Goal: Information Seeking & Learning: Find specific fact

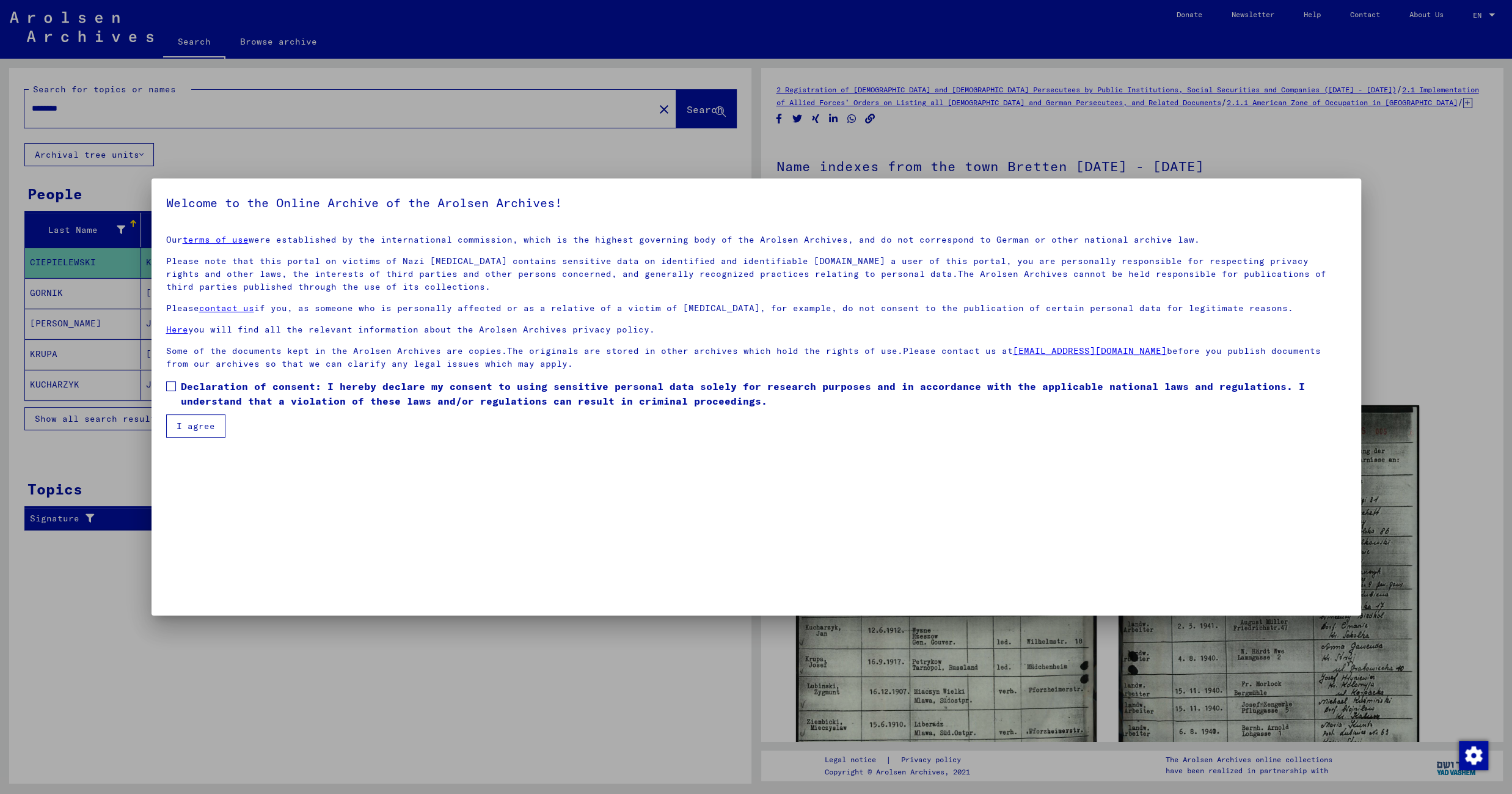
click at [178, 383] on label "Declaration of consent: I hereby declare my consent to using sensitive personal…" at bounding box center [756, 394] width 1180 height 29
click at [207, 428] on button "I agree" at bounding box center [195, 426] width 59 height 23
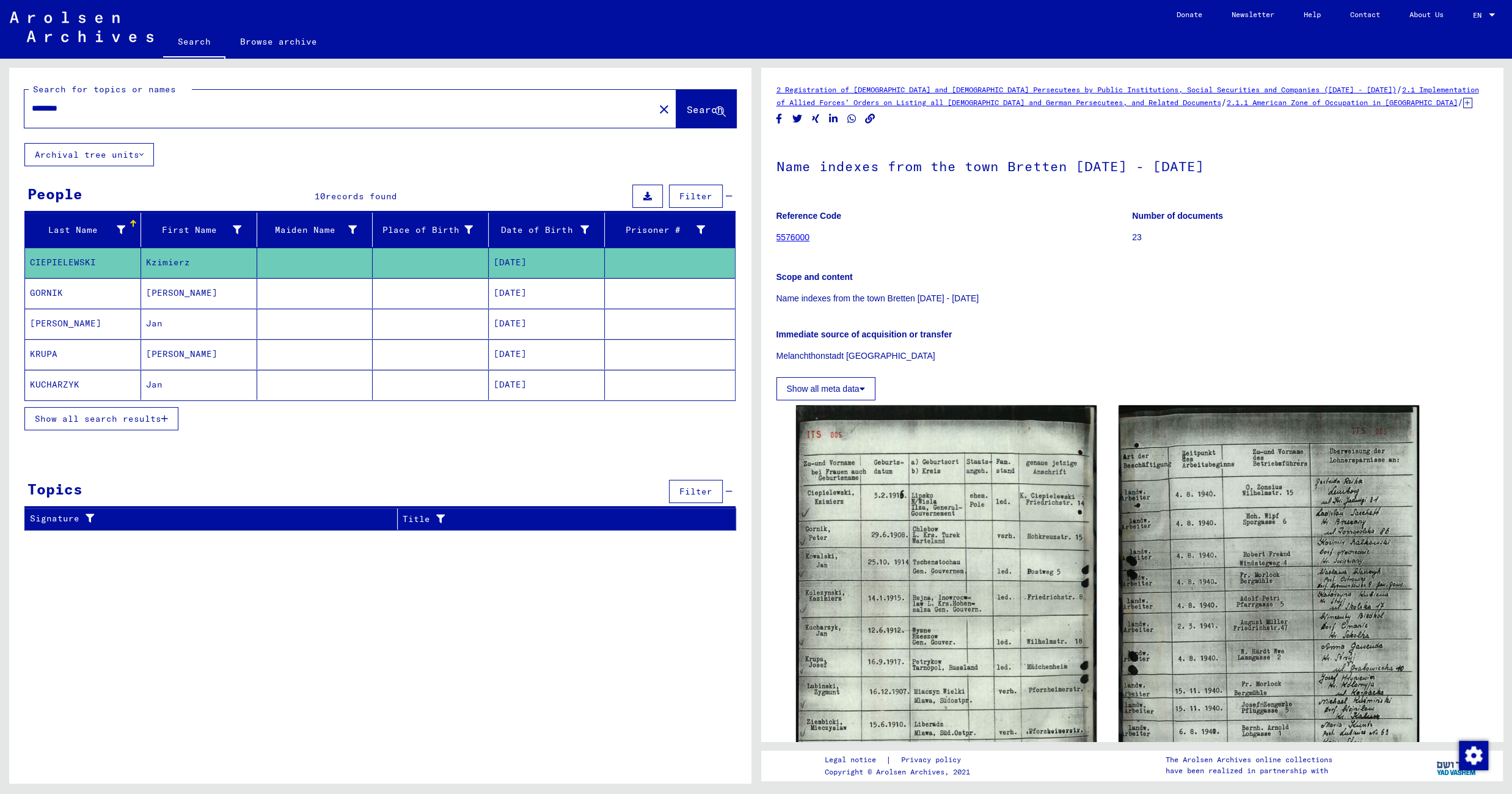
click at [64, 103] on input "********" at bounding box center [339, 109] width 615 height 13
type input "******"
click at [690, 110] on span "Search" at bounding box center [705, 109] width 37 height 12
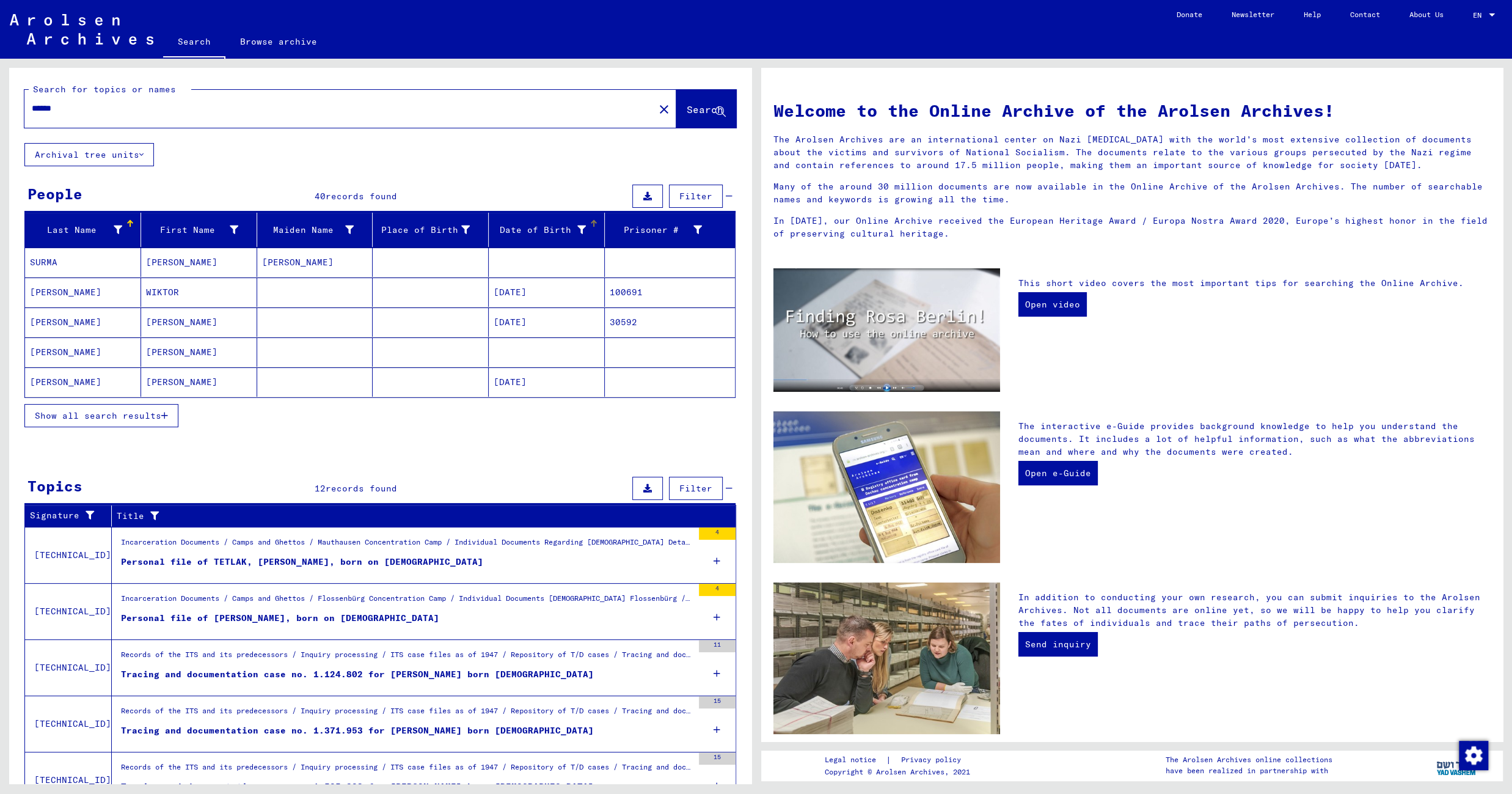
click at [516, 222] on div "Date of Birth" at bounding box center [549, 230] width 110 height 20
click at [164, 420] on icon "button" at bounding box center [164, 415] width 7 height 8
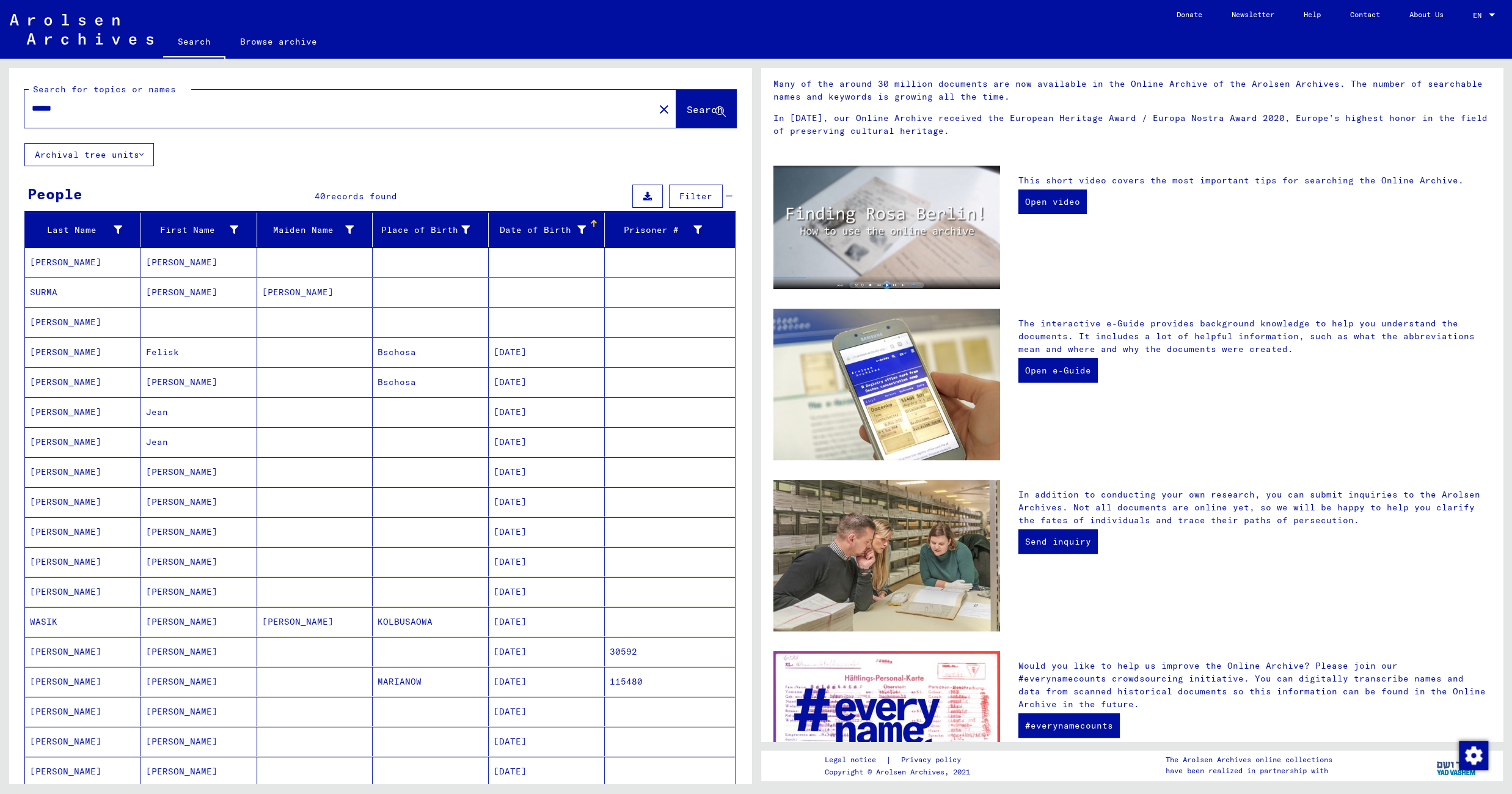
click at [424, 327] on mat-cell at bounding box center [430, 322] width 116 height 29
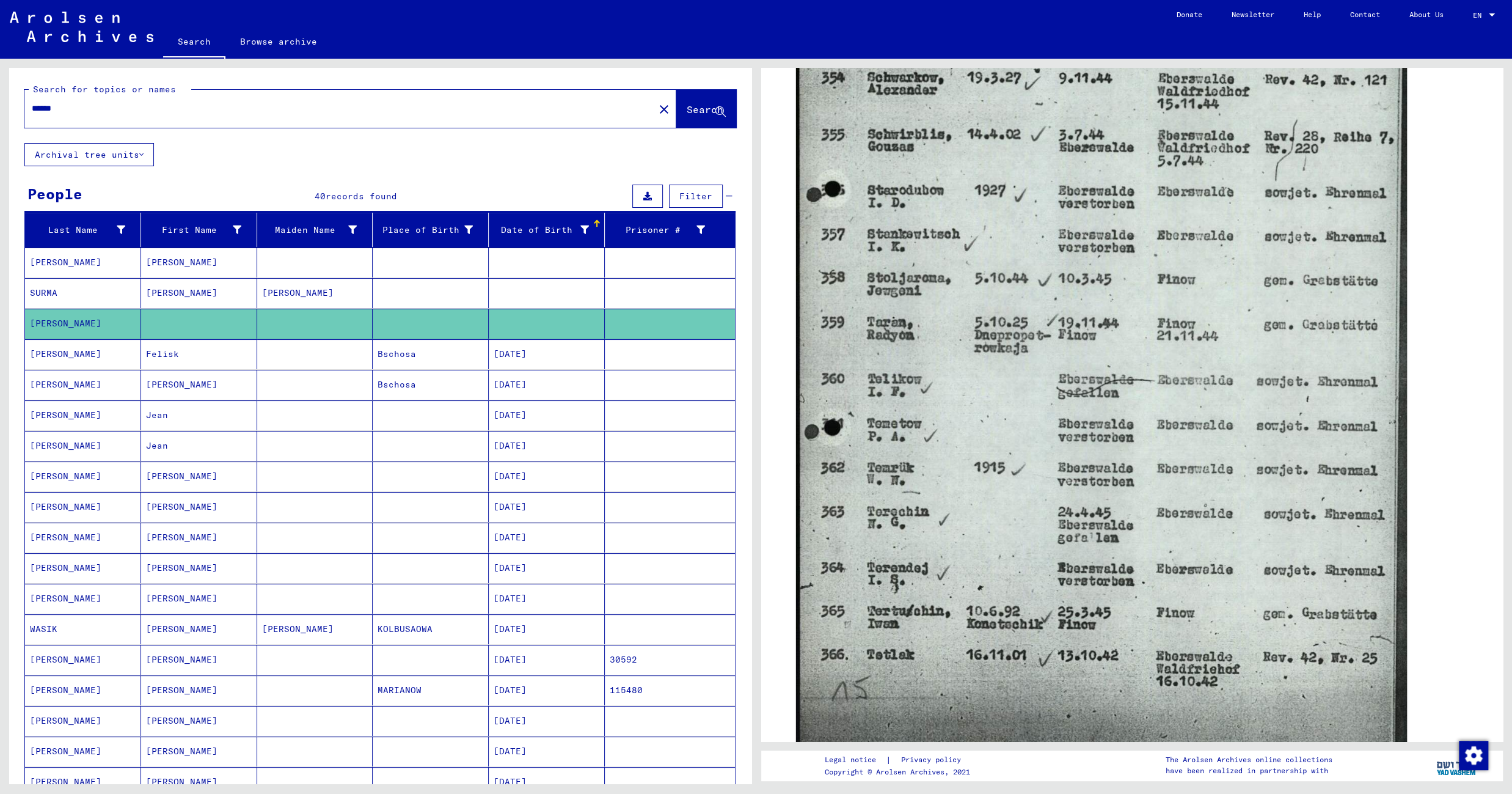
scroll to position [650, 0]
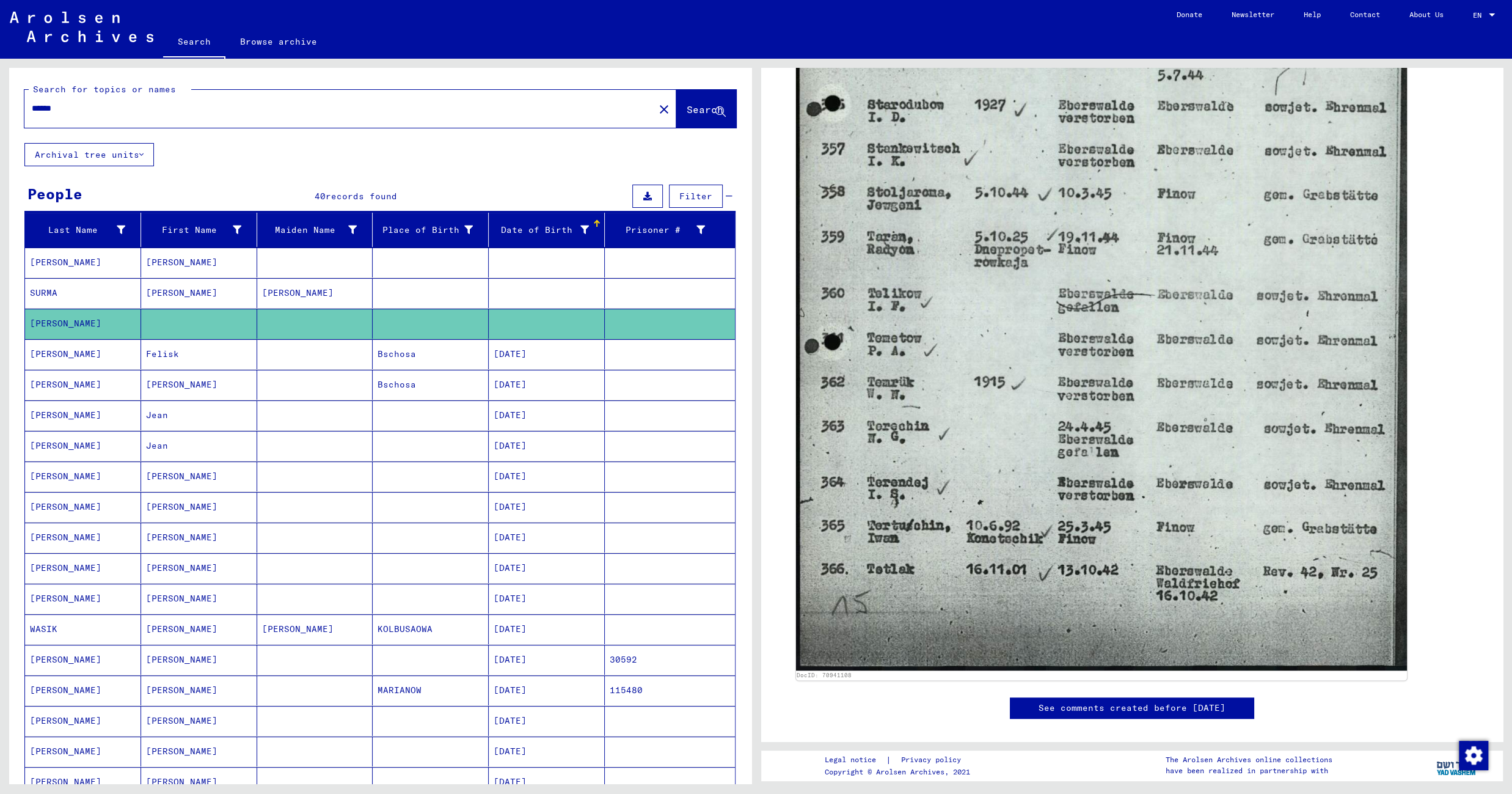
click at [428, 267] on mat-cell at bounding box center [430, 262] width 116 height 30
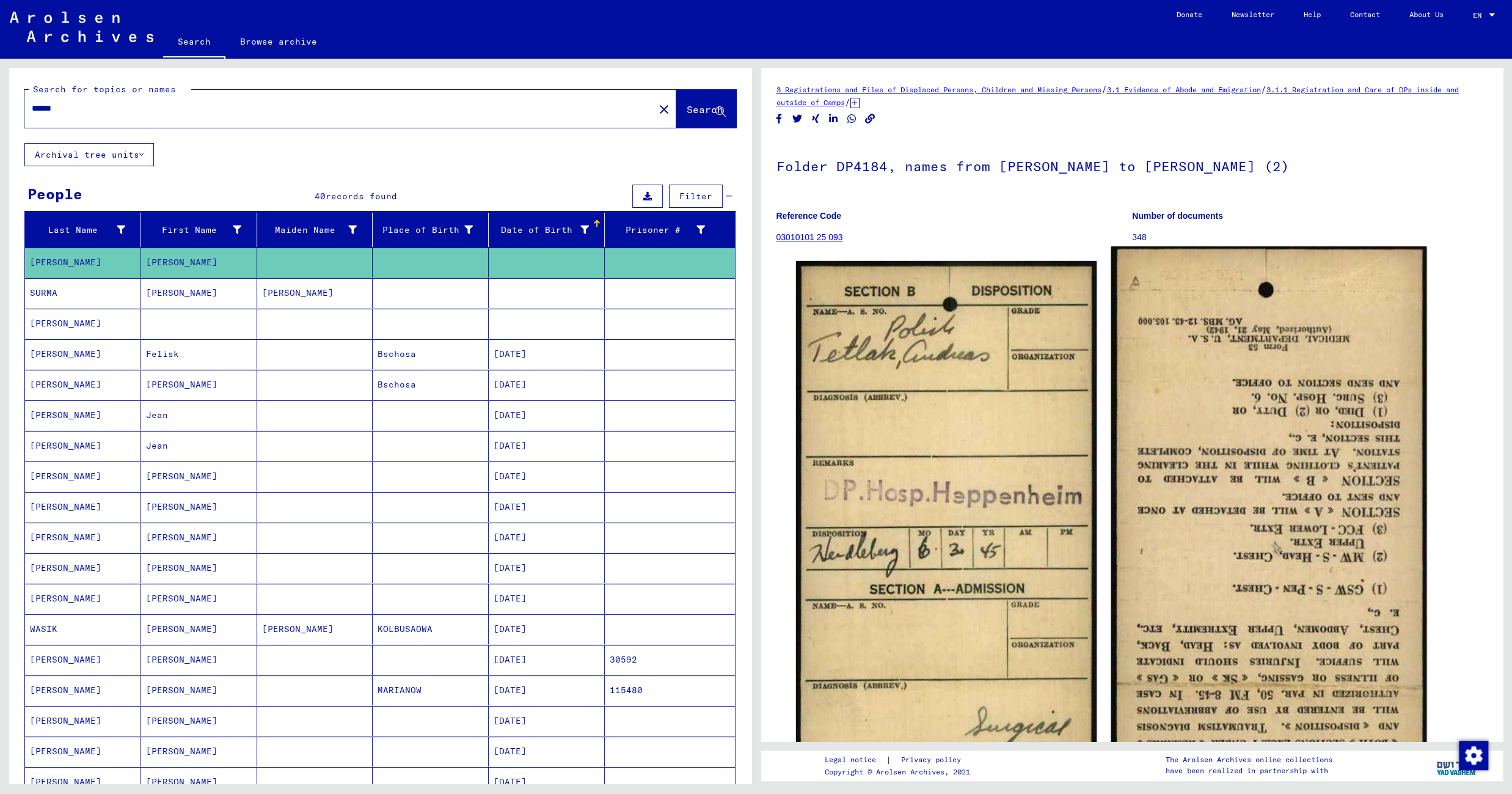
click at [1205, 377] on img at bounding box center [1268, 547] width 316 height 602
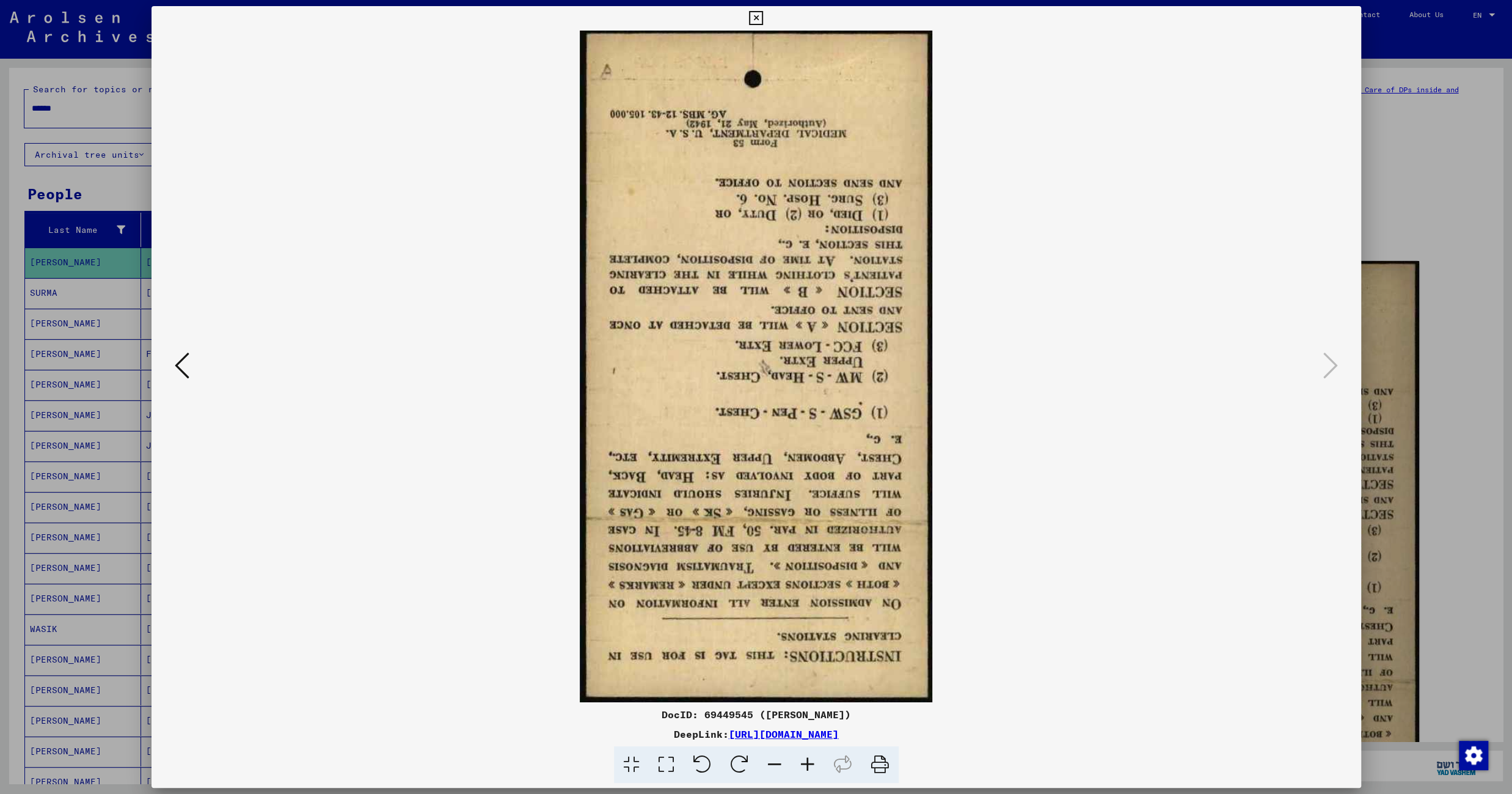
click at [706, 755] on icon at bounding box center [702, 764] width 37 height 37
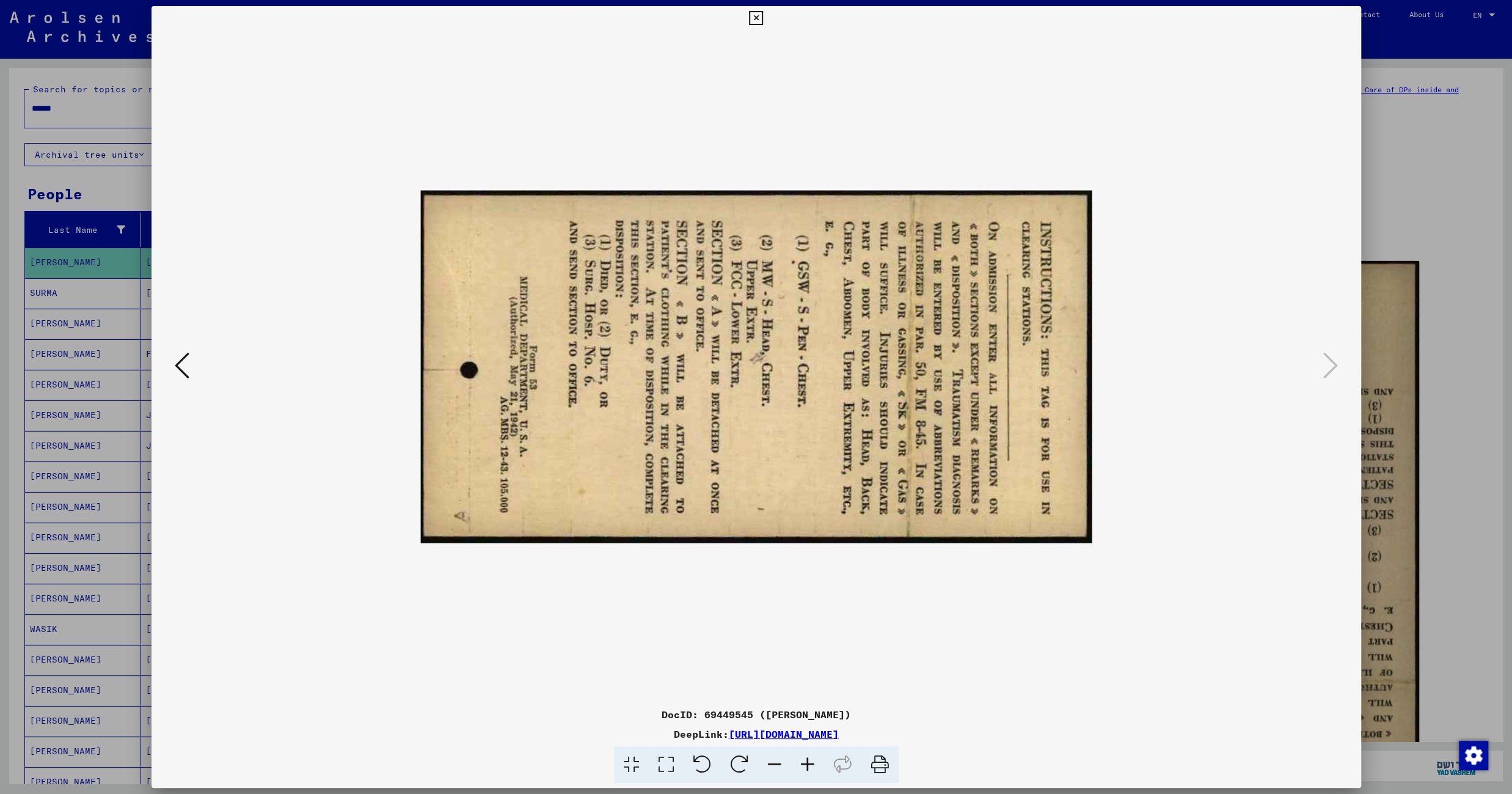
click at [706, 755] on icon at bounding box center [702, 764] width 37 height 37
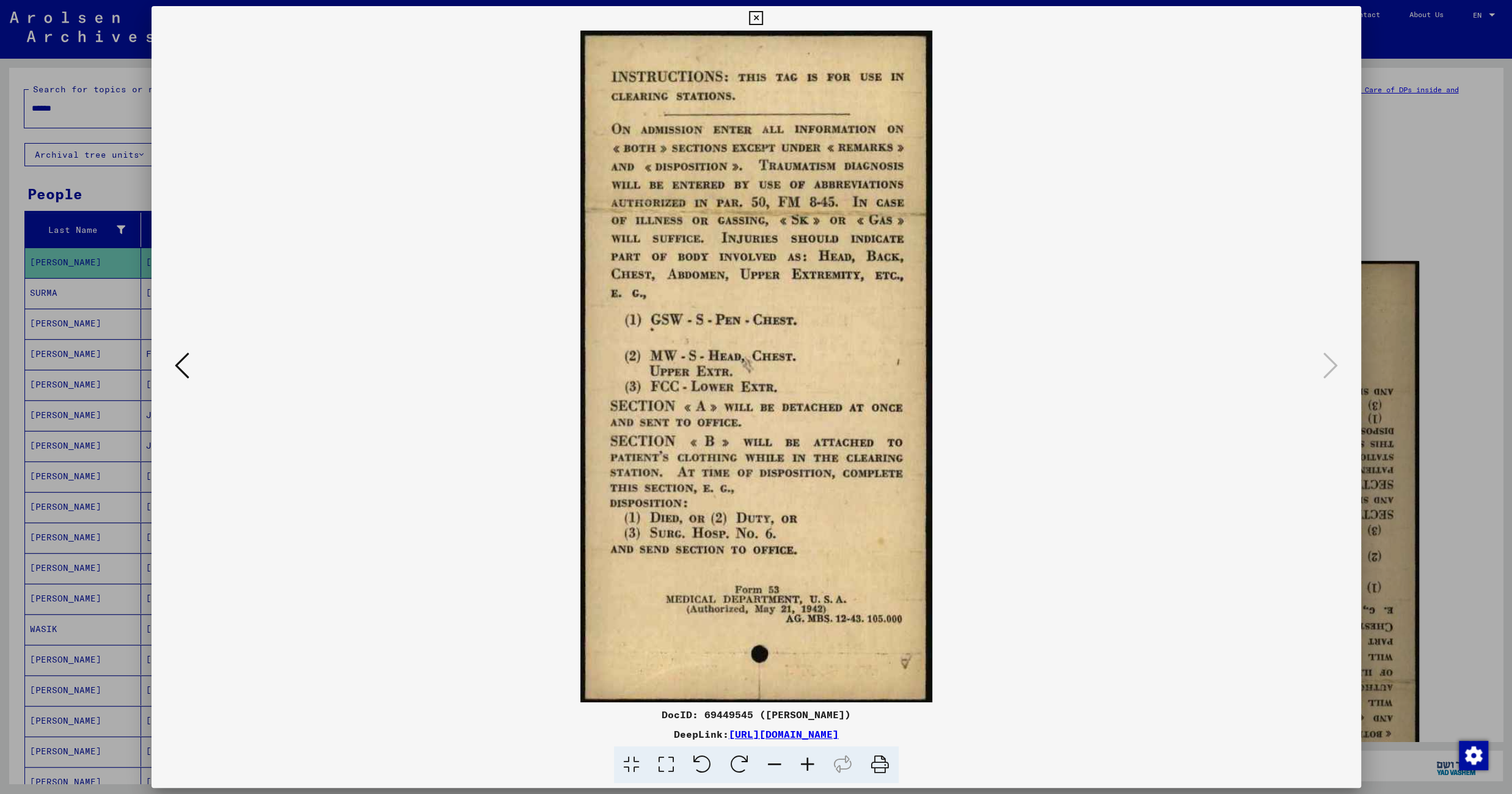
click at [174, 369] on icon at bounding box center [181, 366] width 15 height 29
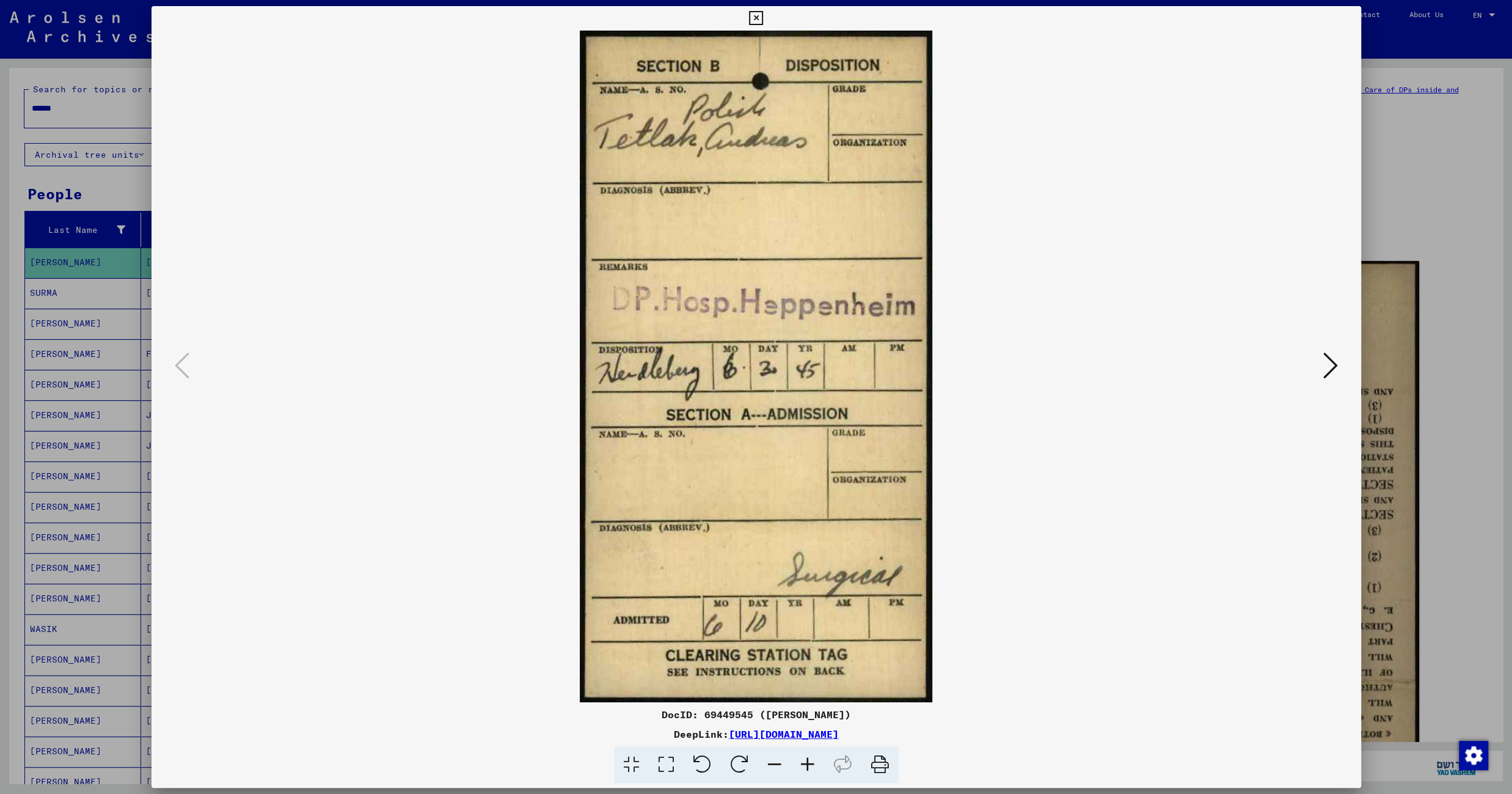
click at [763, 19] on icon at bounding box center [756, 18] width 14 height 15
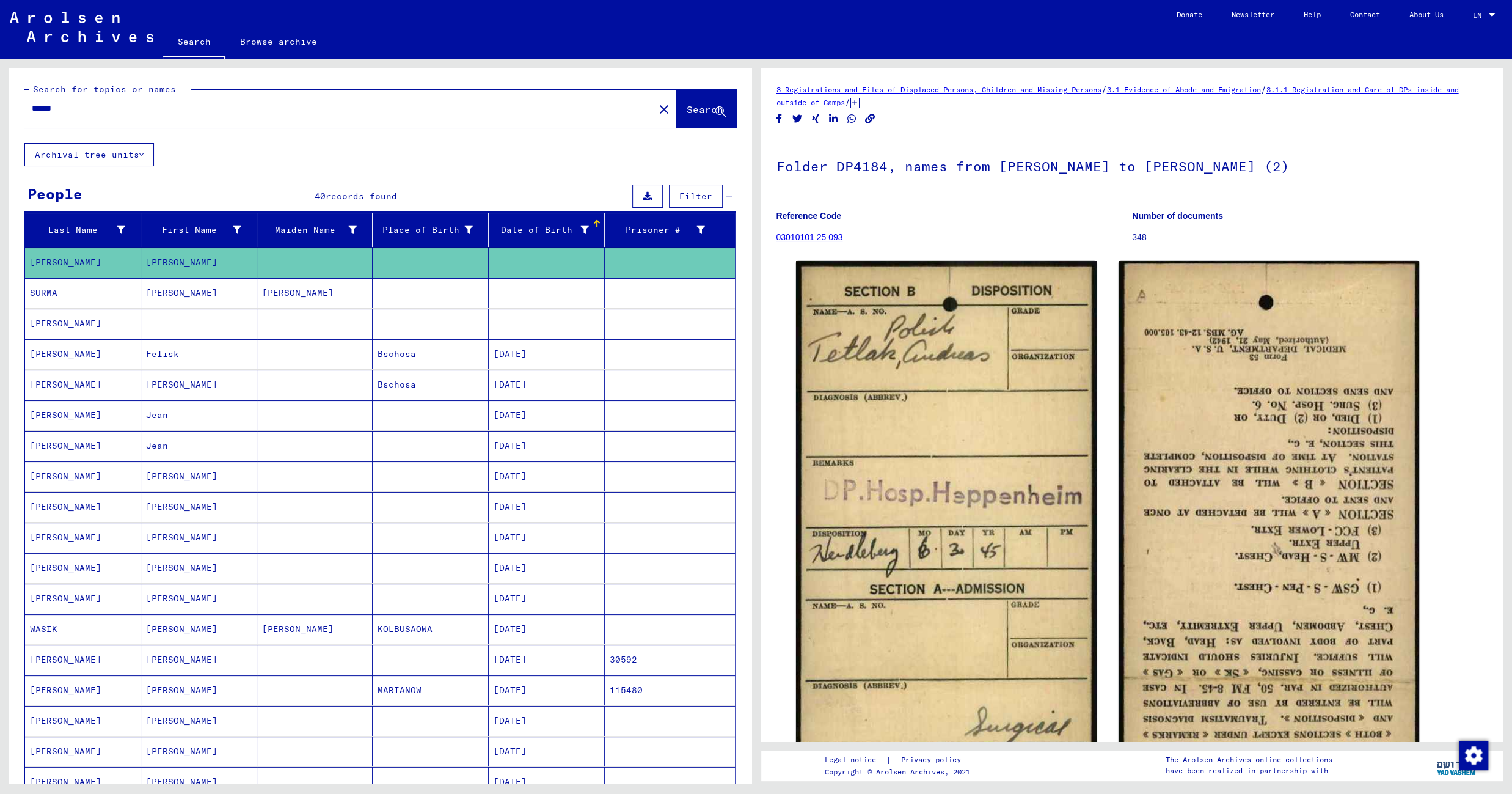
click at [320, 299] on mat-cell "[PERSON_NAME]" at bounding box center [315, 293] width 116 height 30
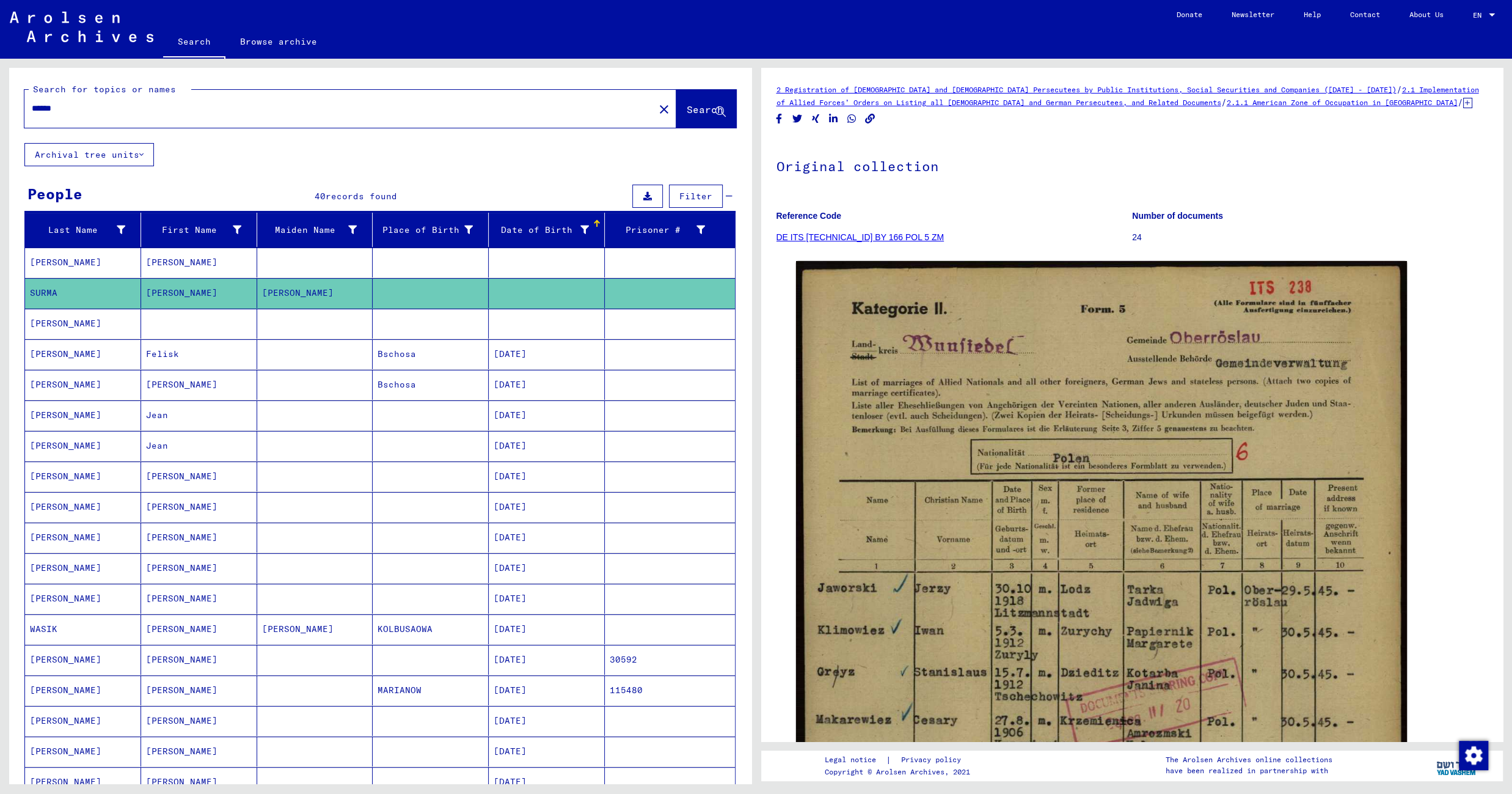
click at [411, 330] on mat-cell at bounding box center [430, 323] width 116 height 30
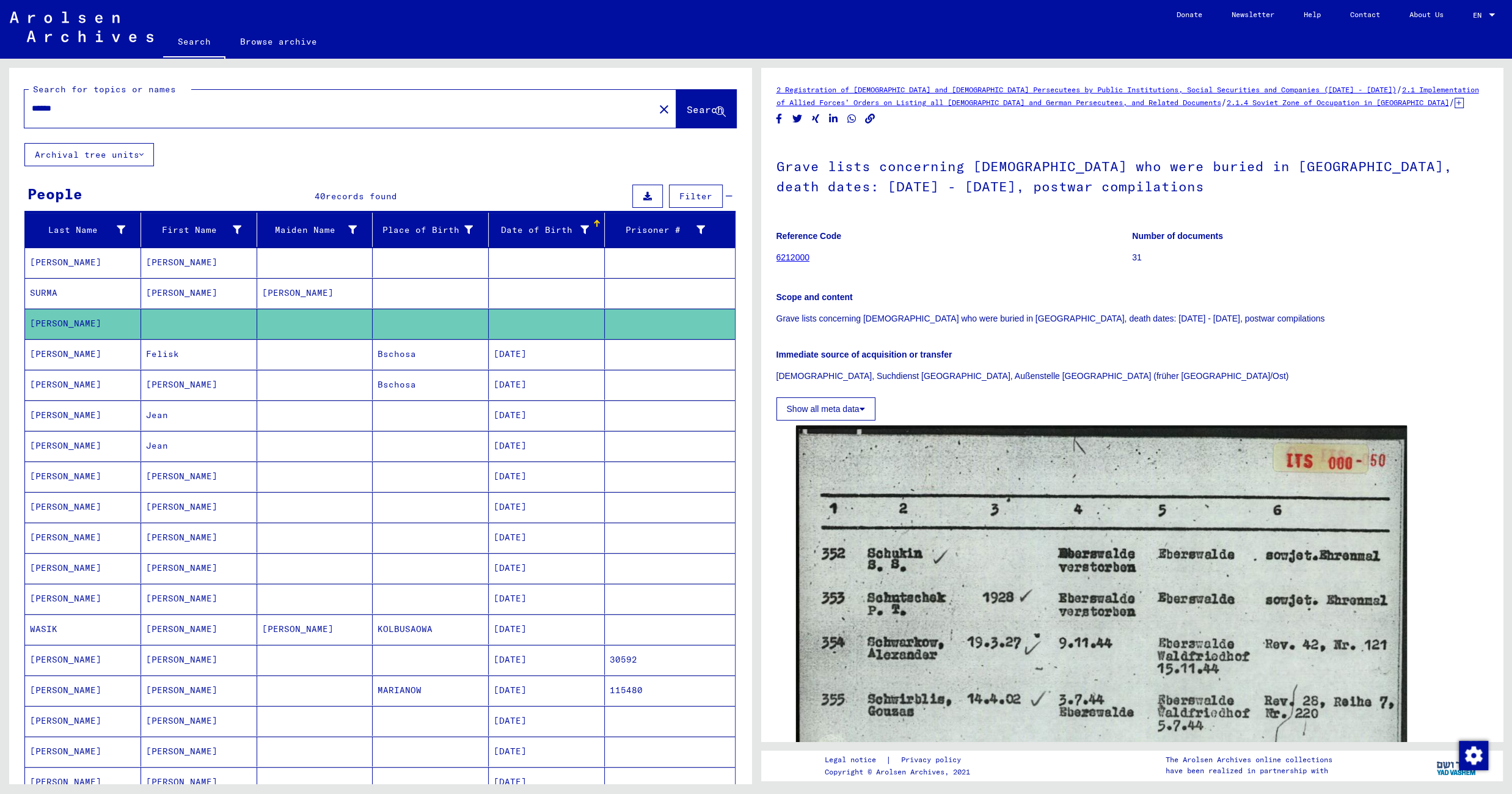
click at [410, 354] on mat-cell "Bschosa" at bounding box center [430, 354] width 116 height 30
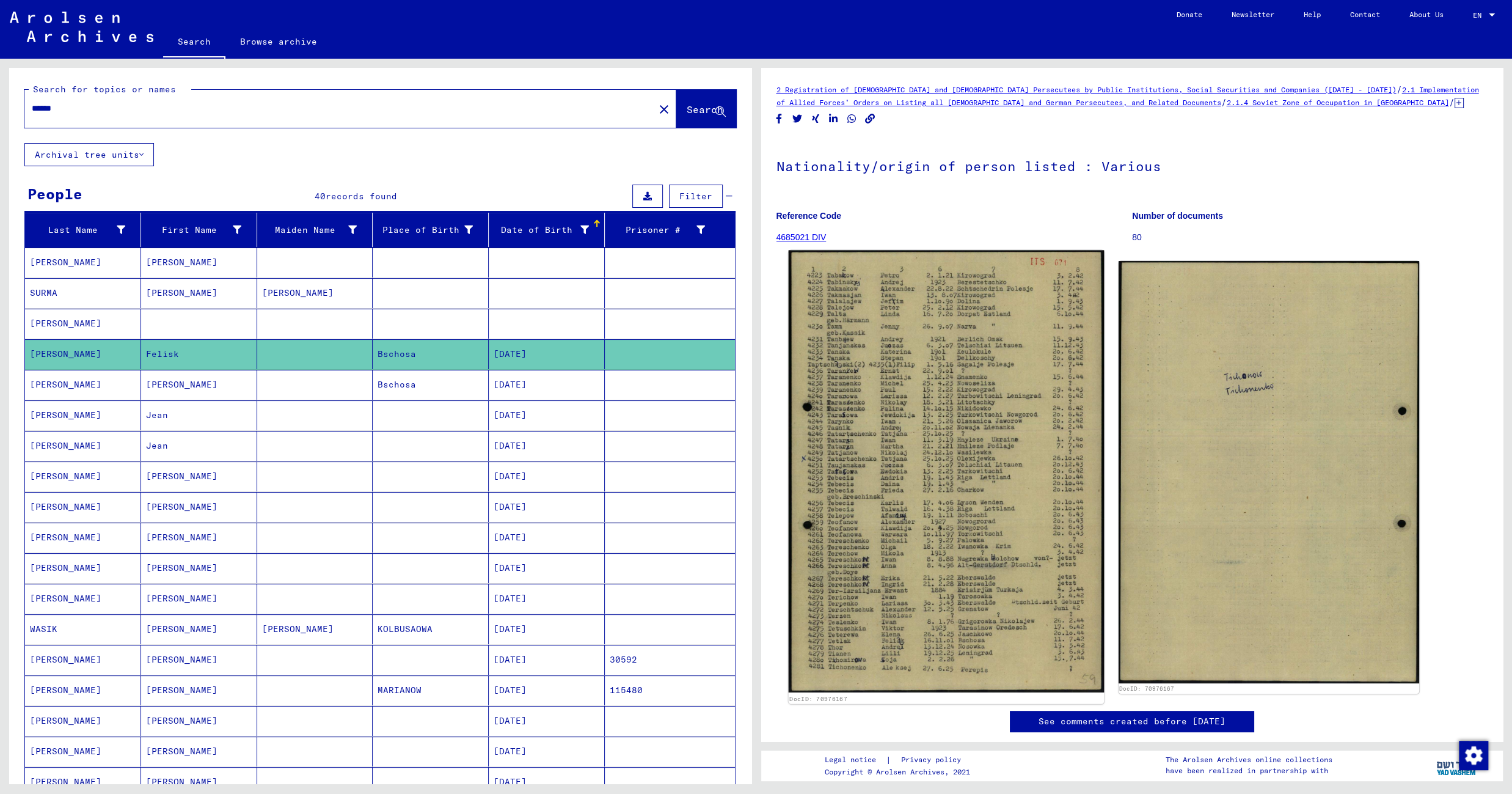
click at [884, 369] on img at bounding box center [946, 472] width 316 height 442
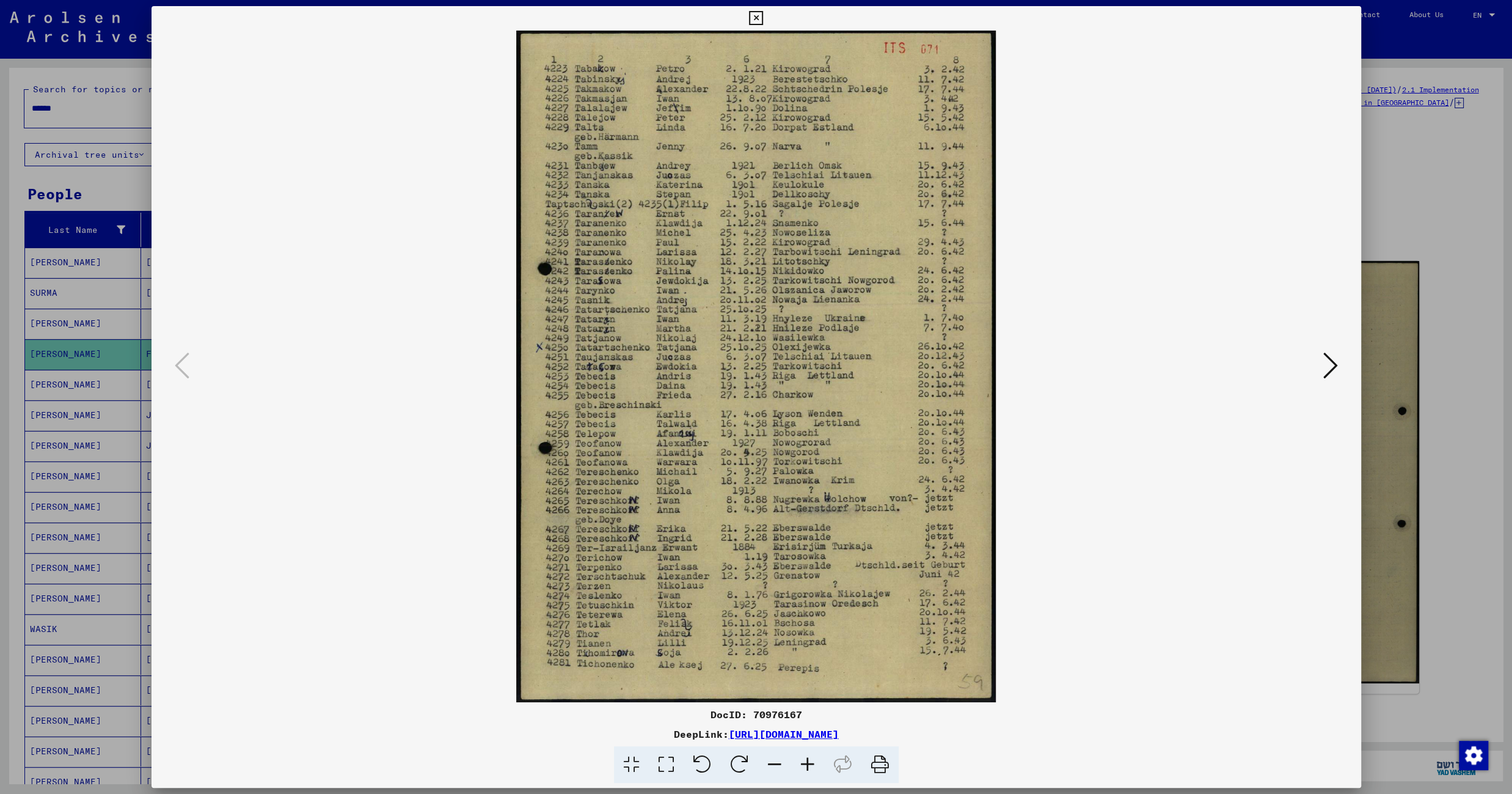
click at [763, 17] on icon at bounding box center [756, 18] width 14 height 15
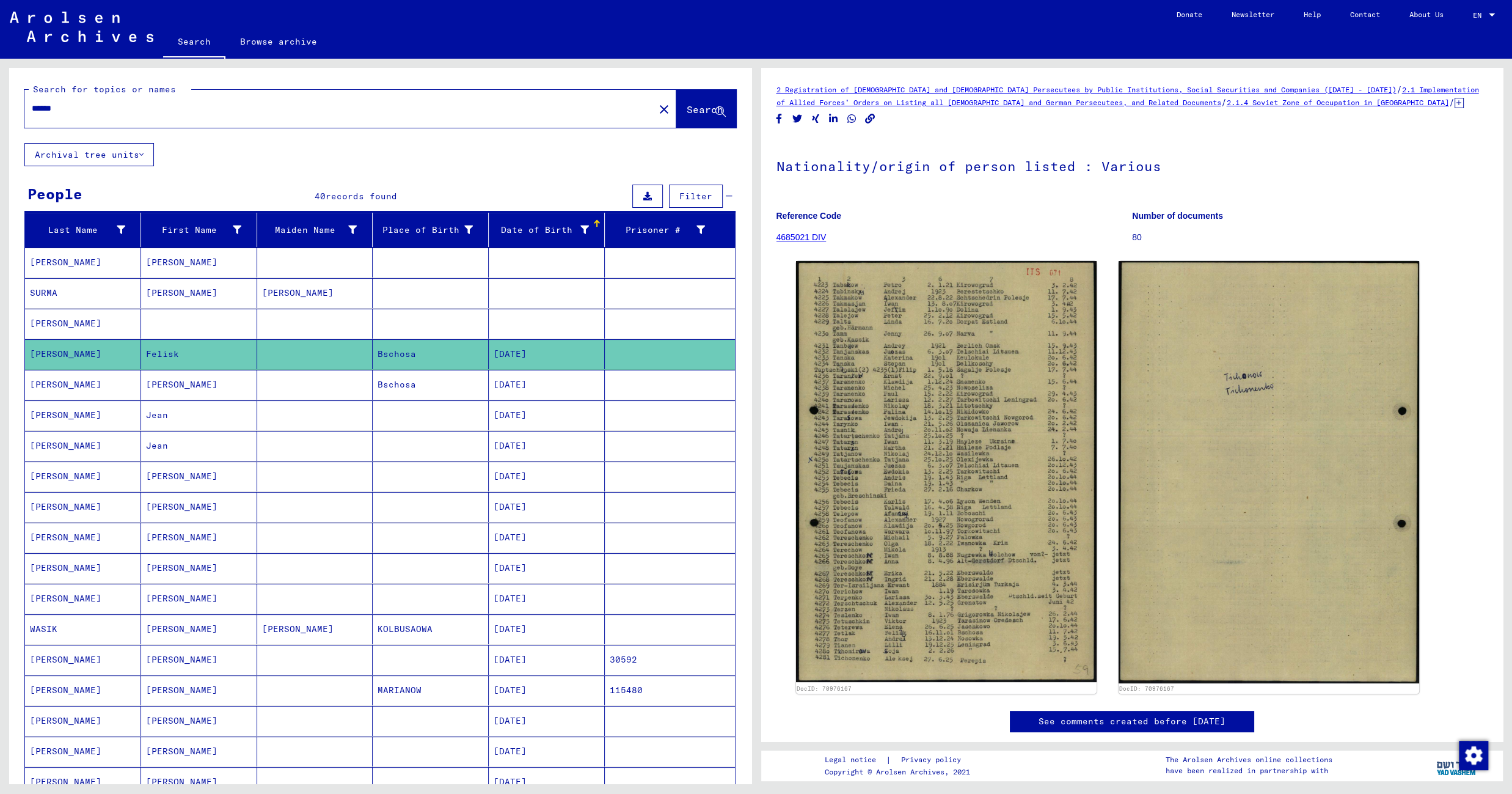
click at [605, 398] on mat-cell at bounding box center [669, 384] width 130 height 30
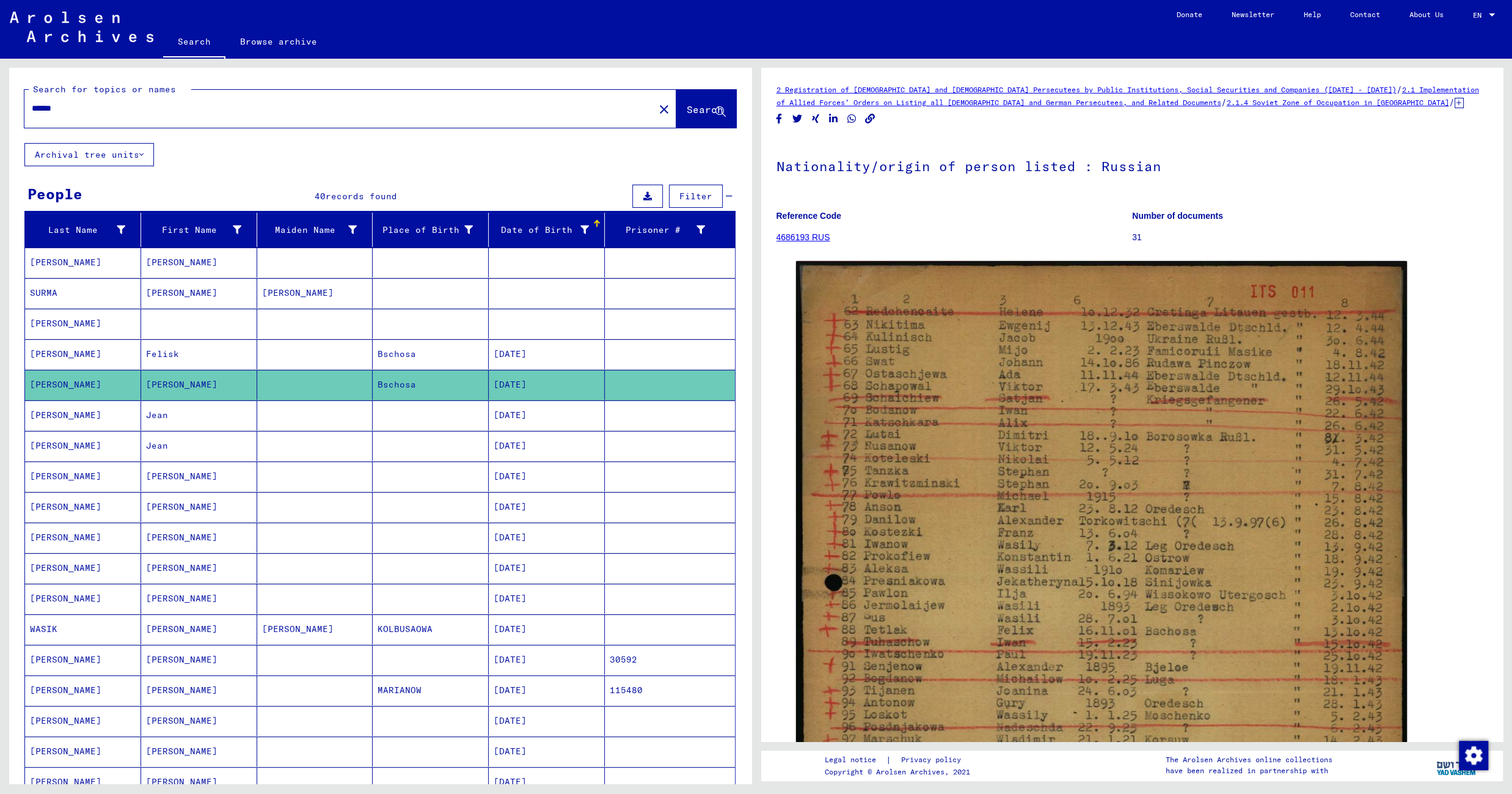
click at [454, 423] on mat-cell at bounding box center [430, 415] width 116 height 30
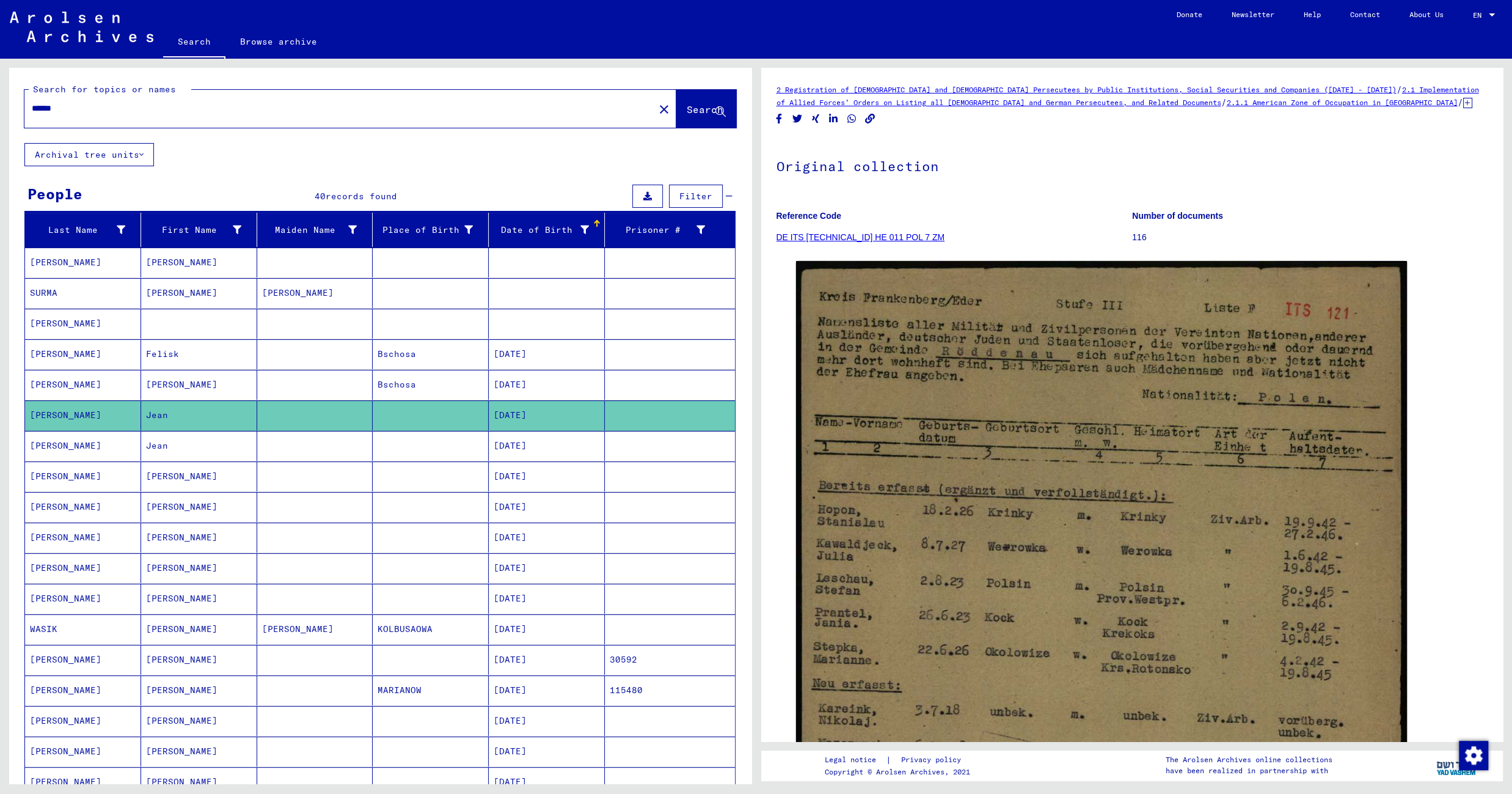
click at [439, 477] on mat-cell at bounding box center [430, 476] width 116 height 30
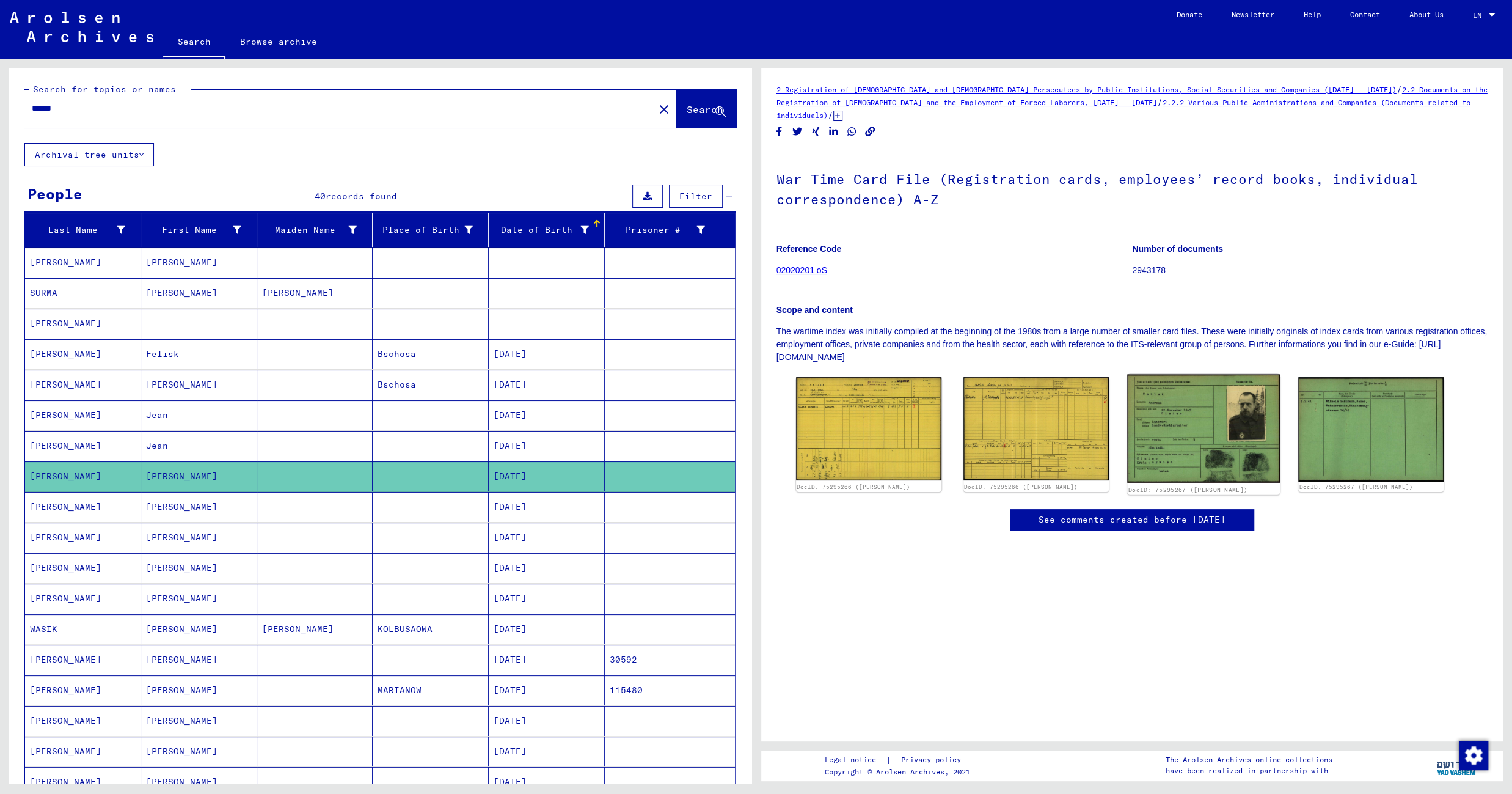
click at [1188, 416] on img at bounding box center [1203, 428] width 153 height 109
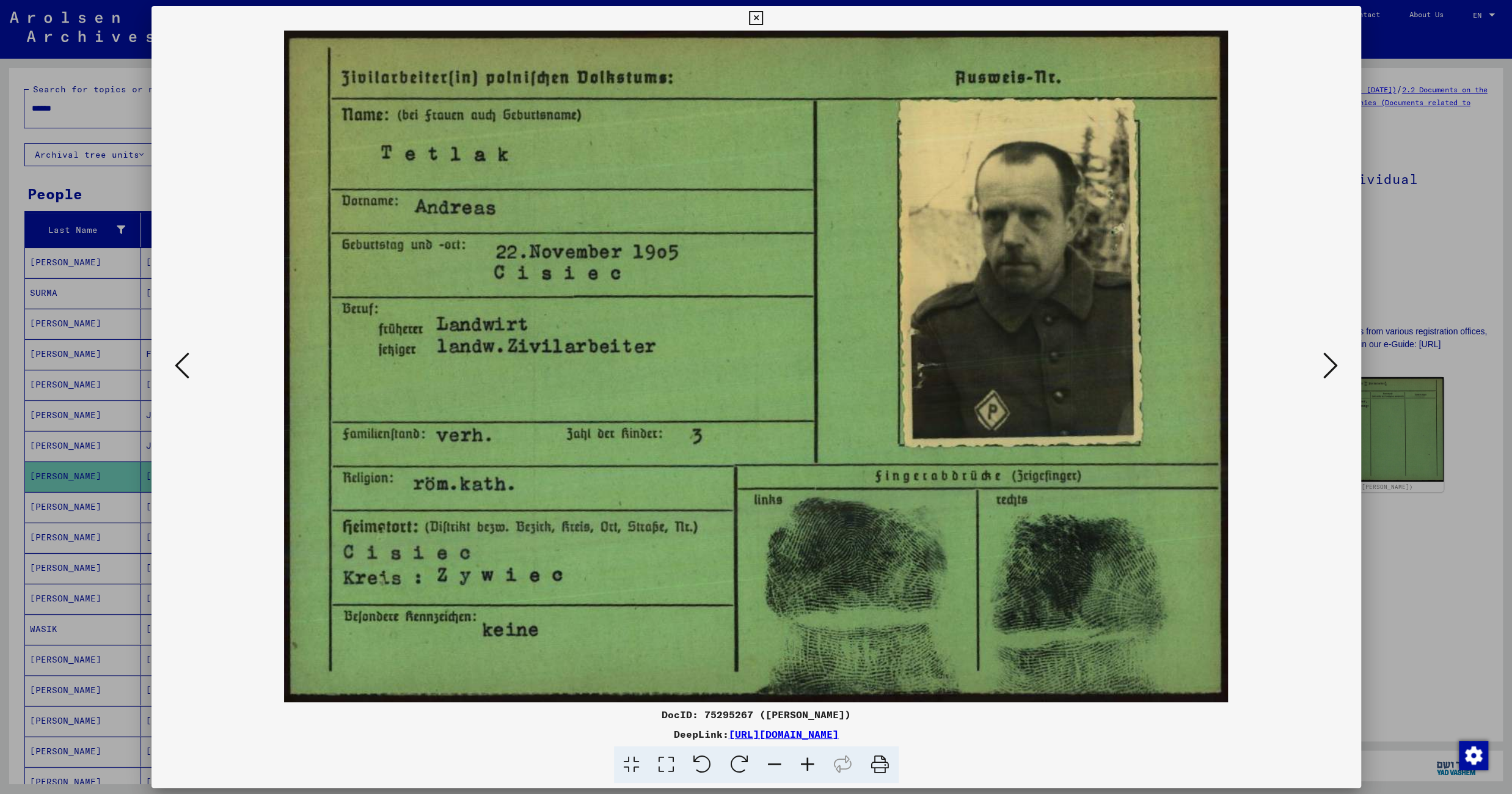
click at [1329, 362] on icon at bounding box center [1330, 366] width 15 height 29
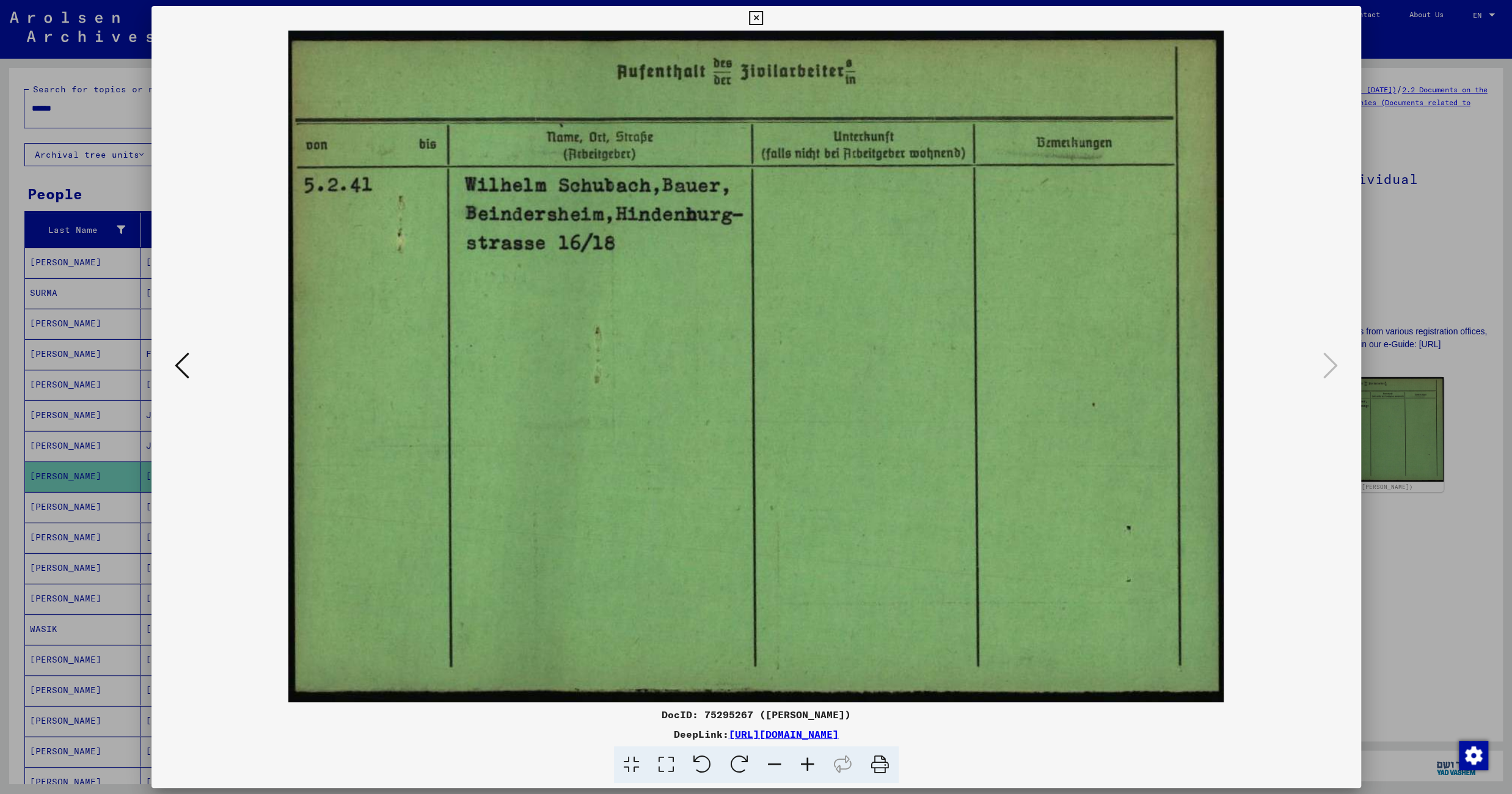
click at [763, 17] on icon at bounding box center [756, 18] width 14 height 15
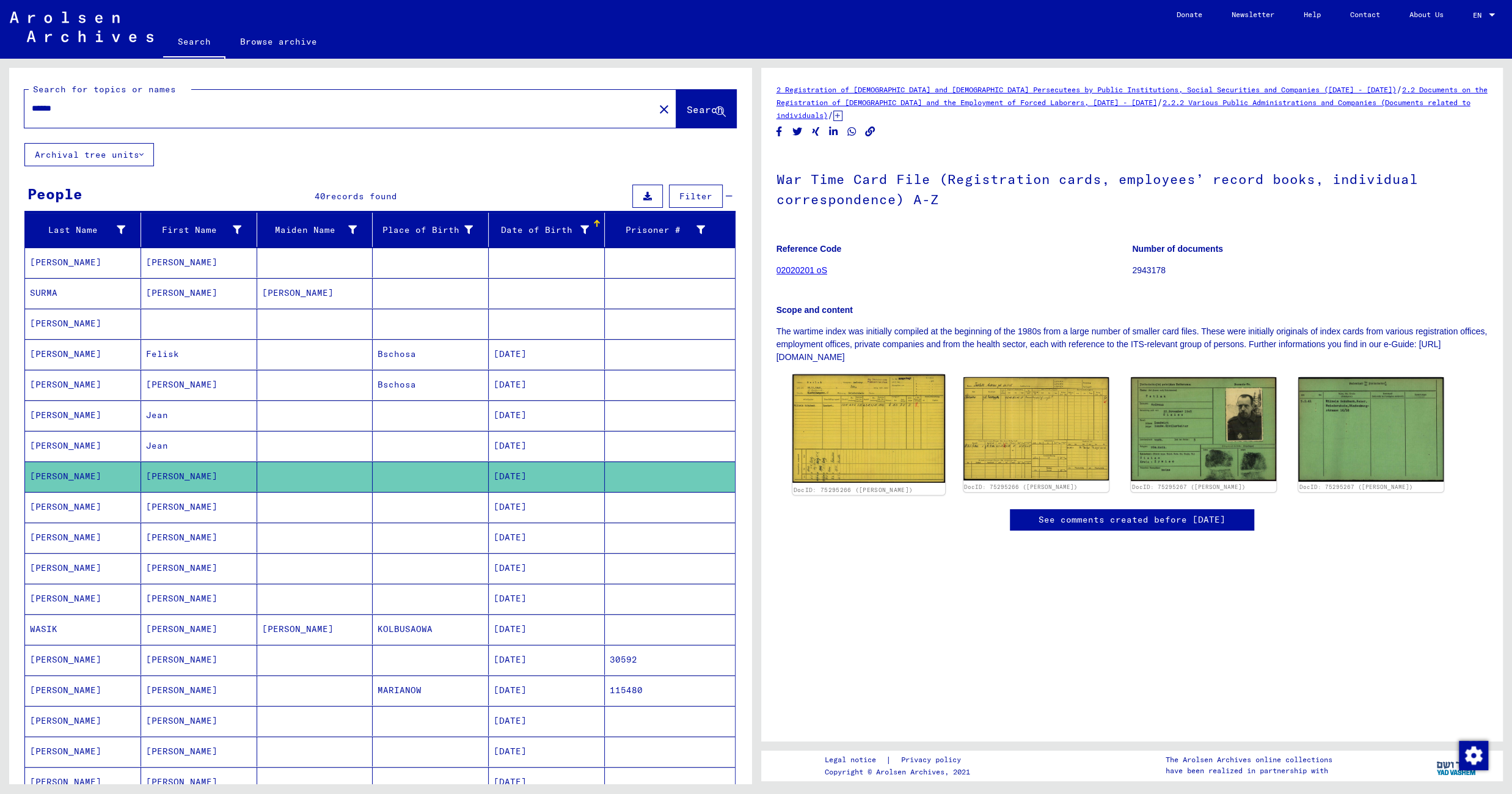
click at [825, 404] on img at bounding box center [869, 428] width 153 height 108
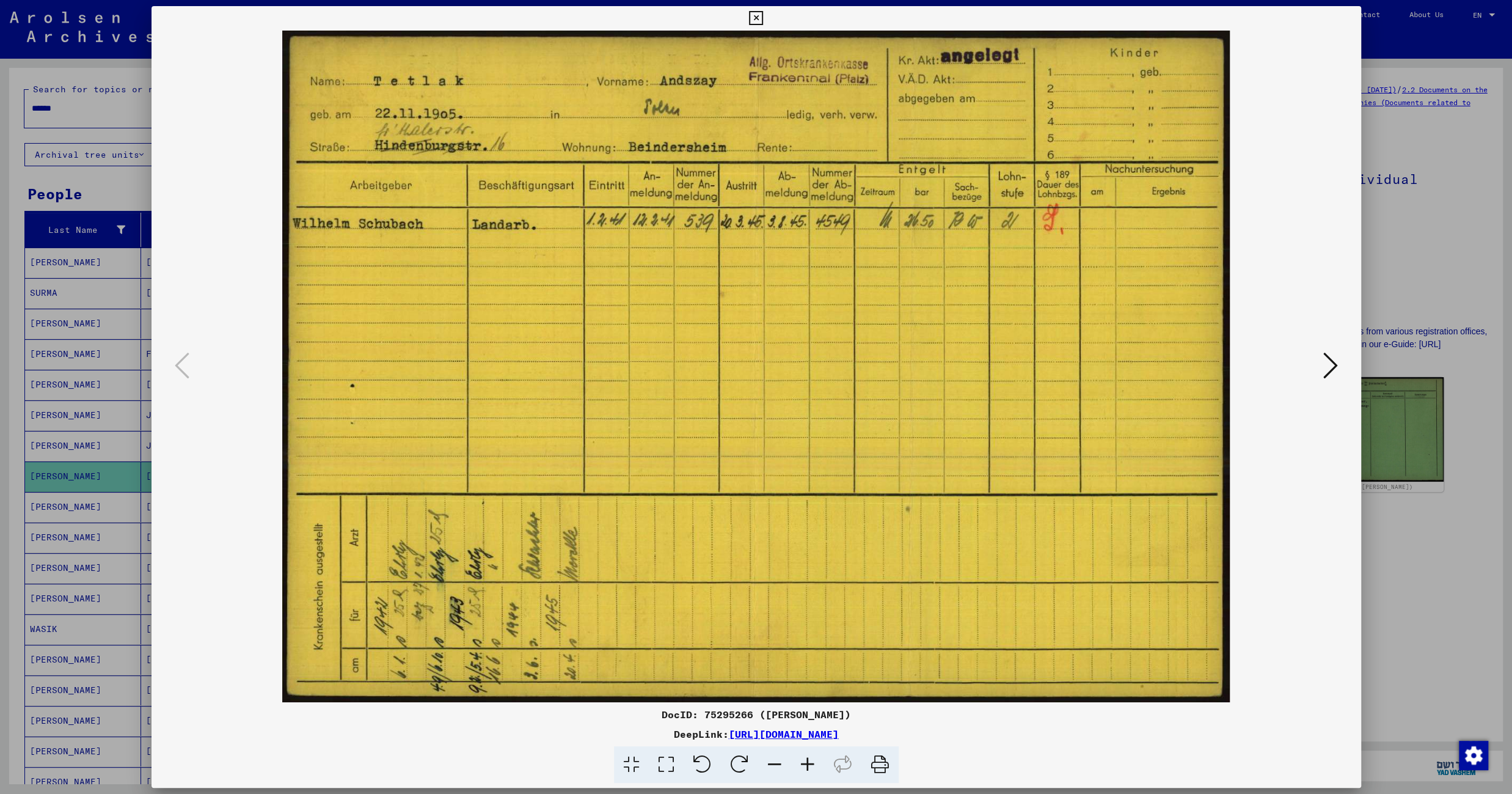
click at [763, 14] on icon at bounding box center [756, 18] width 14 height 15
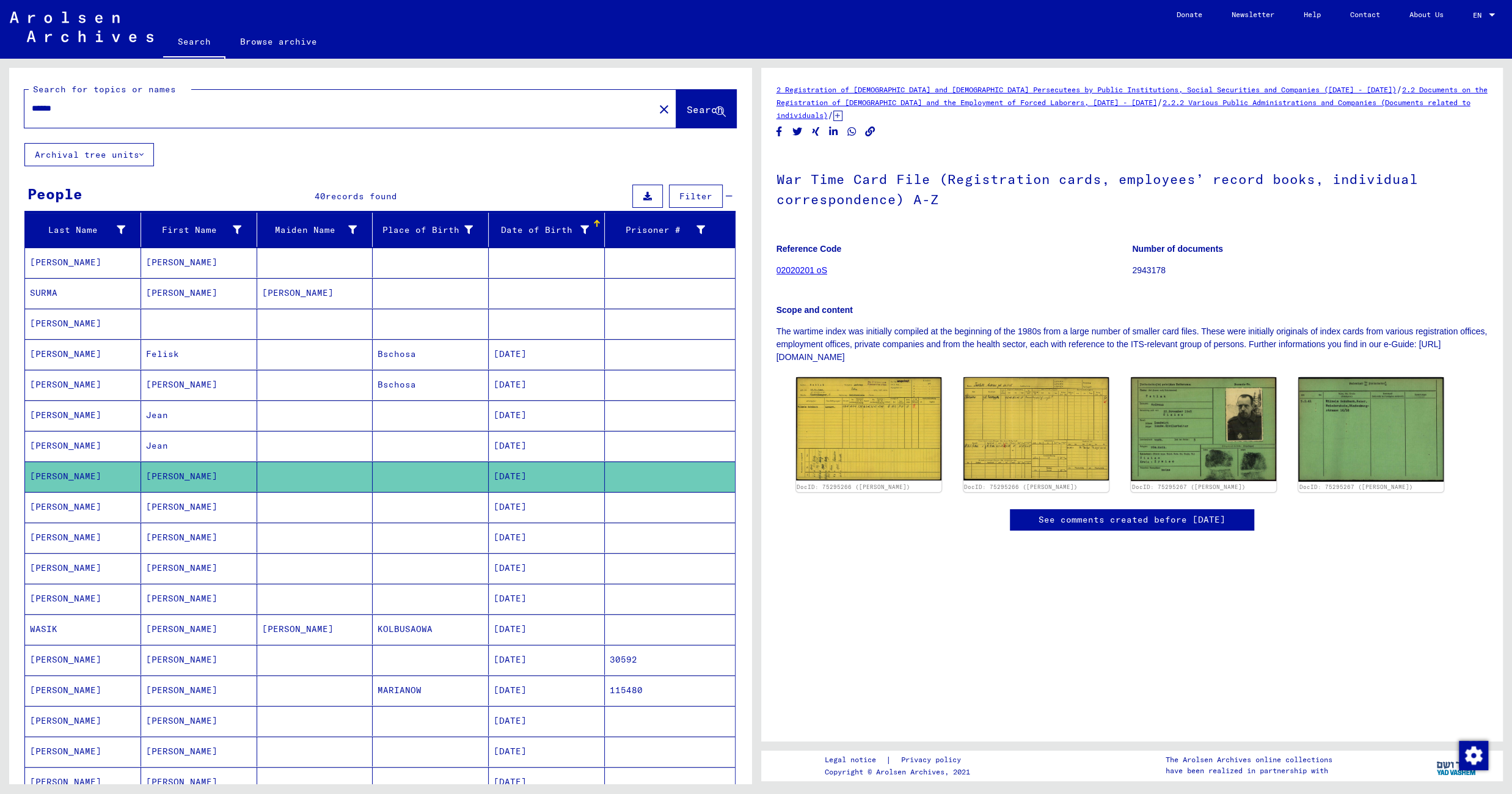
click at [432, 606] on mat-cell at bounding box center [430, 598] width 116 height 30
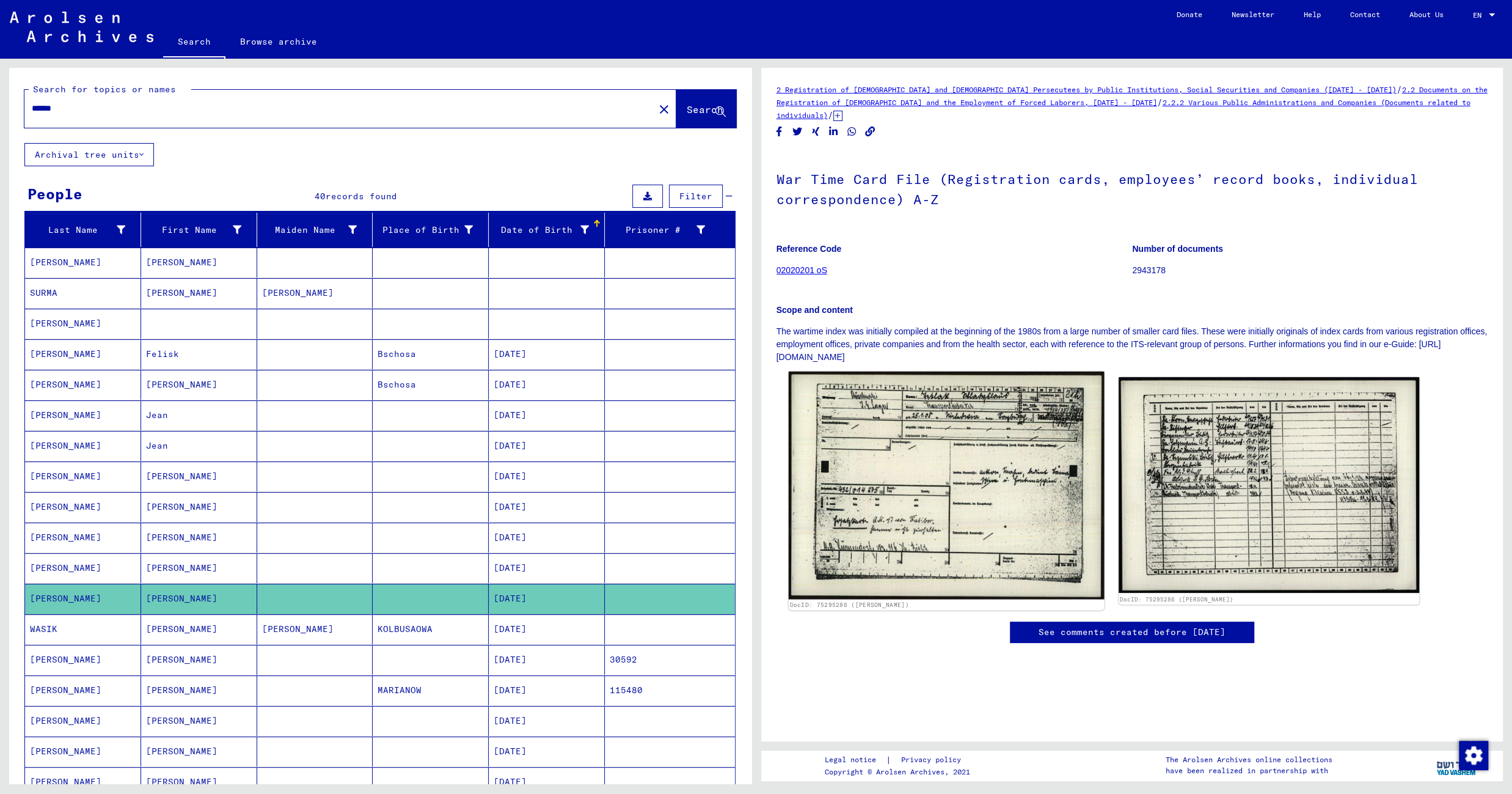
click at [907, 468] on img at bounding box center [946, 485] width 316 height 228
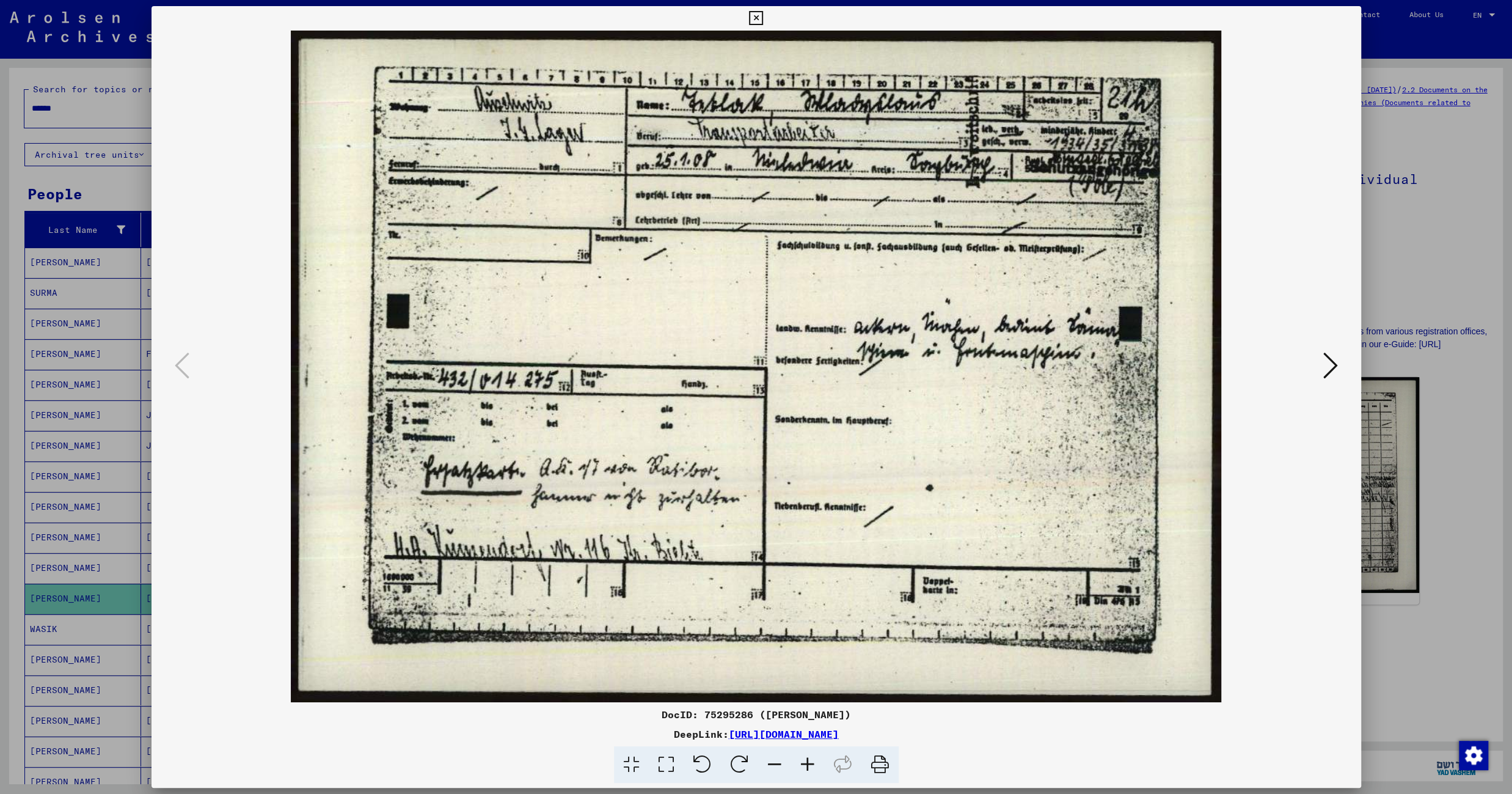
click at [1331, 369] on icon at bounding box center [1330, 366] width 15 height 29
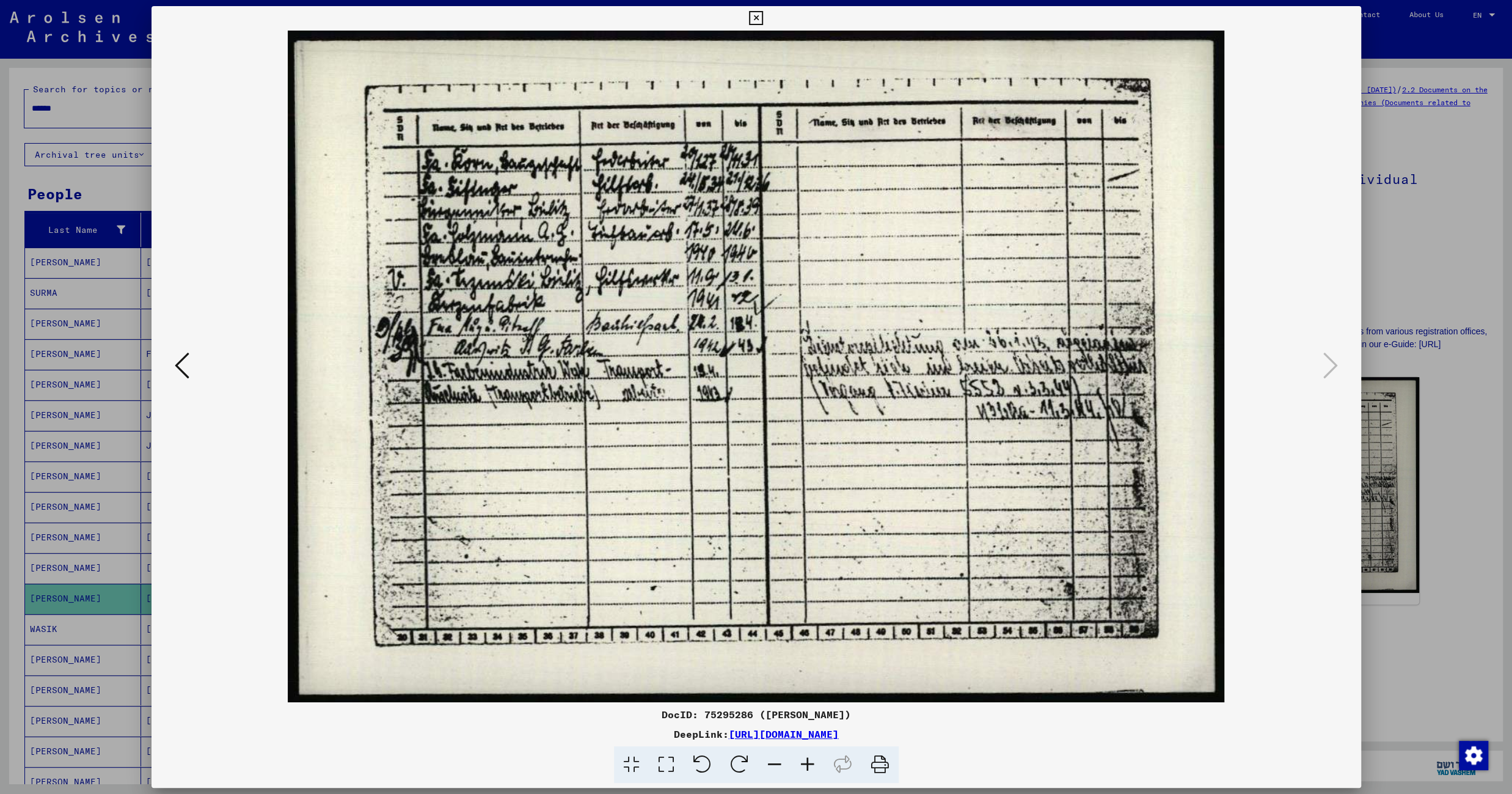
click at [763, 15] on icon at bounding box center [756, 18] width 14 height 15
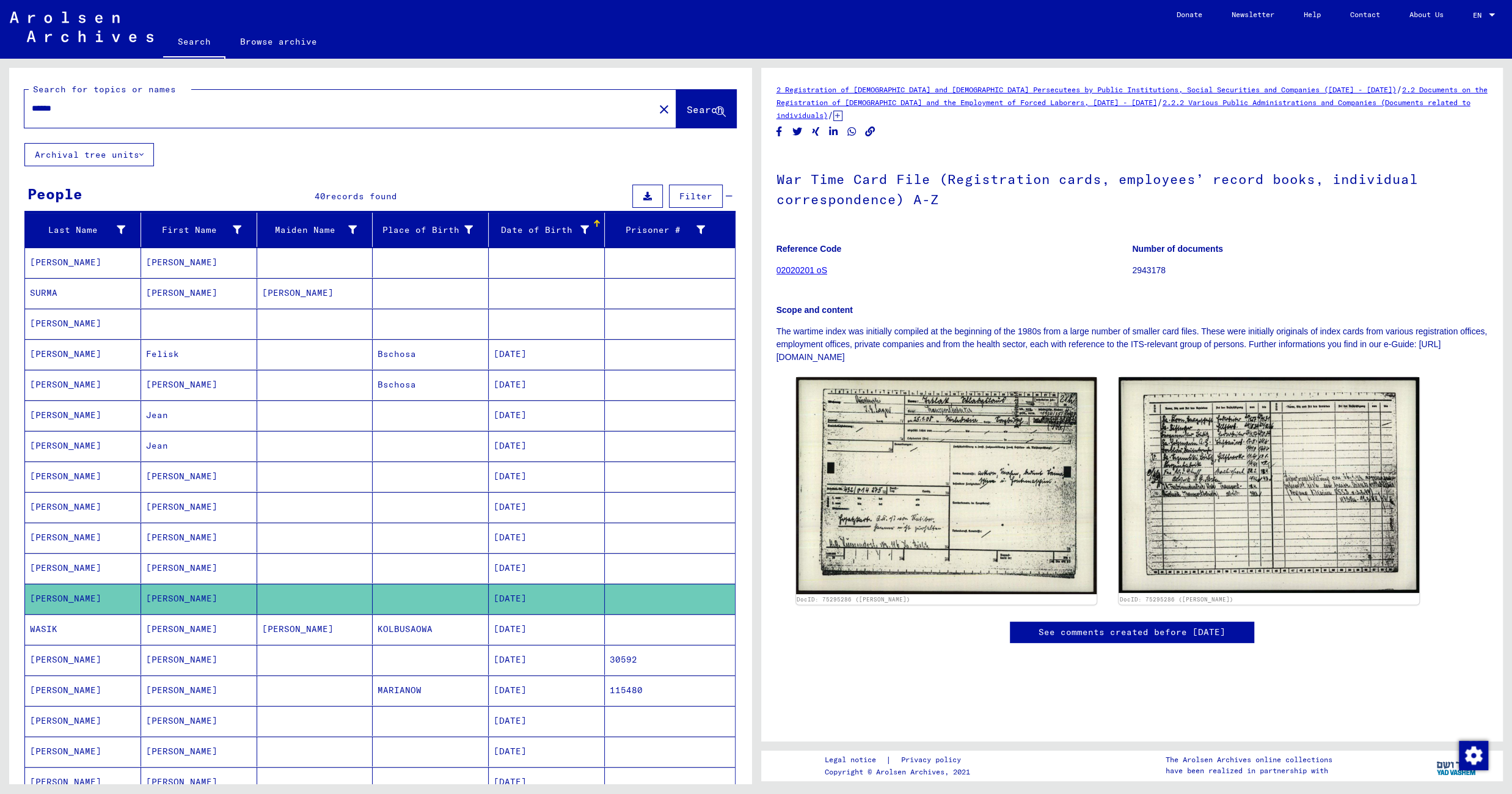
click at [442, 633] on mat-cell "KOLBUSAOWA" at bounding box center [430, 629] width 116 height 30
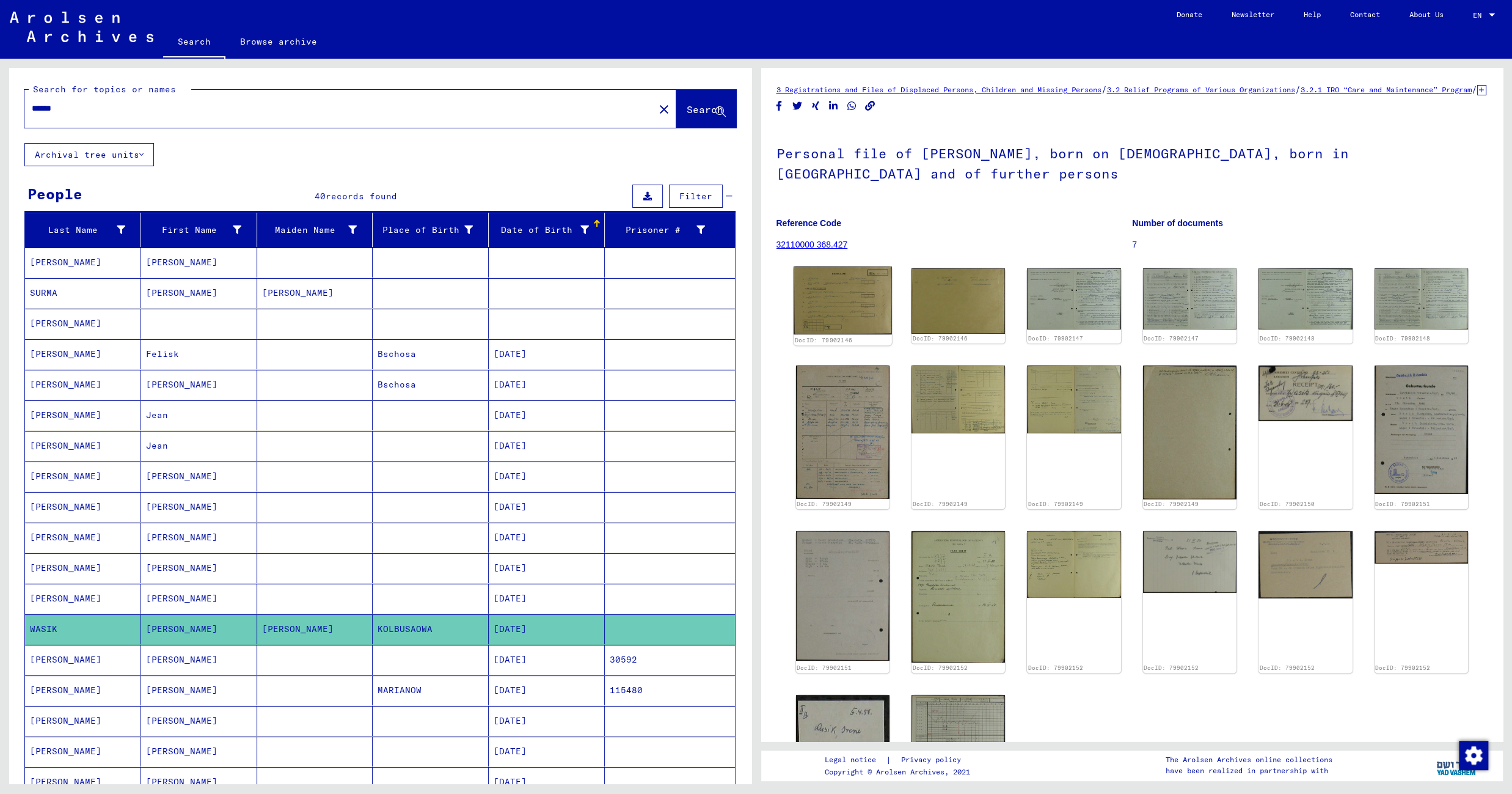
click at [835, 306] on img at bounding box center [843, 301] width 98 height 69
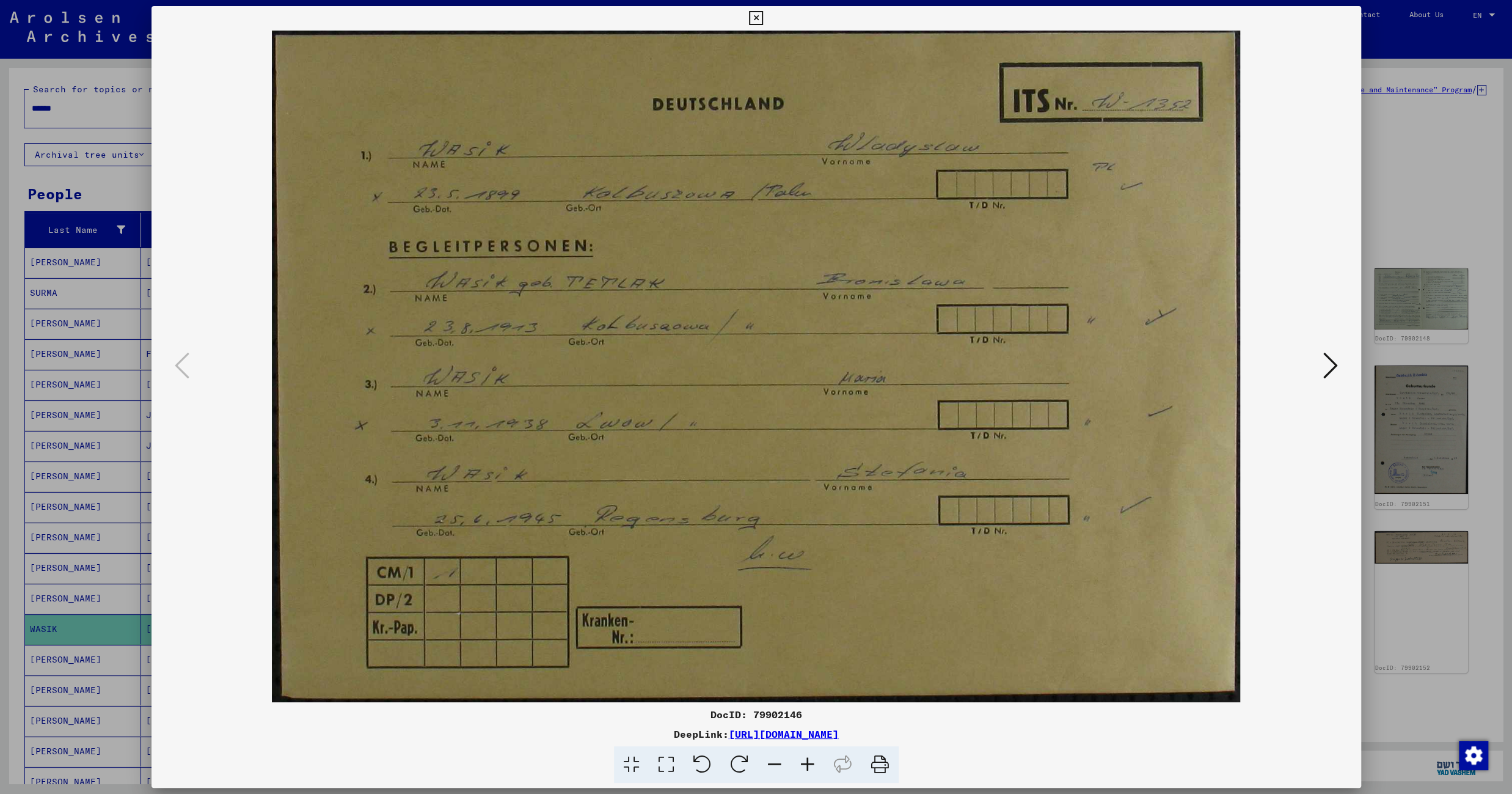
click at [763, 15] on icon at bounding box center [756, 18] width 14 height 15
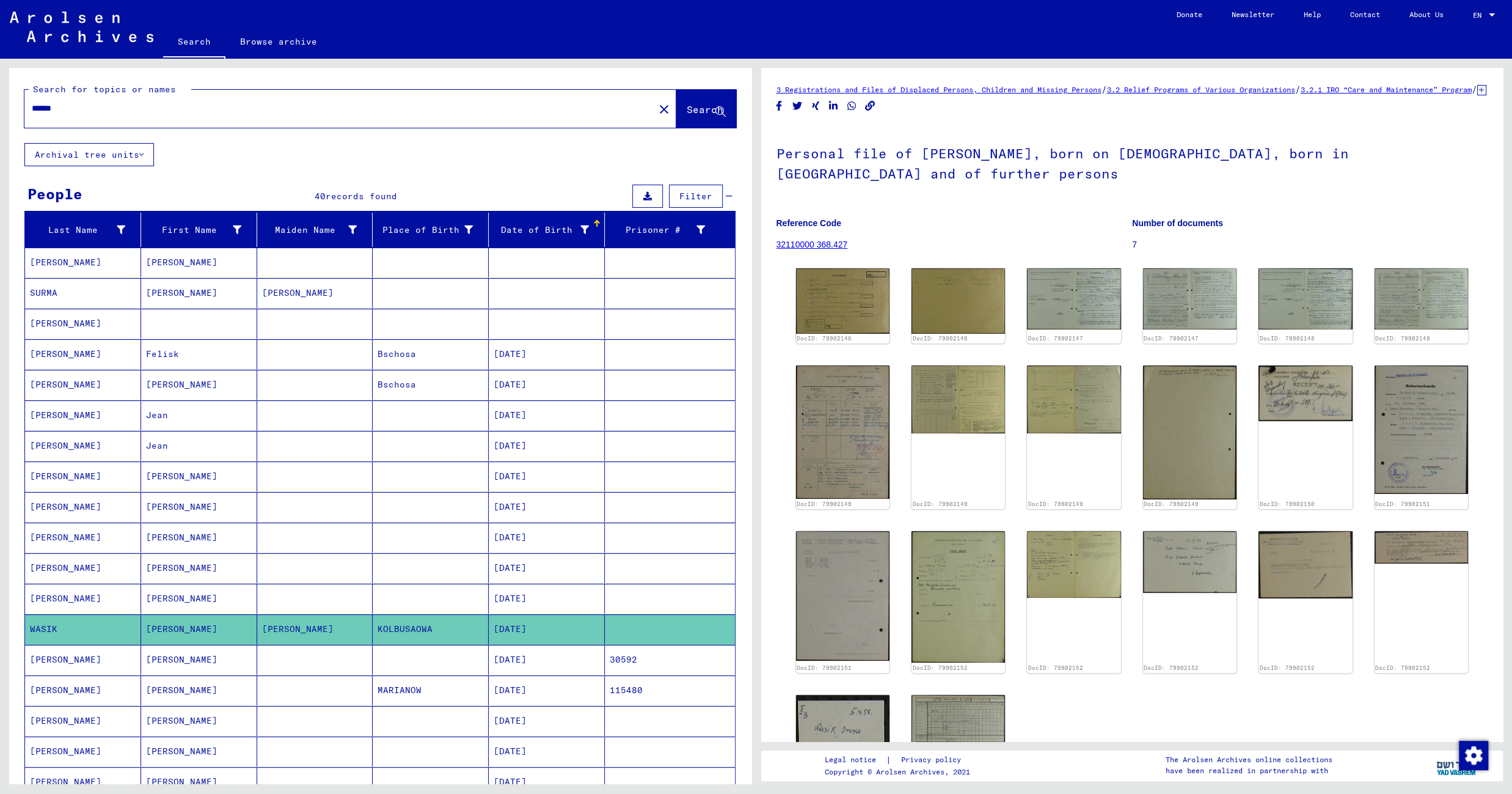
click at [418, 667] on mat-cell at bounding box center [430, 659] width 116 height 30
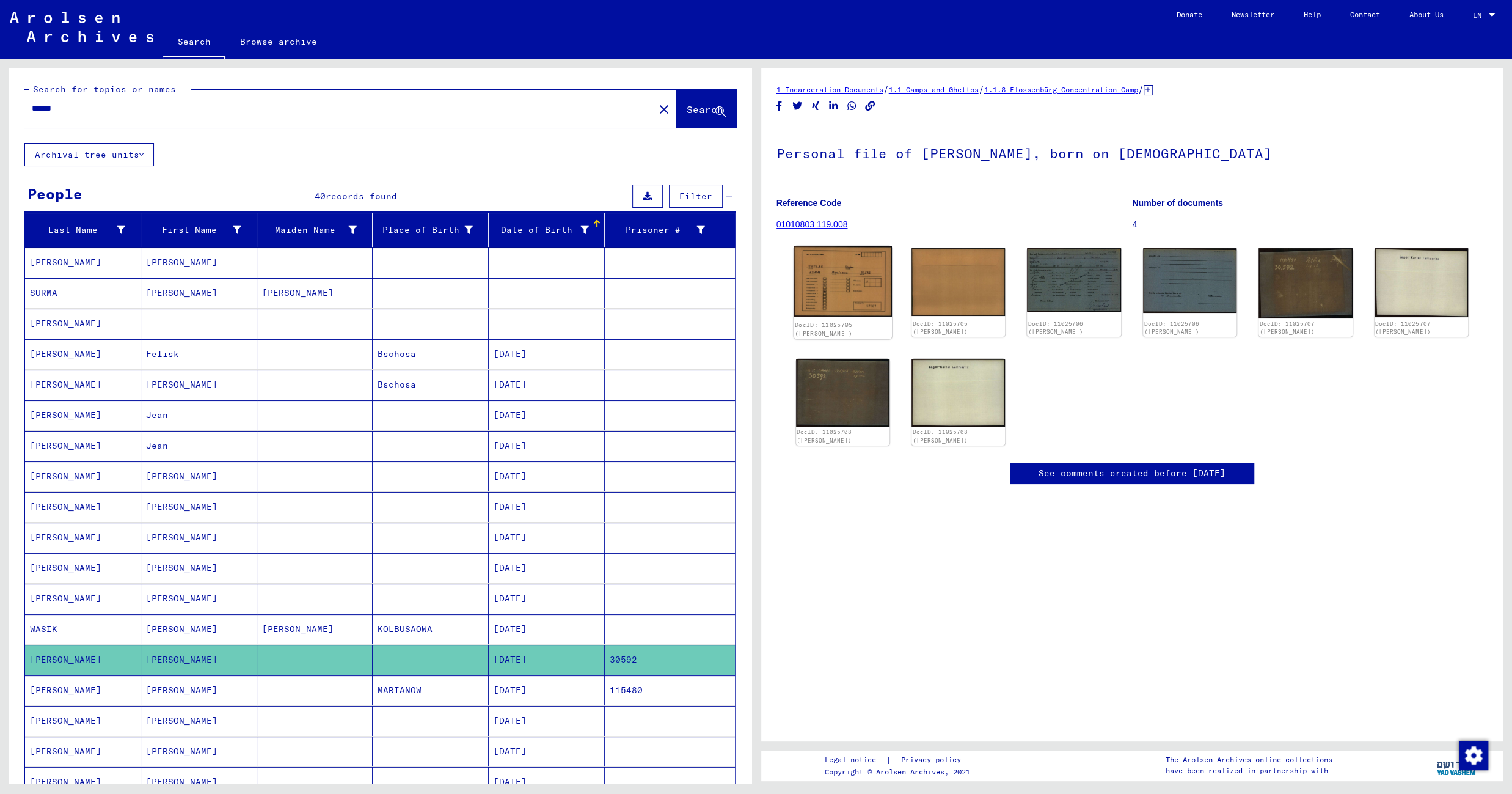
click at [841, 284] on img at bounding box center [843, 282] width 98 height 71
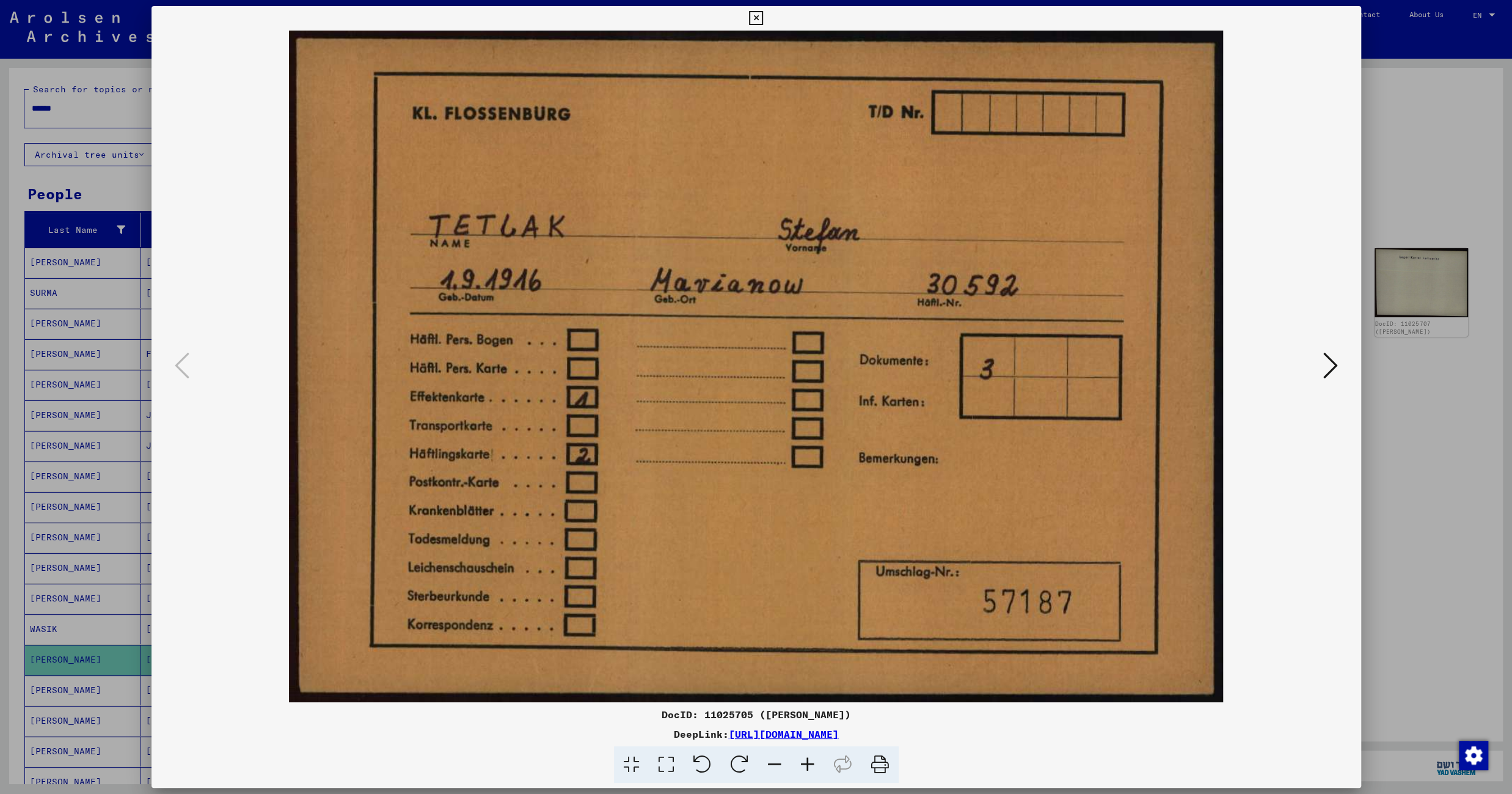
click at [1334, 369] on icon at bounding box center [1330, 366] width 15 height 29
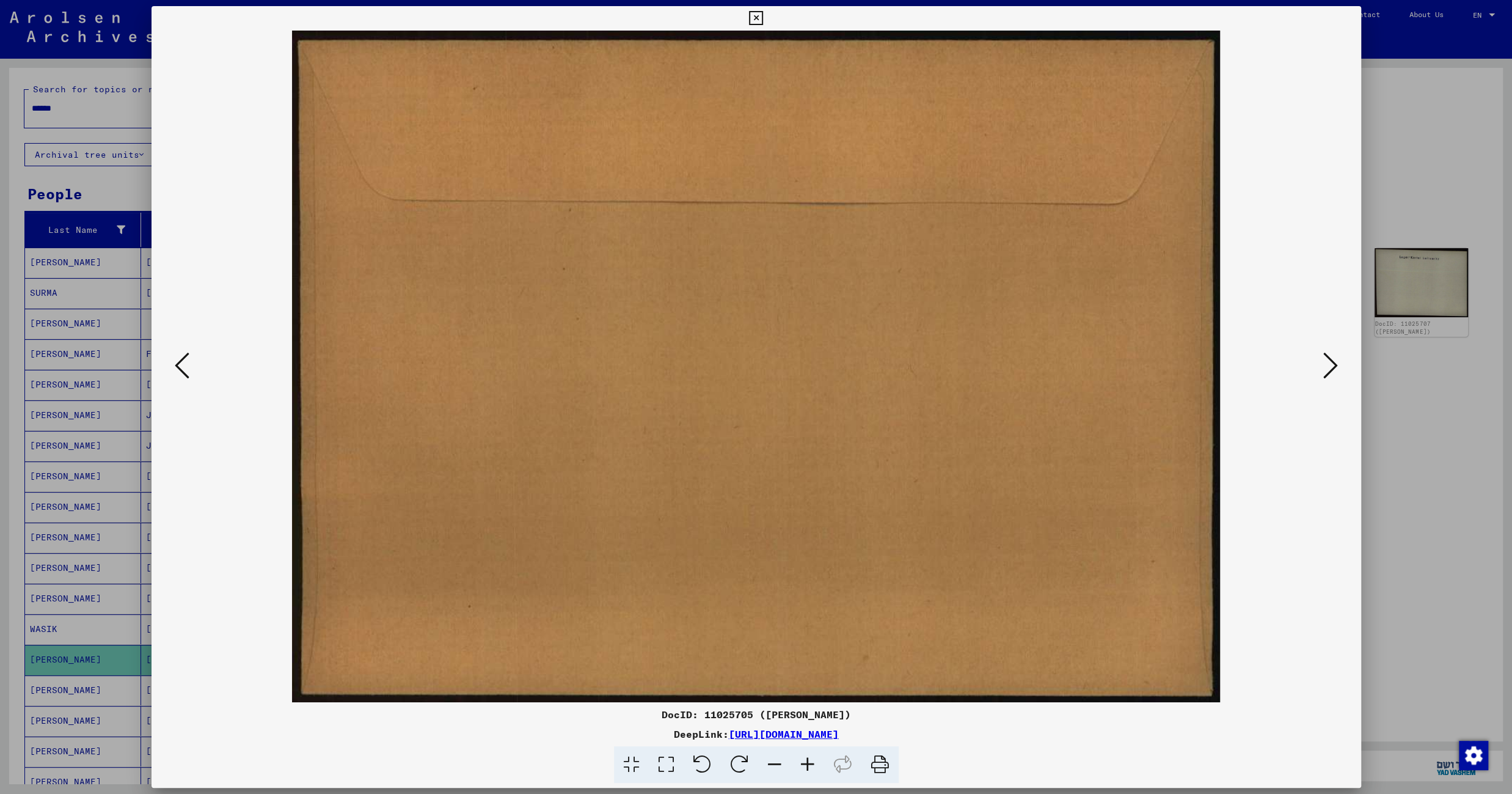
click at [1329, 366] on icon at bounding box center [1330, 366] width 15 height 29
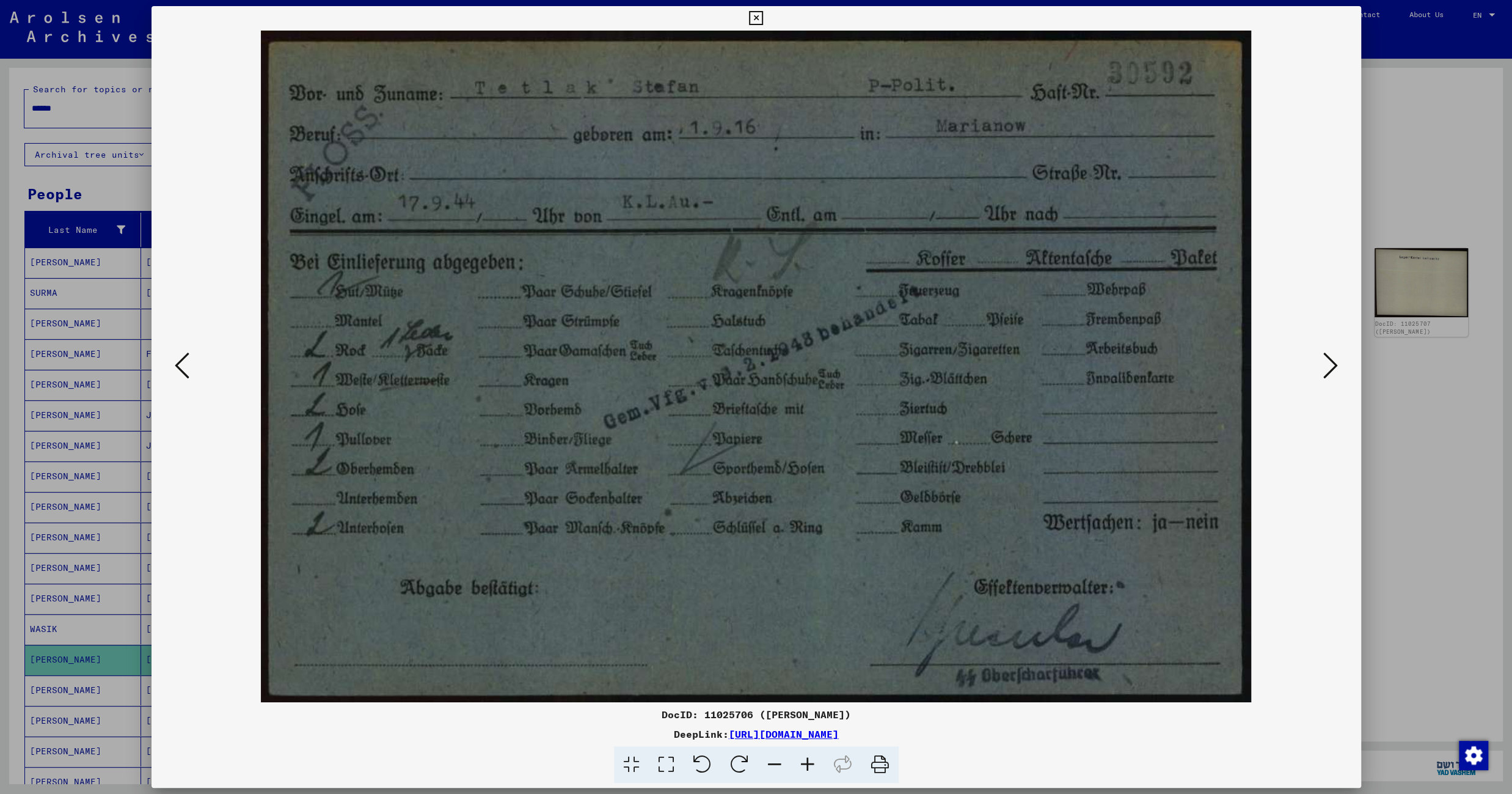
click at [1329, 366] on icon at bounding box center [1330, 366] width 15 height 29
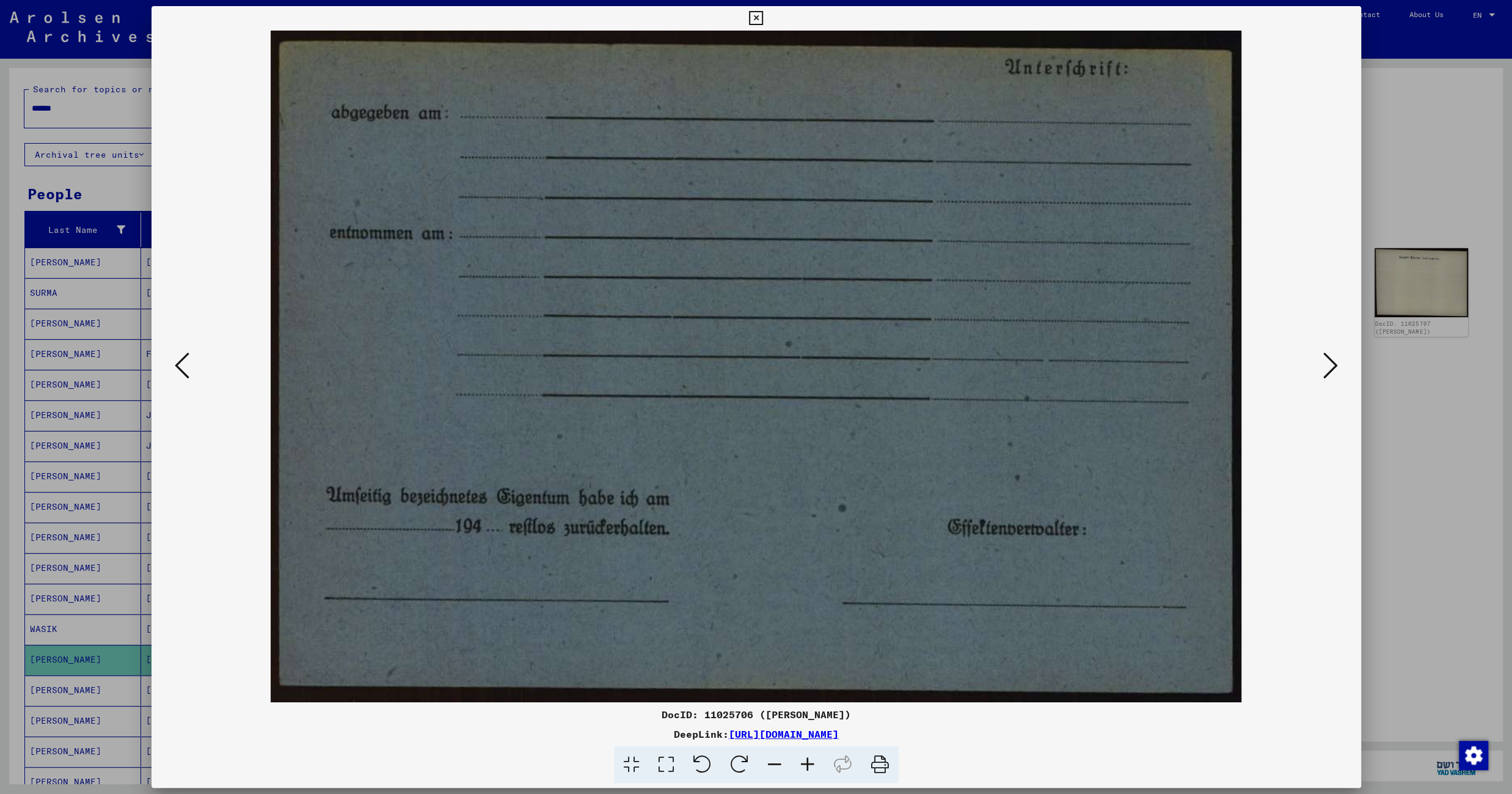
click at [1329, 366] on icon at bounding box center [1330, 366] width 15 height 29
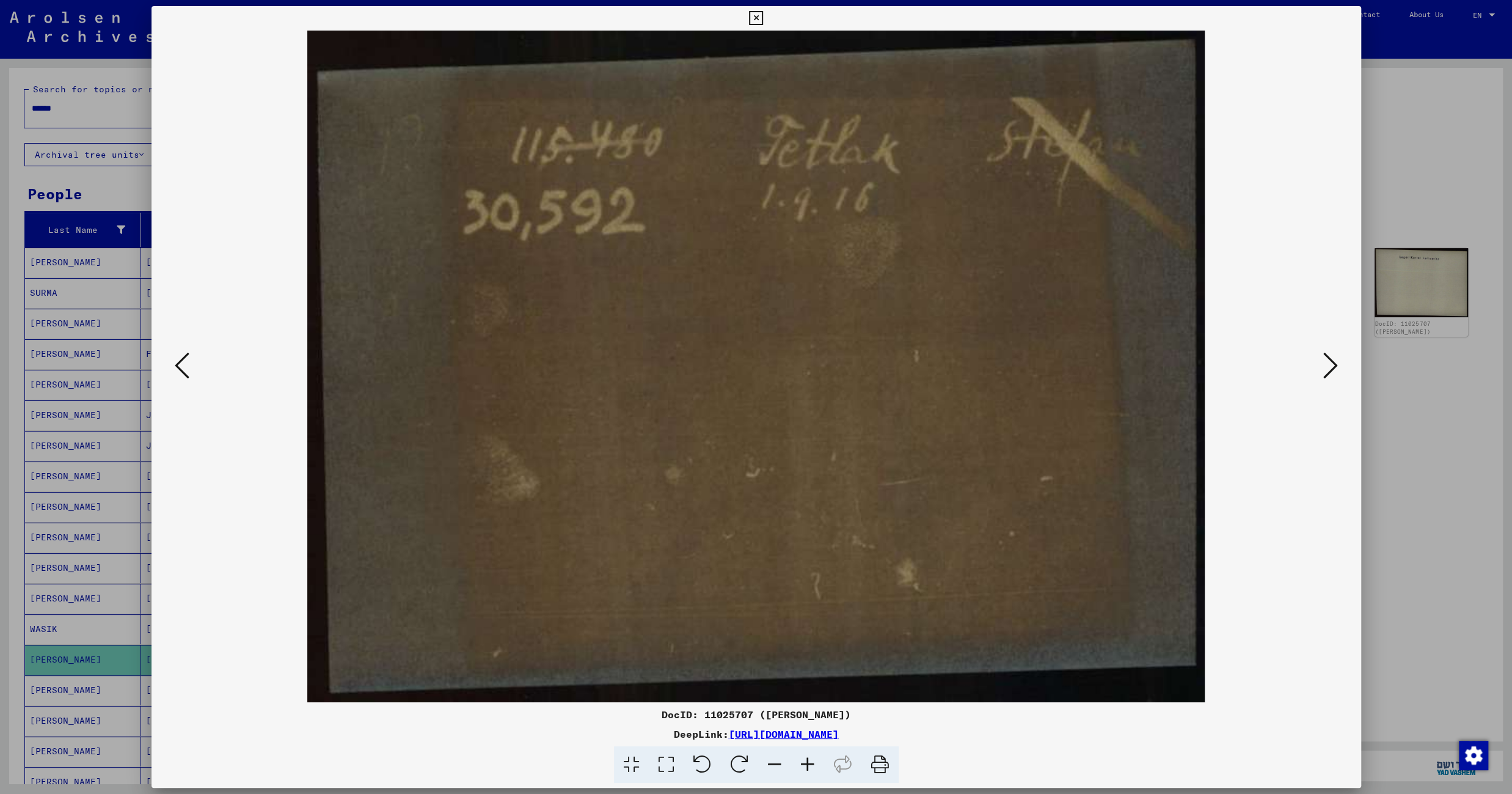
click at [1329, 366] on icon at bounding box center [1330, 366] width 15 height 29
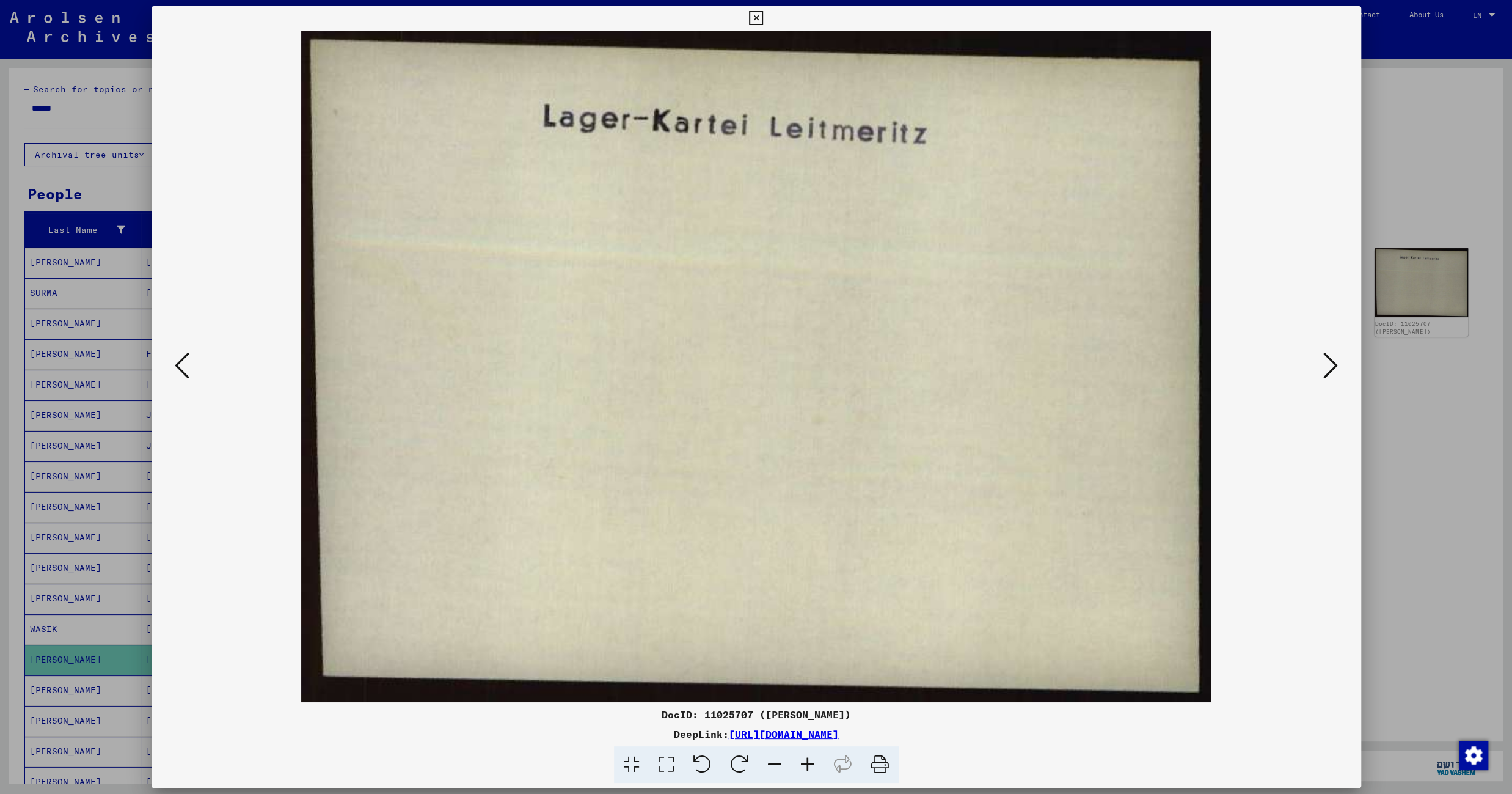
click at [1329, 366] on icon at bounding box center [1330, 366] width 15 height 29
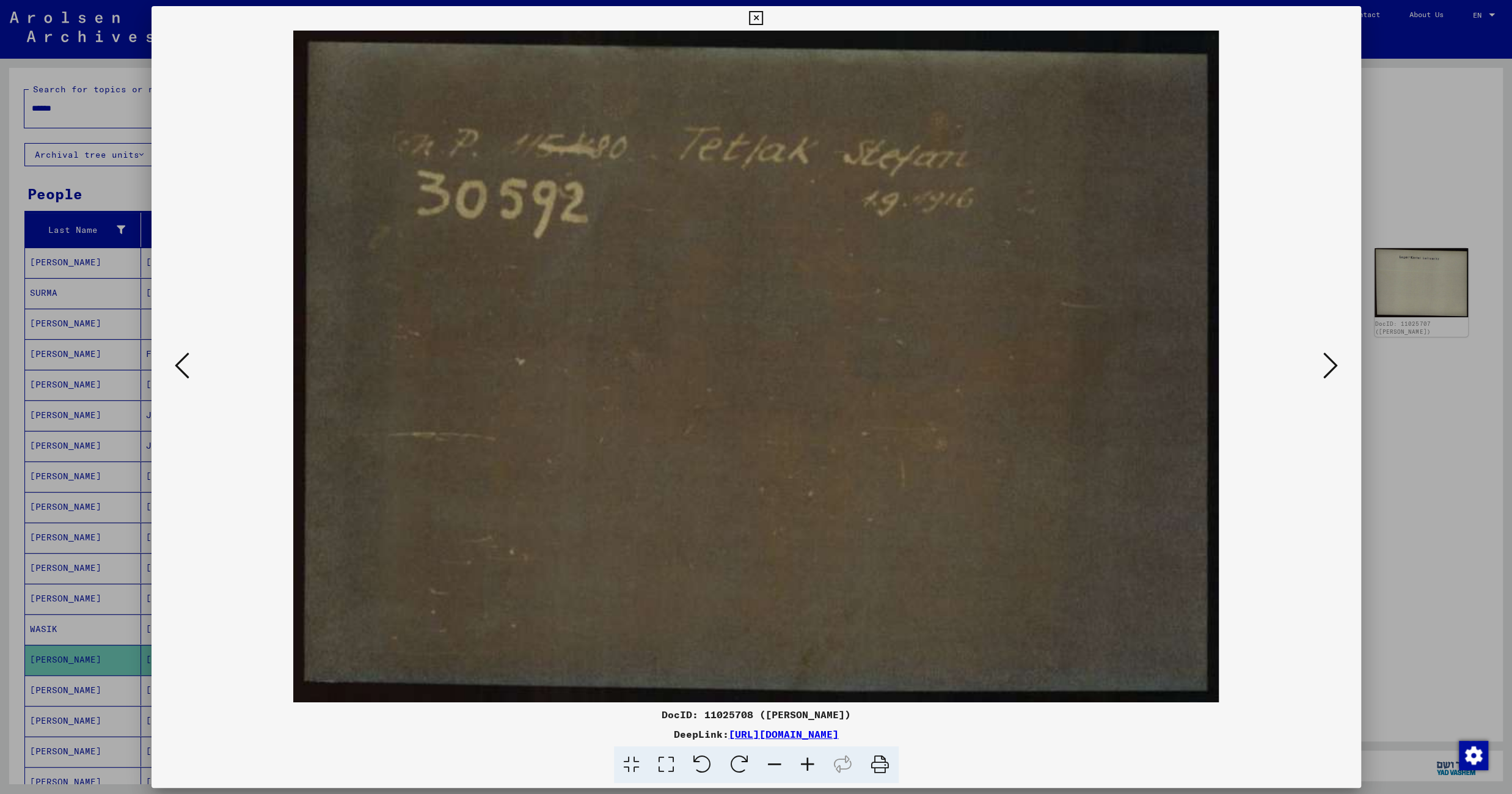
click at [1329, 366] on icon at bounding box center [1330, 366] width 15 height 29
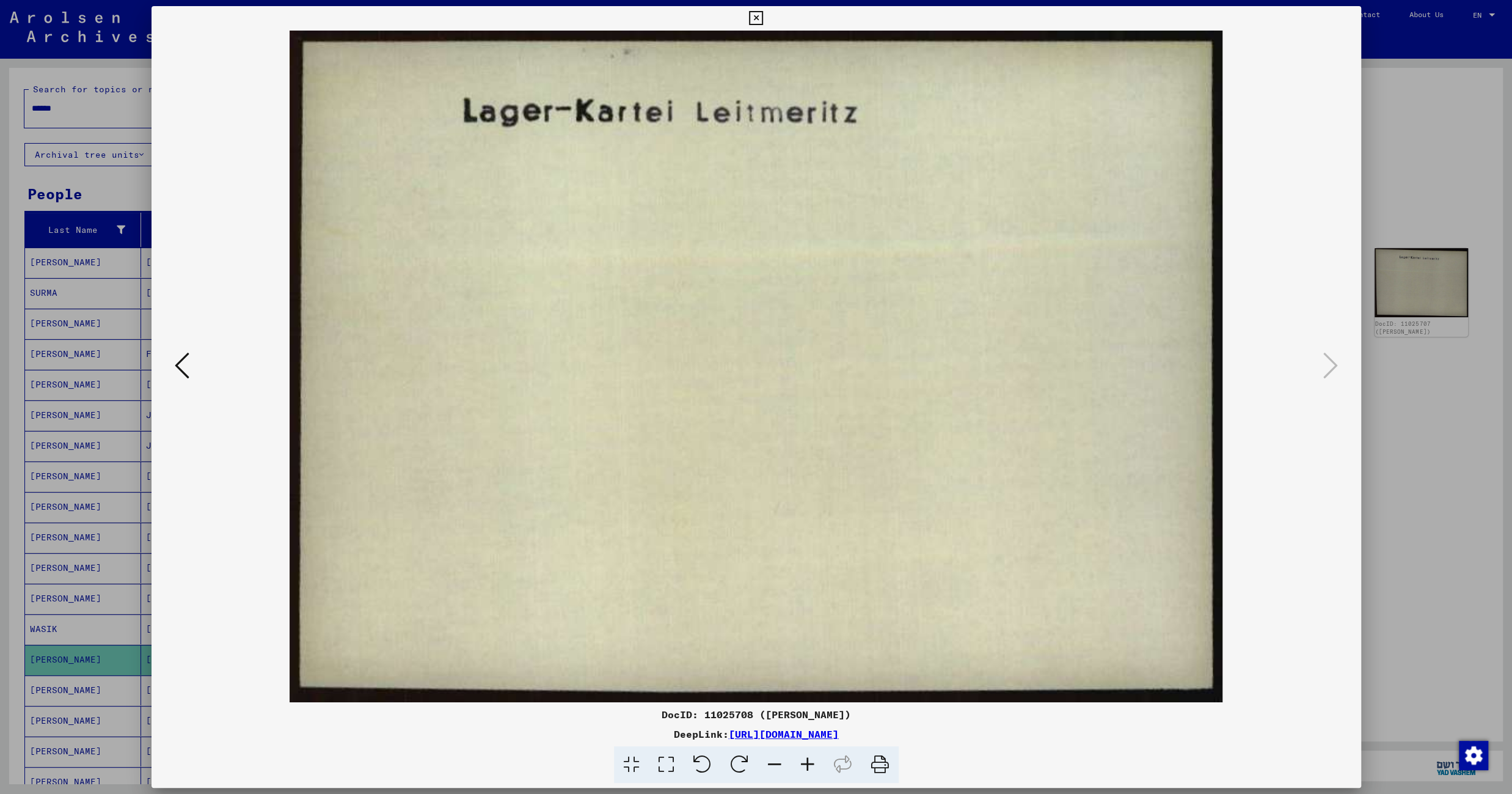
click at [763, 22] on icon at bounding box center [756, 18] width 14 height 15
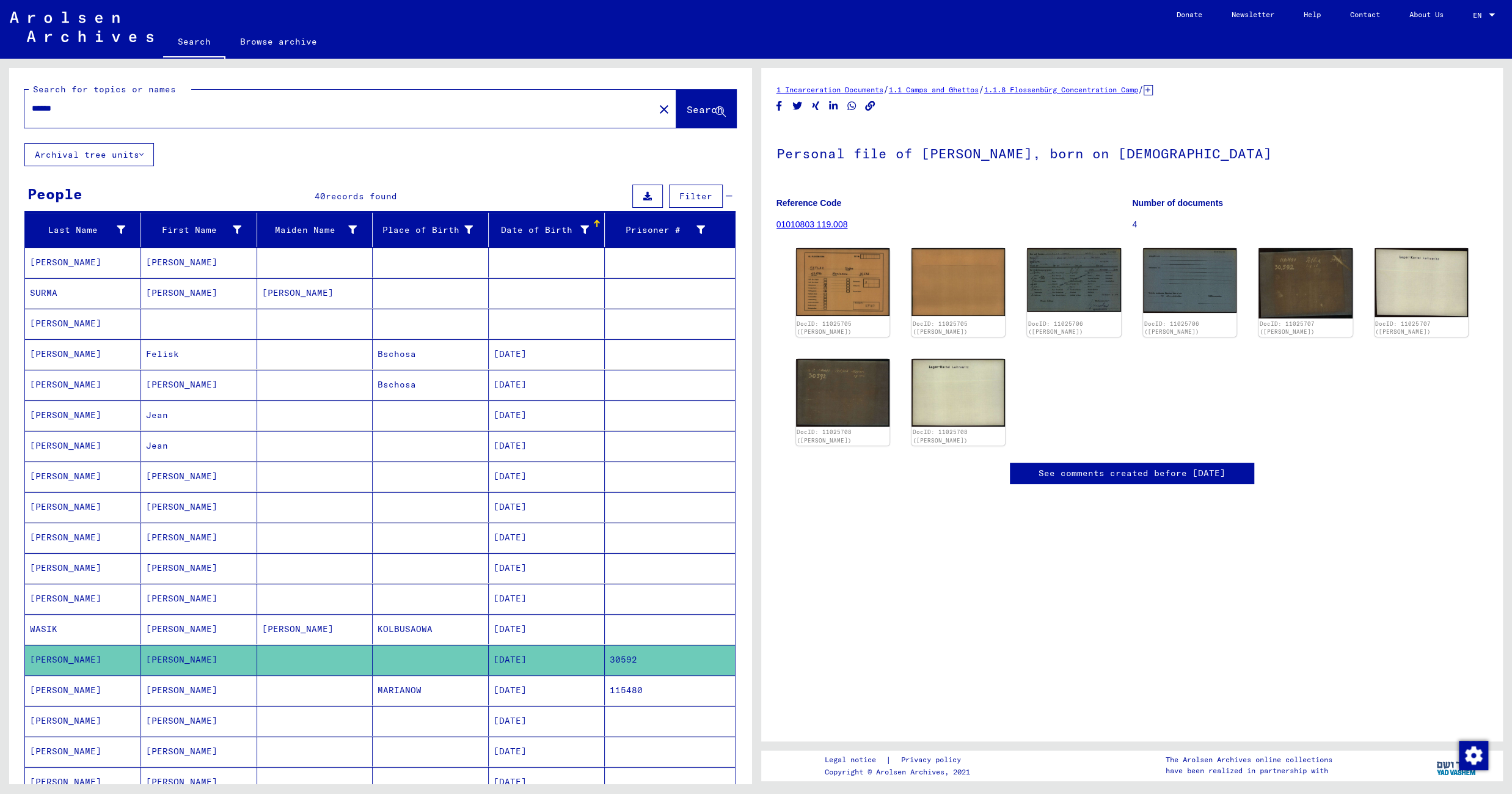
click at [439, 694] on mat-cell "MARIANOW" at bounding box center [430, 690] width 116 height 30
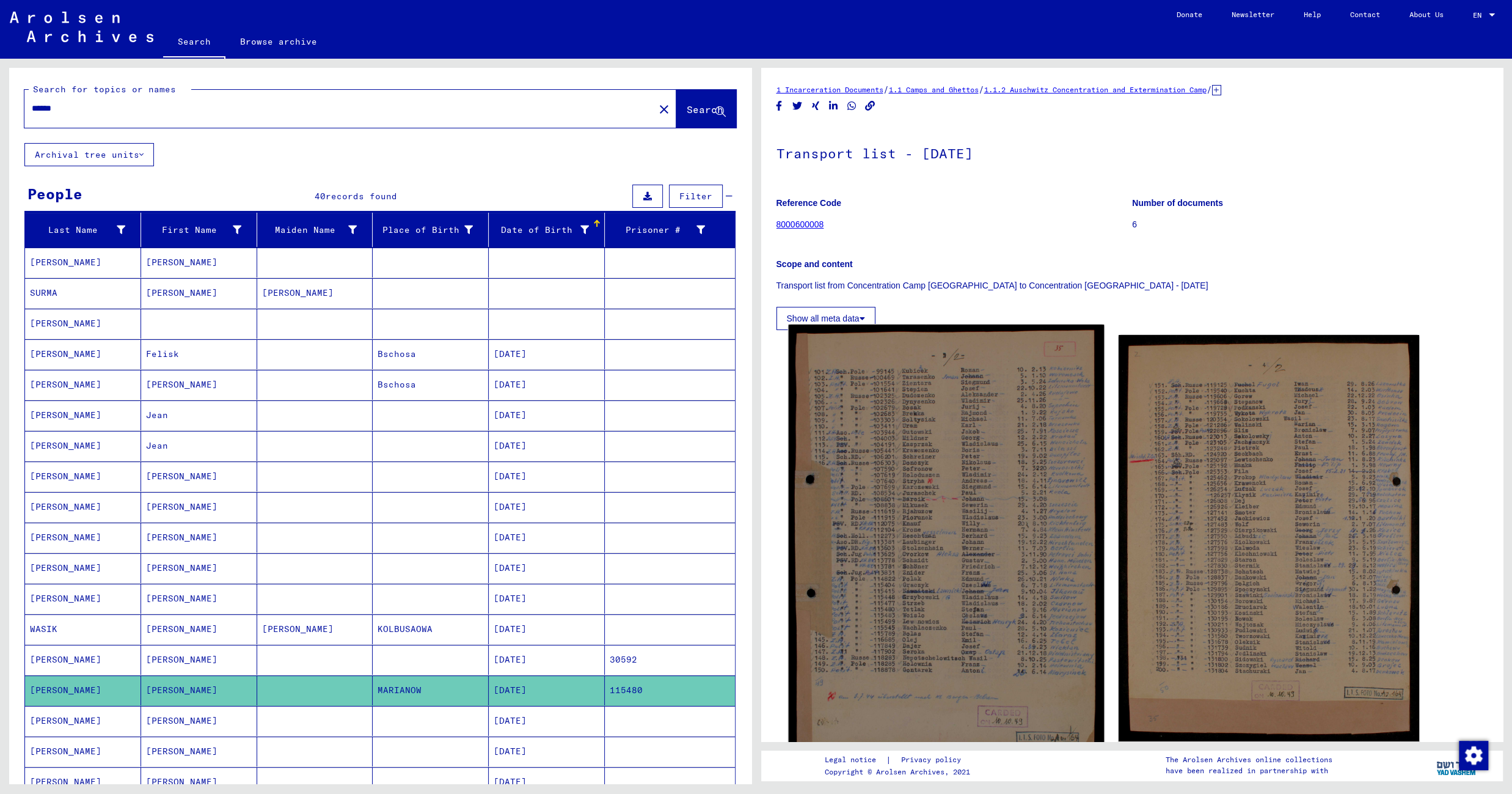
click at [923, 487] on img at bounding box center [946, 538] width 316 height 427
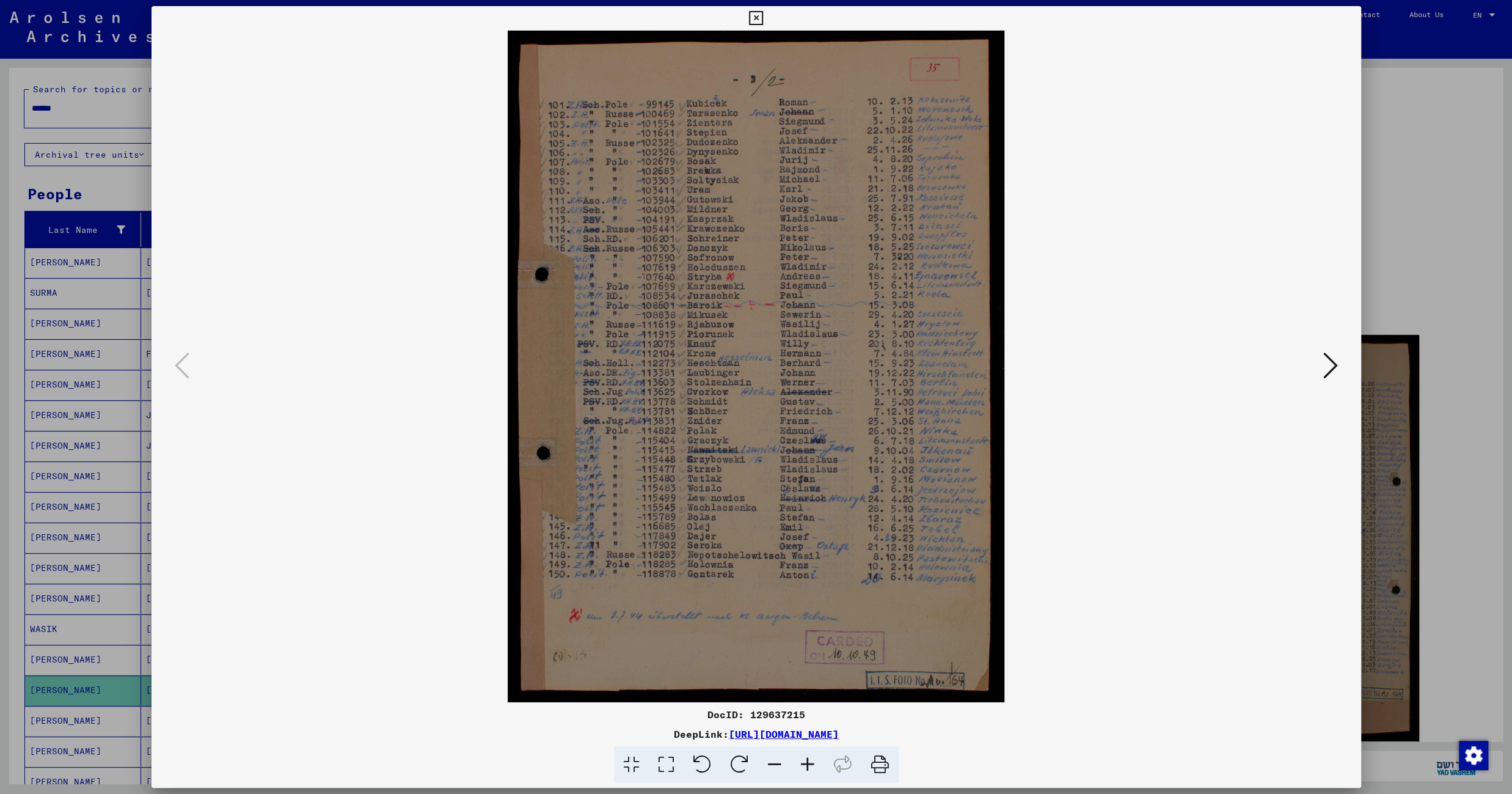
click at [1332, 359] on icon at bounding box center [1330, 366] width 15 height 29
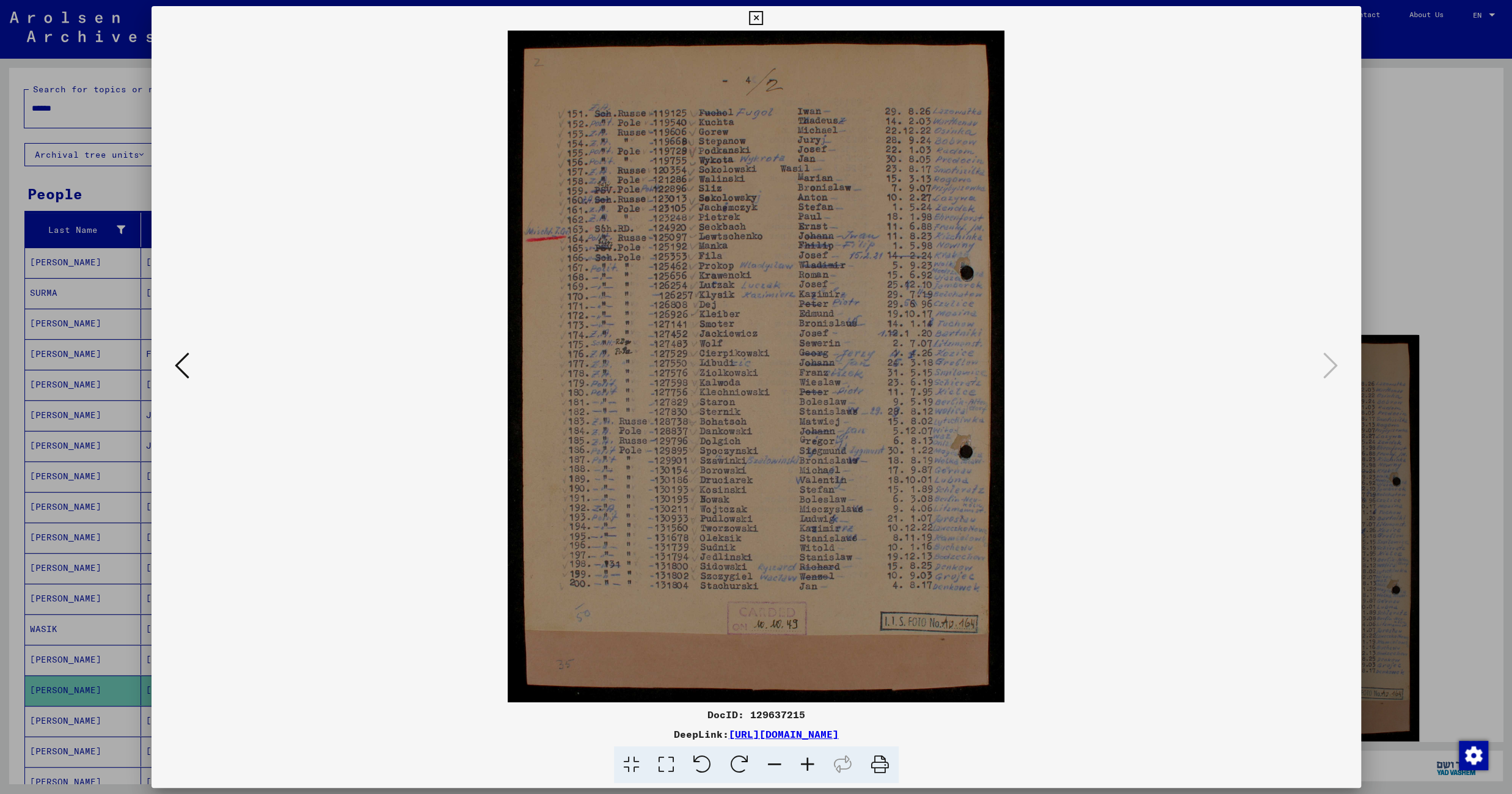
click at [179, 364] on icon at bounding box center [181, 366] width 15 height 29
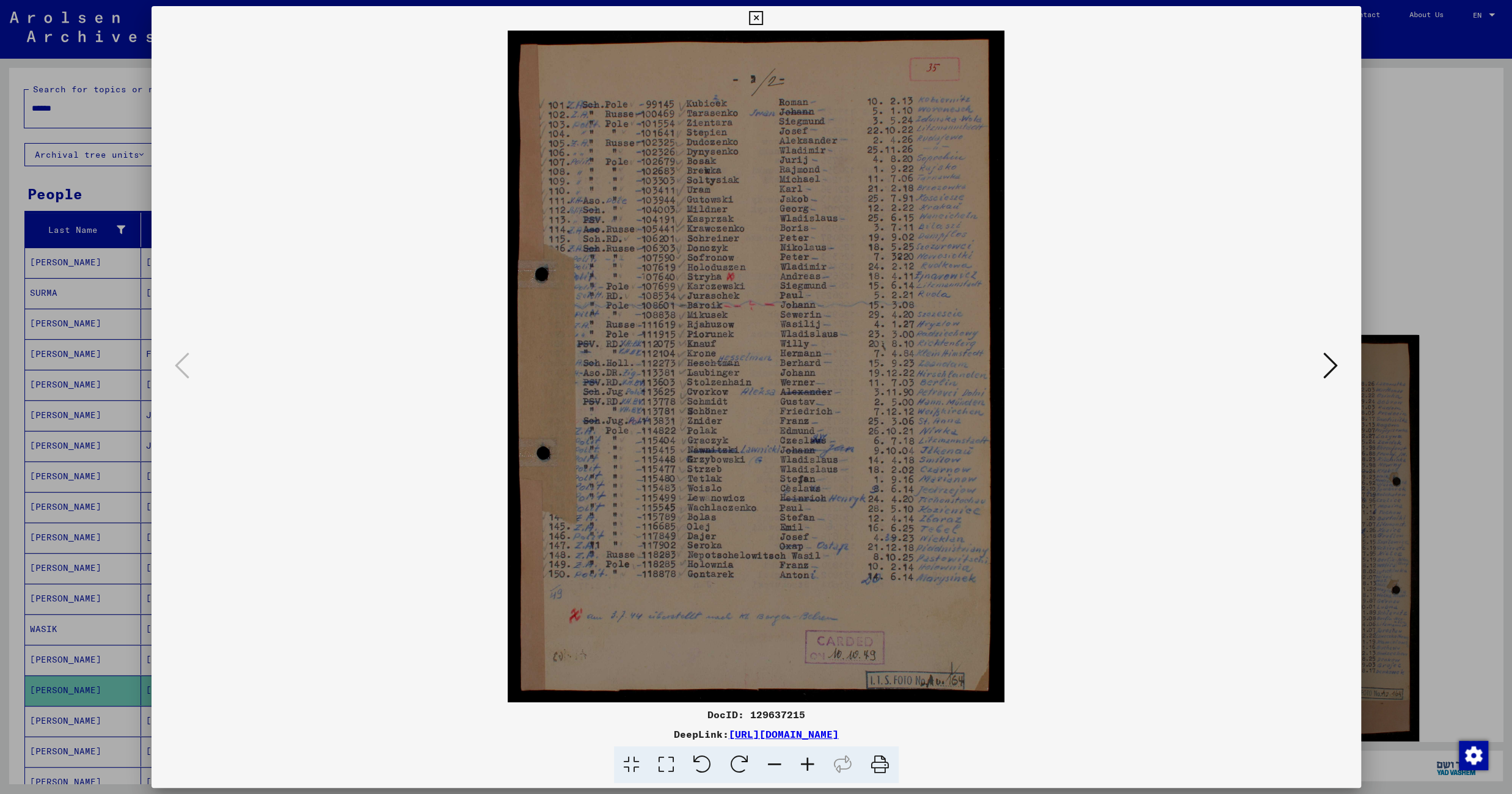
click at [763, 19] on icon at bounding box center [756, 18] width 14 height 15
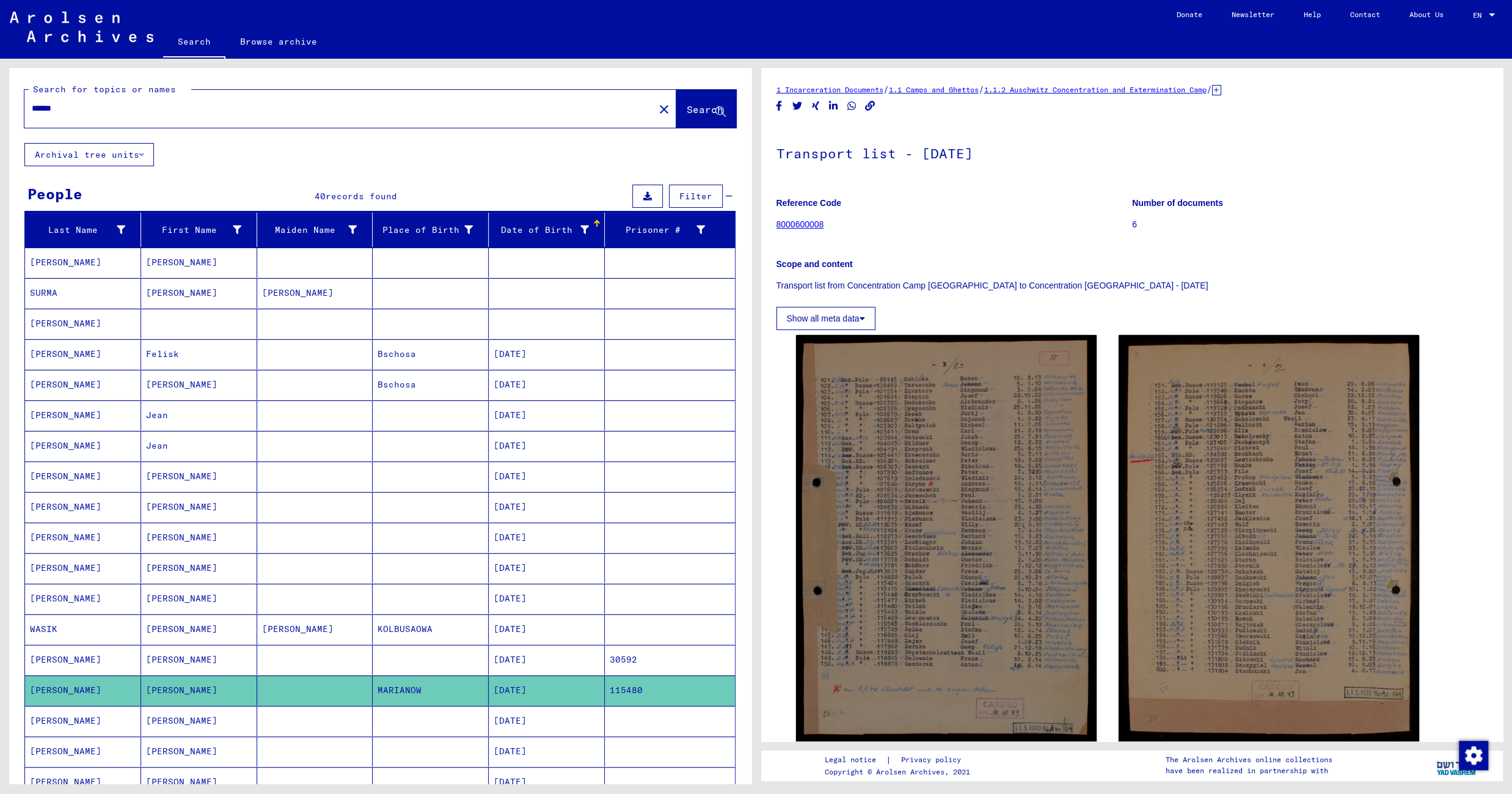
click at [419, 728] on mat-cell at bounding box center [430, 720] width 116 height 30
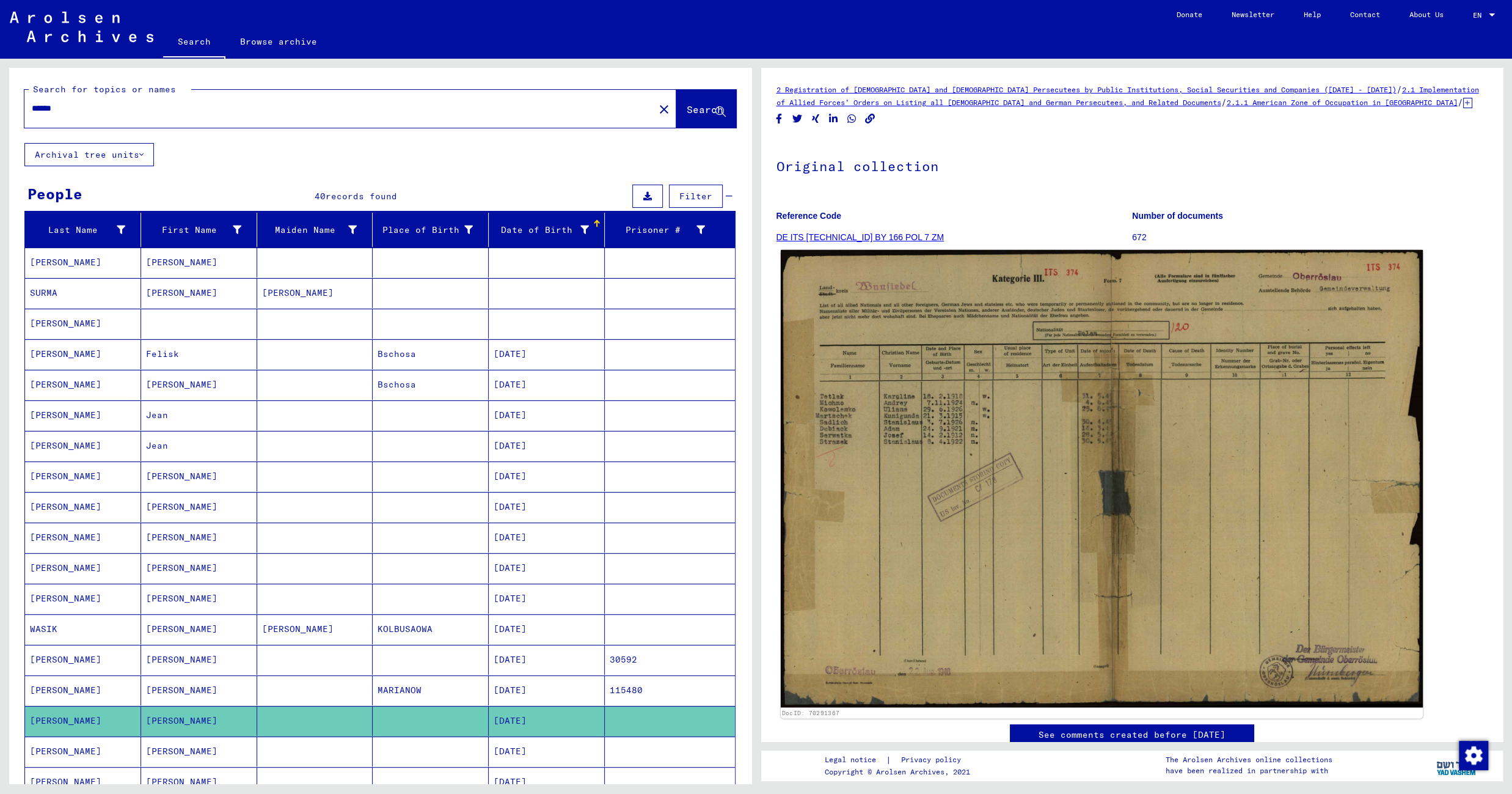
click at [975, 336] on img at bounding box center [1101, 479] width 642 height 458
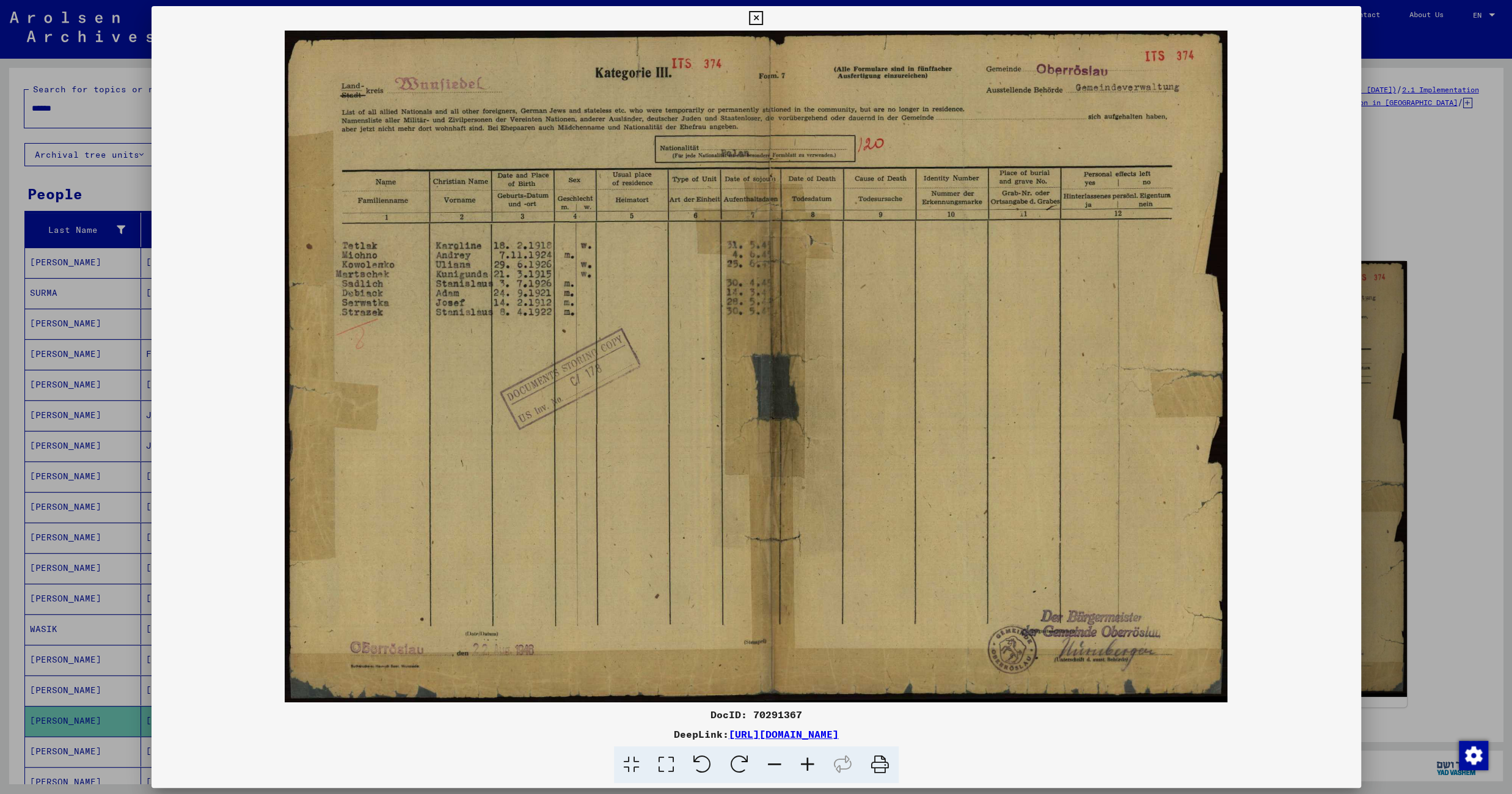
click at [763, 17] on icon at bounding box center [756, 18] width 14 height 15
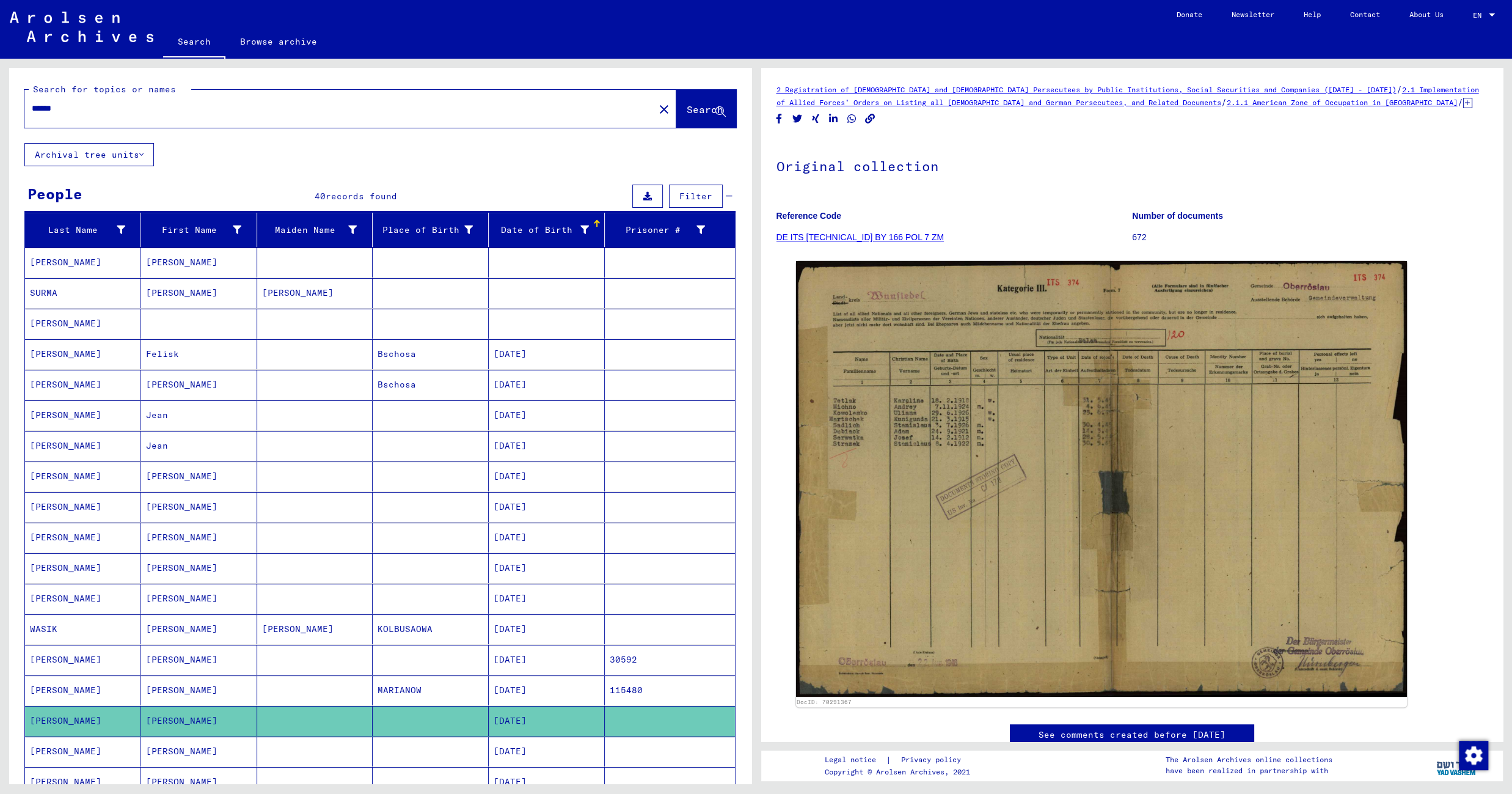
scroll to position [701, 0]
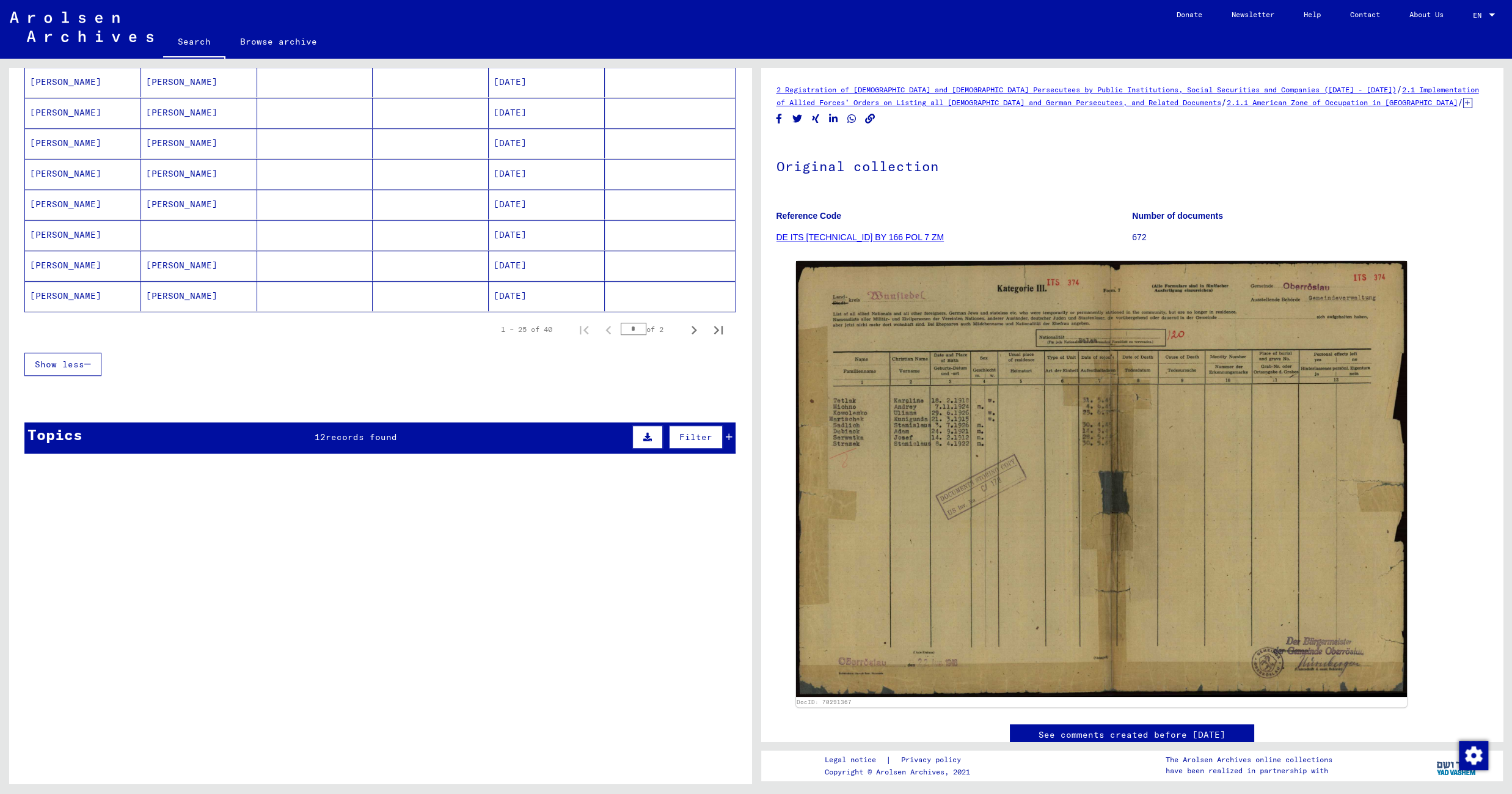
click at [415, 237] on mat-cell at bounding box center [430, 235] width 116 height 30
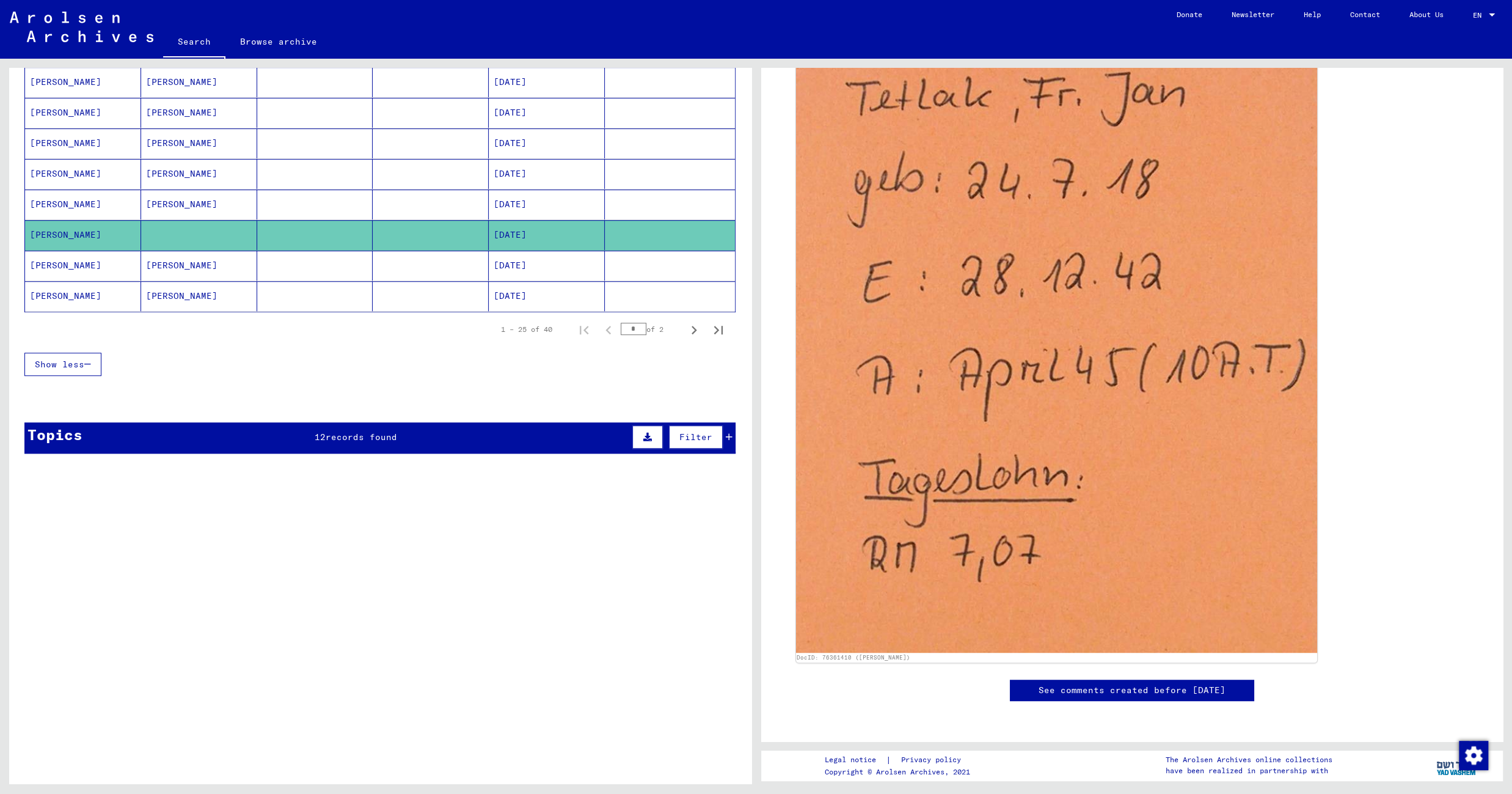
scroll to position [445, 0]
click at [685, 338] on icon "Next page" at bounding box center [694, 329] width 17 height 17
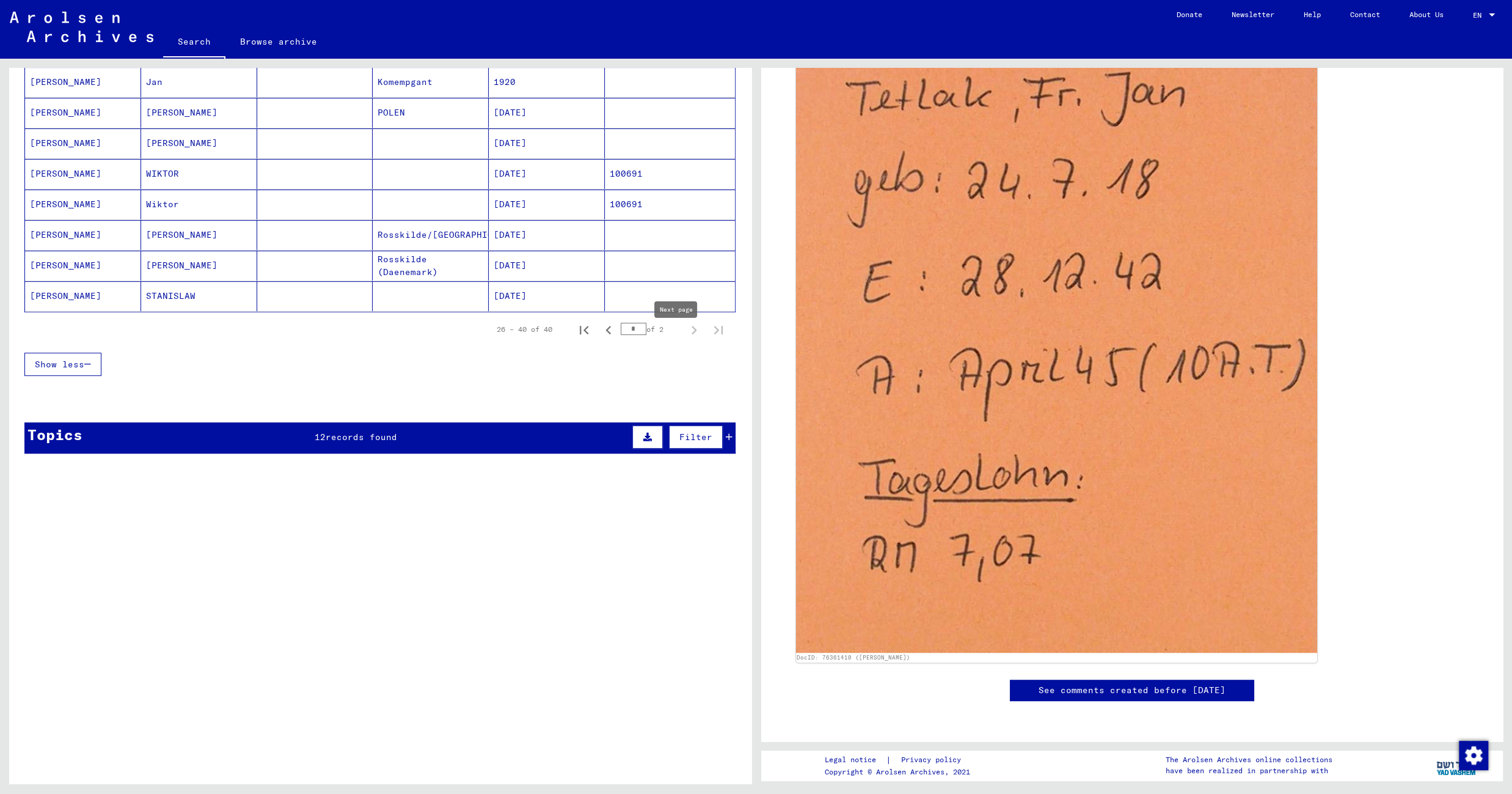
scroll to position [403, 0]
click at [388, 290] on mat-cell at bounding box center [430, 296] width 116 height 30
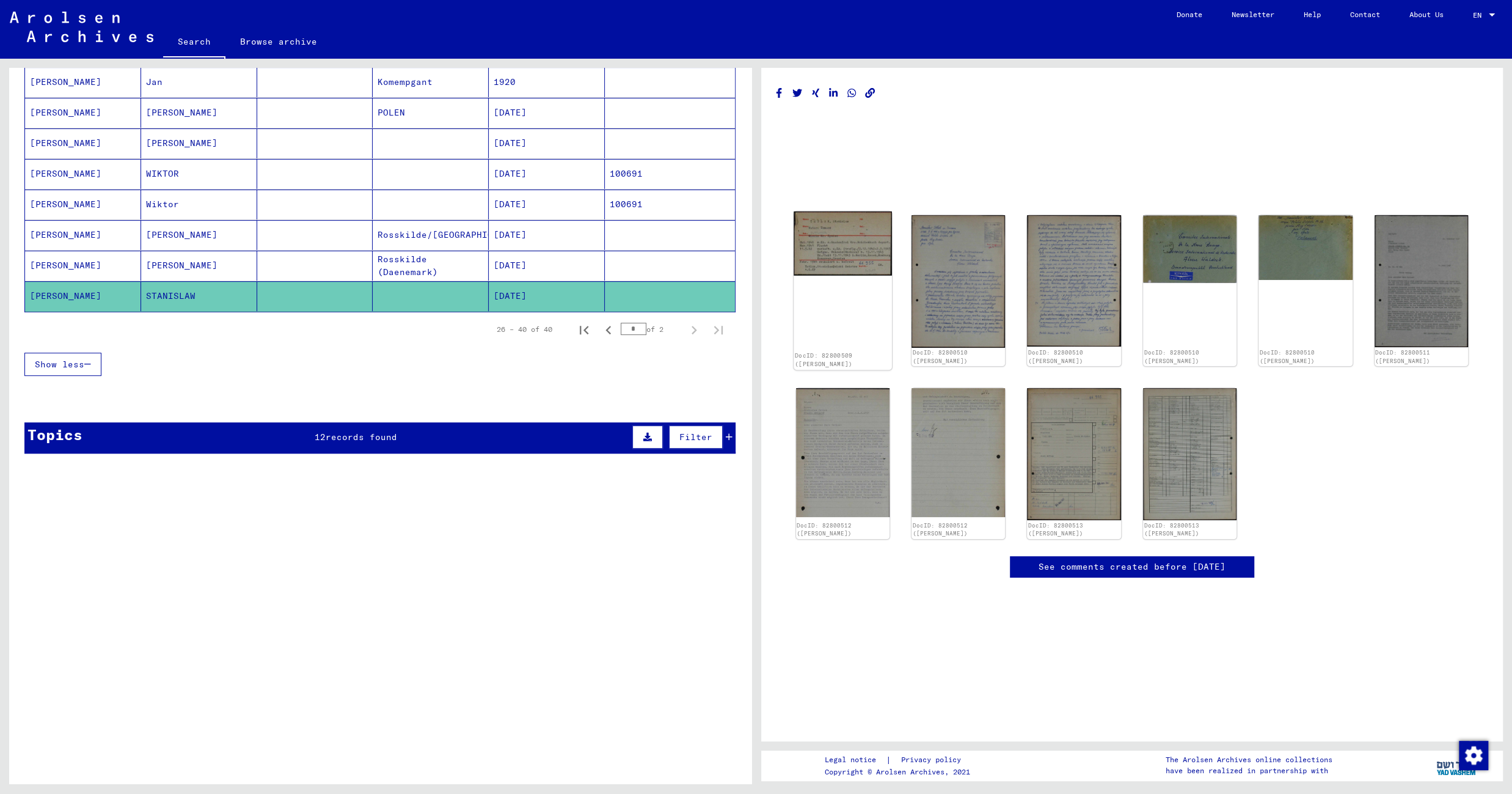
click at [856, 232] on img at bounding box center [843, 243] width 98 height 64
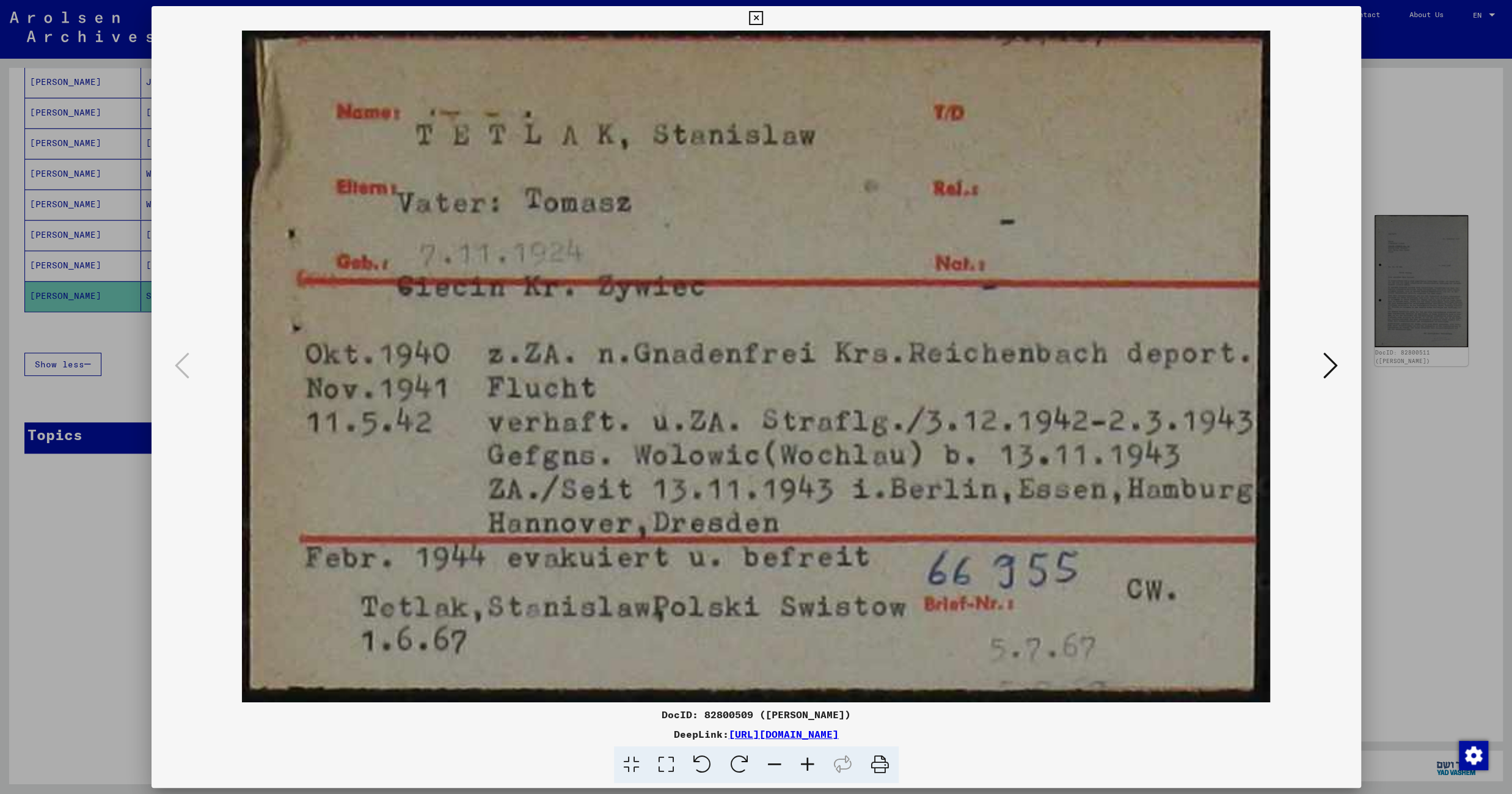
click at [763, 17] on icon at bounding box center [756, 18] width 14 height 15
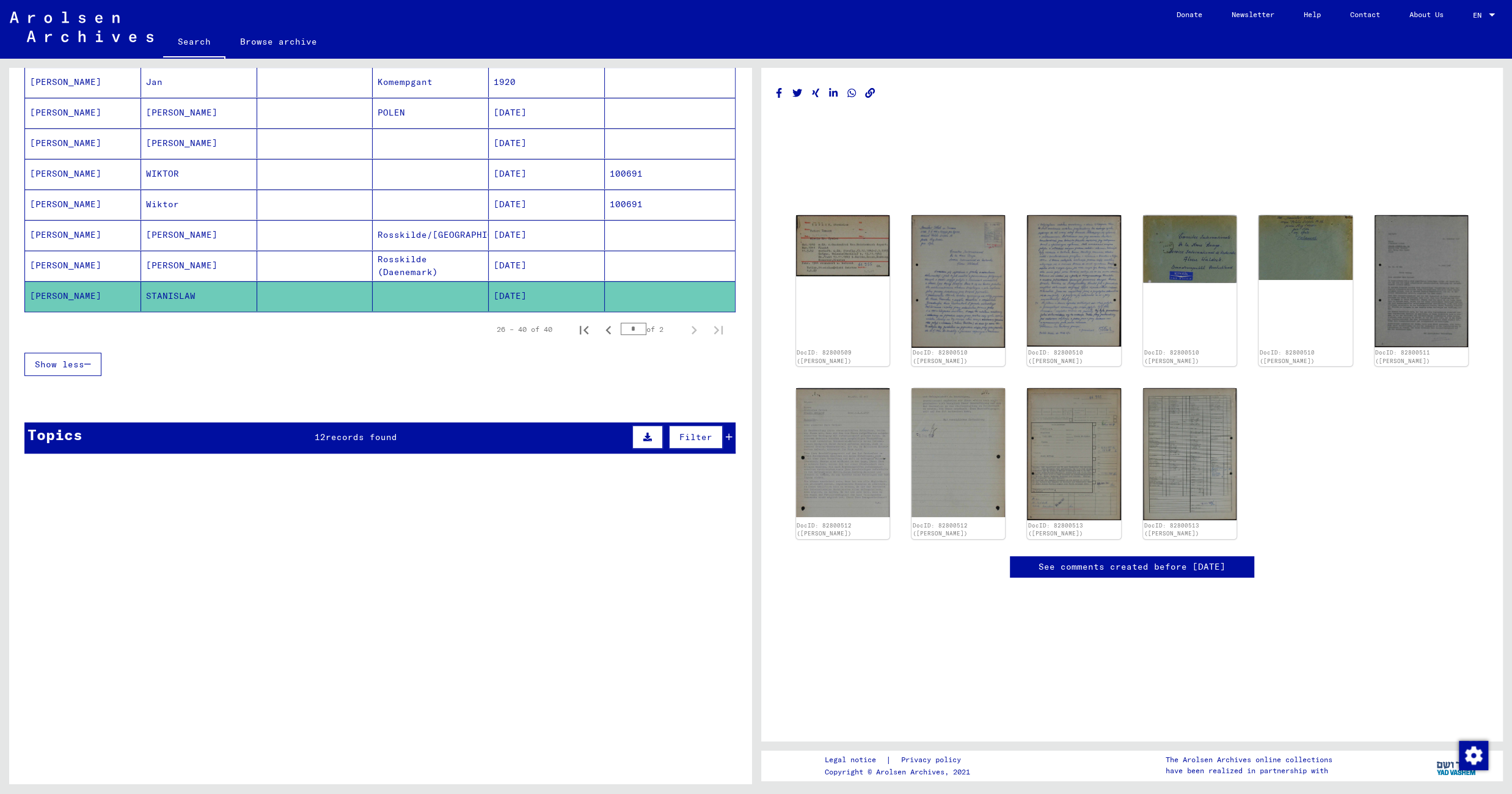
click at [388, 255] on mat-cell "Rosskilde (Daenemark)" at bounding box center [430, 265] width 116 height 30
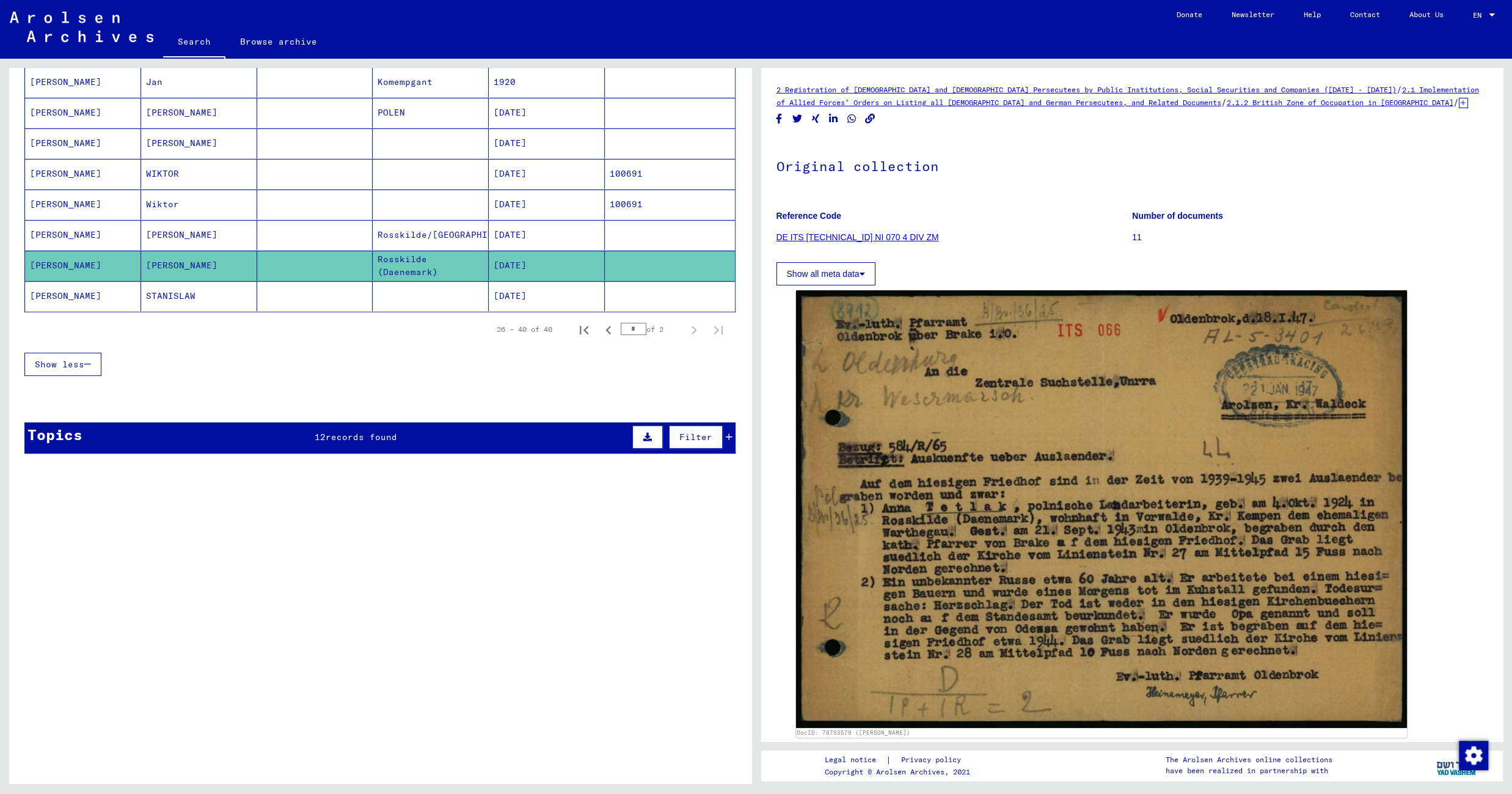
click at [469, 200] on mat-cell at bounding box center [430, 204] width 116 height 30
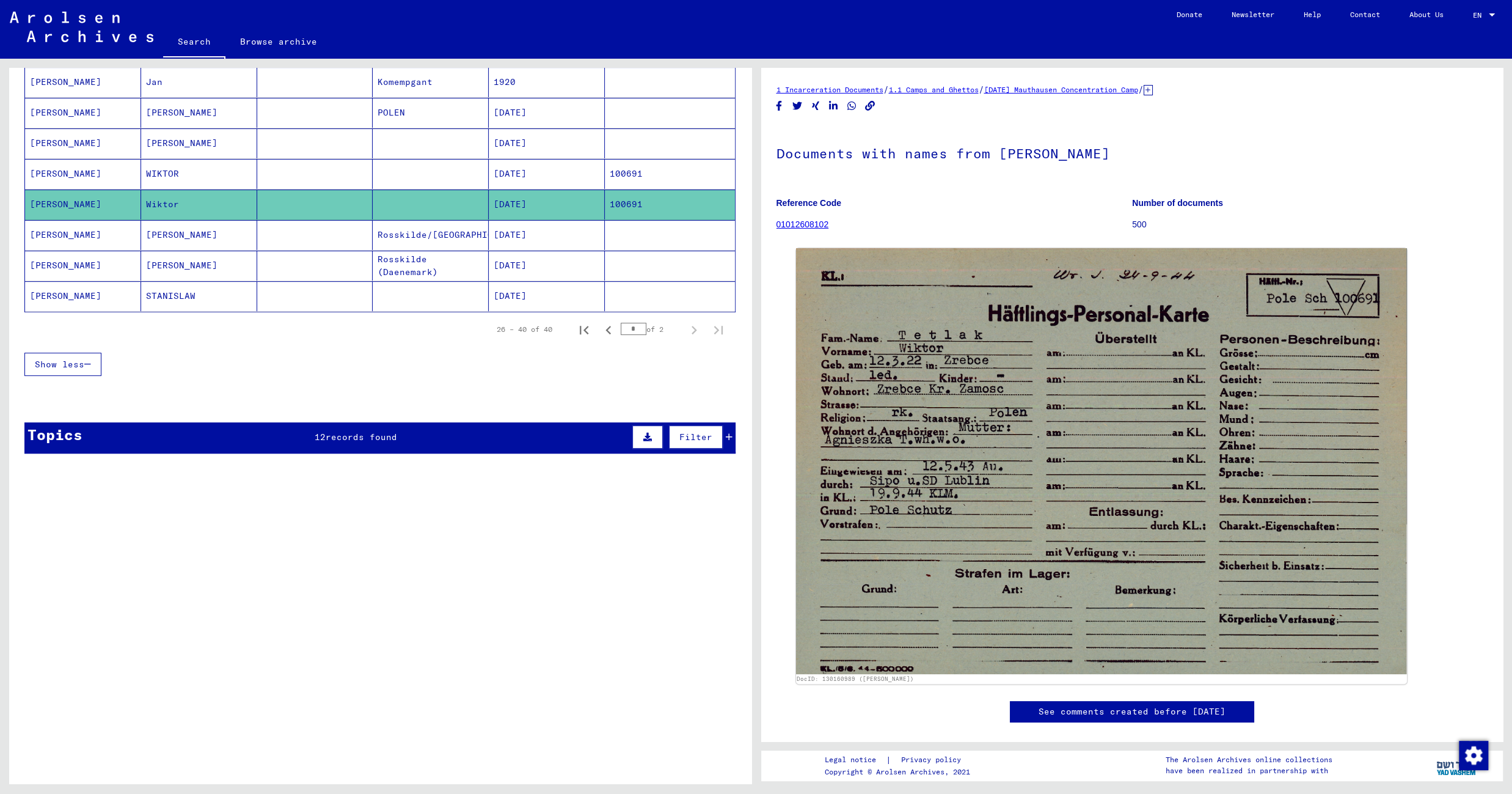
click at [450, 140] on mat-cell at bounding box center [430, 143] width 116 height 30
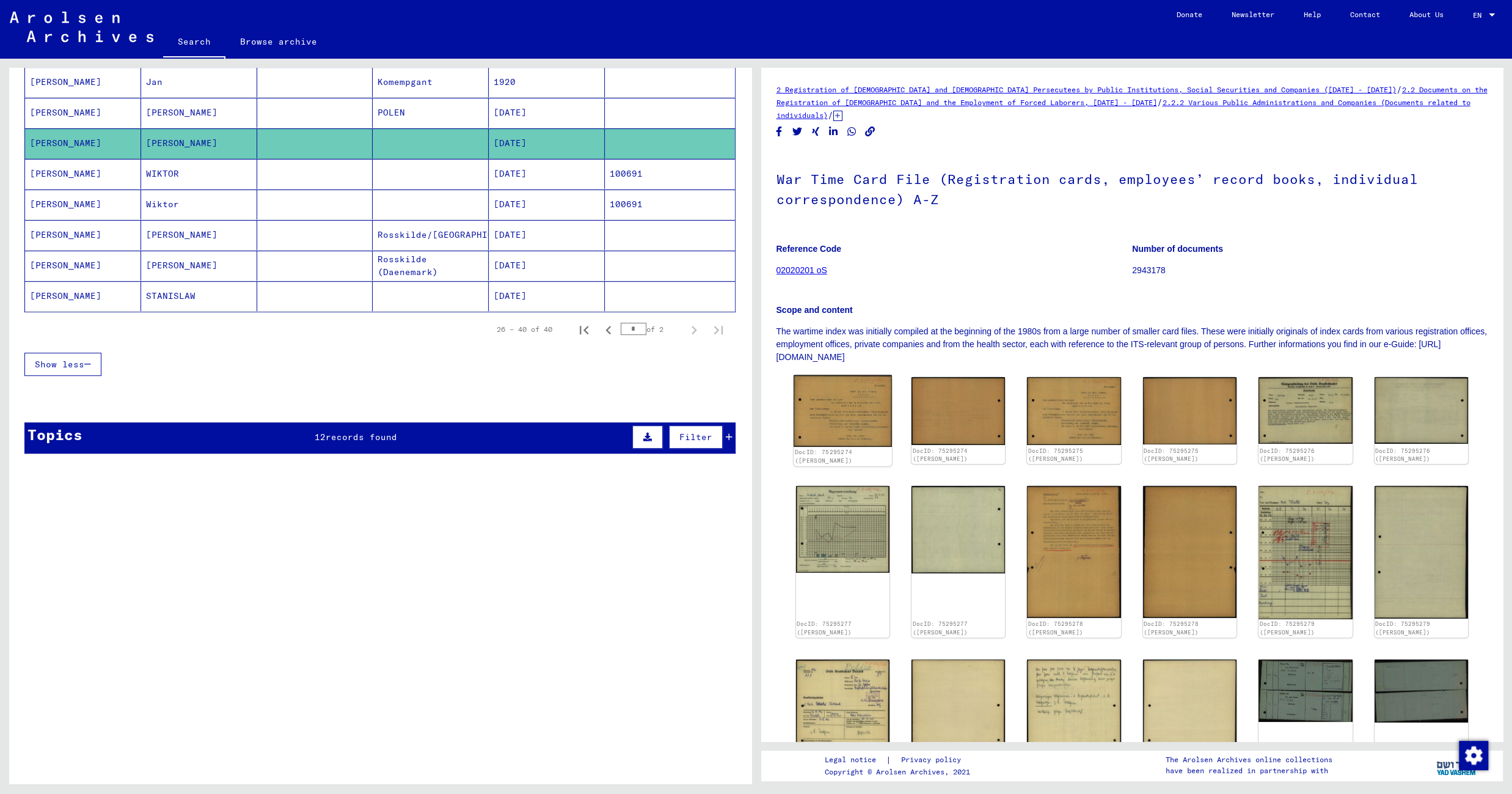
click at [838, 418] on img at bounding box center [843, 411] width 98 height 72
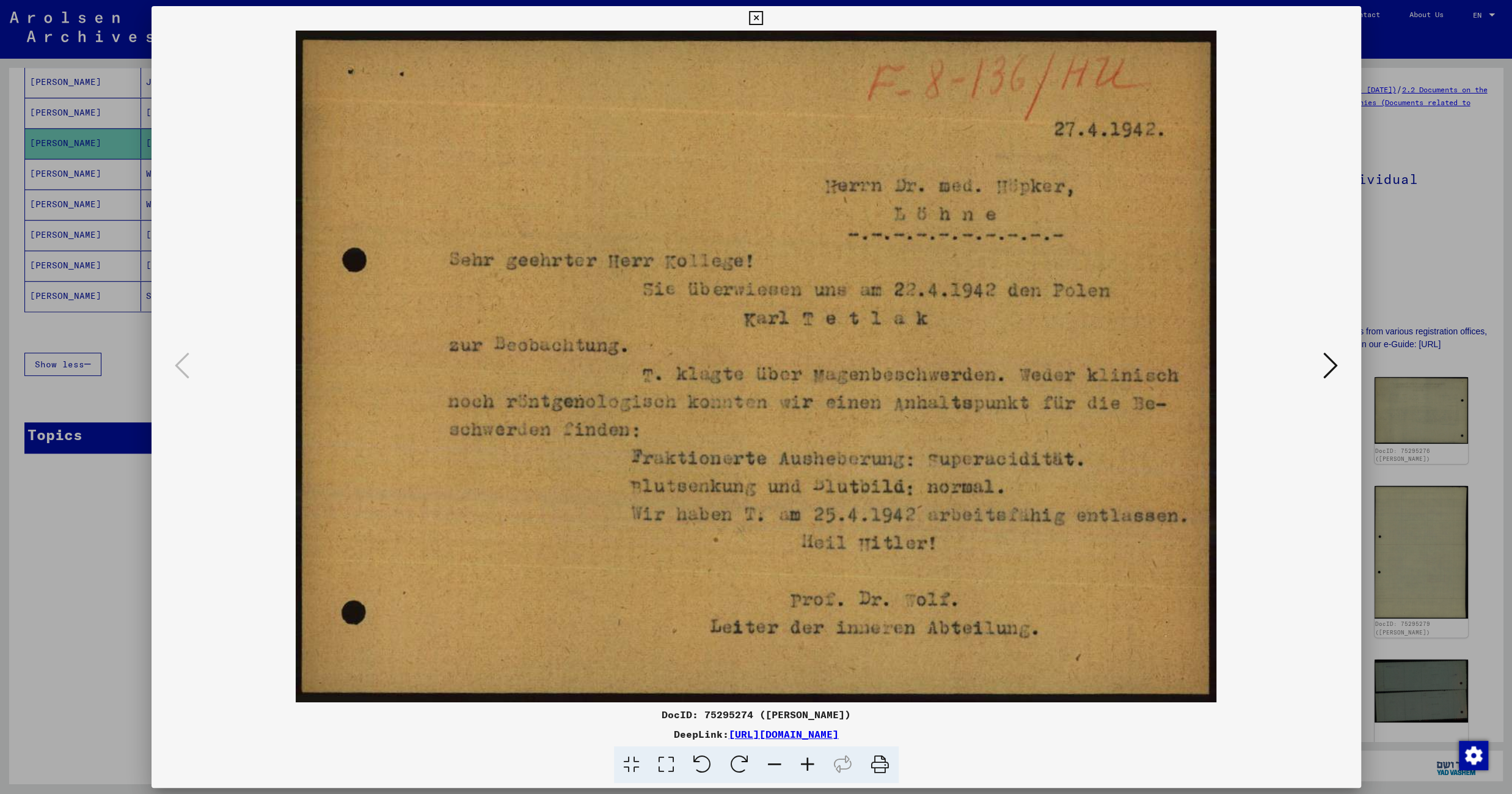
click at [1324, 367] on icon at bounding box center [1330, 366] width 15 height 29
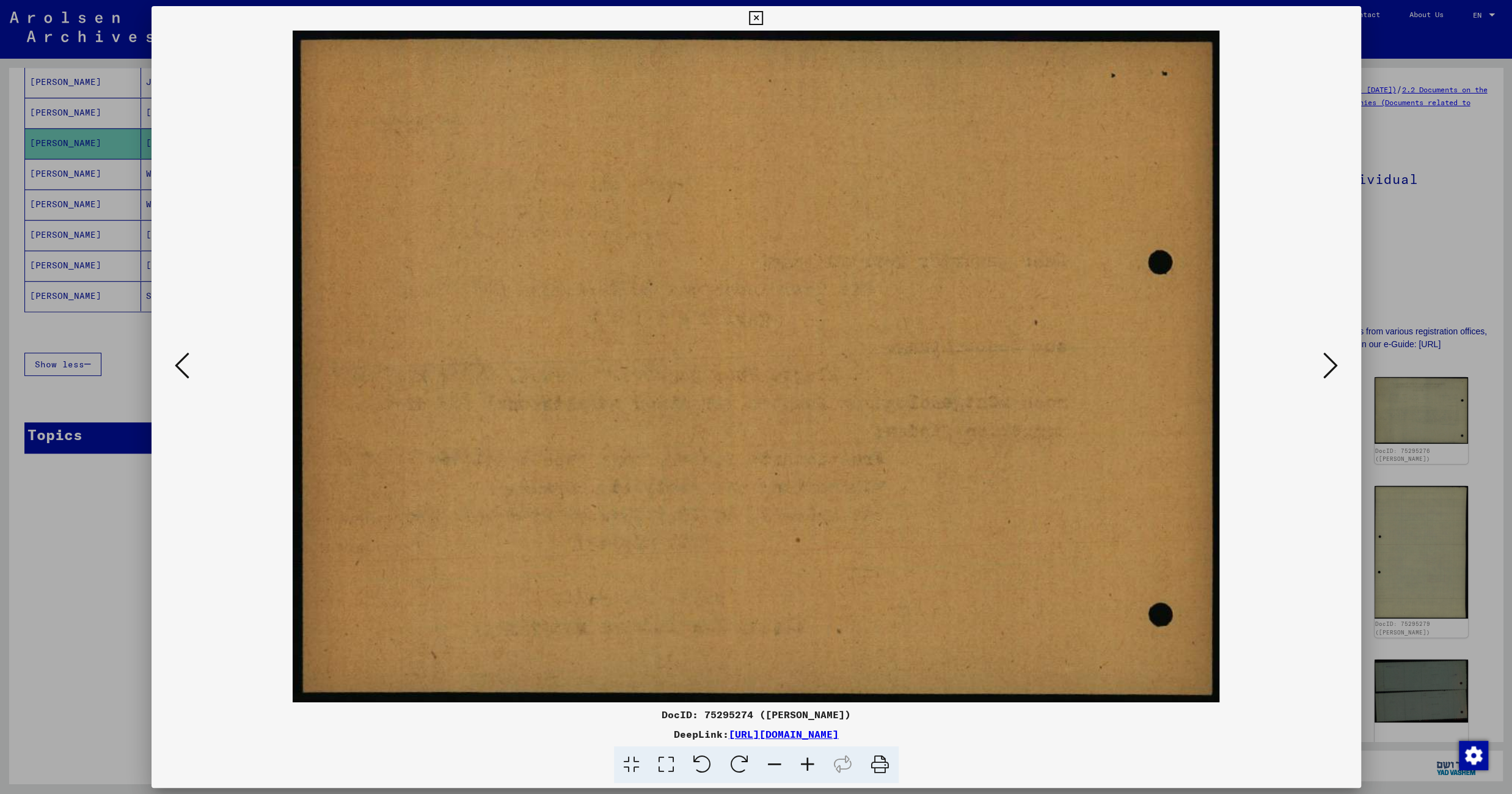
click at [1324, 367] on icon at bounding box center [1330, 366] width 15 height 29
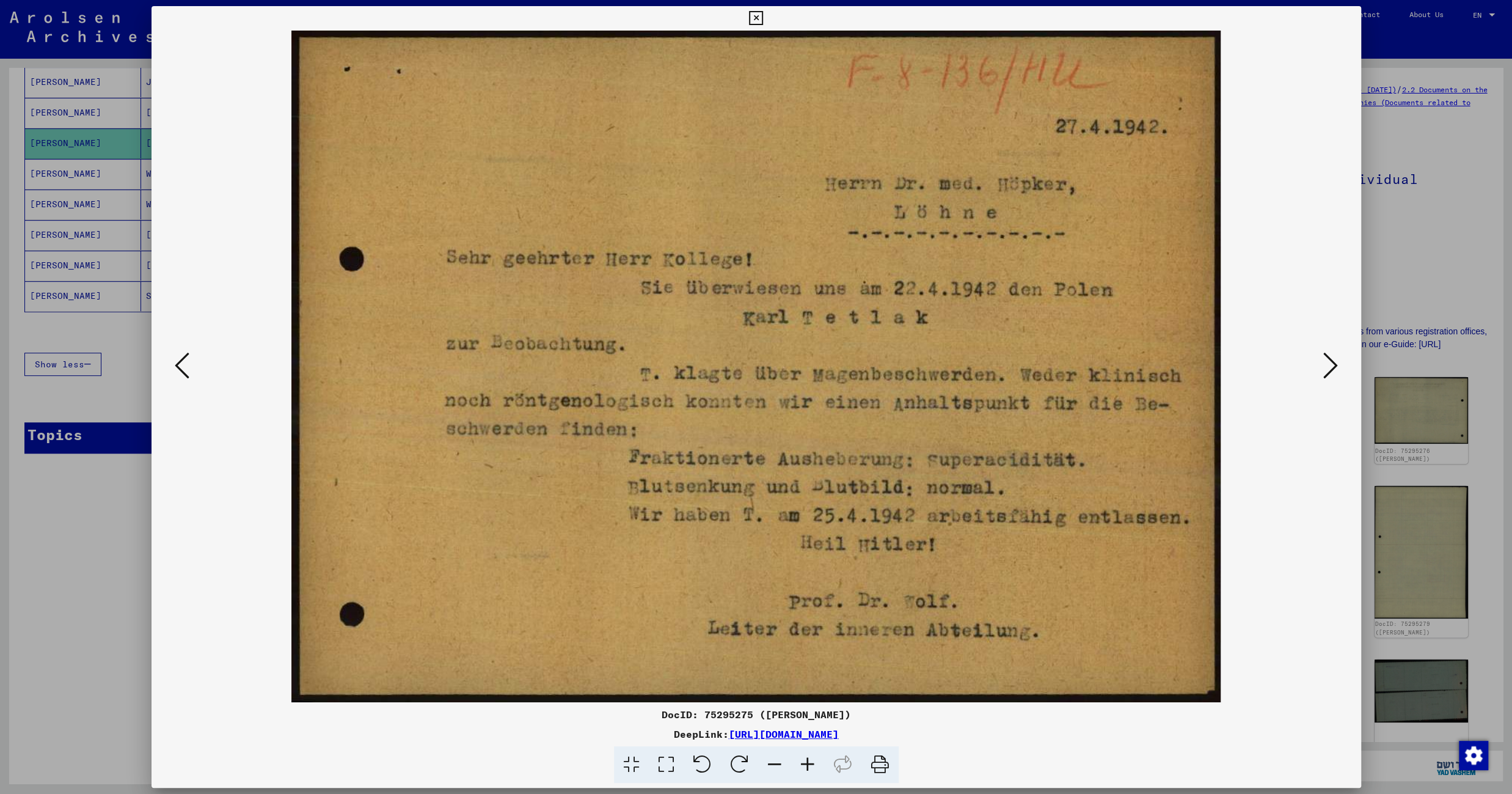
click at [1324, 367] on icon at bounding box center [1330, 366] width 15 height 29
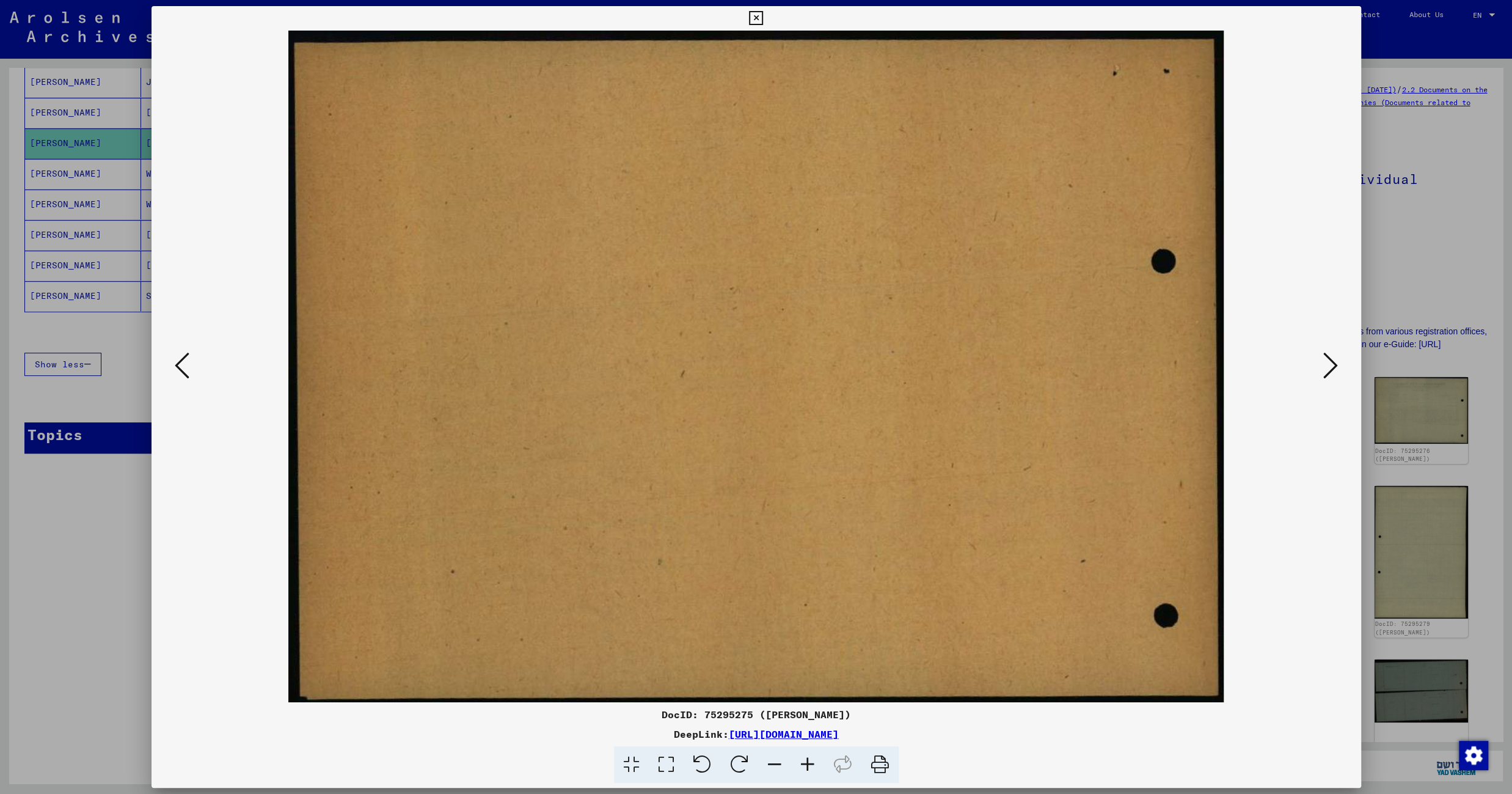
click at [1324, 367] on icon at bounding box center [1330, 366] width 15 height 29
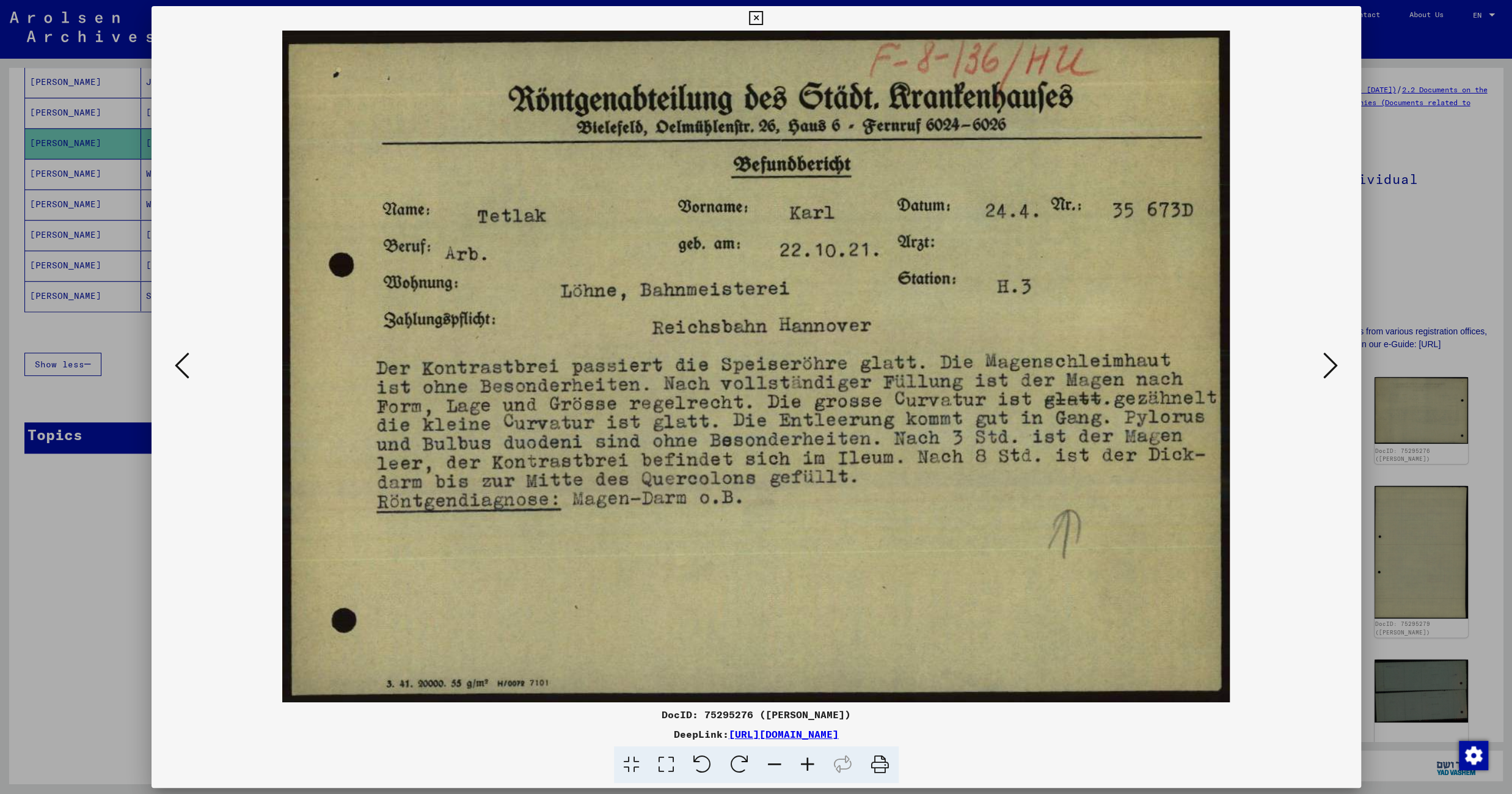
click at [1326, 367] on icon at bounding box center [1330, 366] width 15 height 29
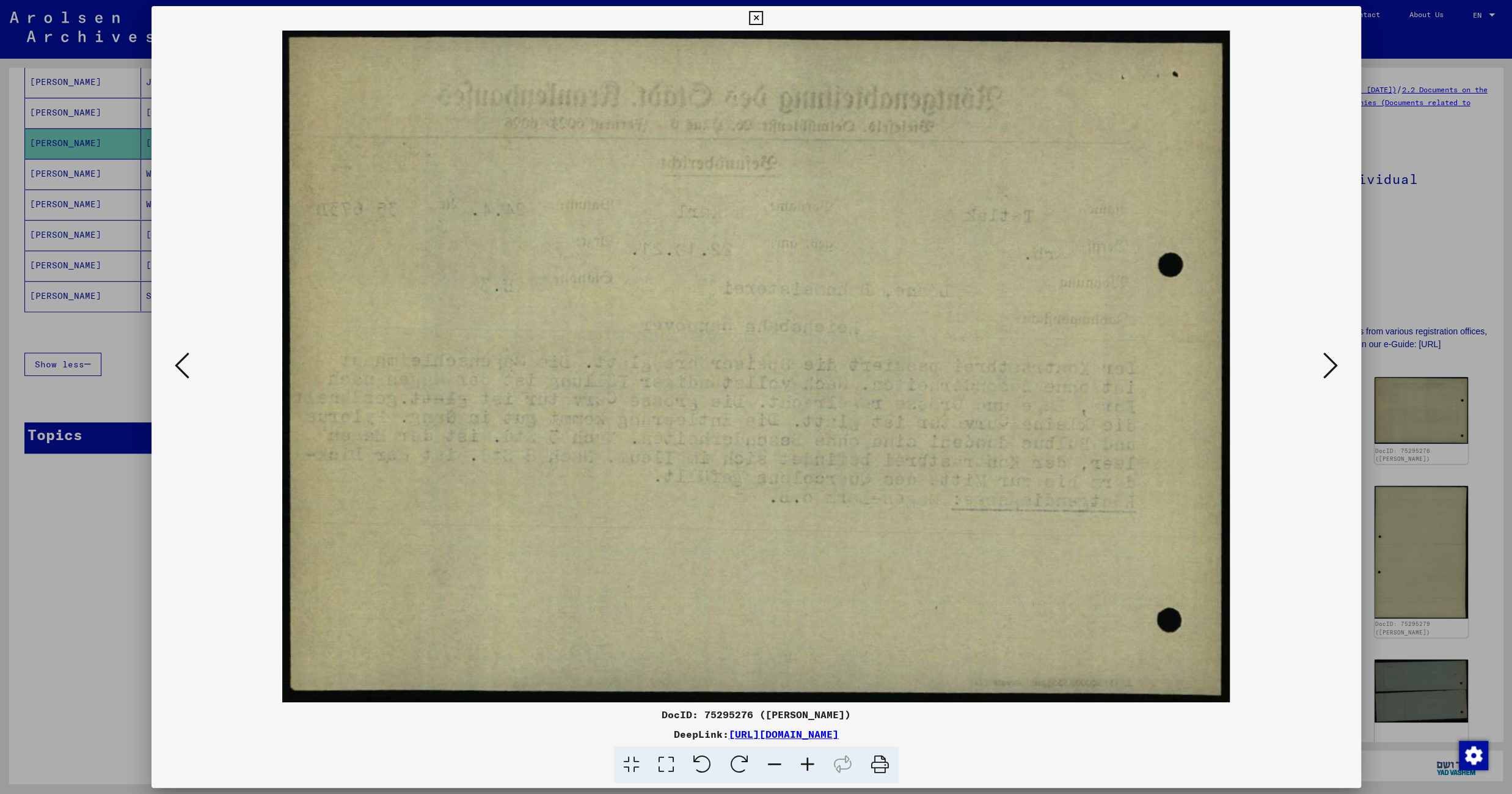
click at [1326, 367] on icon at bounding box center [1330, 366] width 15 height 29
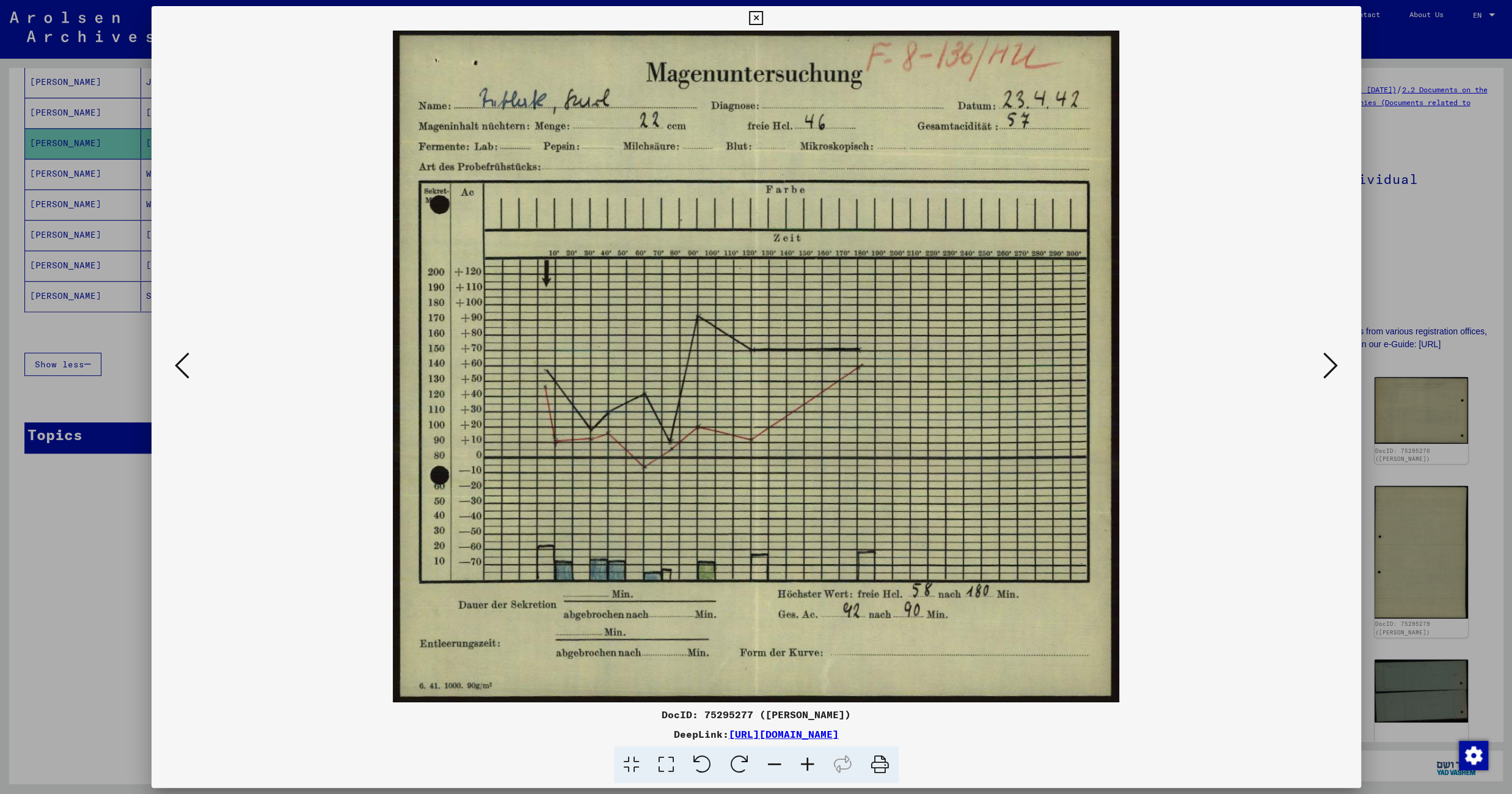
click at [1326, 367] on icon at bounding box center [1330, 366] width 15 height 29
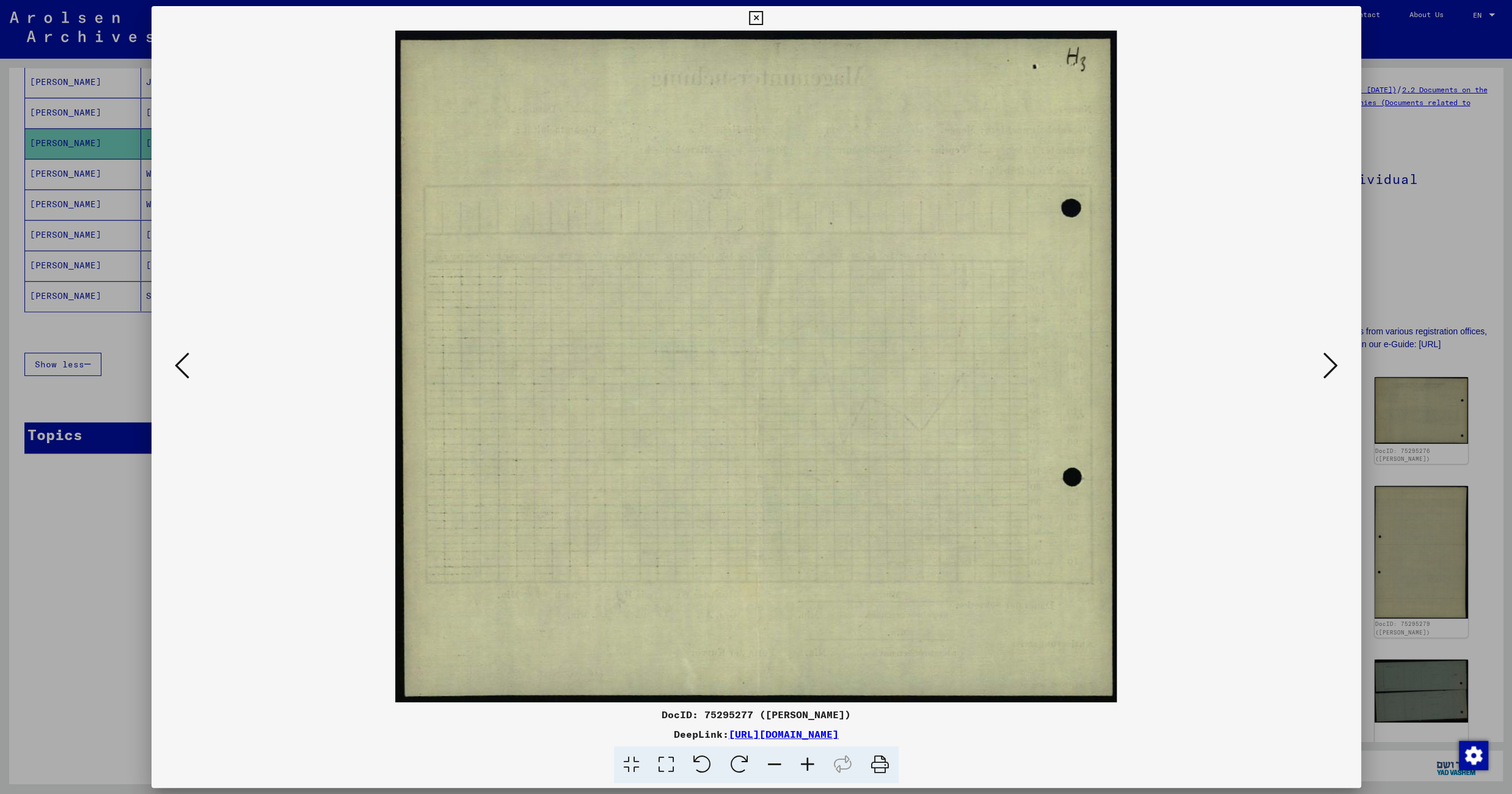
click at [1326, 367] on icon at bounding box center [1330, 366] width 15 height 29
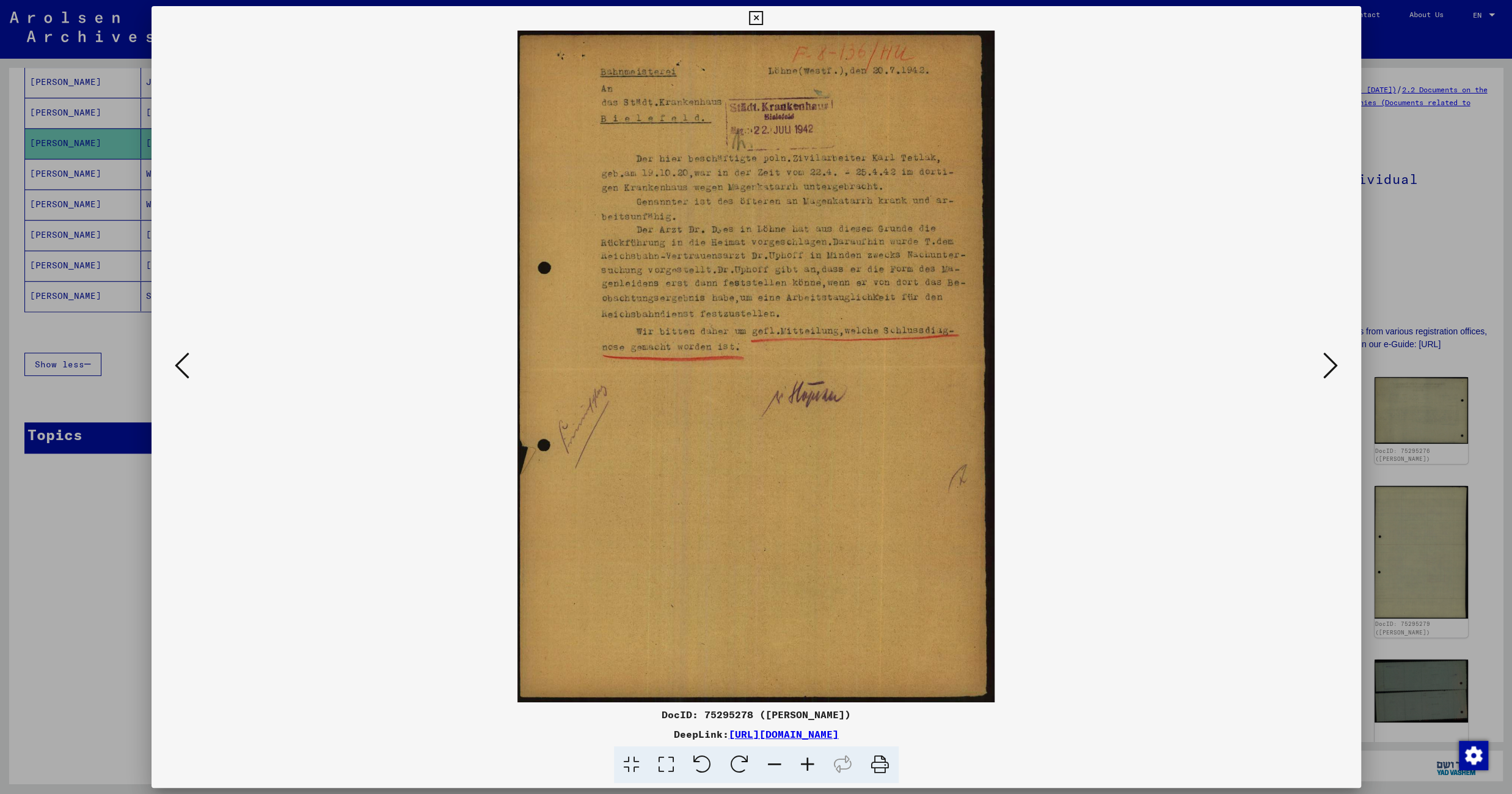
click at [1329, 367] on icon at bounding box center [1330, 366] width 15 height 29
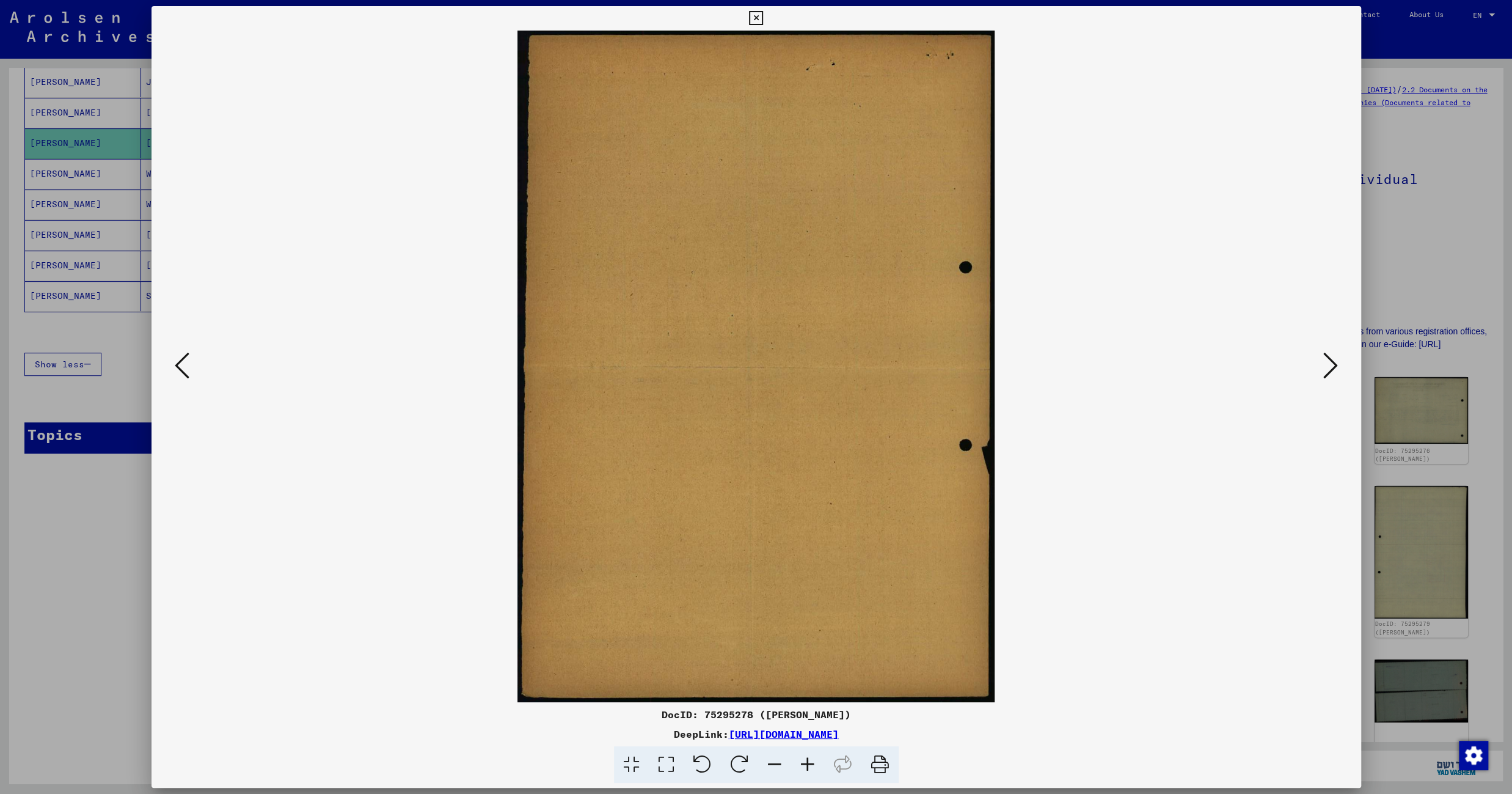
click at [1329, 367] on icon at bounding box center [1330, 366] width 15 height 29
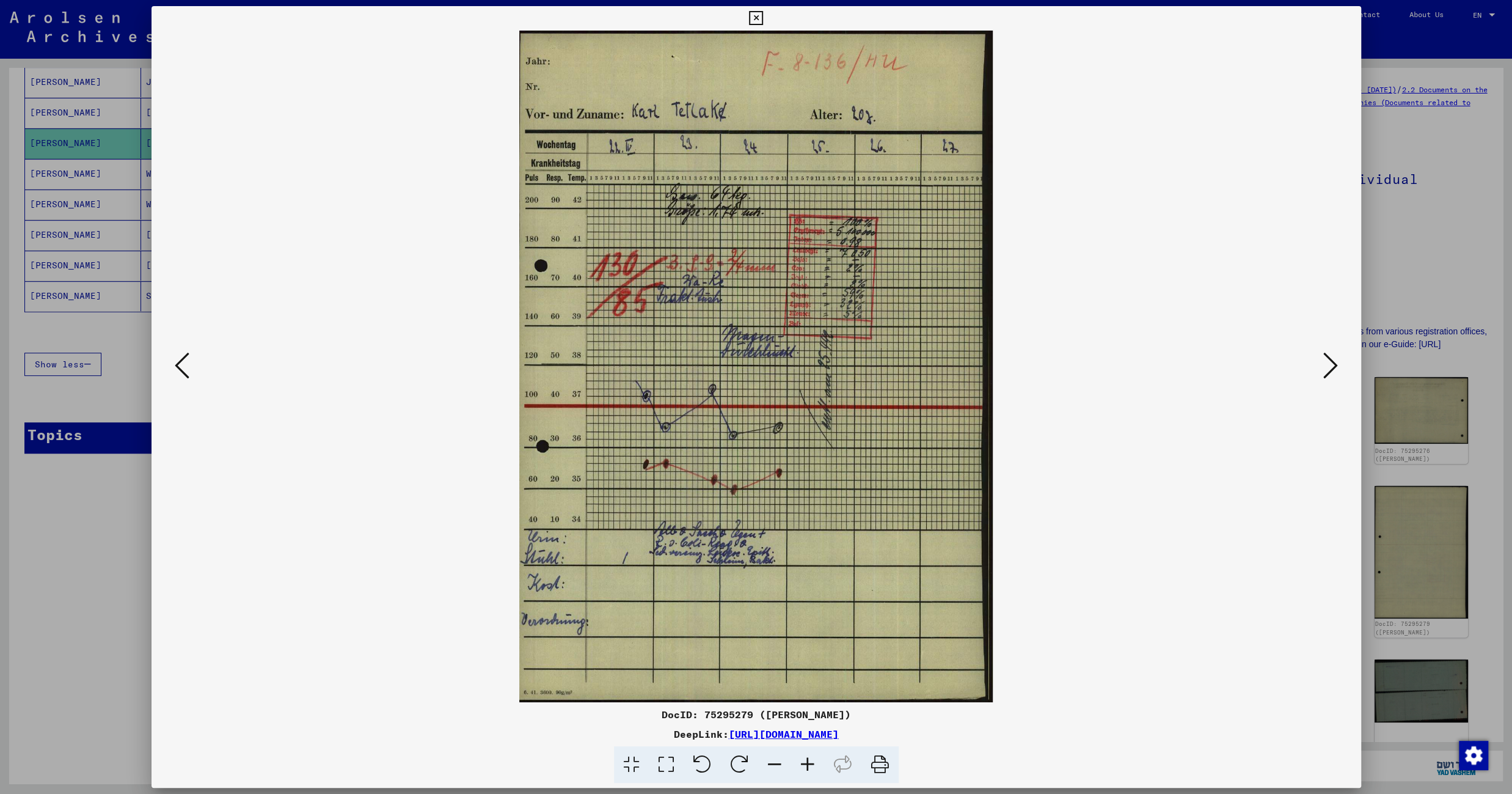
click at [1329, 367] on icon at bounding box center [1330, 366] width 15 height 29
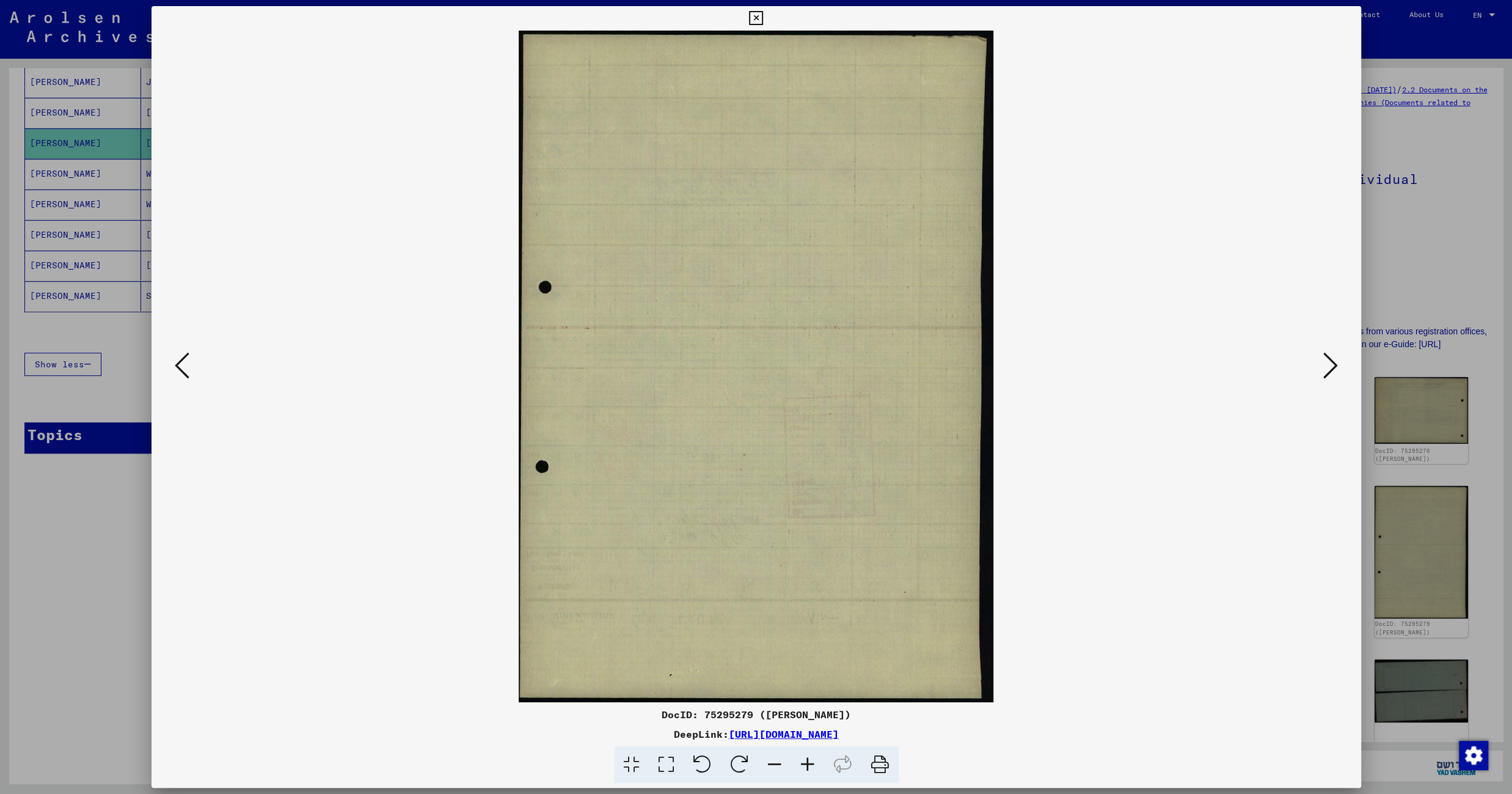
click at [1329, 367] on icon at bounding box center [1330, 366] width 15 height 29
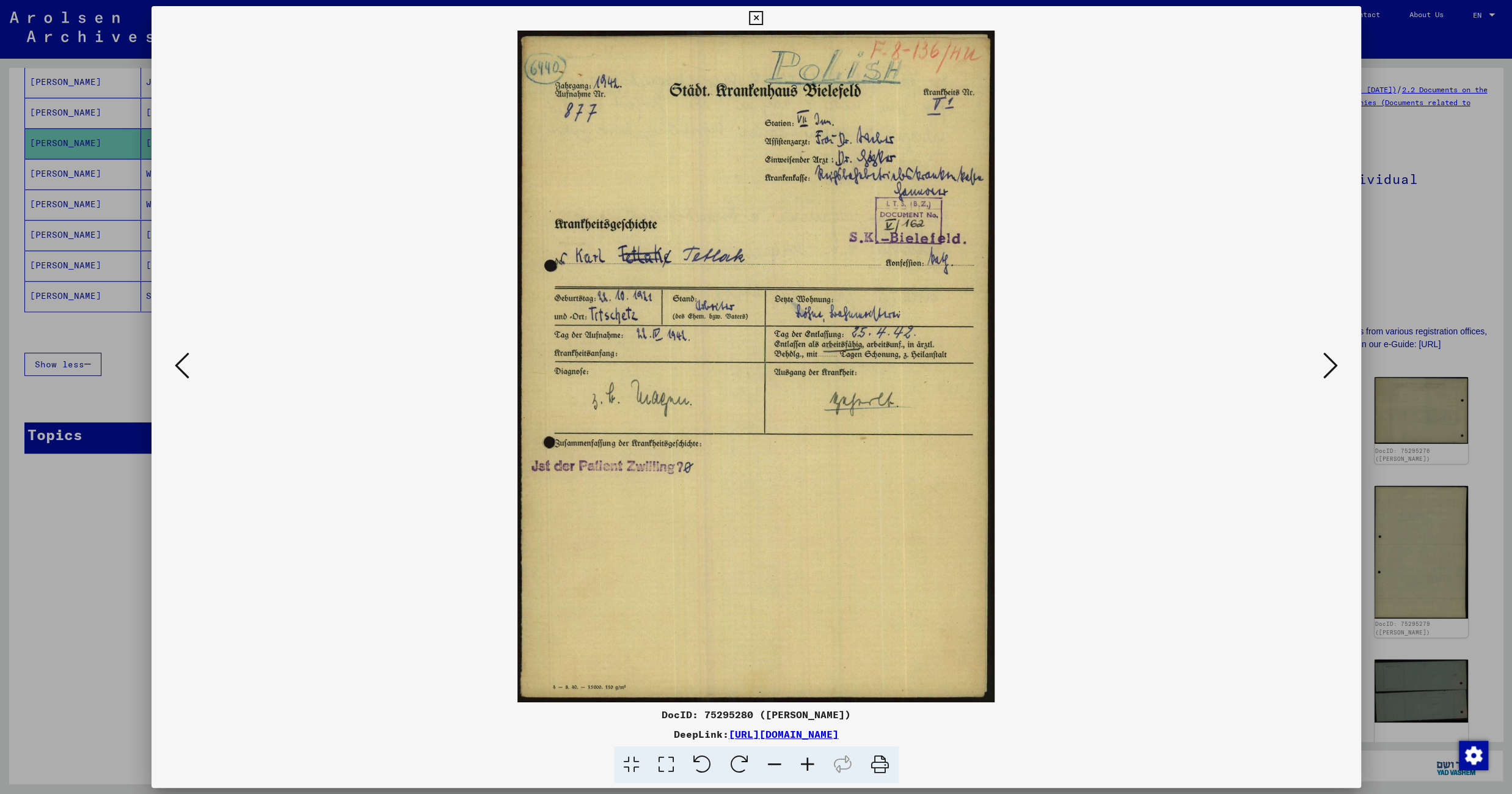
click at [1329, 367] on icon at bounding box center [1330, 366] width 15 height 29
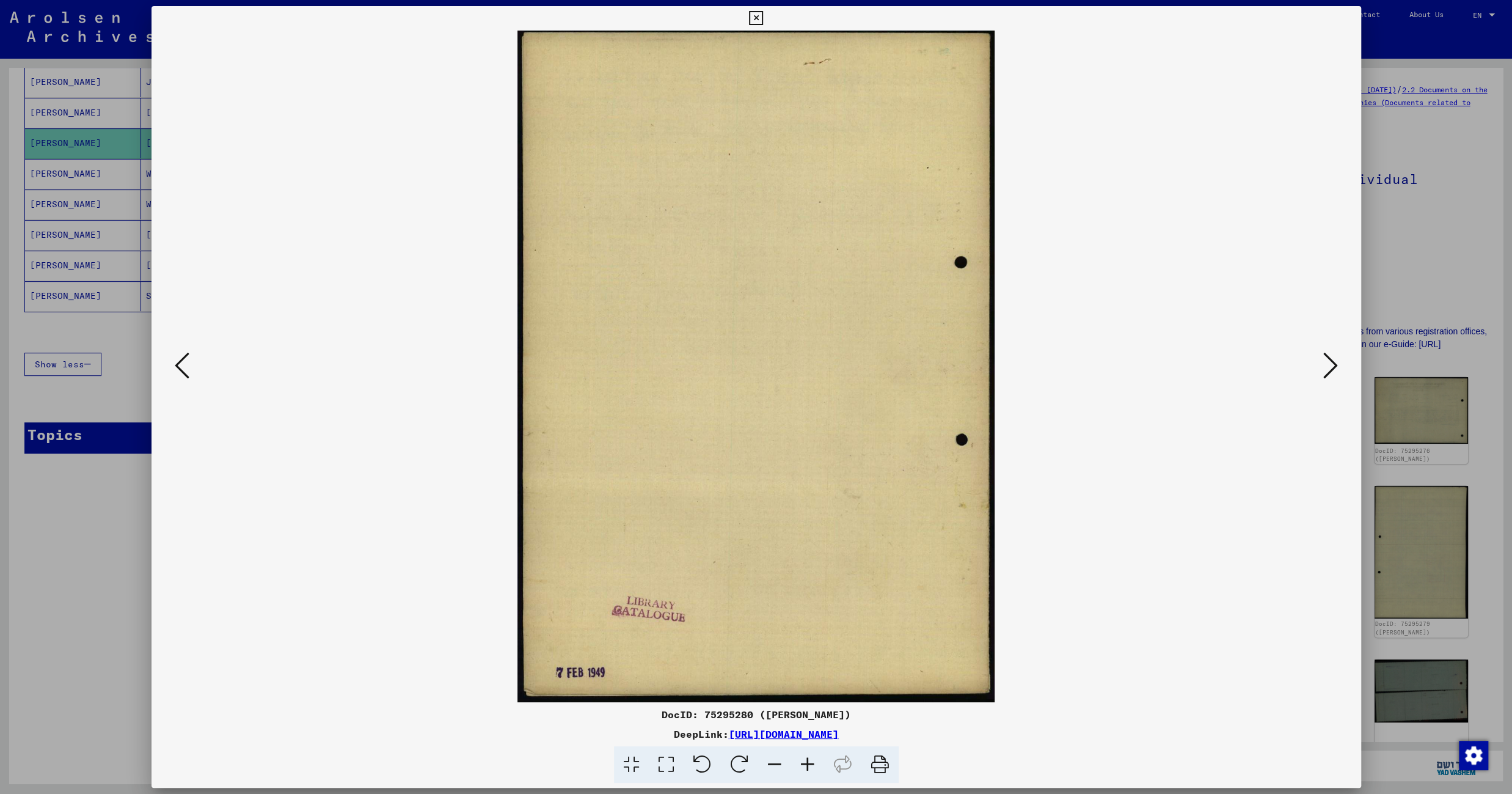
click at [1329, 367] on icon at bounding box center [1330, 366] width 15 height 29
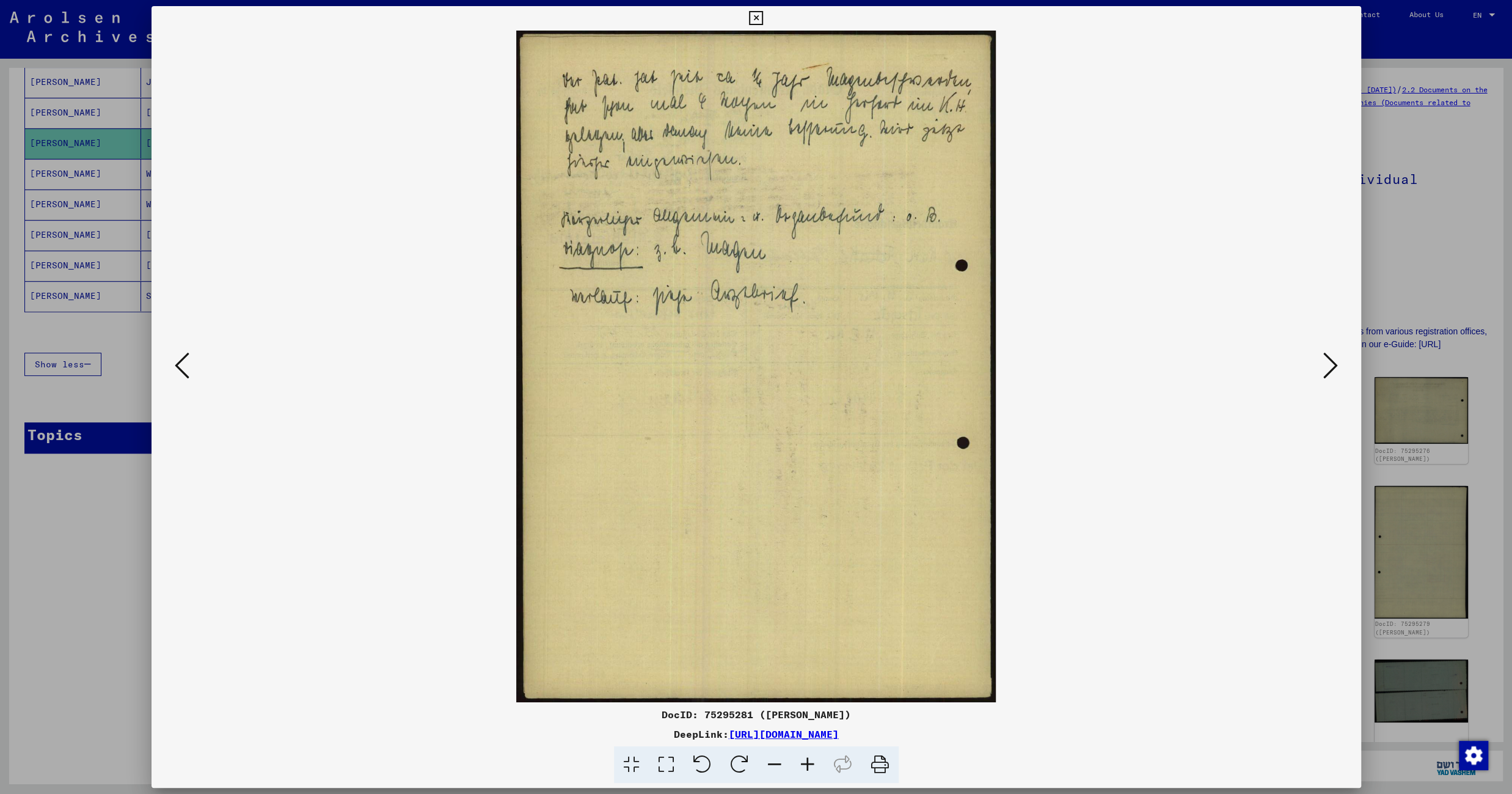
click at [1329, 367] on icon at bounding box center [1330, 366] width 15 height 29
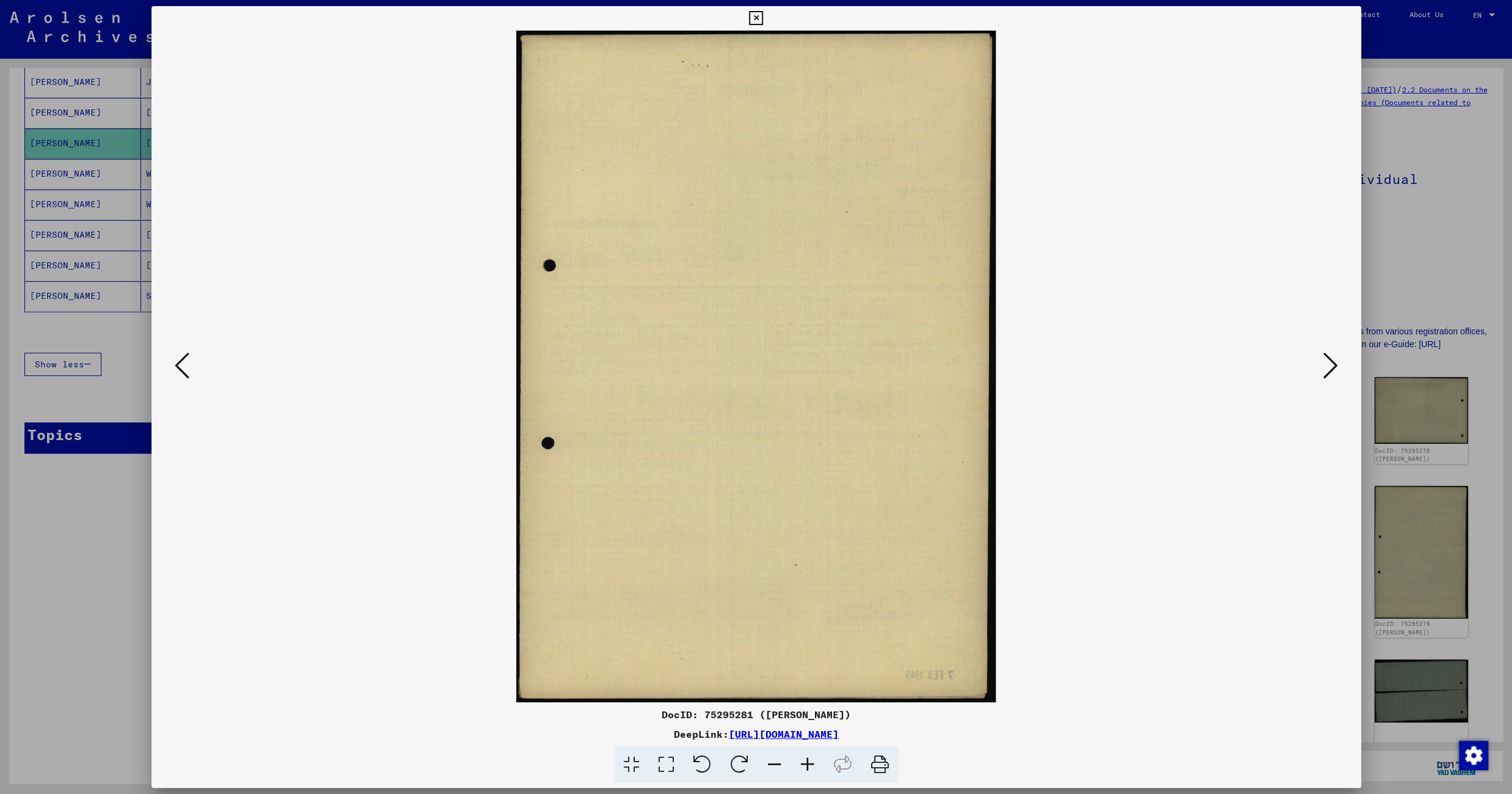
click at [1329, 367] on icon at bounding box center [1330, 366] width 15 height 29
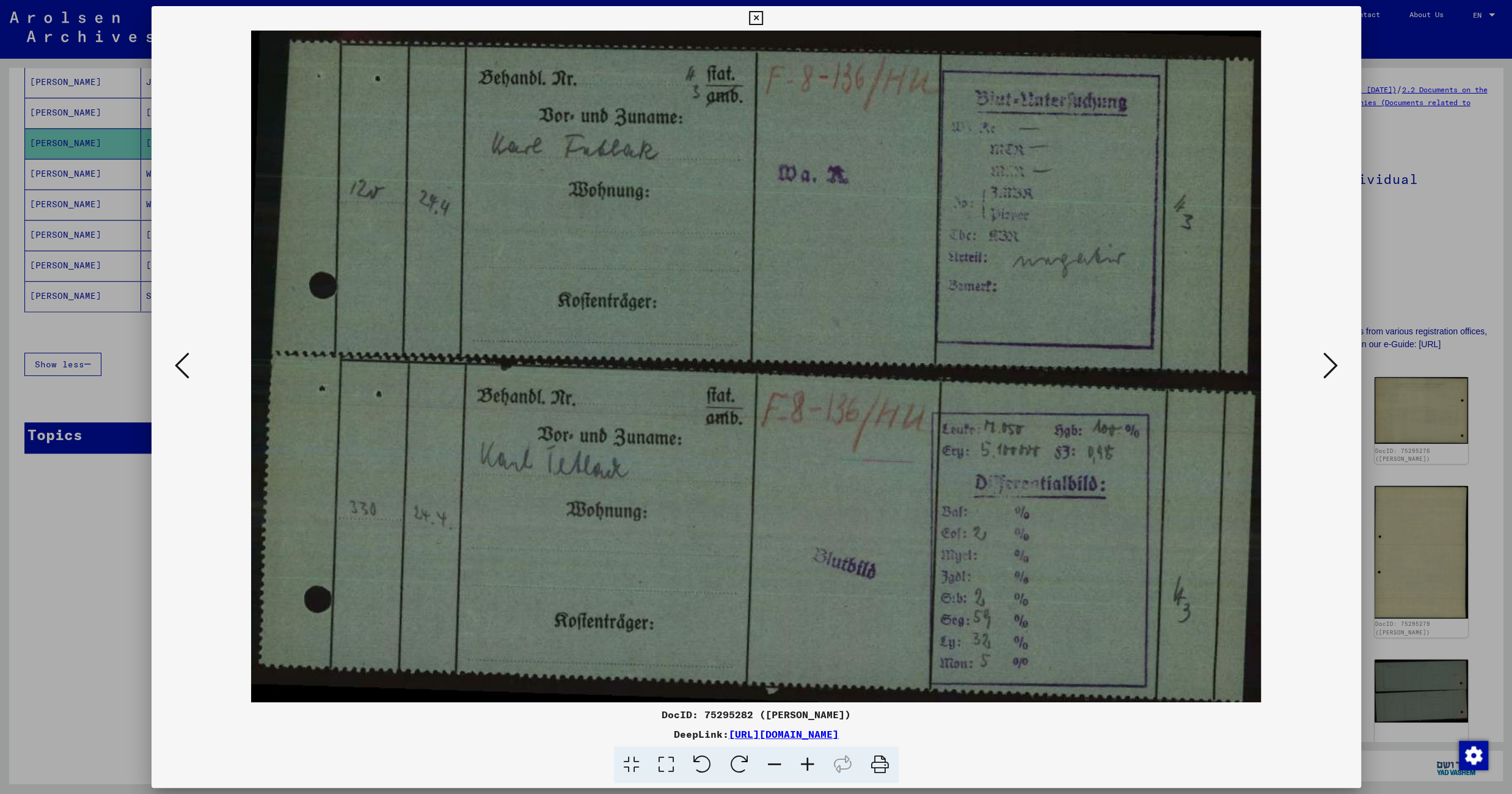
click at [1329, 367] on icon at bounding box center [1330, 366] width 15 height 29
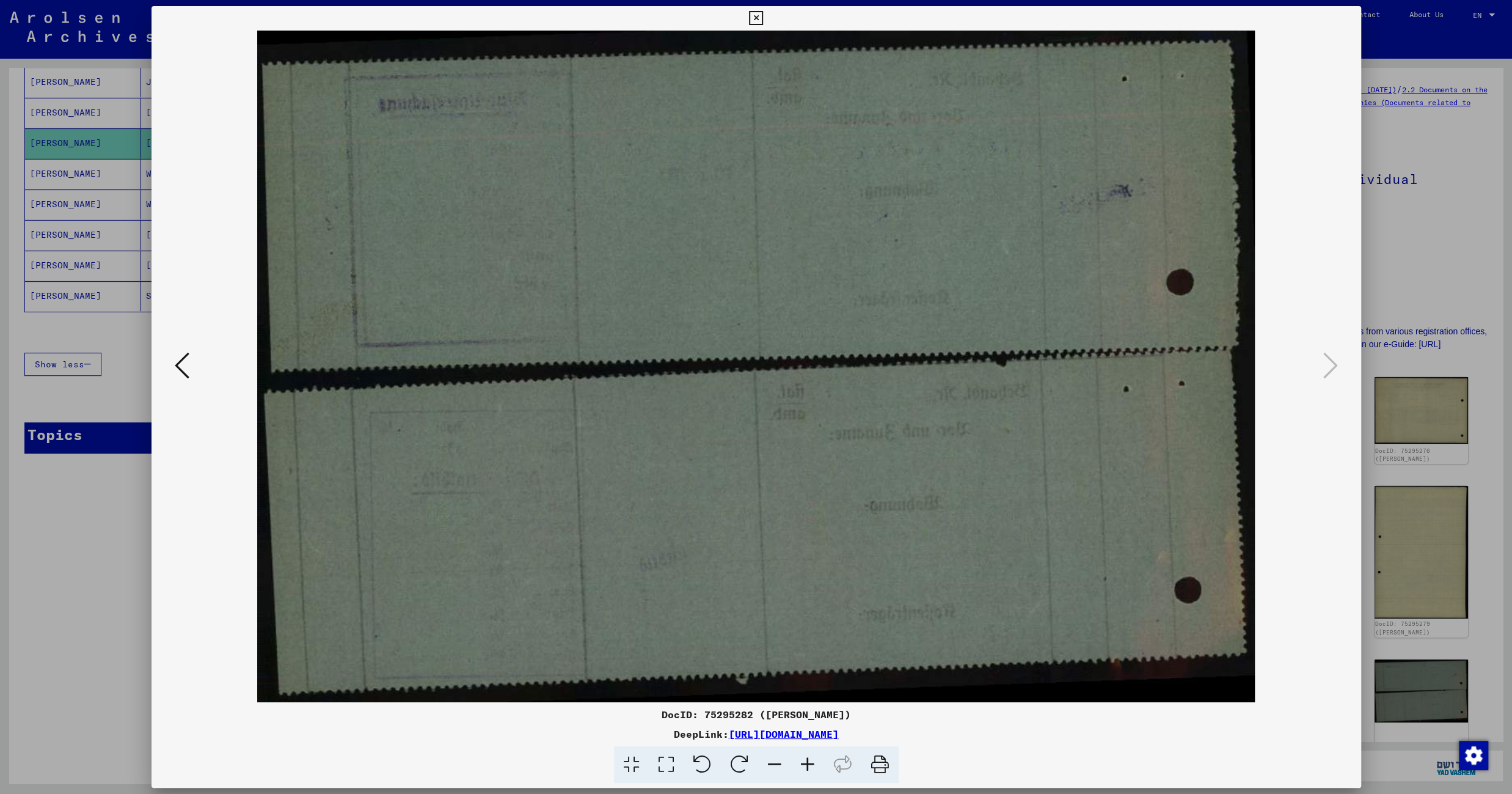
click at [763, 14] on icon at bounding box center [756, 18] width 14 height 15
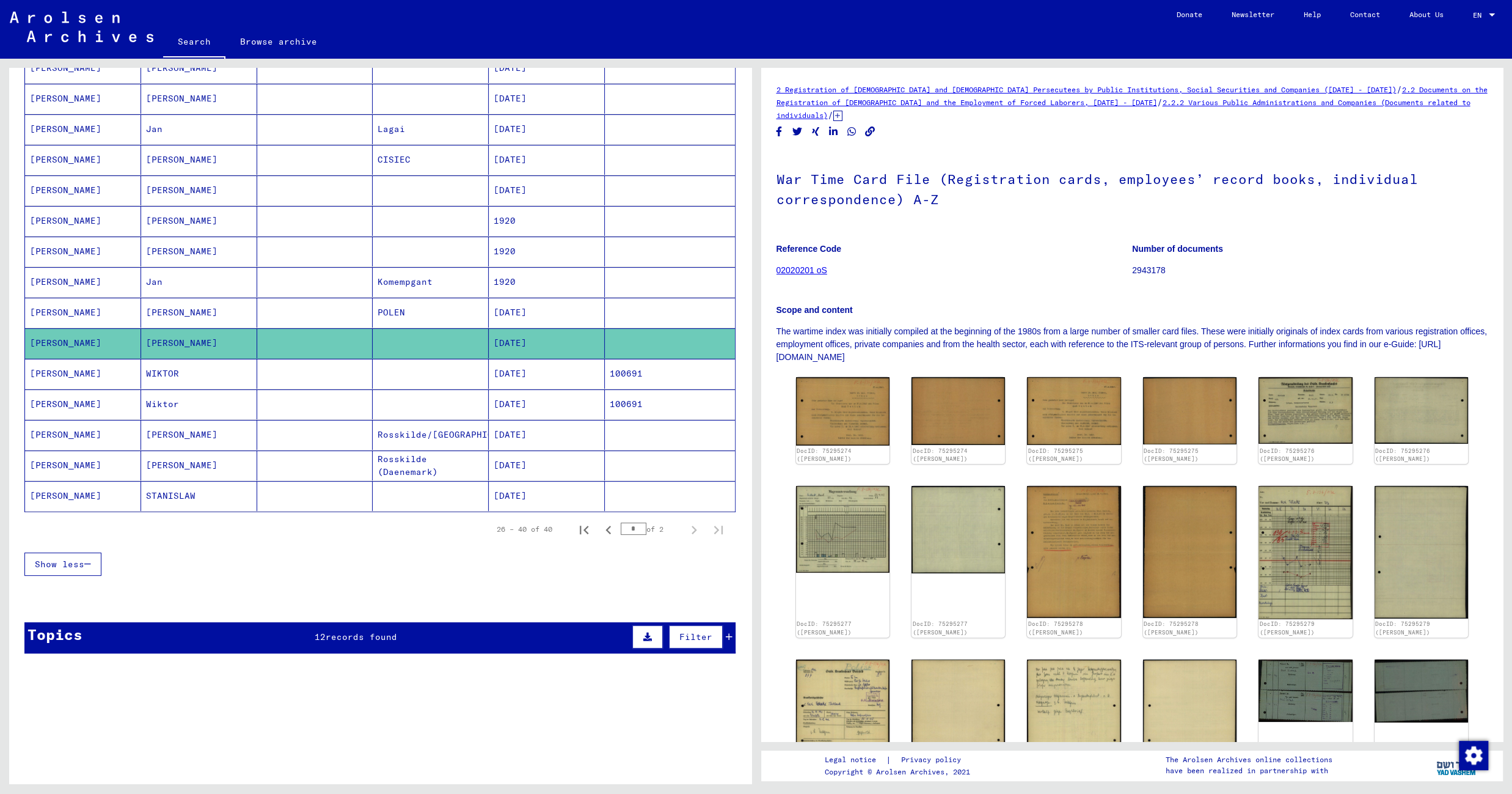
scroll to position [164, 0]
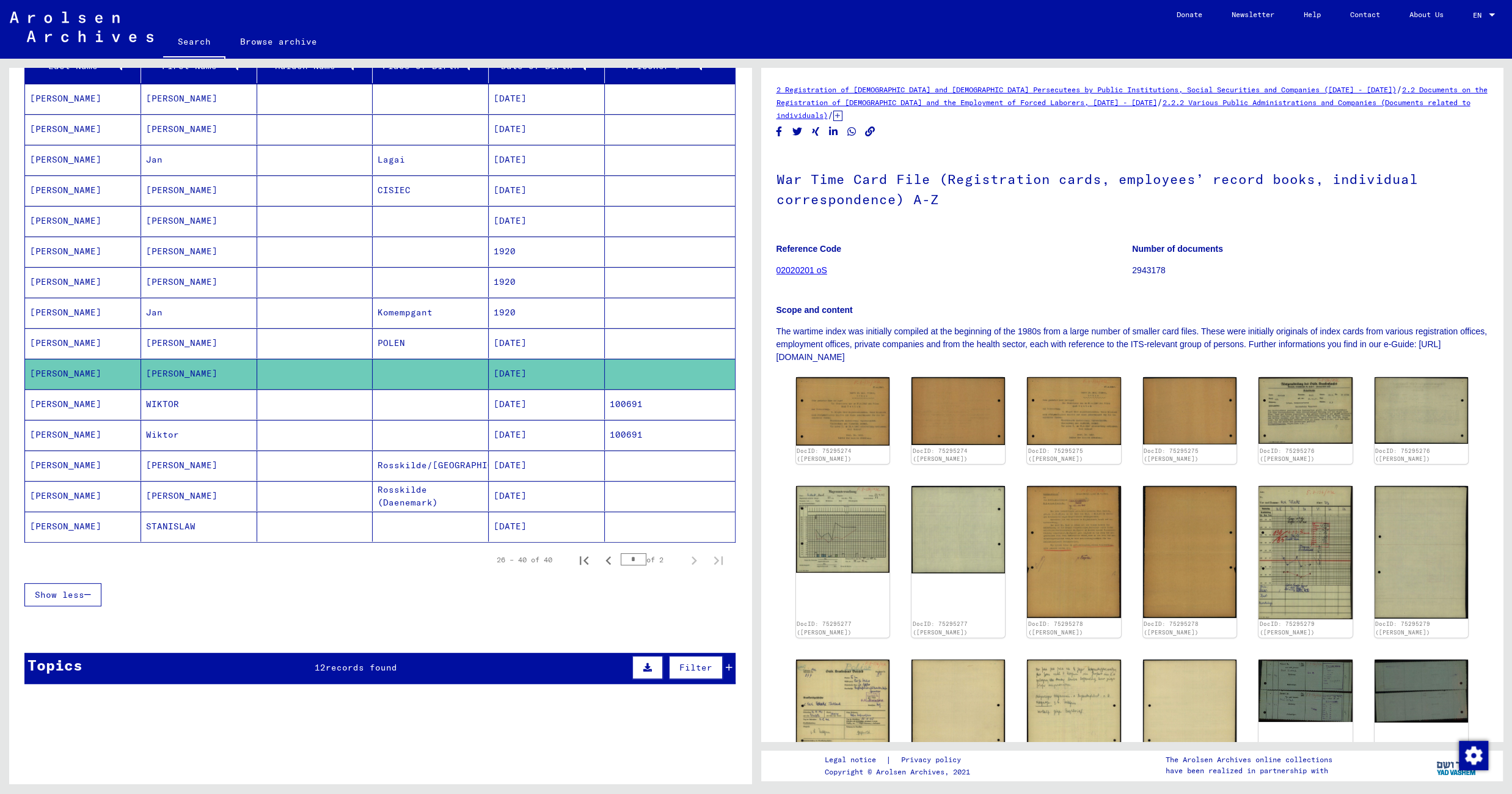
click at [320, 352] on mat-cell at bounding box center [315, 343] width 116 height 30
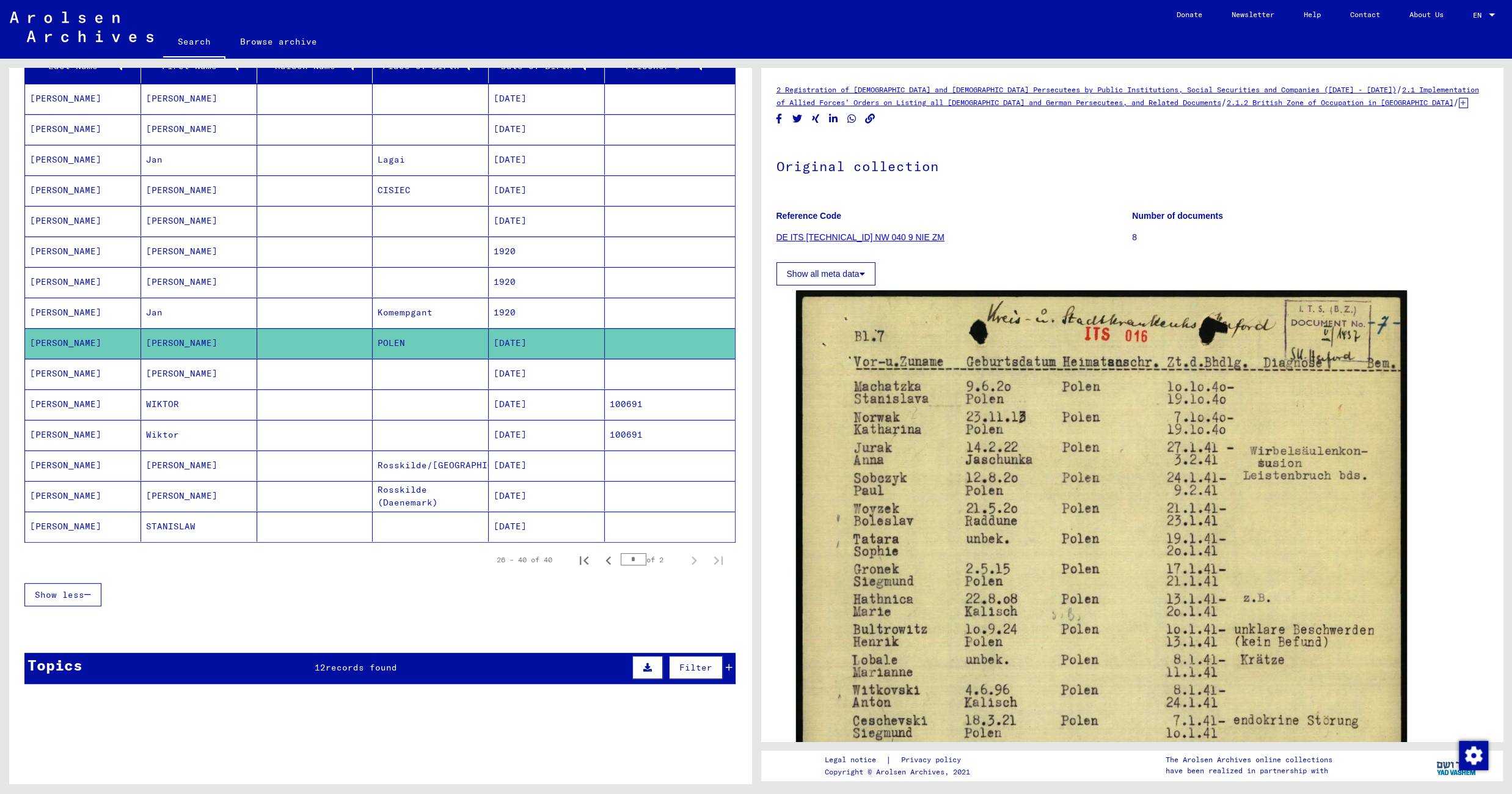
click at [312, 310] on mat-cell at bounding box center [315, 312] width 116 height 30
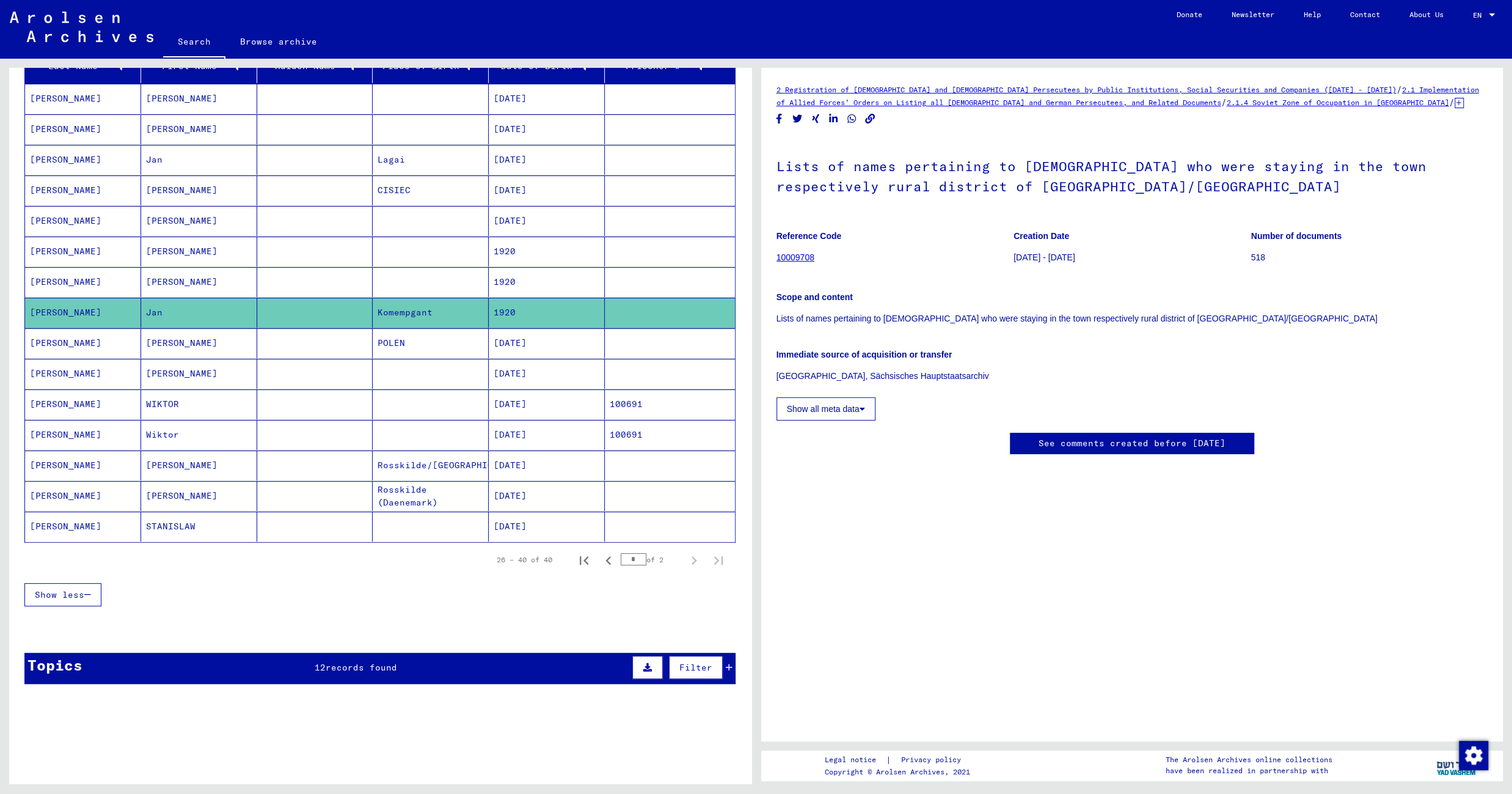
click at [315, 279] on mat-cell at bounding box center [315, 282] width 116 height 30
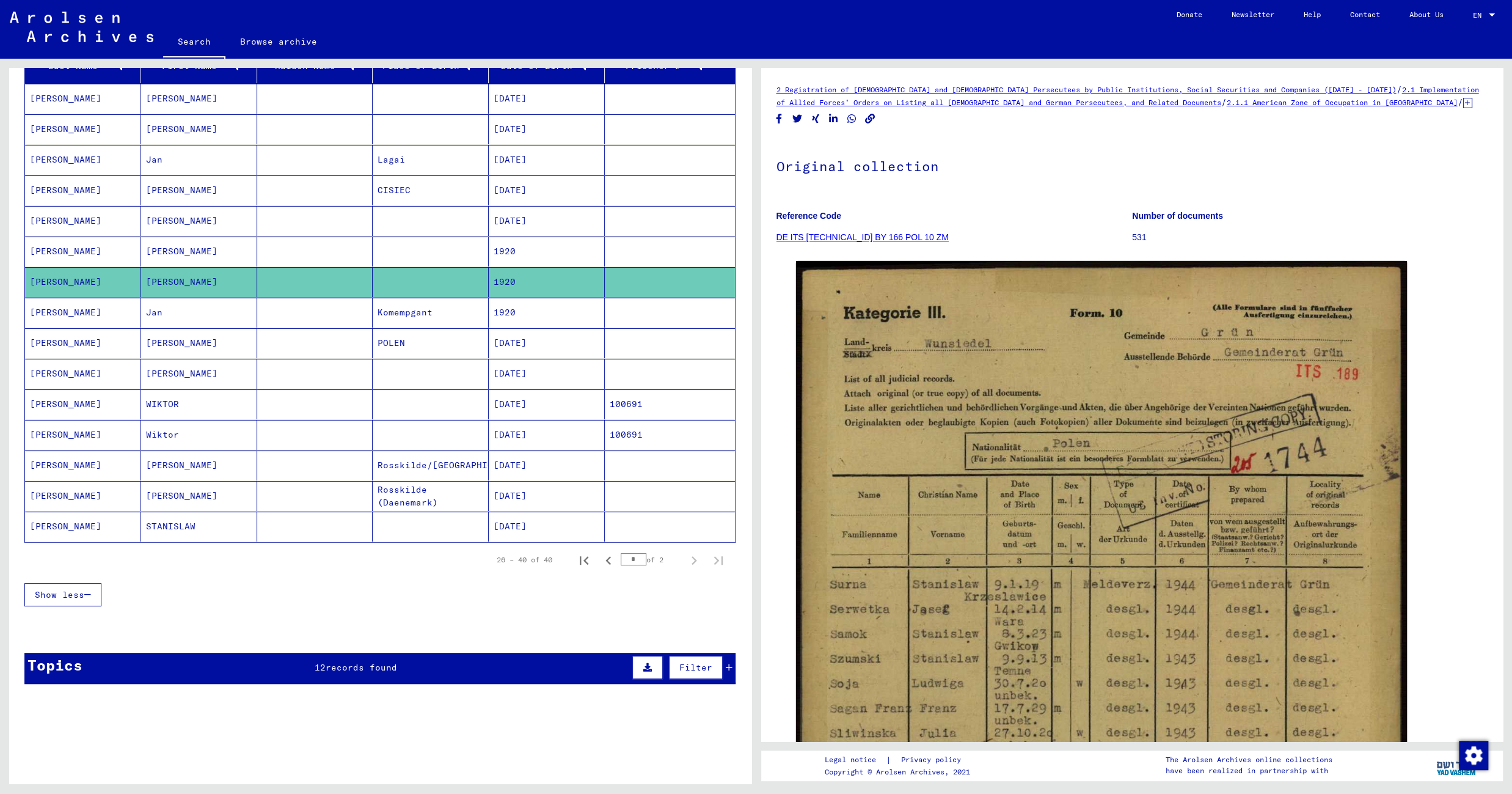
click at [400, 240] on mat-cell at bounding box center [430, 251] width 116 height 30
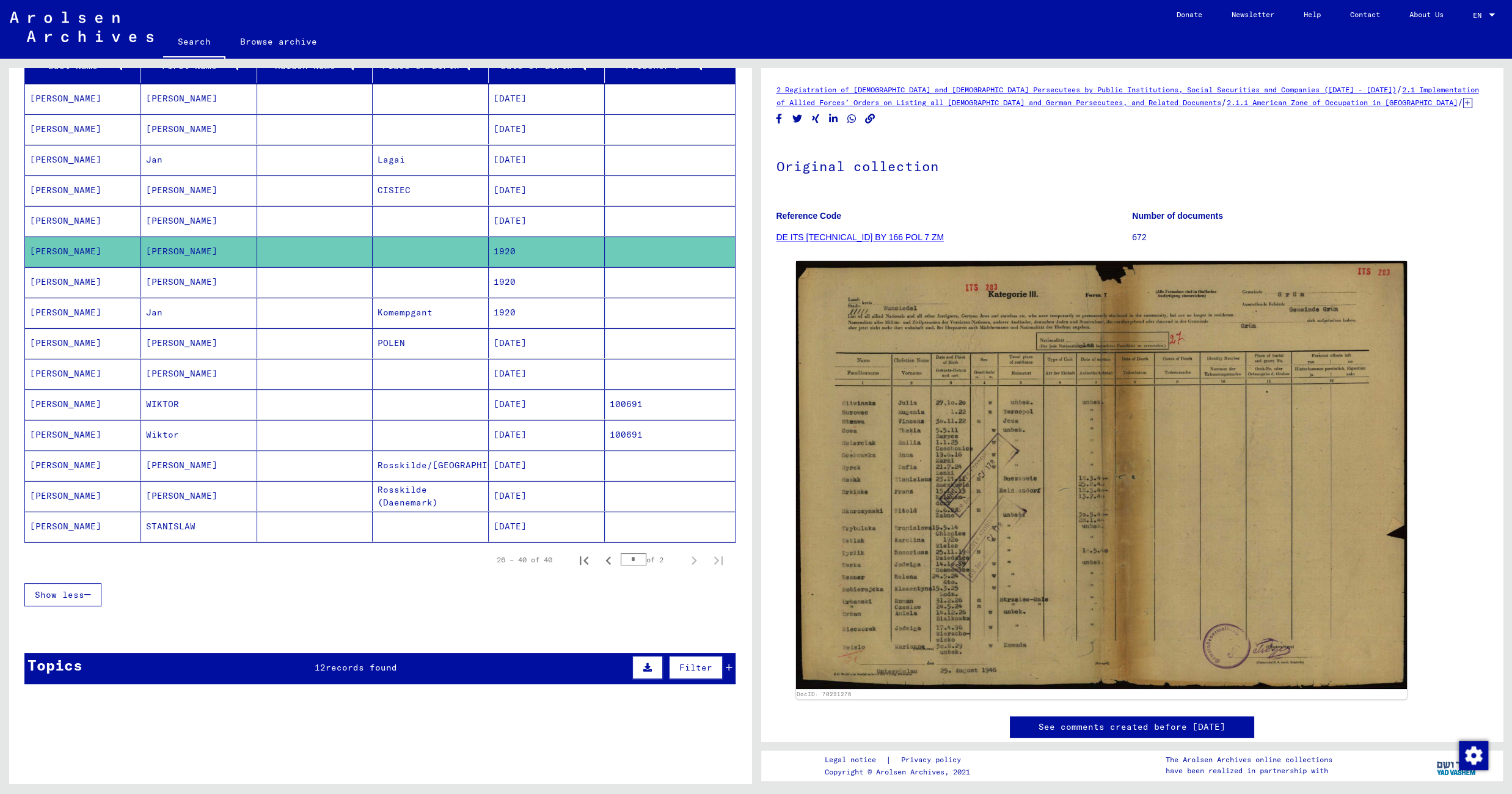
click at [400, 230] on mat-cell at bounding box center [430, 220] width 116 height 30
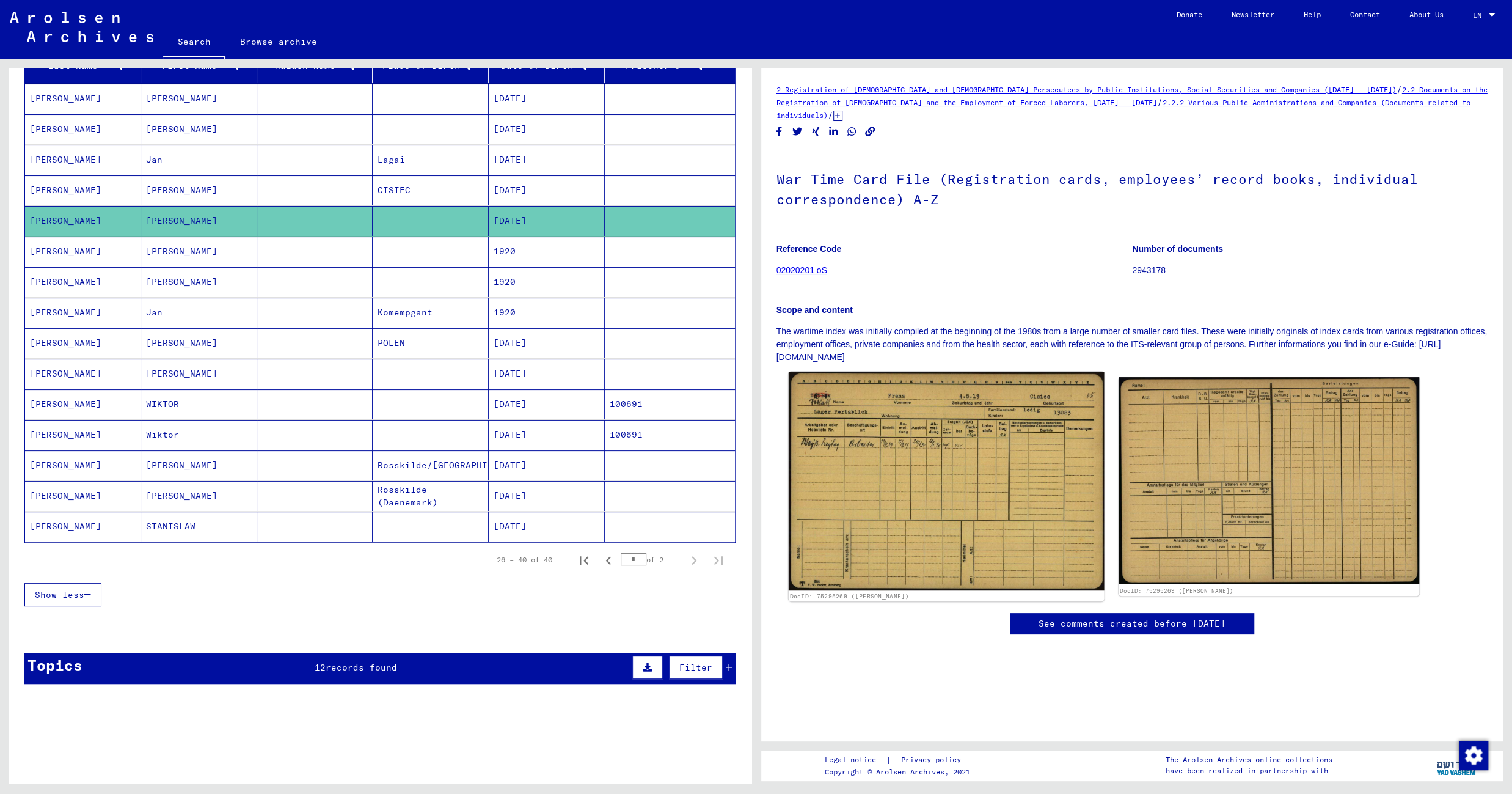
click at [888, 414] on img at bounding box center [946, 480] width 316 height 219
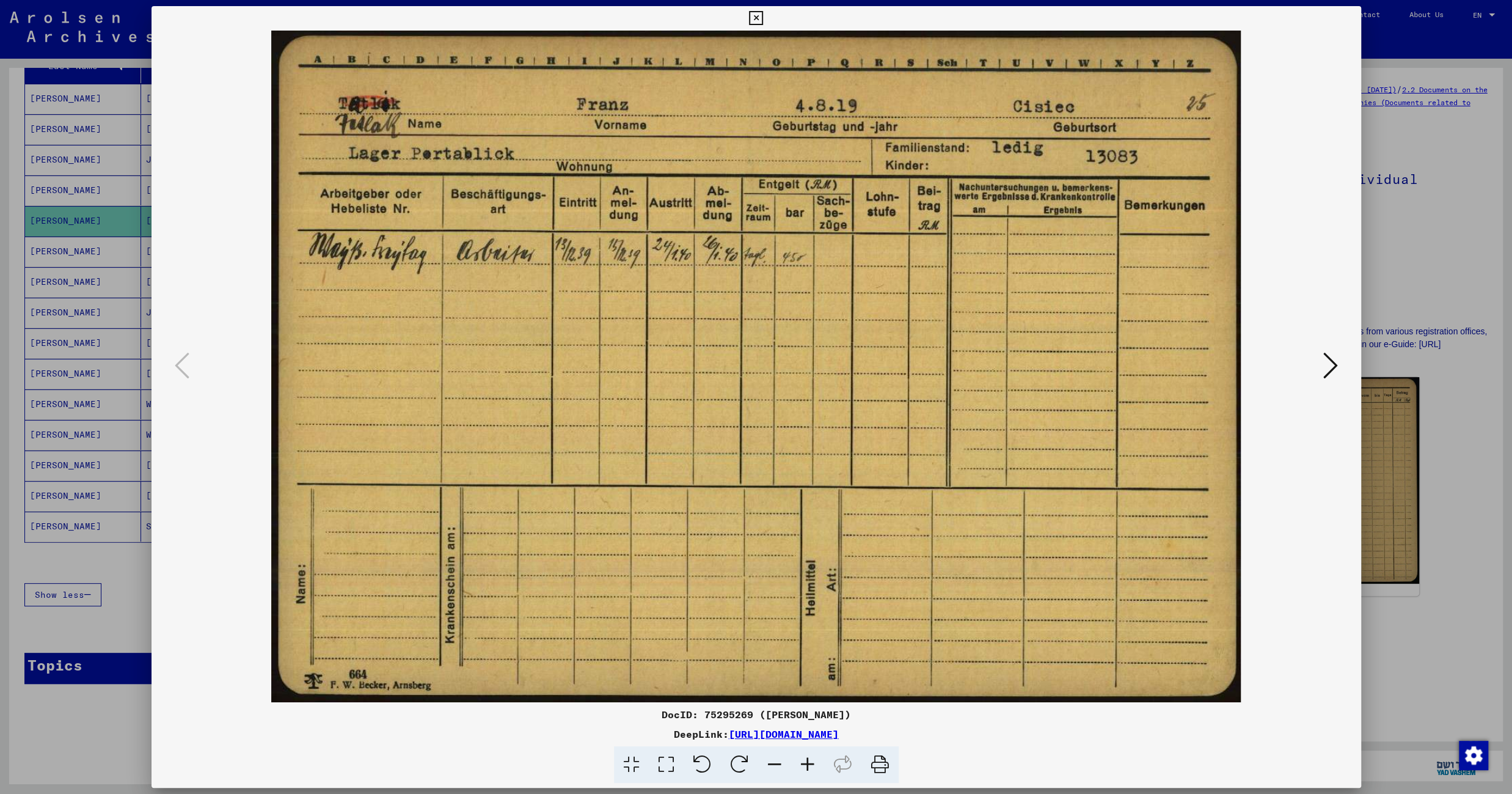
click at [763, 17] on icon at bounding box center [756, 18] width 14 height 15
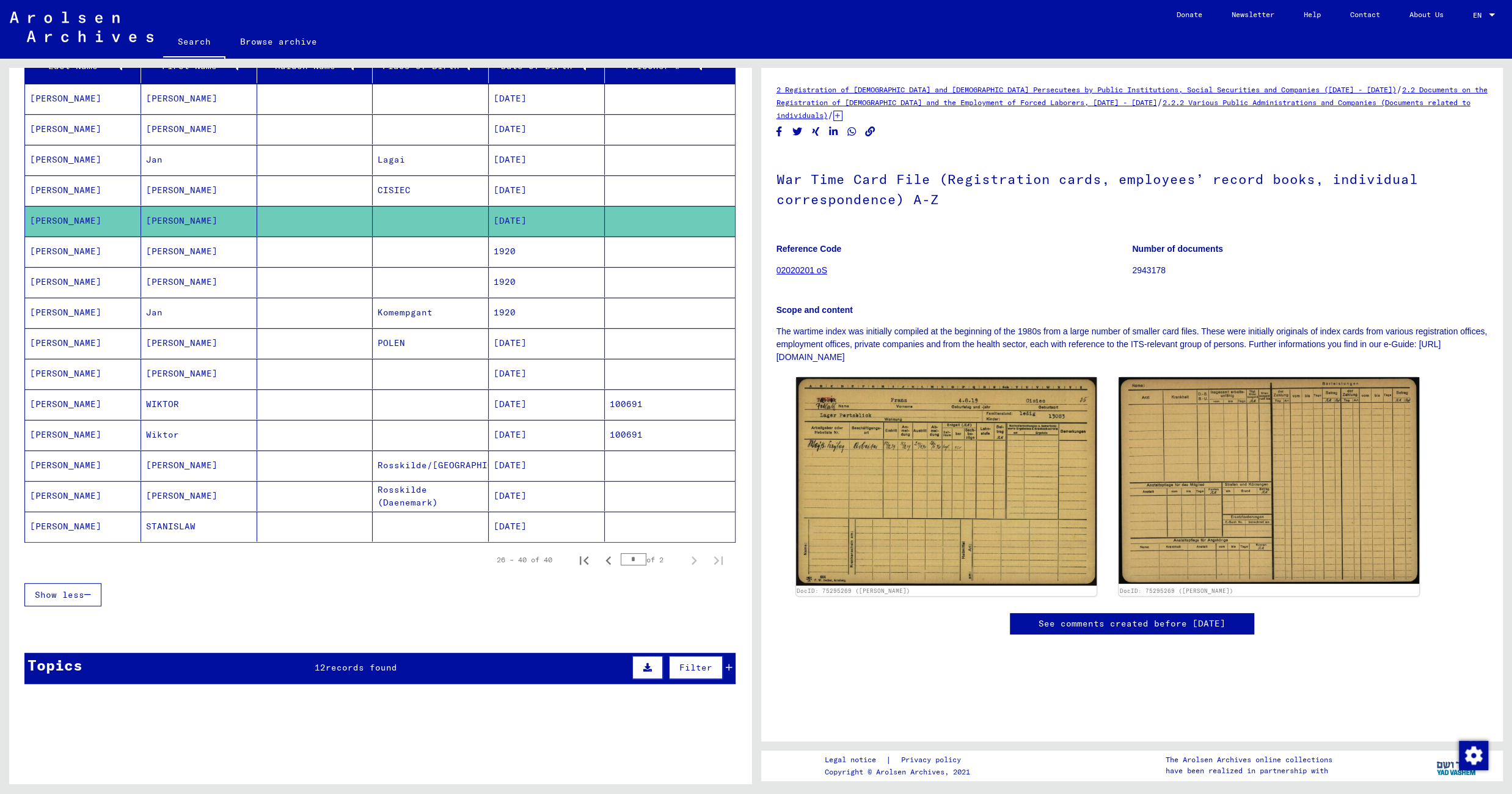
click at [430, 189] on mat-cell "CISIEC" at bounding box center [430, 190] width 116 height 30
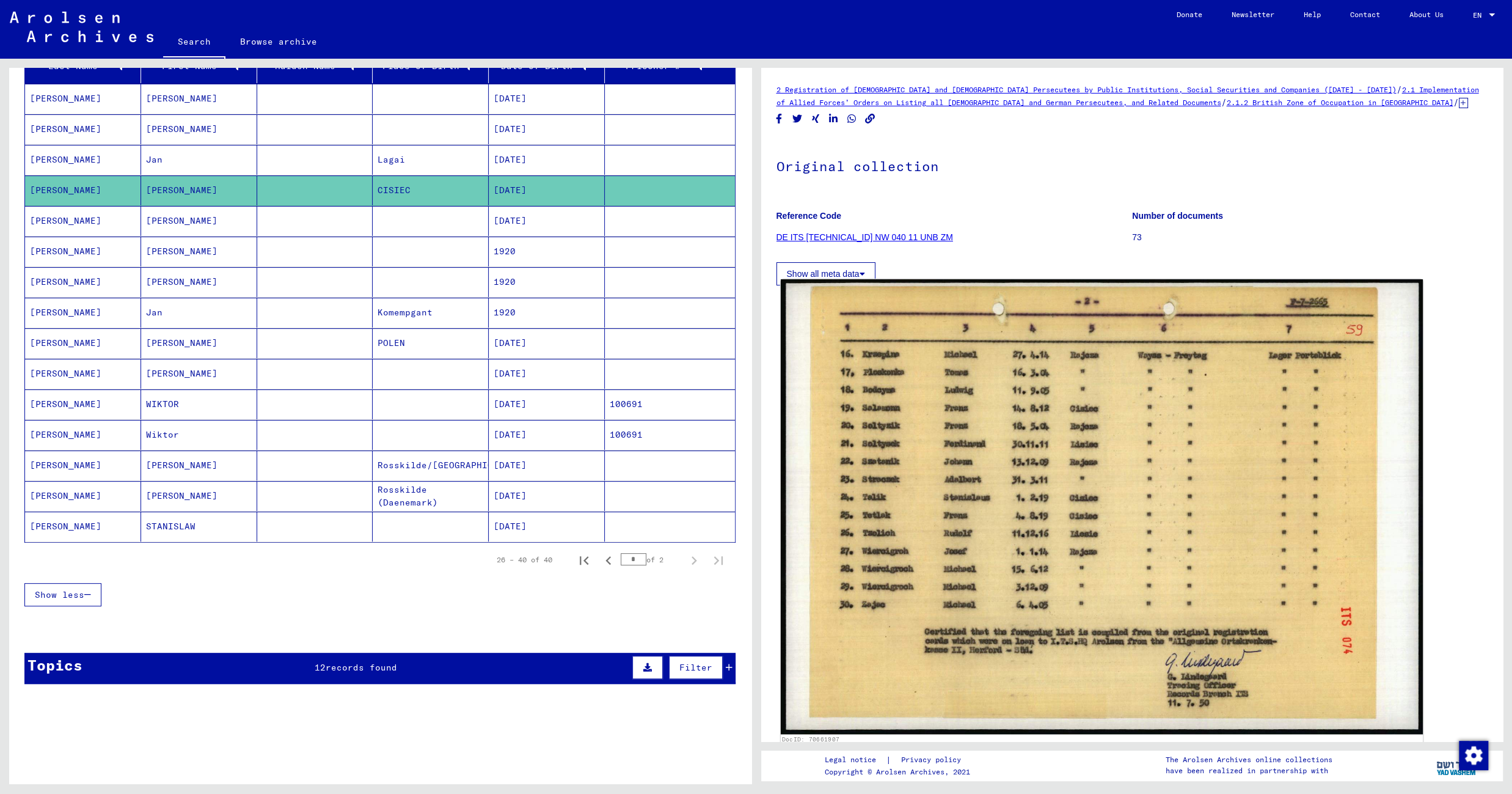
click at [1025, 394] on img at bounding box center [1101, 506] width 642 height 454
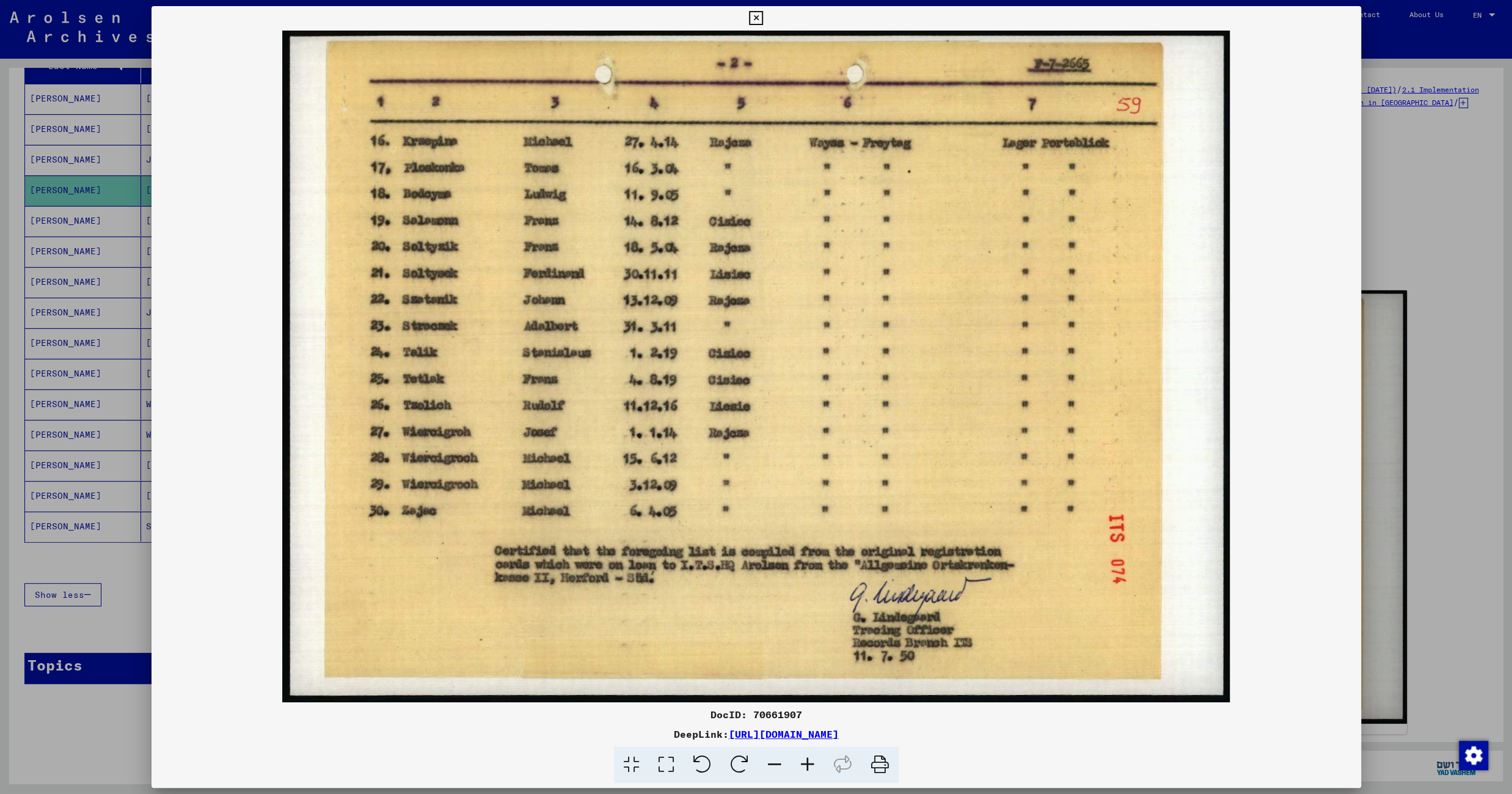
click at [763, 20] on icon at bounding box center [756, 18] width 14 height 15
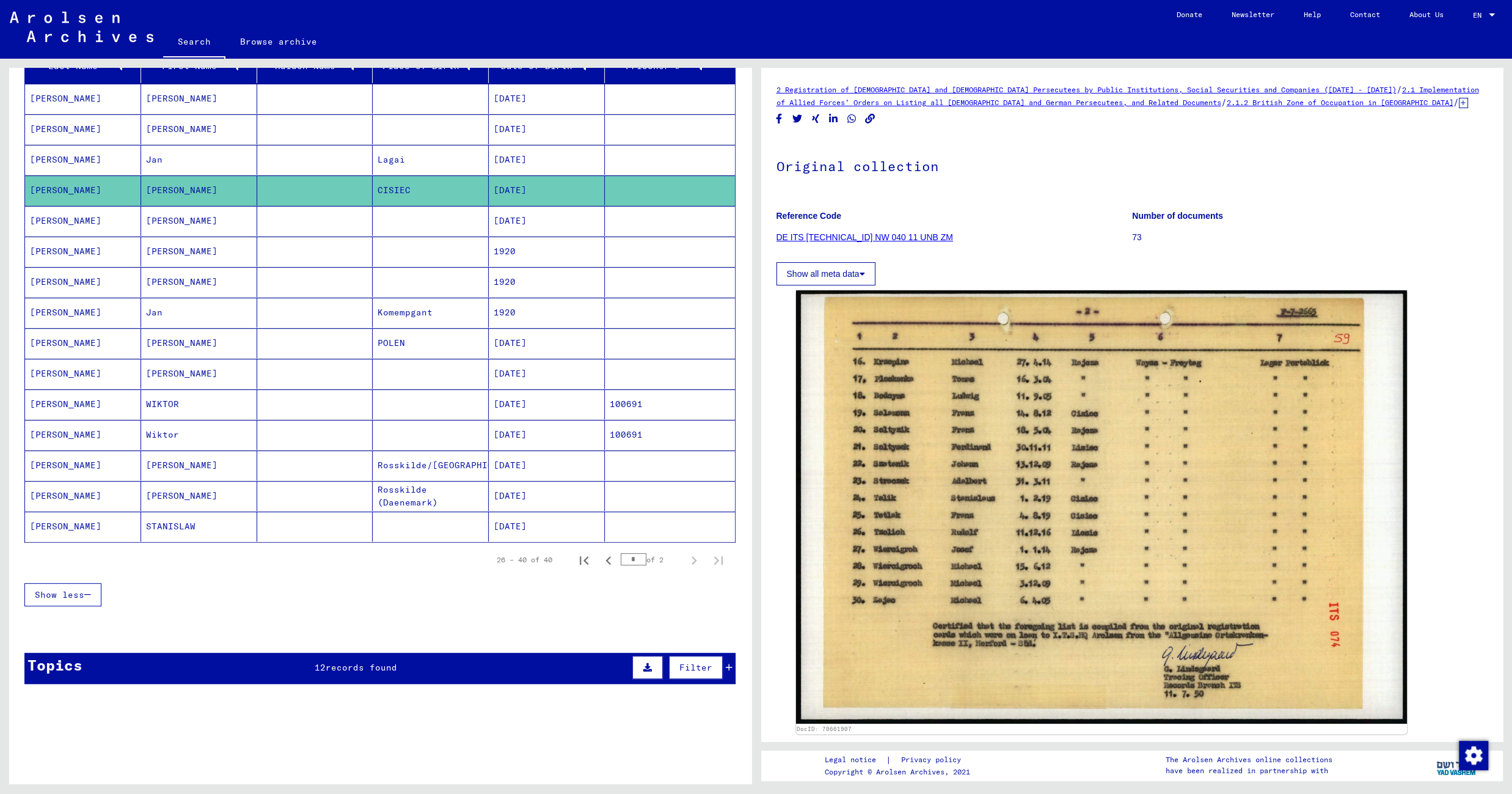
click at [418, 156] on mat-cell "Lagai" at bounding box center [430, 159] width 116 height 30
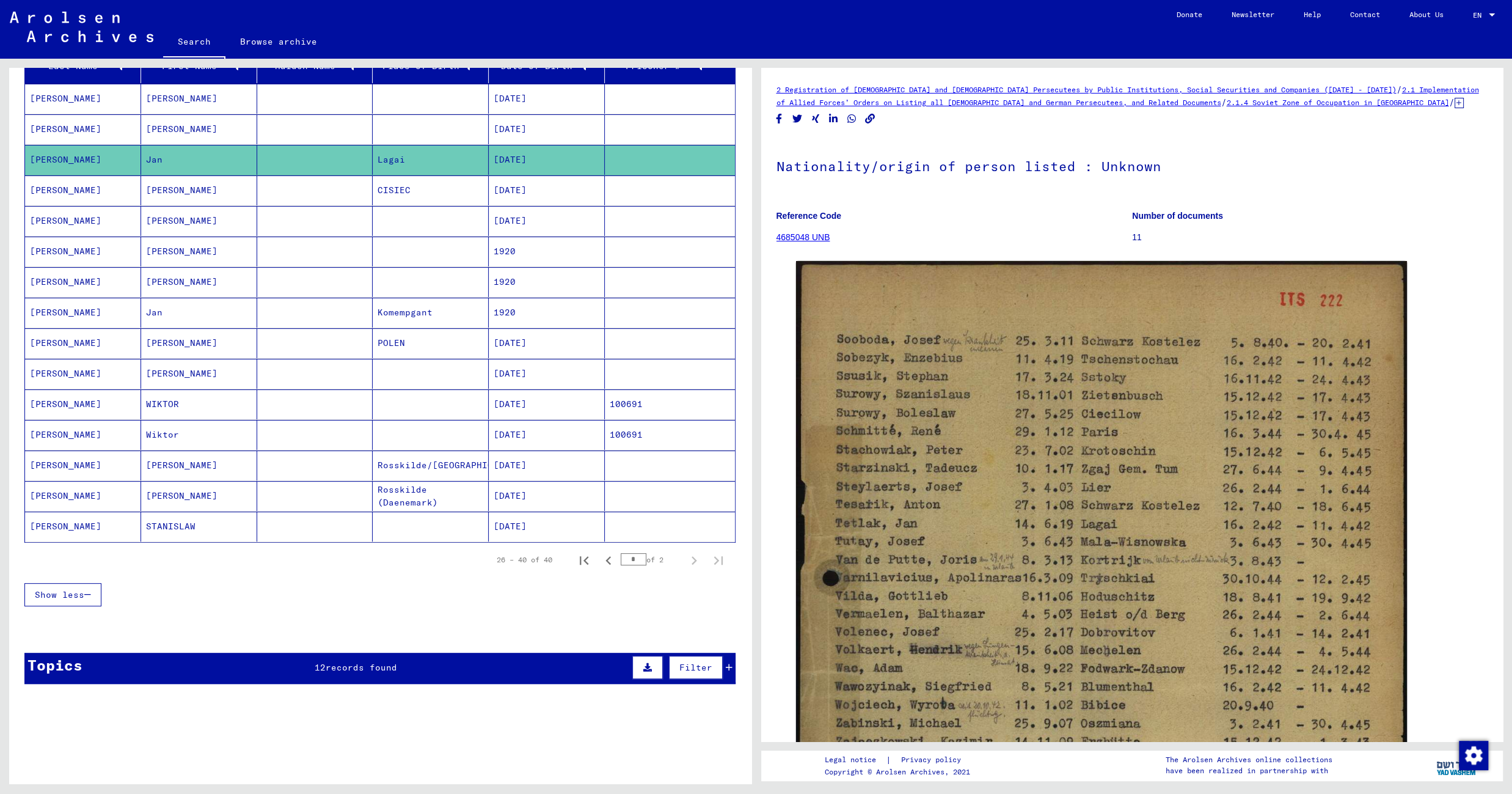
click at [442, 122] on mat-cell at bounding box center [430, 129] width 116 height 30
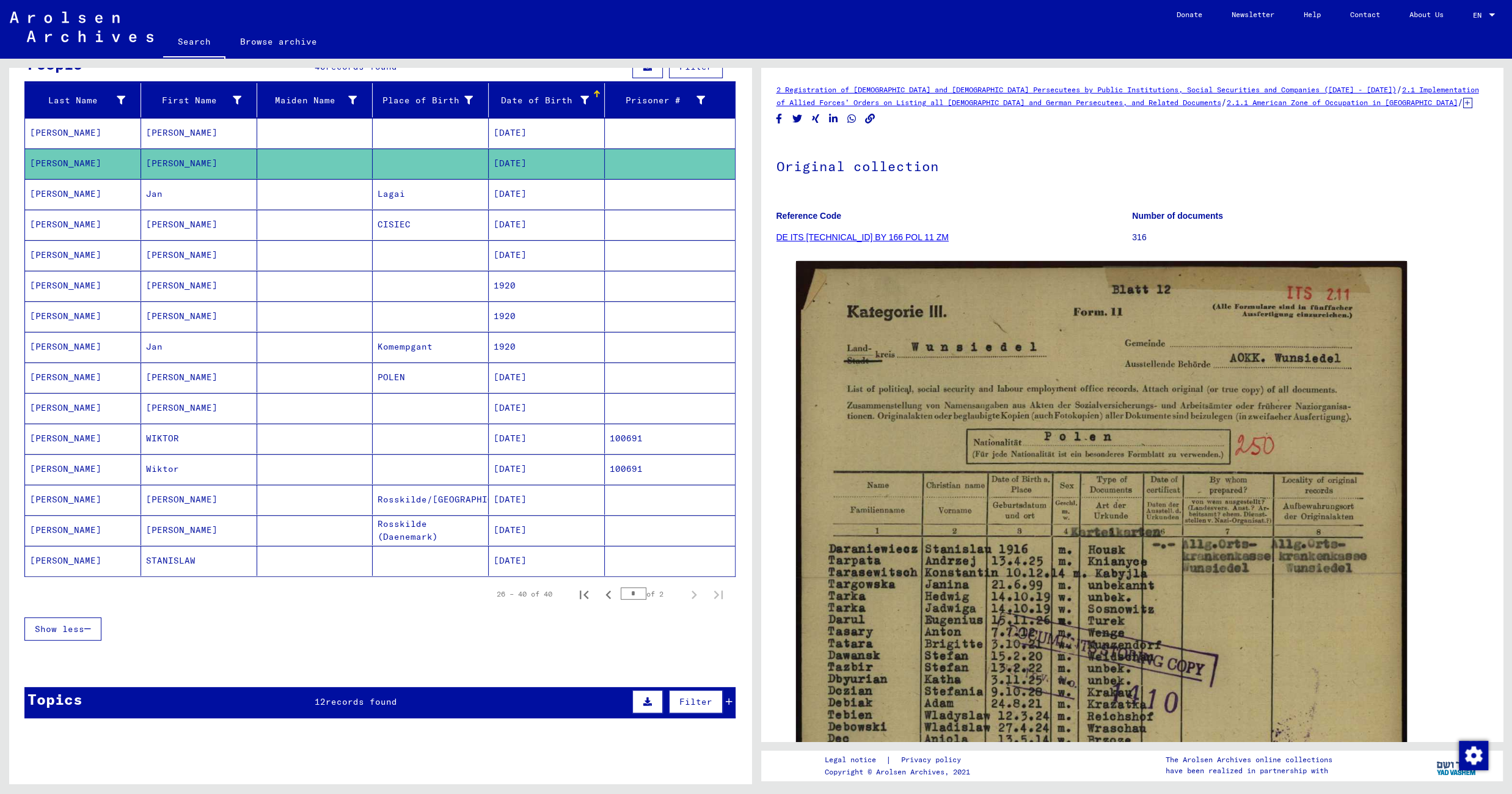
scroll to position [95, 0]
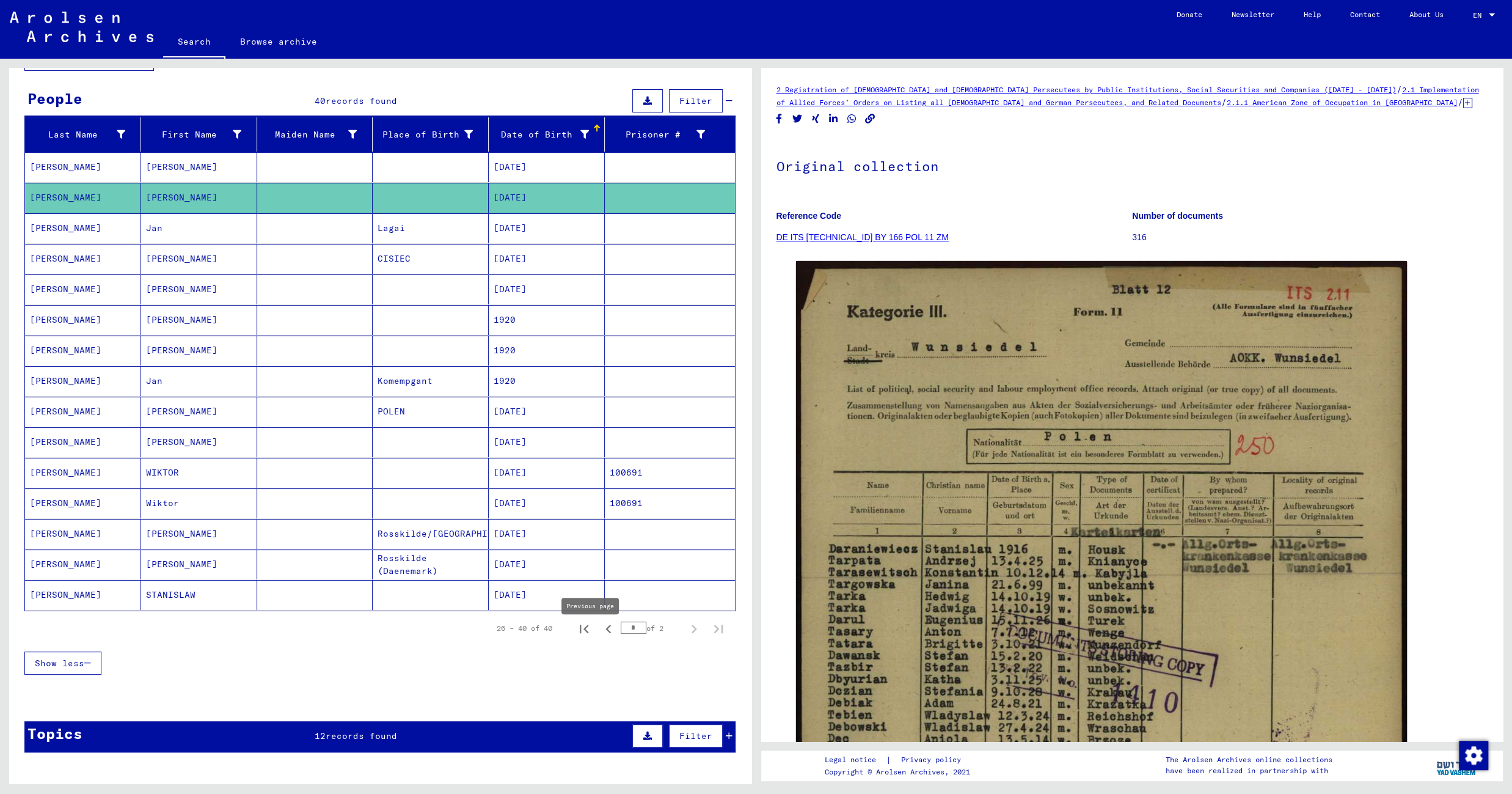
click at [600, 636] on icon "Previous page" at bounding box center [608, 628] width 17 height 17
type input "*"
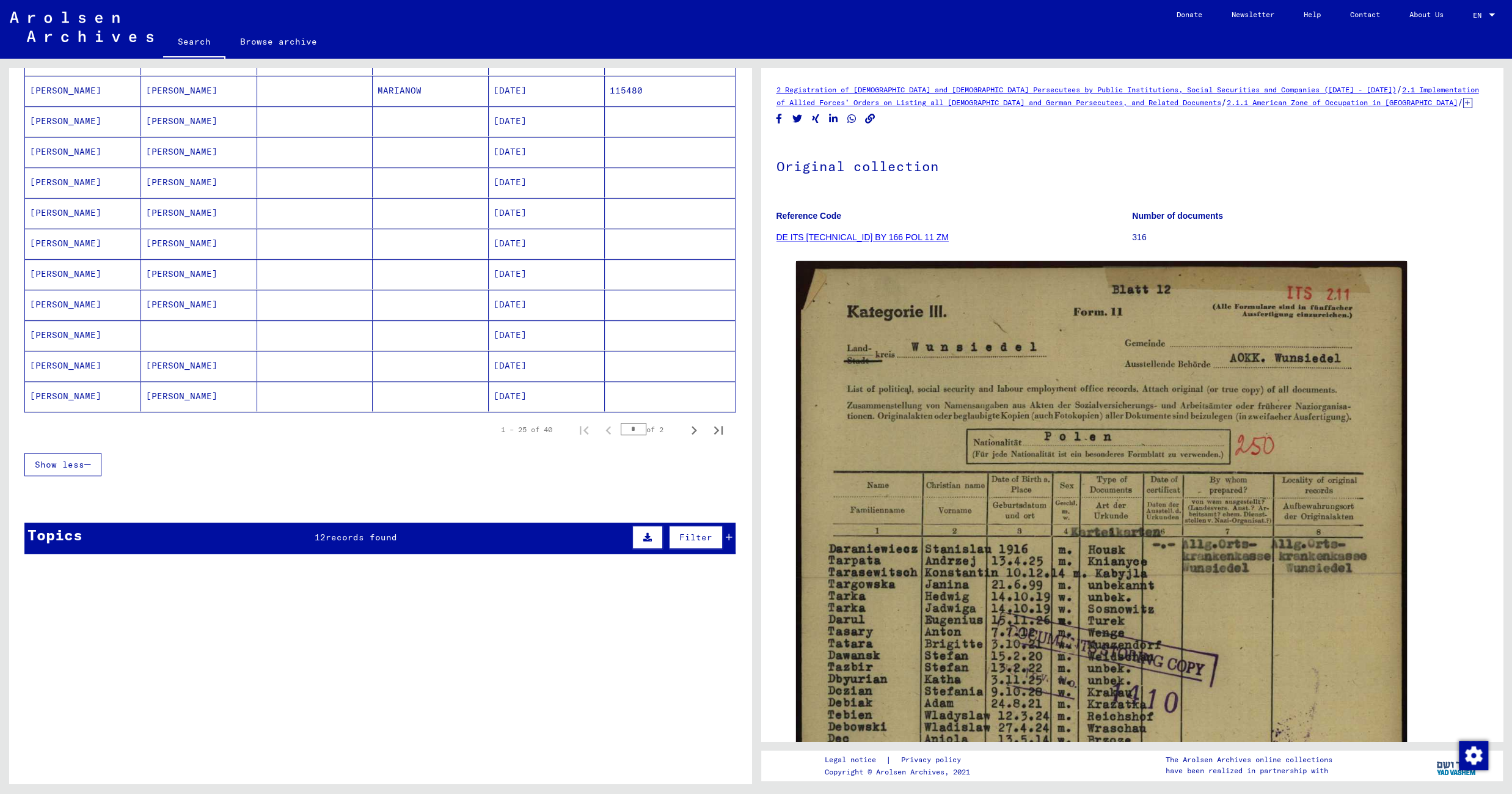
scroll to position [713, 0]
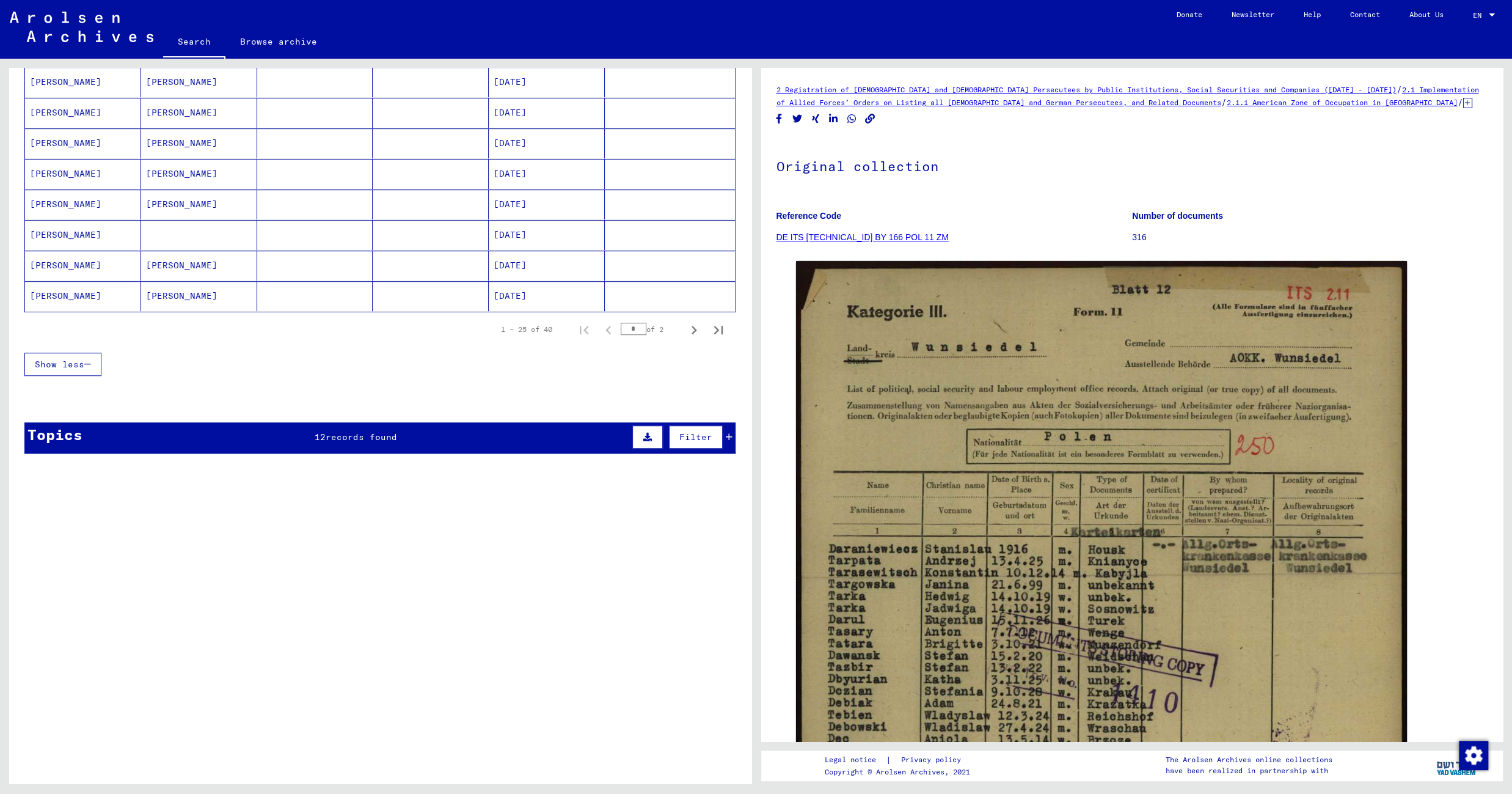
click at [437, 261] on mat-cell at bounding box center [430, 265] width 116 height 30
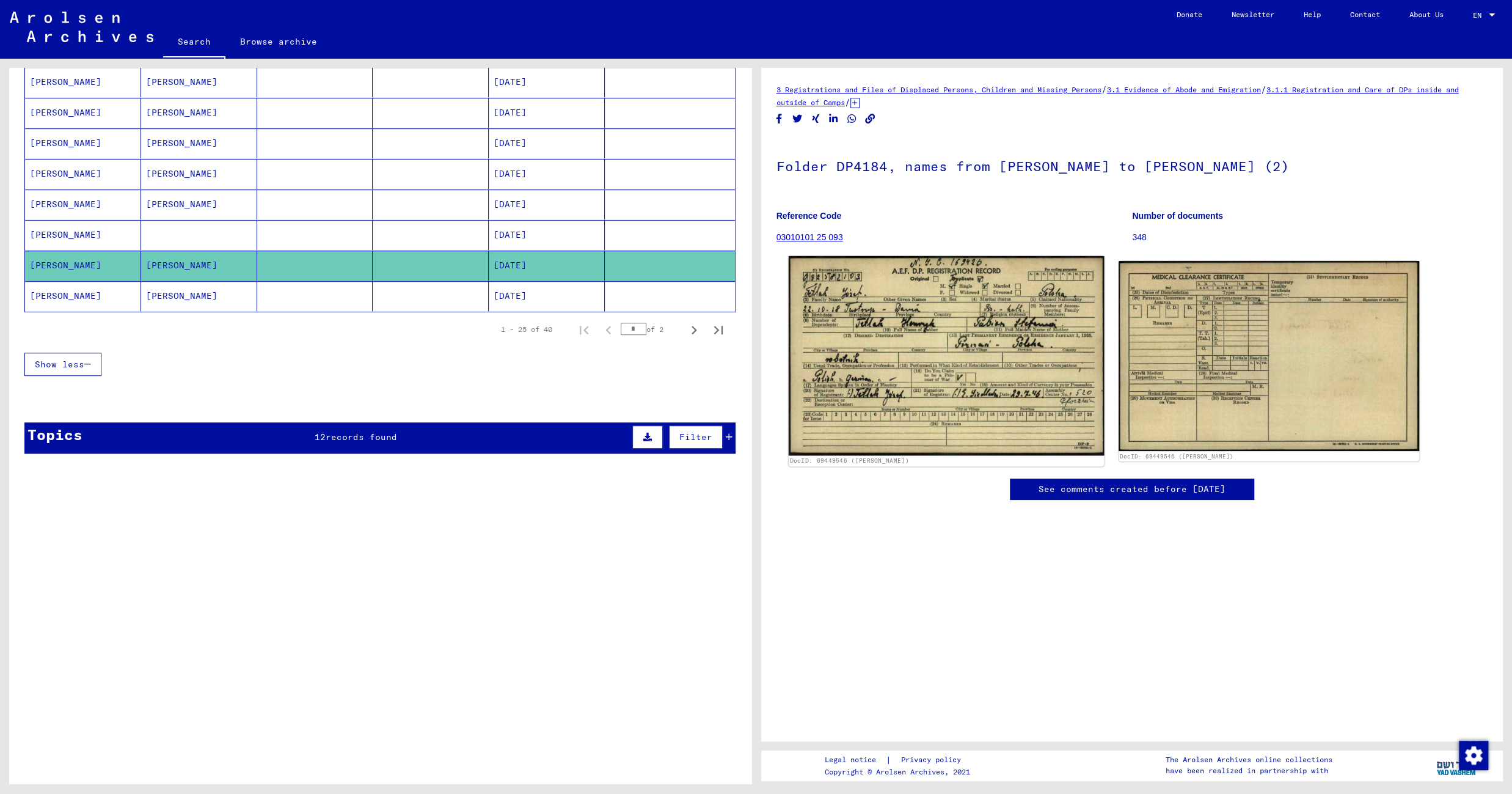
click at [902, 349] on img at bounding box center [946, 355] width 316 height 199
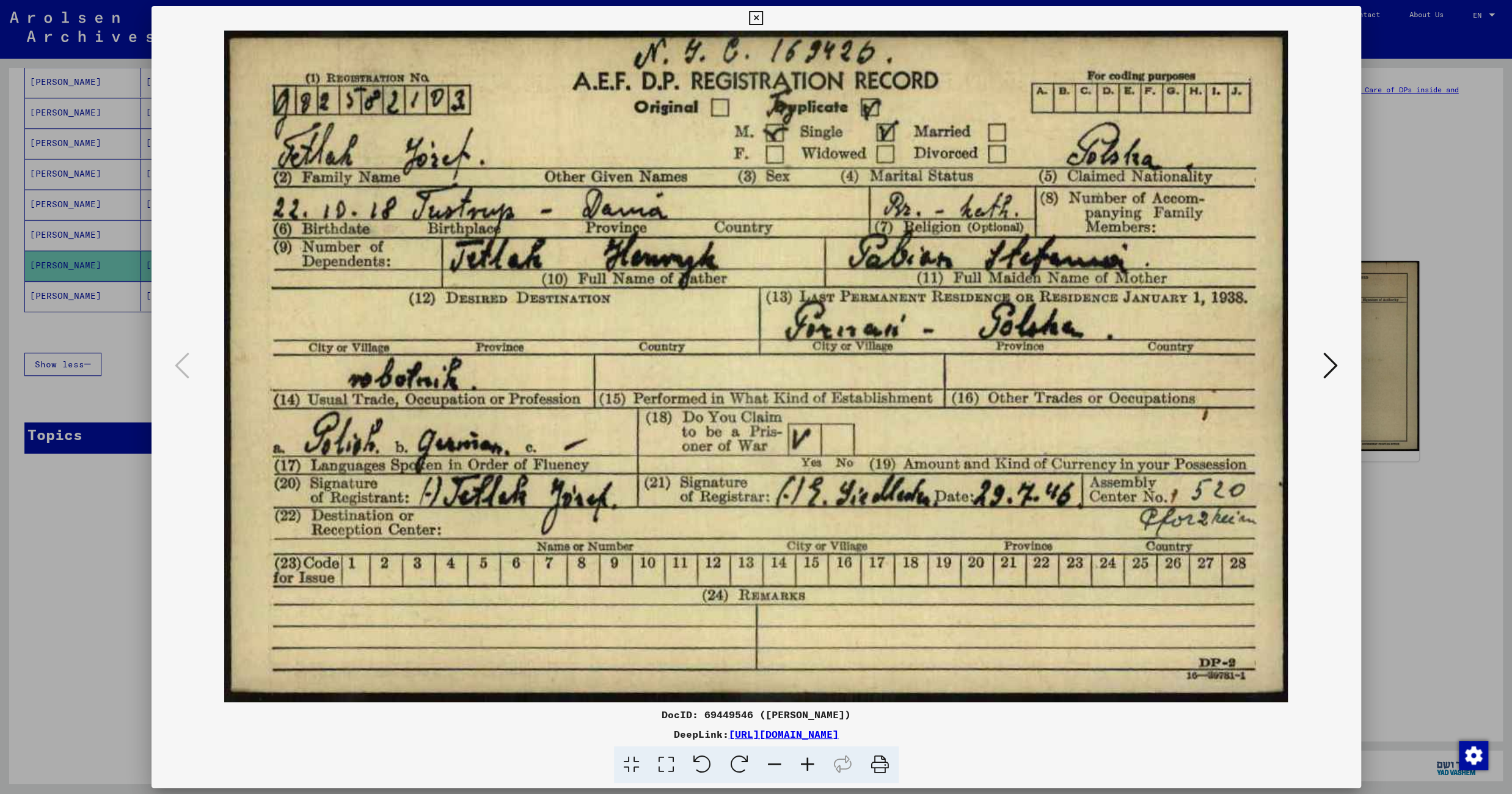
click at [1331, 367] on icon at bounding box center [1330, 366] width 15 height 29
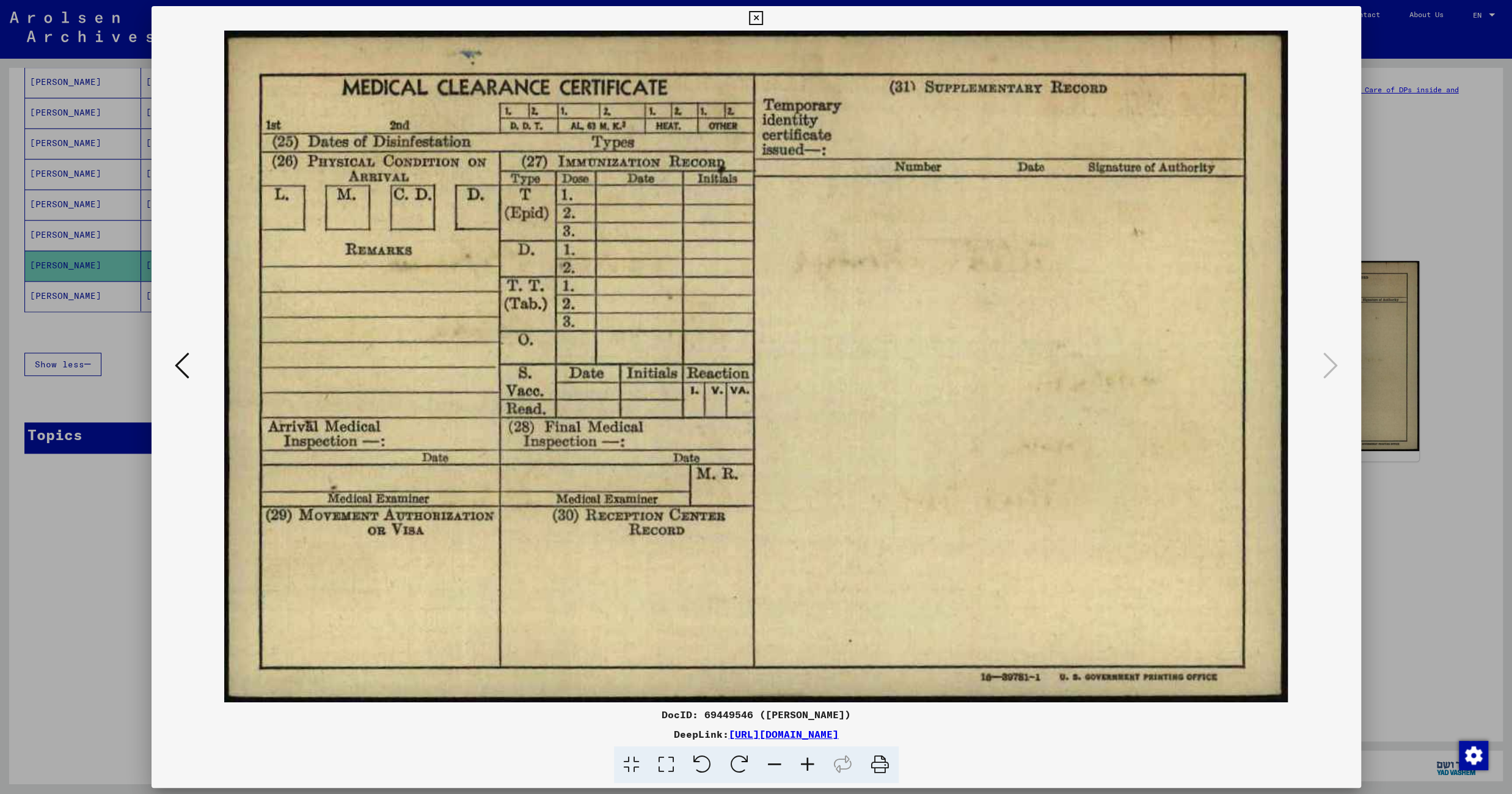
click at [763, 17] on icon at bounding box center [756, 18] width 14 height 15
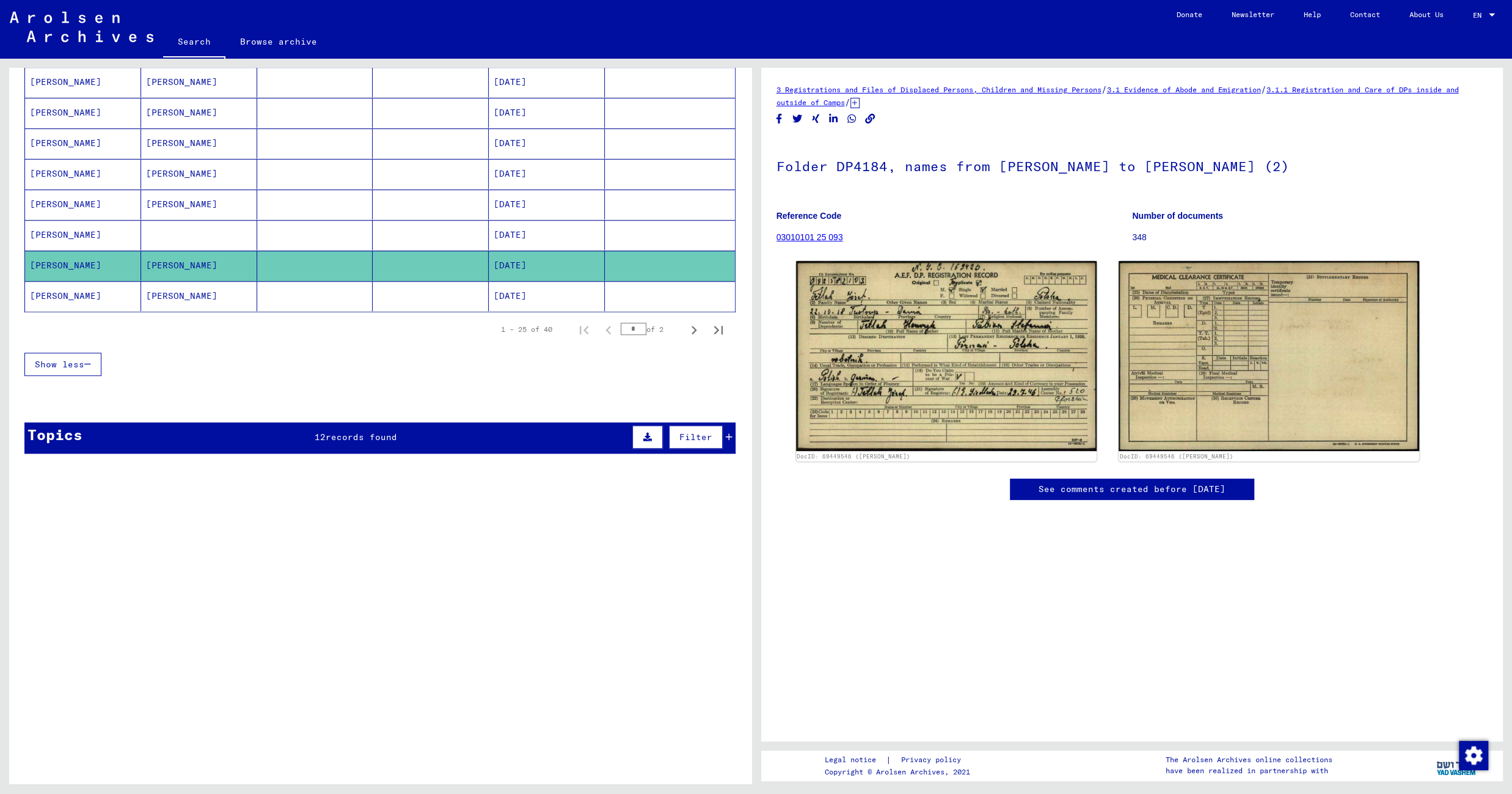
click at [439, 294] on mat-cell at bounding box center [430, 296] width 116 height 30
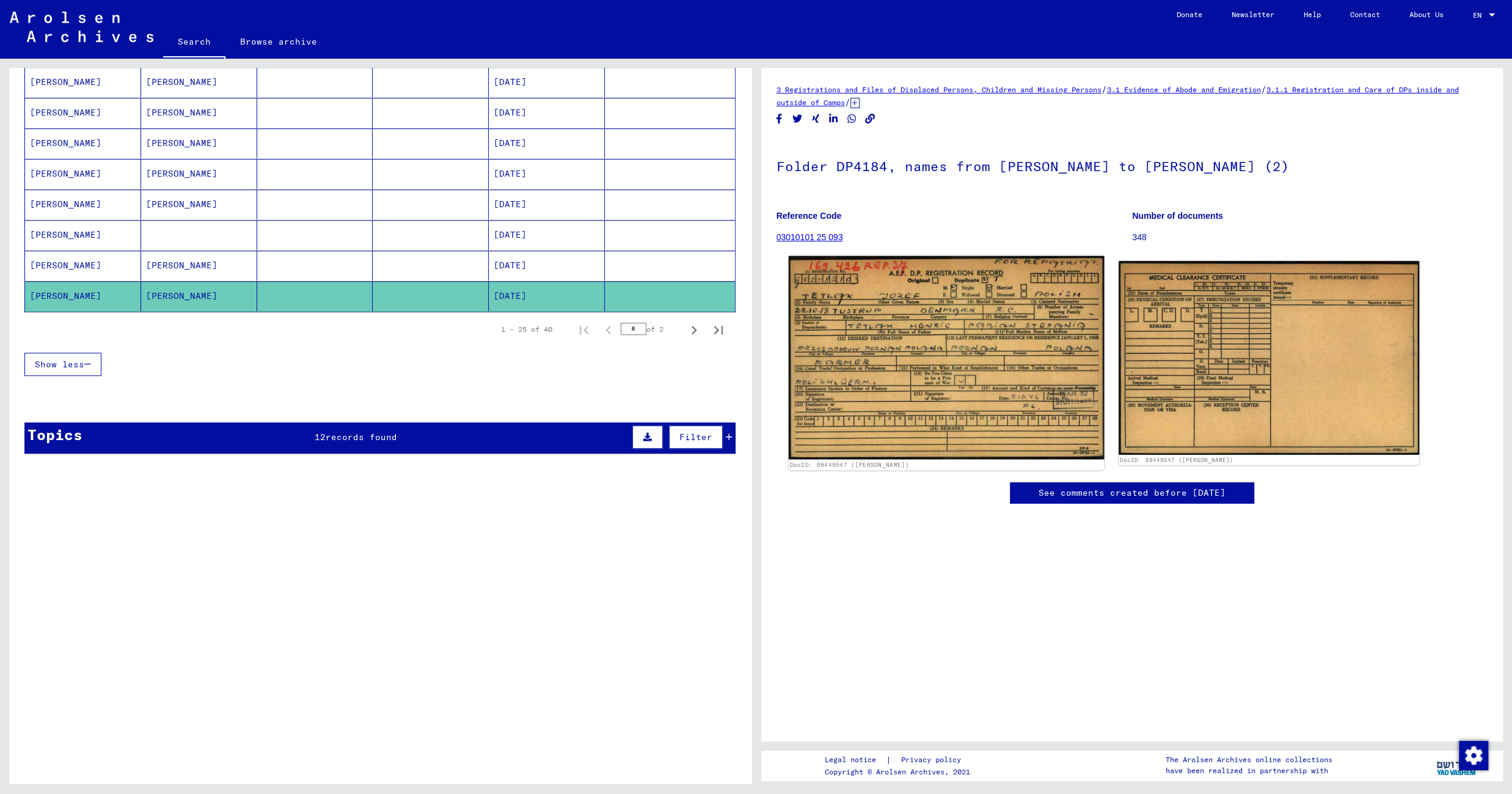
click at [943, 343] on img at bounding box center [946, 357] width 316 height 204
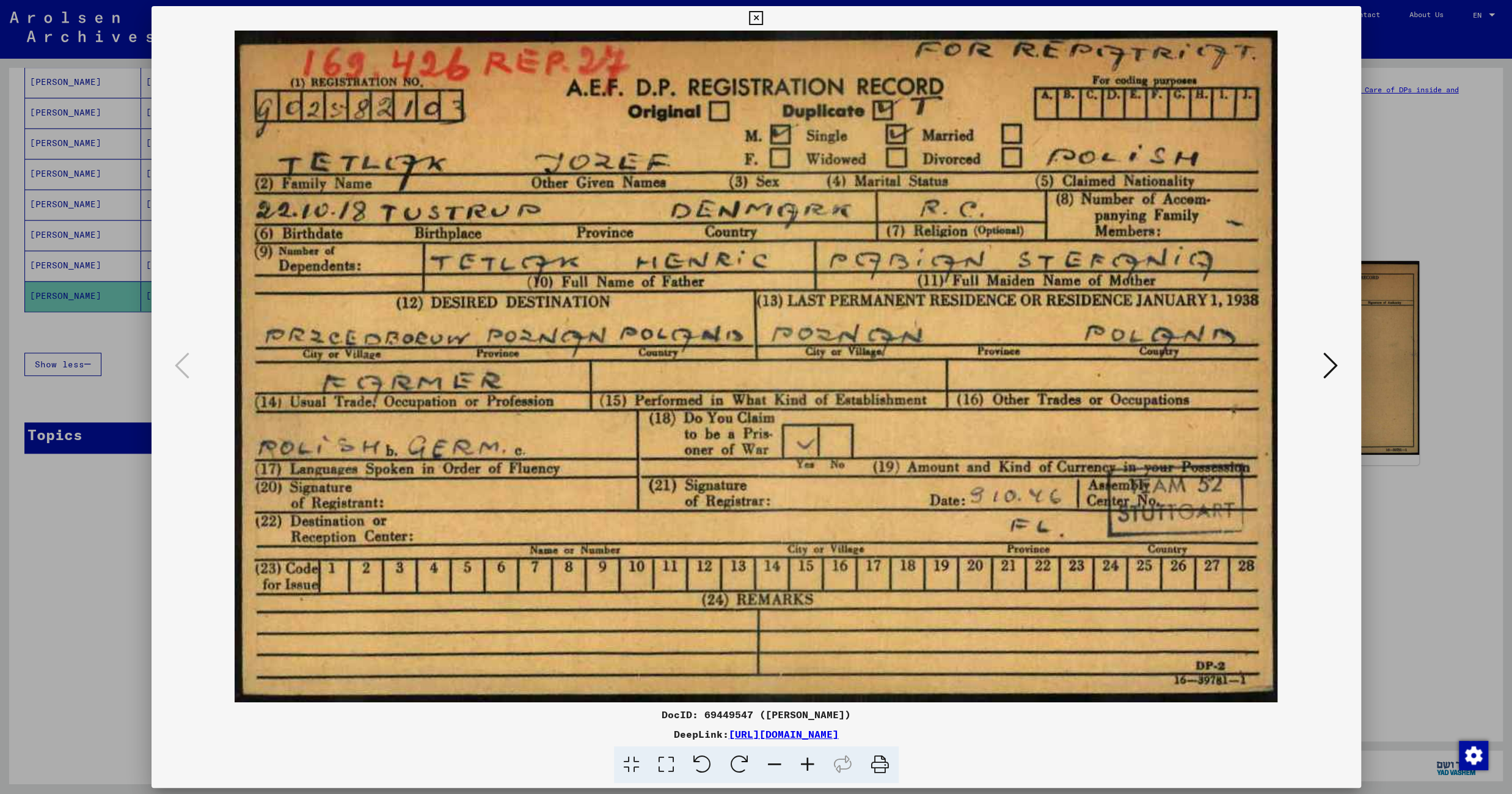
click at [1332, 369] on icon at bounding box center [1330, 366] width 15 height 29
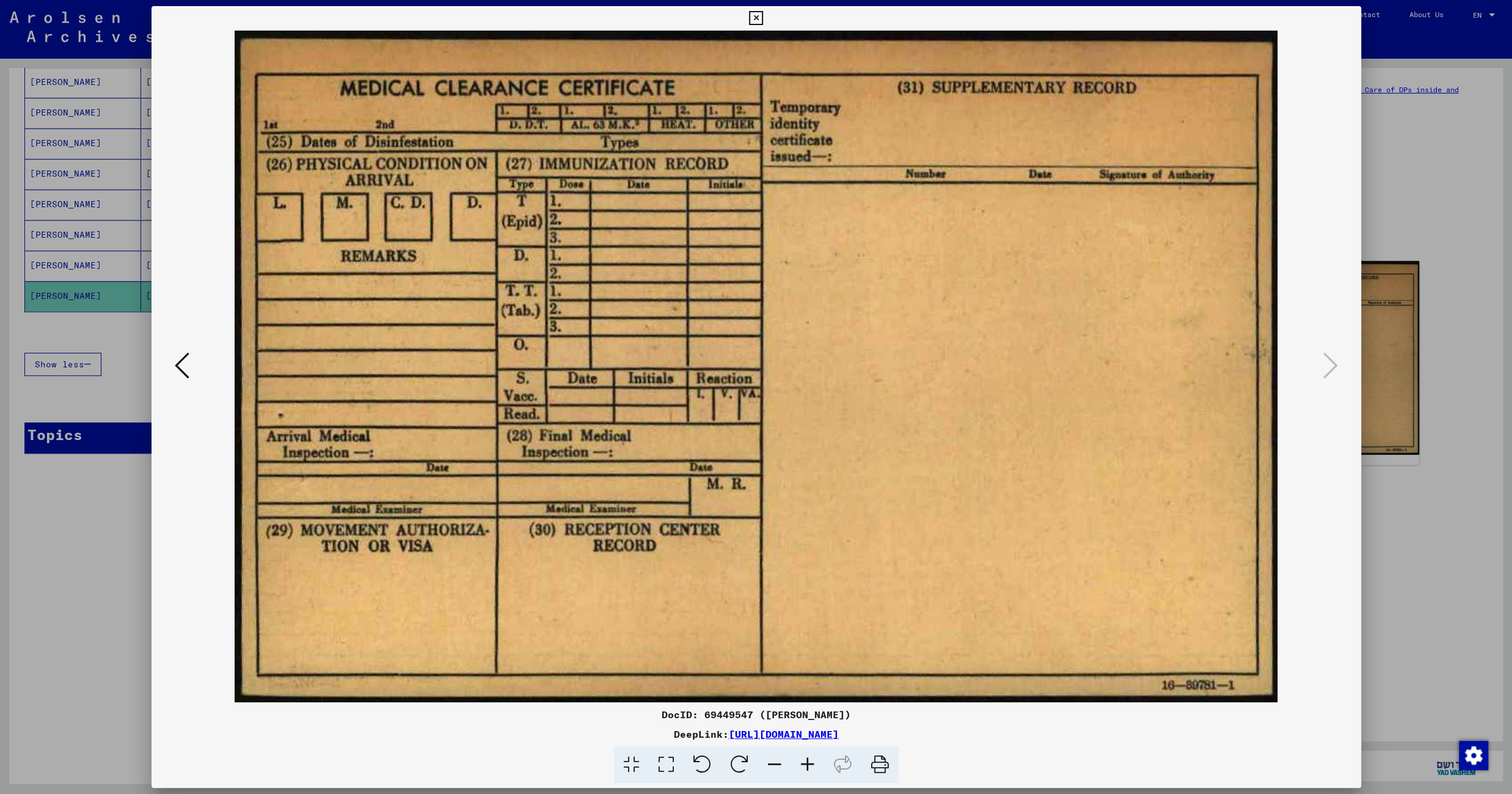
click at [763, 19] on icon at bounding box center [756, 18] width 14 height 15
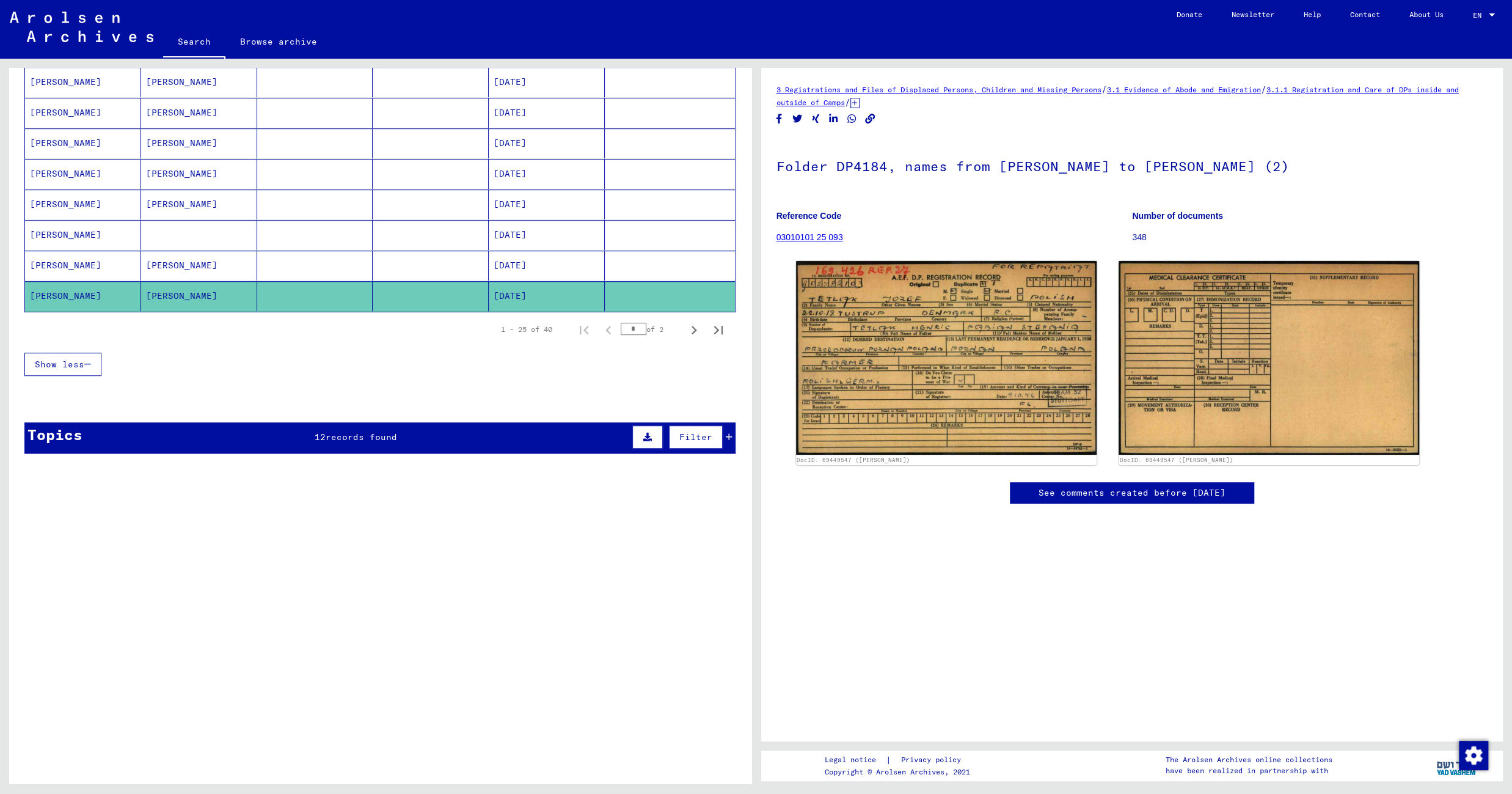
click at [509, 263] on mat-cell "[DATE]" at bounding box center [546, 265] width 116 height 30
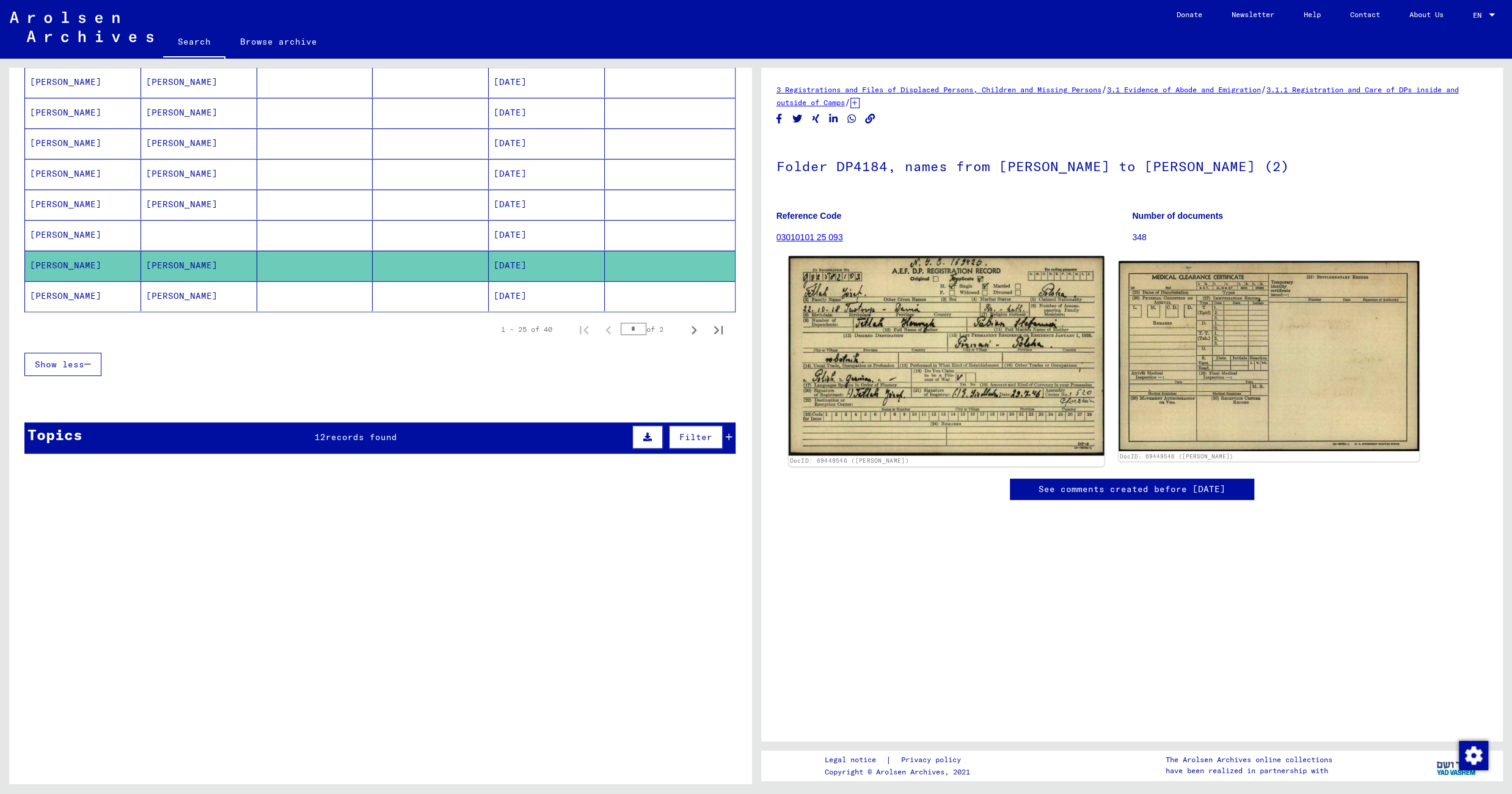
click at [919, 333] on img at bounding box center [946, 355] width 316 height 199
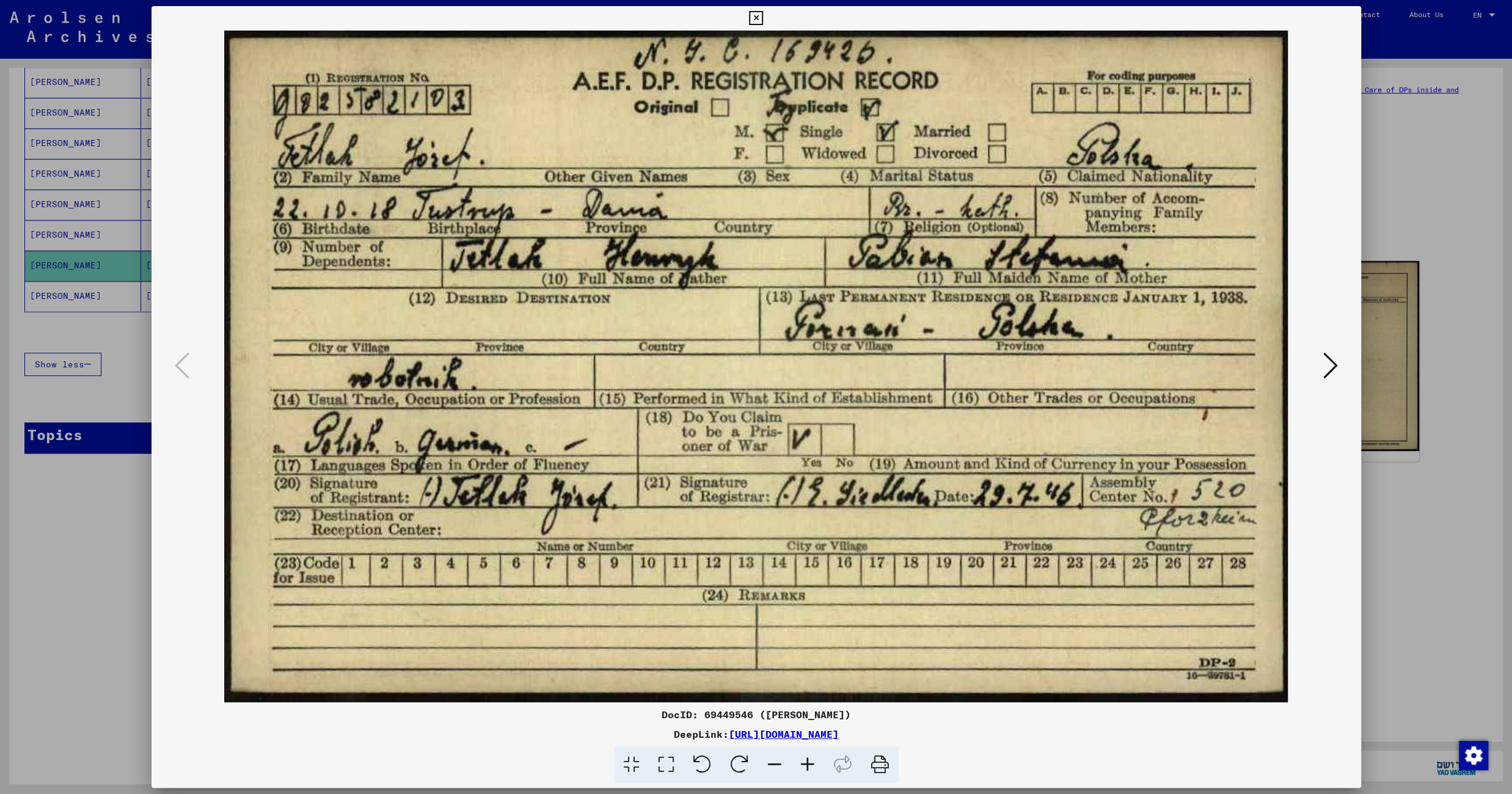
click at [763, 14] on icon at bounding box center [756, 18] width 14 height 15
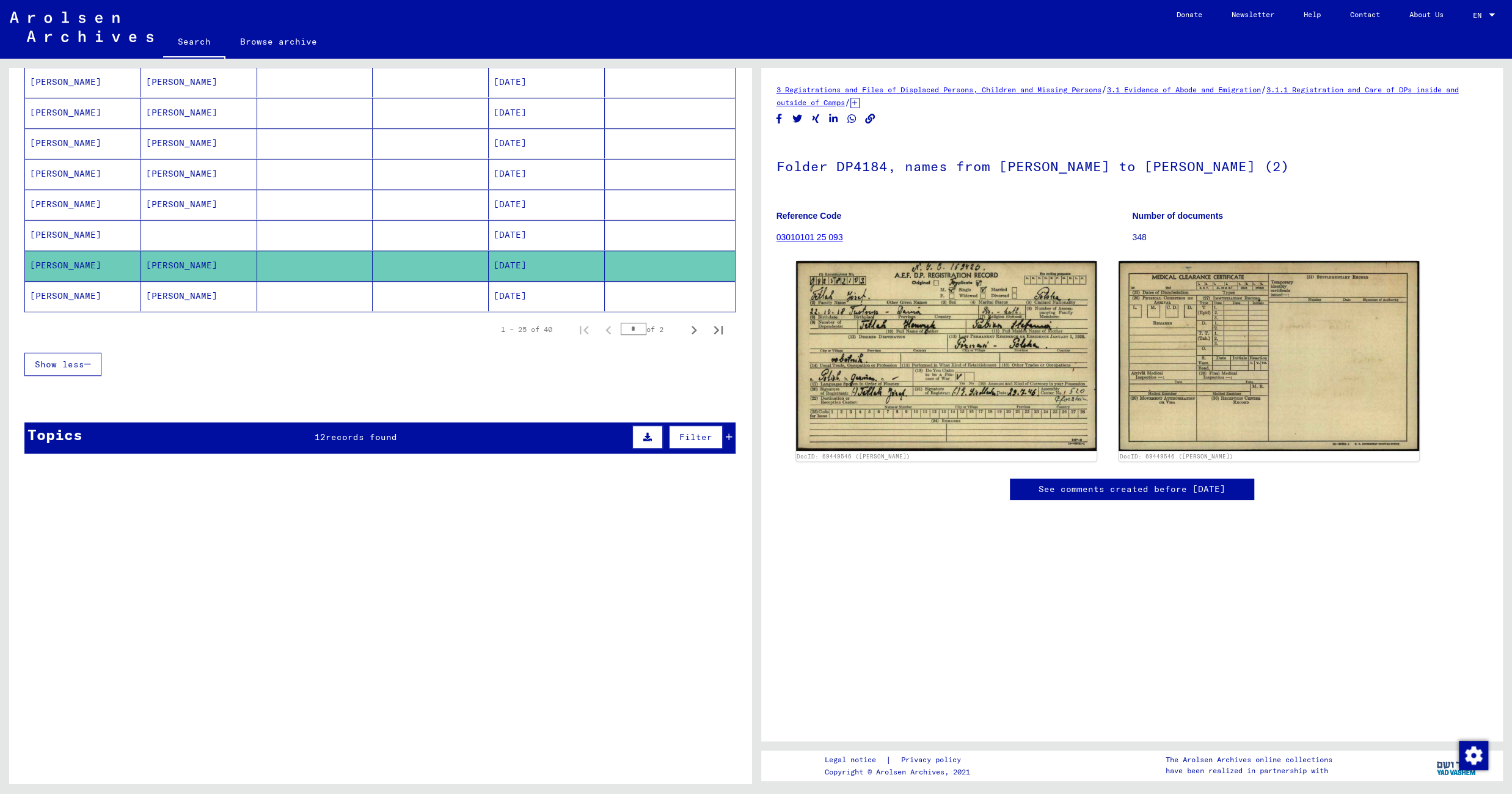
click at [445, 288] on mat-cell at bounding box center [430, 296] width 116 height 30
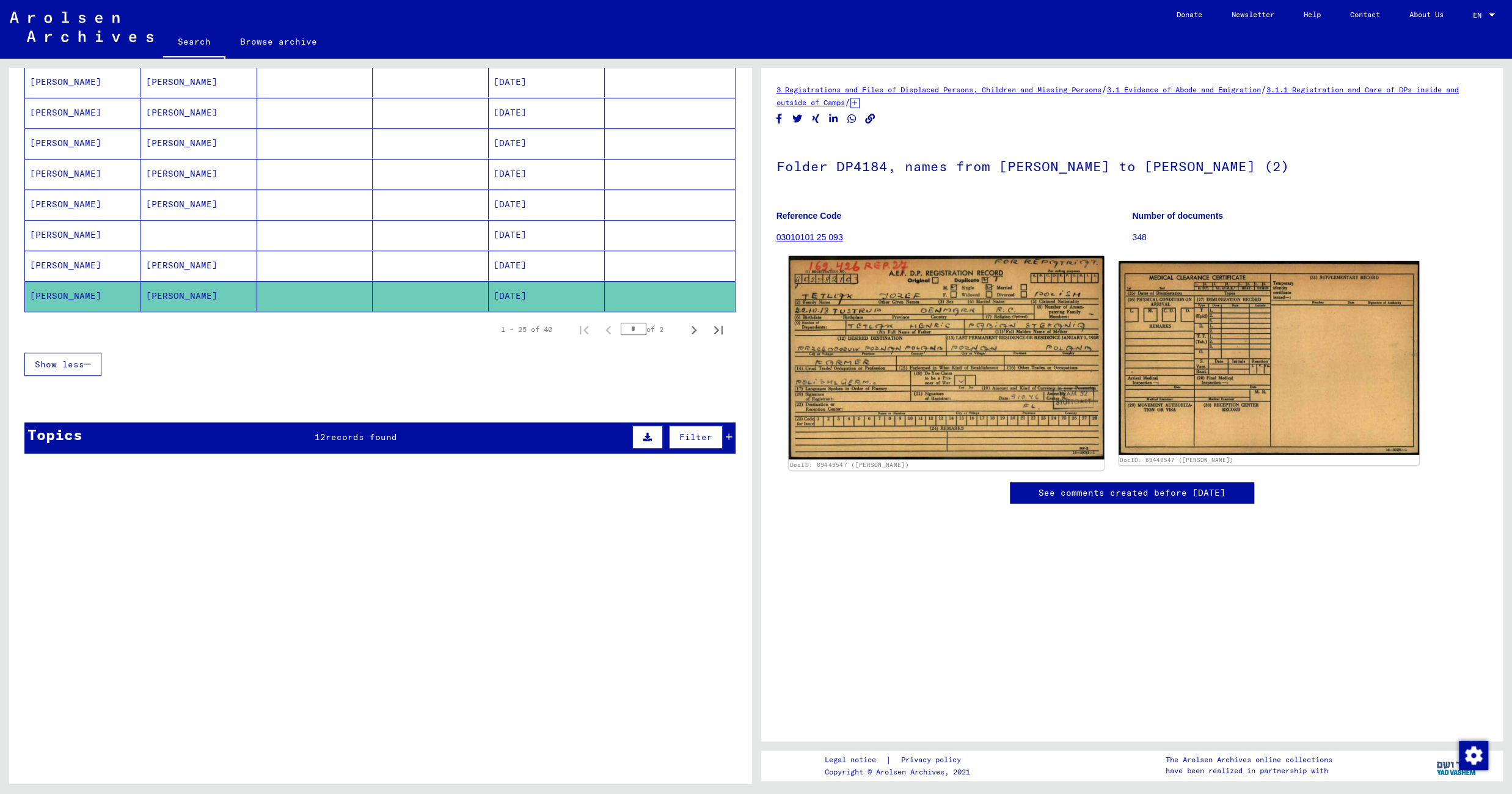
click at [913, 387] on img at bounding box center [946, 357] width 316 height 204
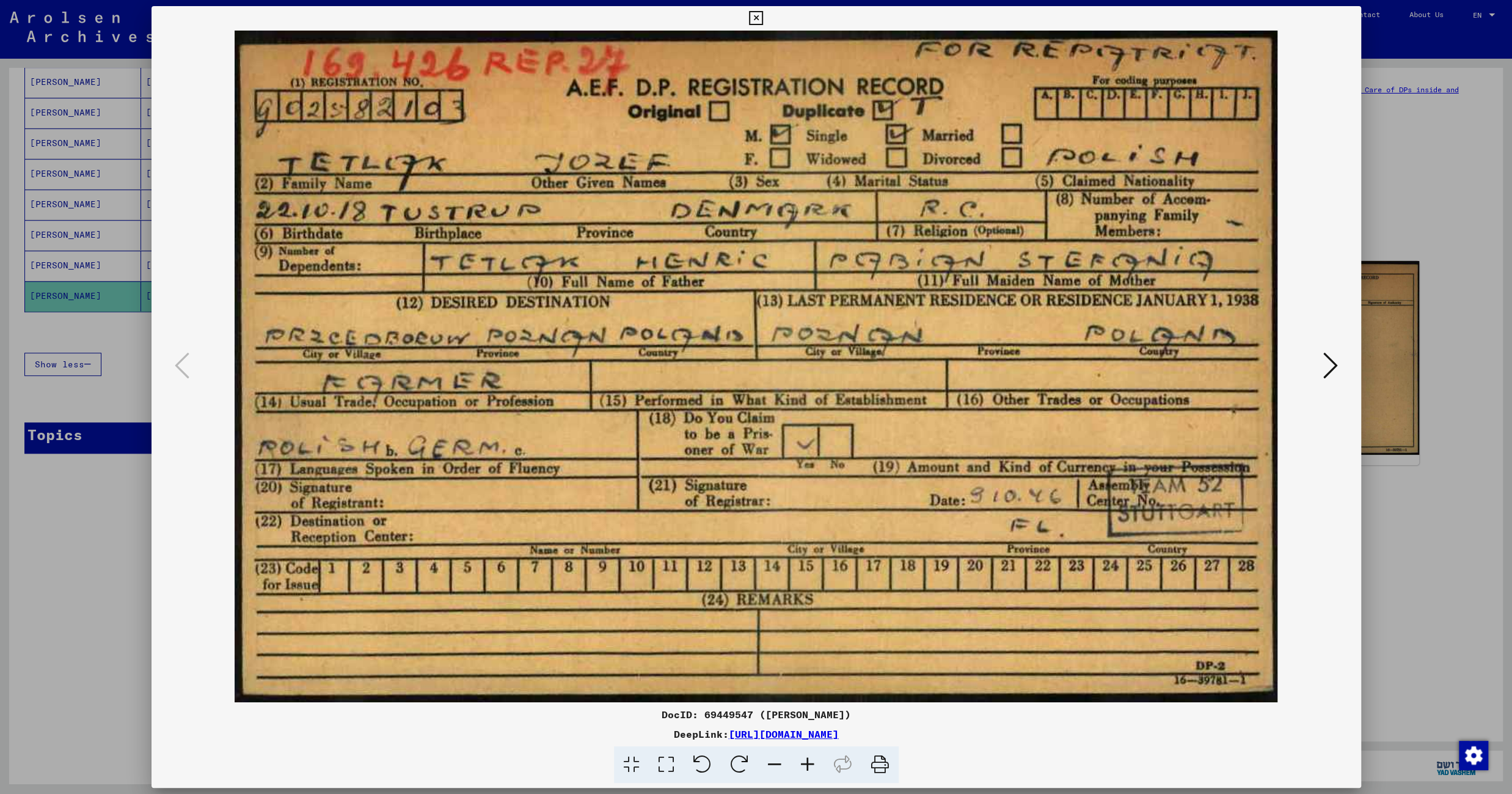
click at [129, 266] on div at bounding box center [756, 397] width 1512 height 794
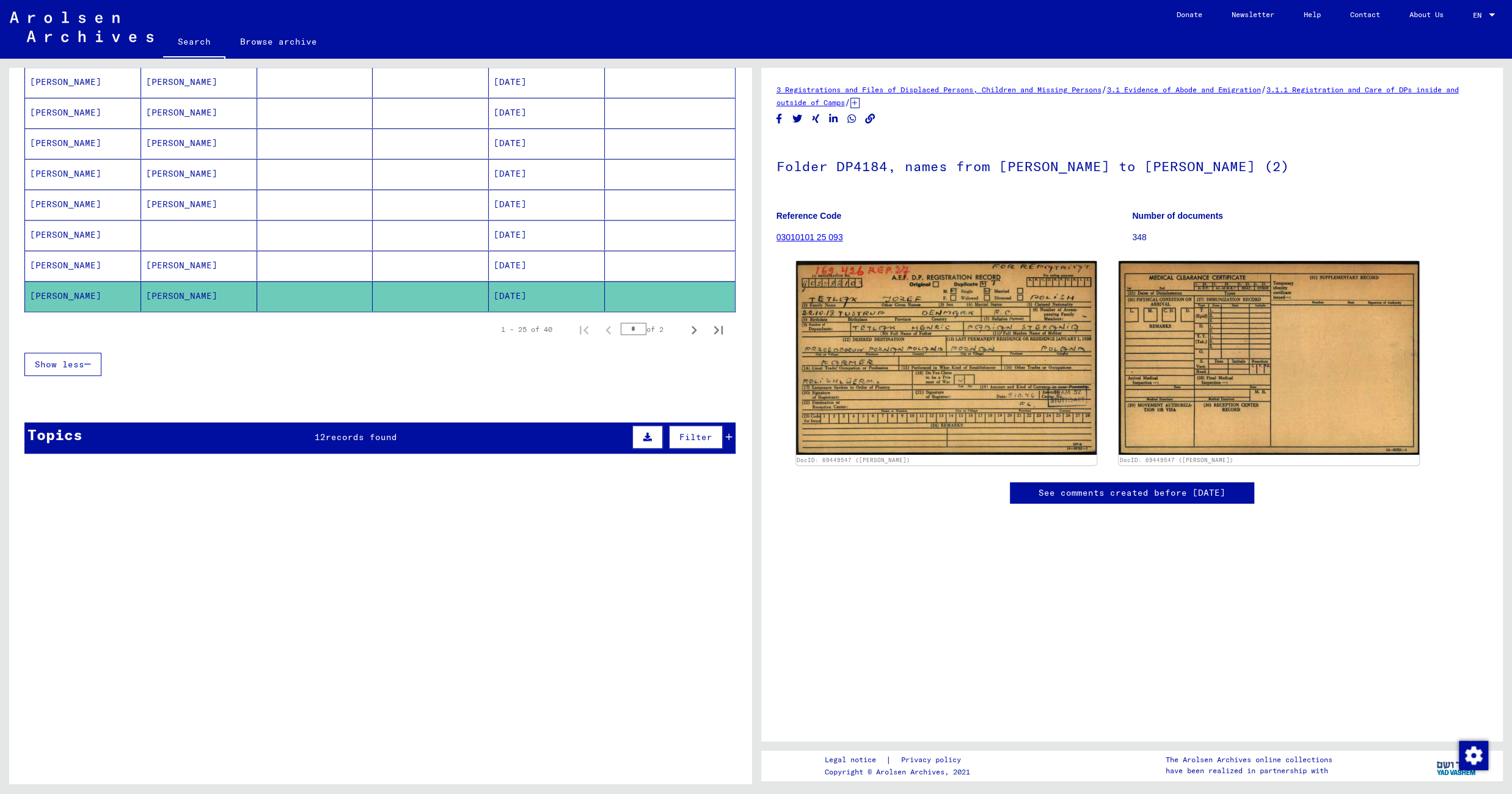
click at [428, 256] on mat-cell at bounding box center [430, 265] width 116 height 30
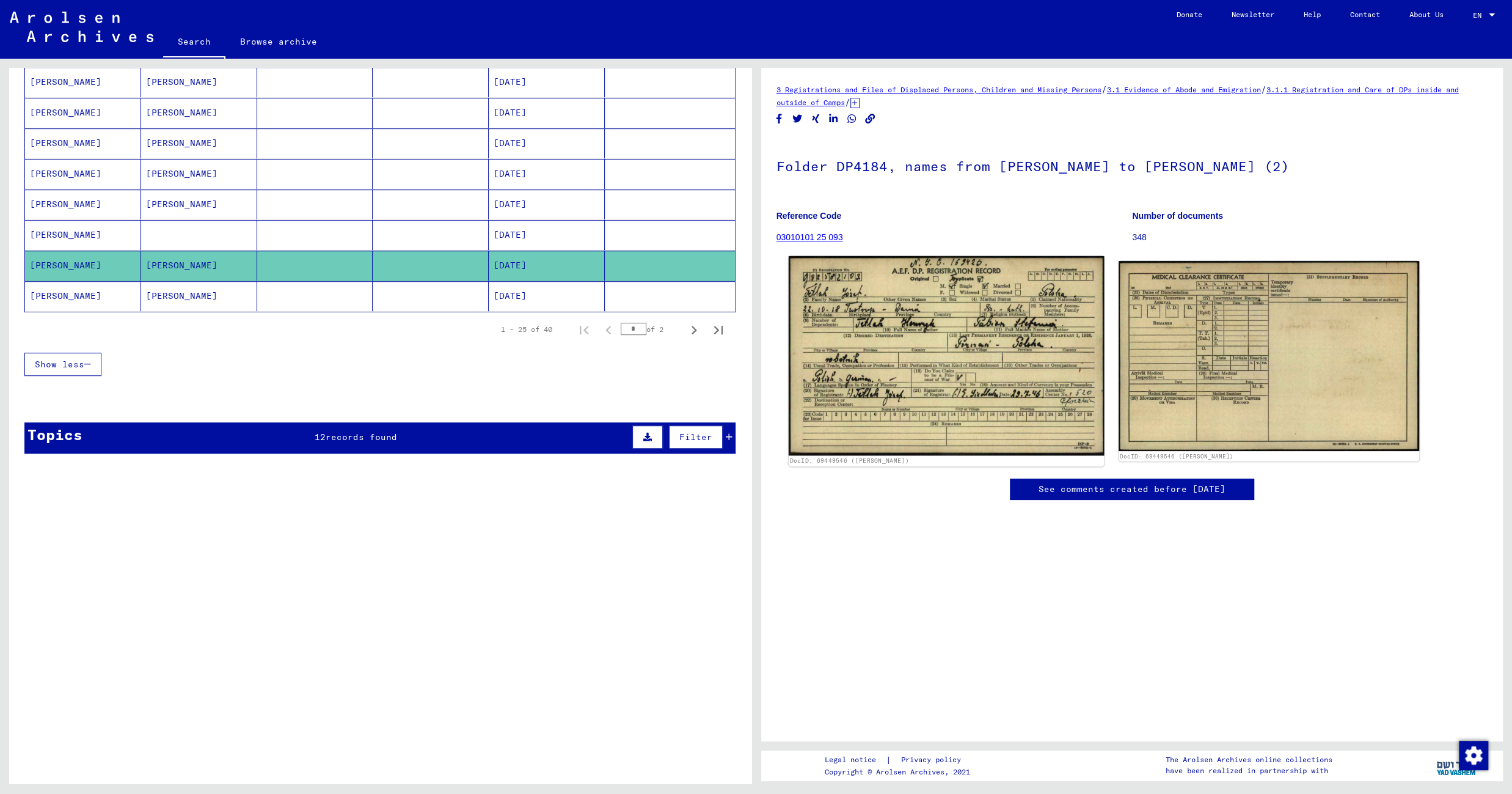
click at [884, 348] on img at bounding box center [946, 355] width 316 height 199
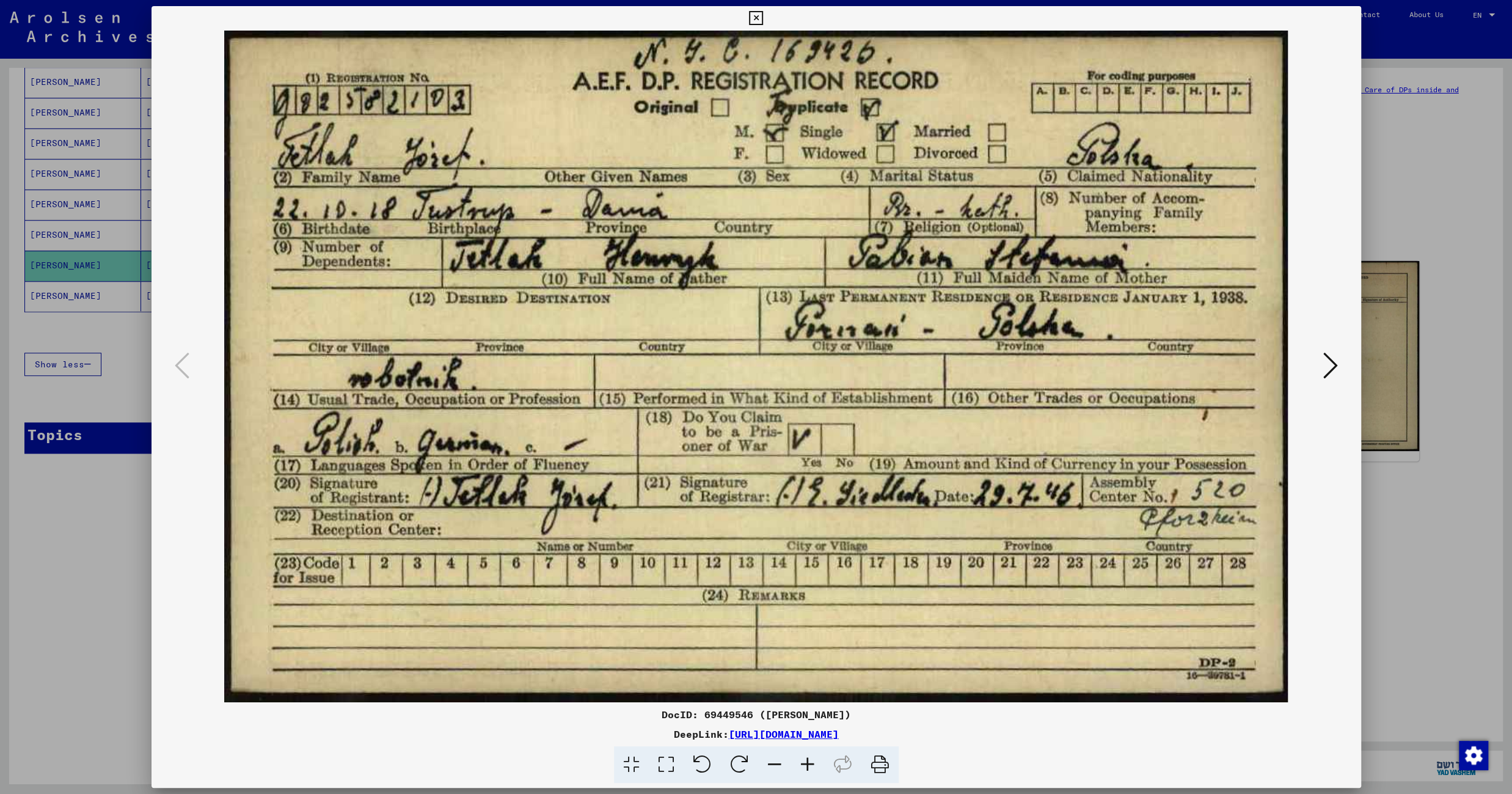
click at [763, 13] on icon at bounding box center [756, 18] width 14 height 15
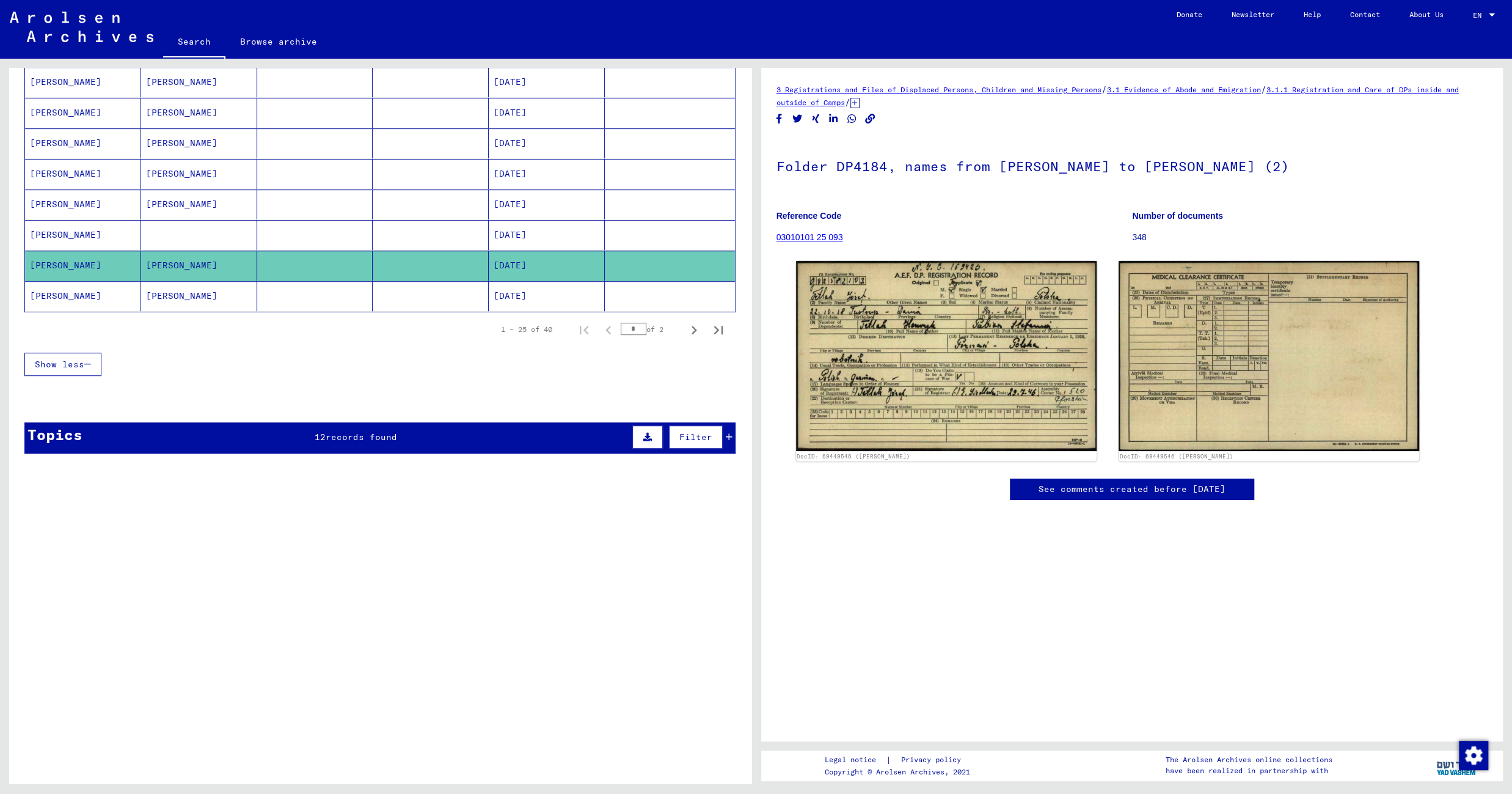
click at [459, 299] on mat-cell at bounding box center [430, 296] width 116 height 30
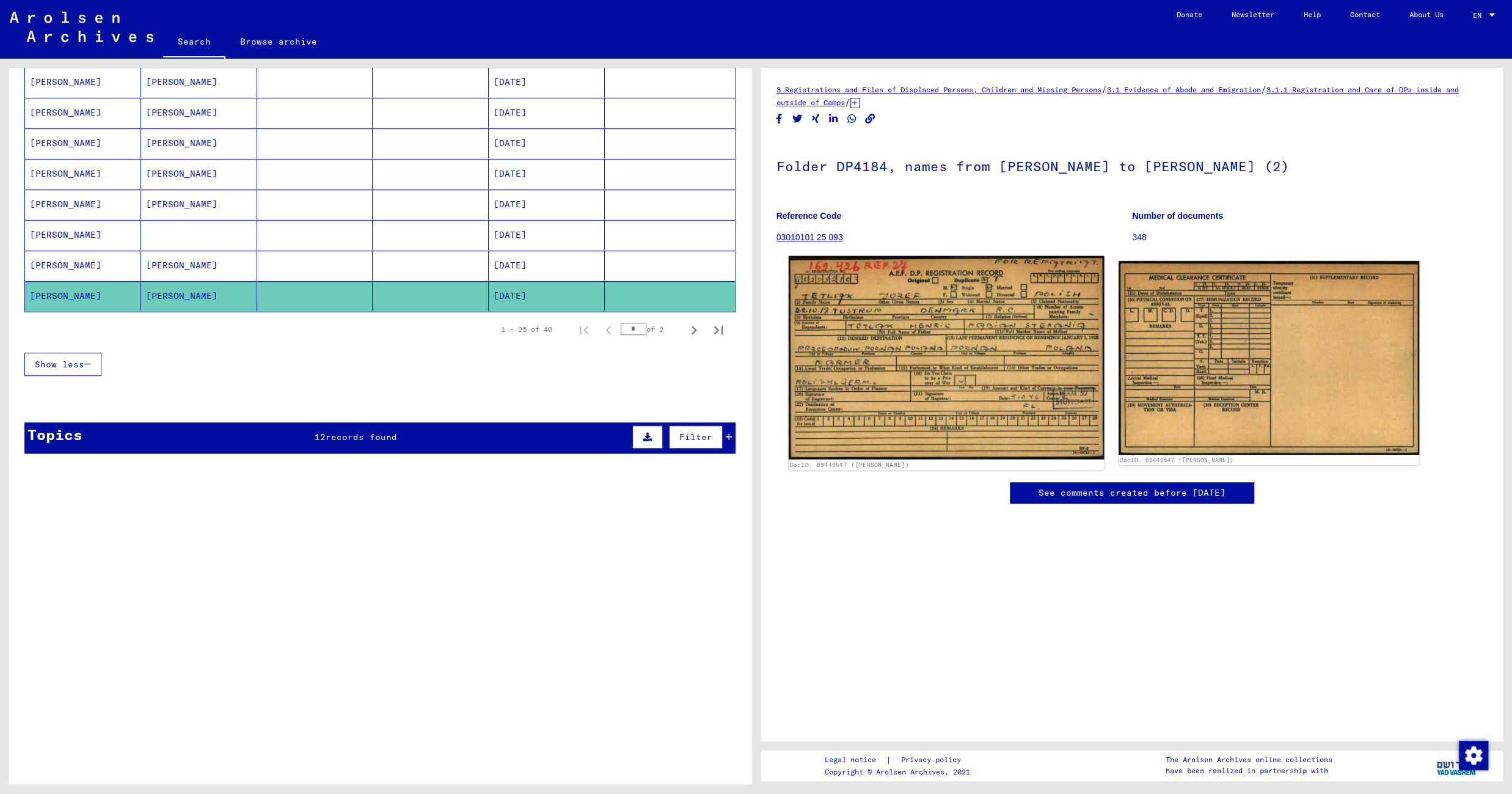
click at [893, 320] on img at bounding box center [946, 357] width 316 height 204
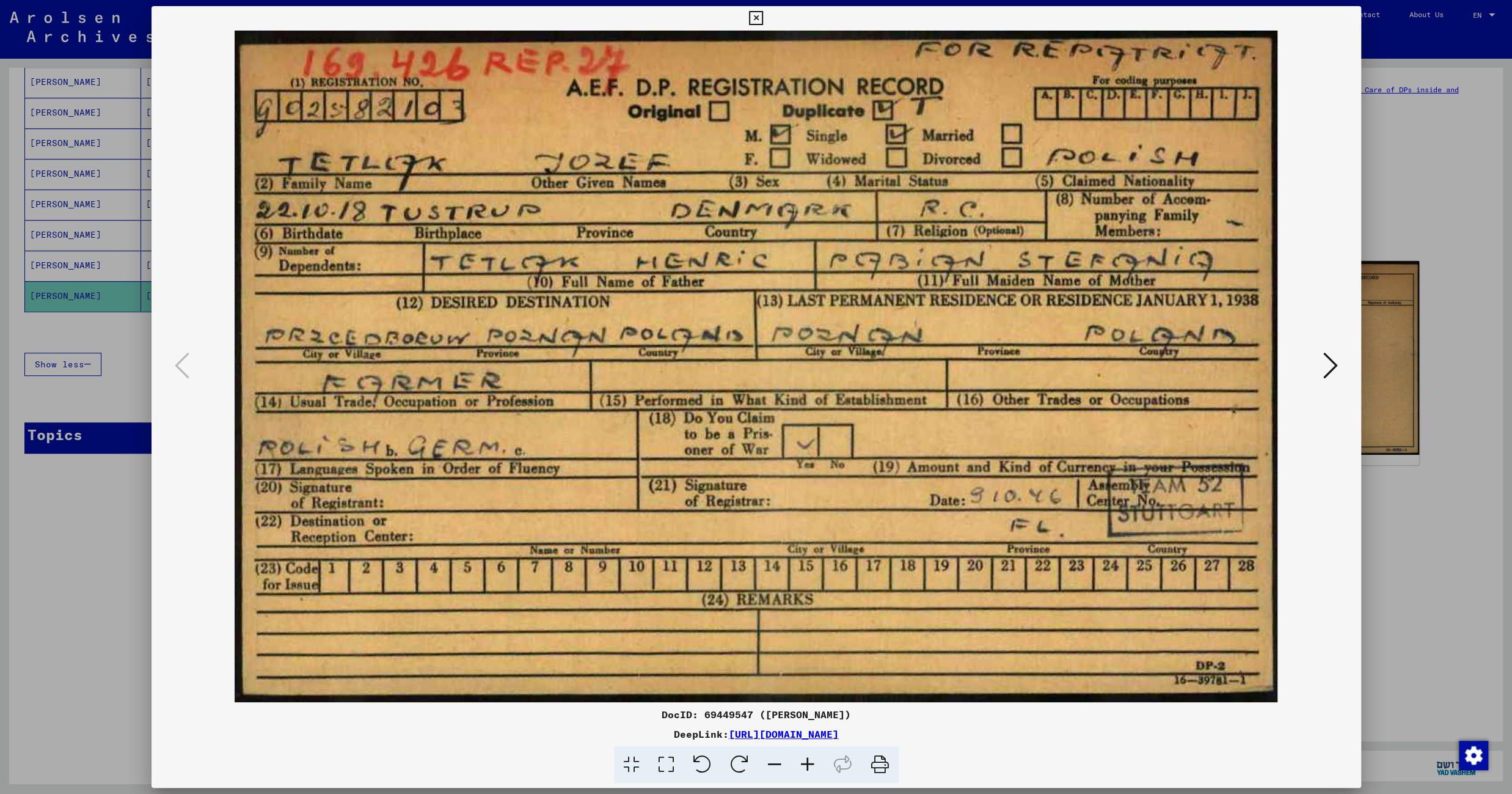
click at [763, 17] on icon at bounding box center [756, 18] width 14 height 15
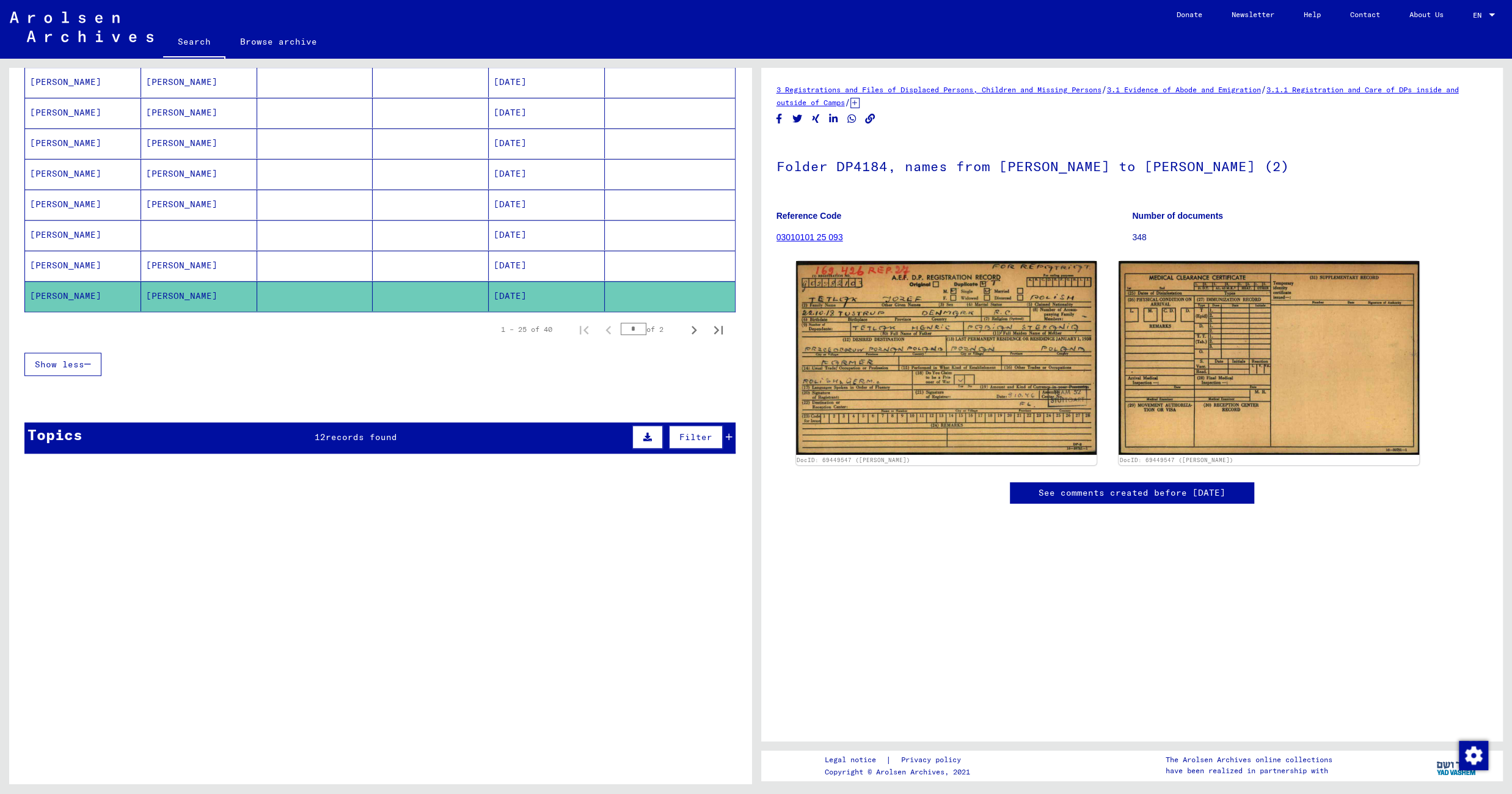
click at [624, 266] on mat-cell at bounding box center [669, 265] width 130 height 30
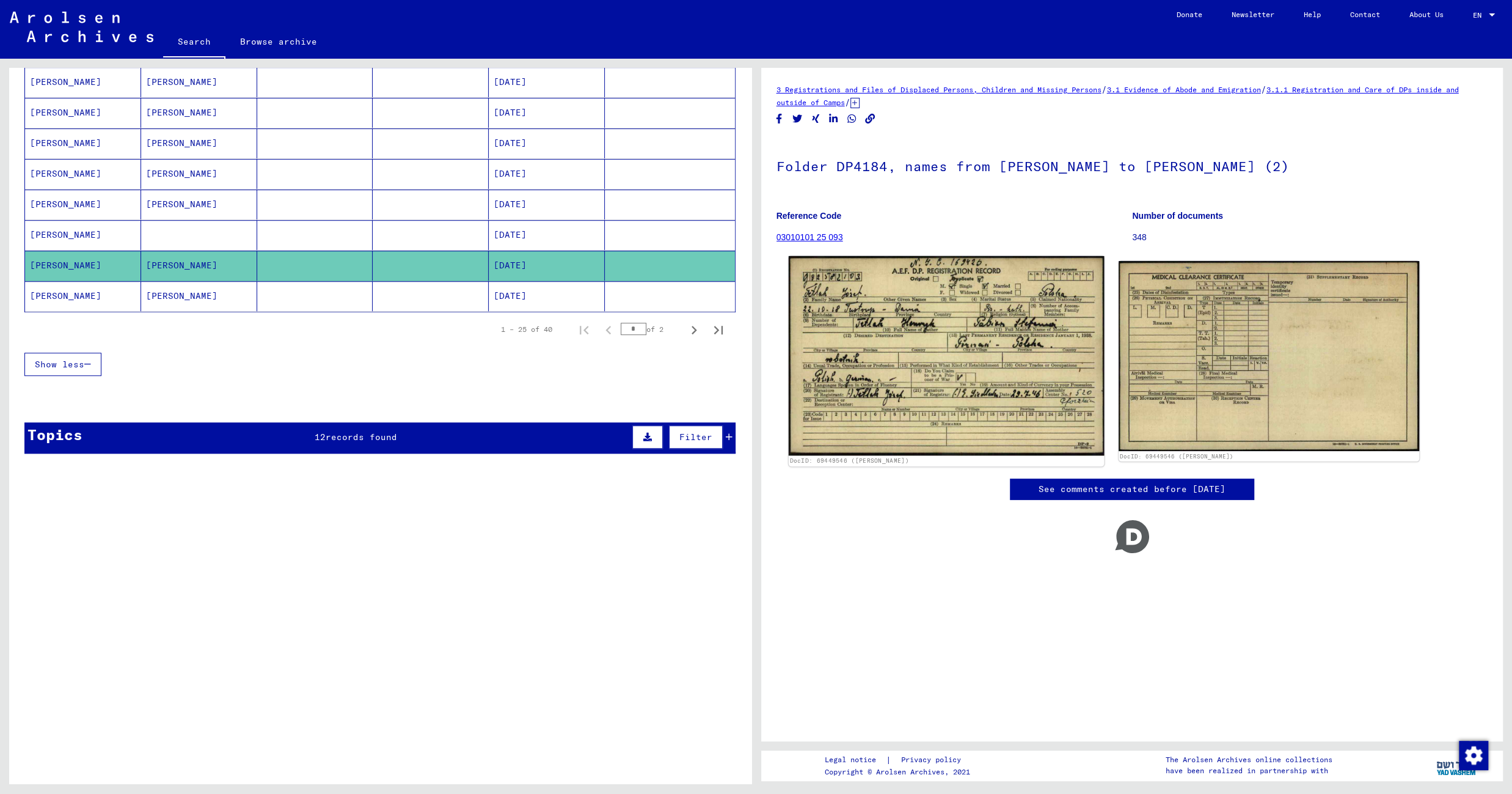
click at [967, 330] on img at bounding box center [946, 355] width 316 height 199
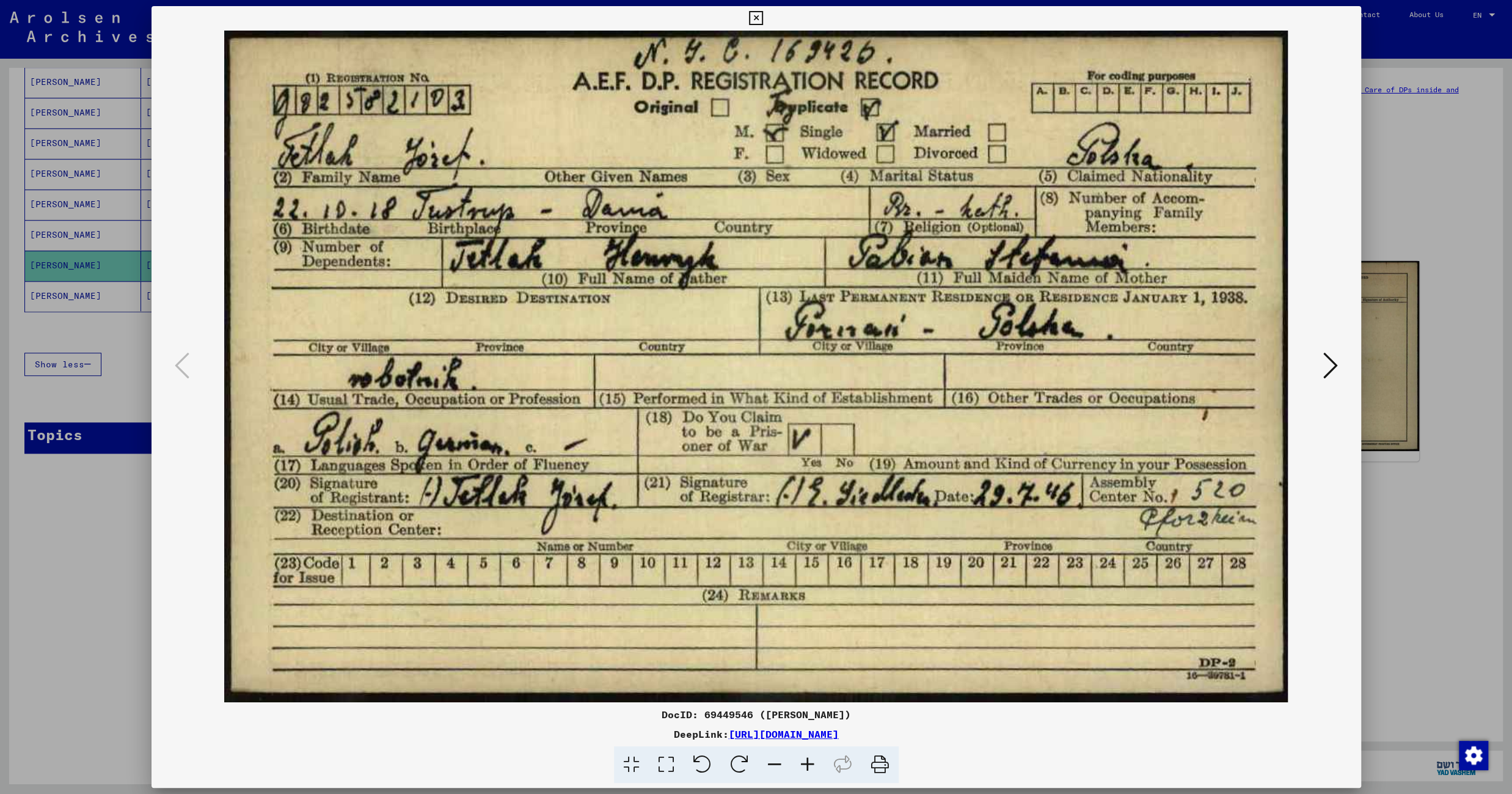
click at [763, 15] on icon at bounding box center [756, 18] width 14 height 15
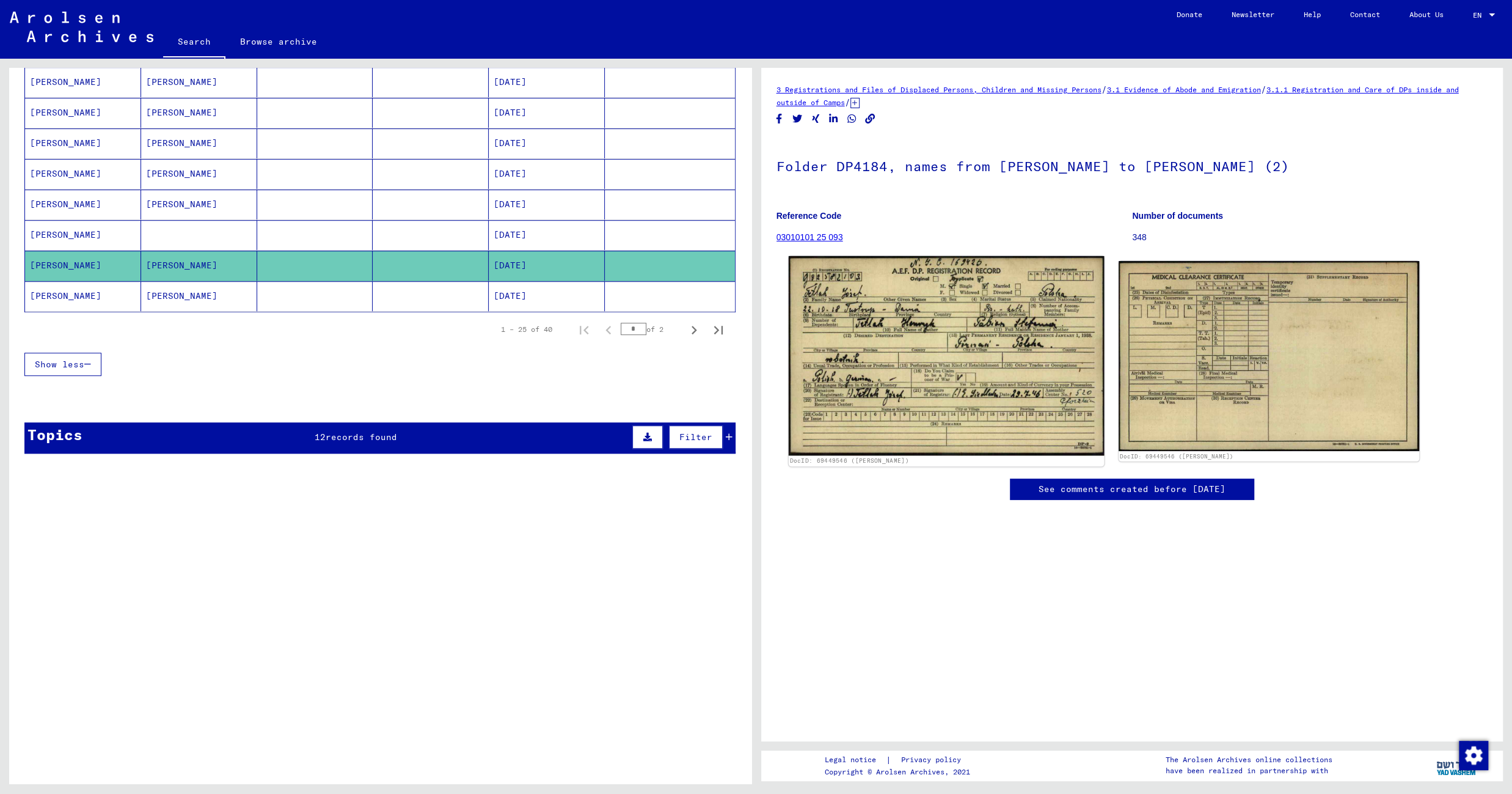
click at [896, 386] on img at bounding box center [946, 355] width 316 height 199
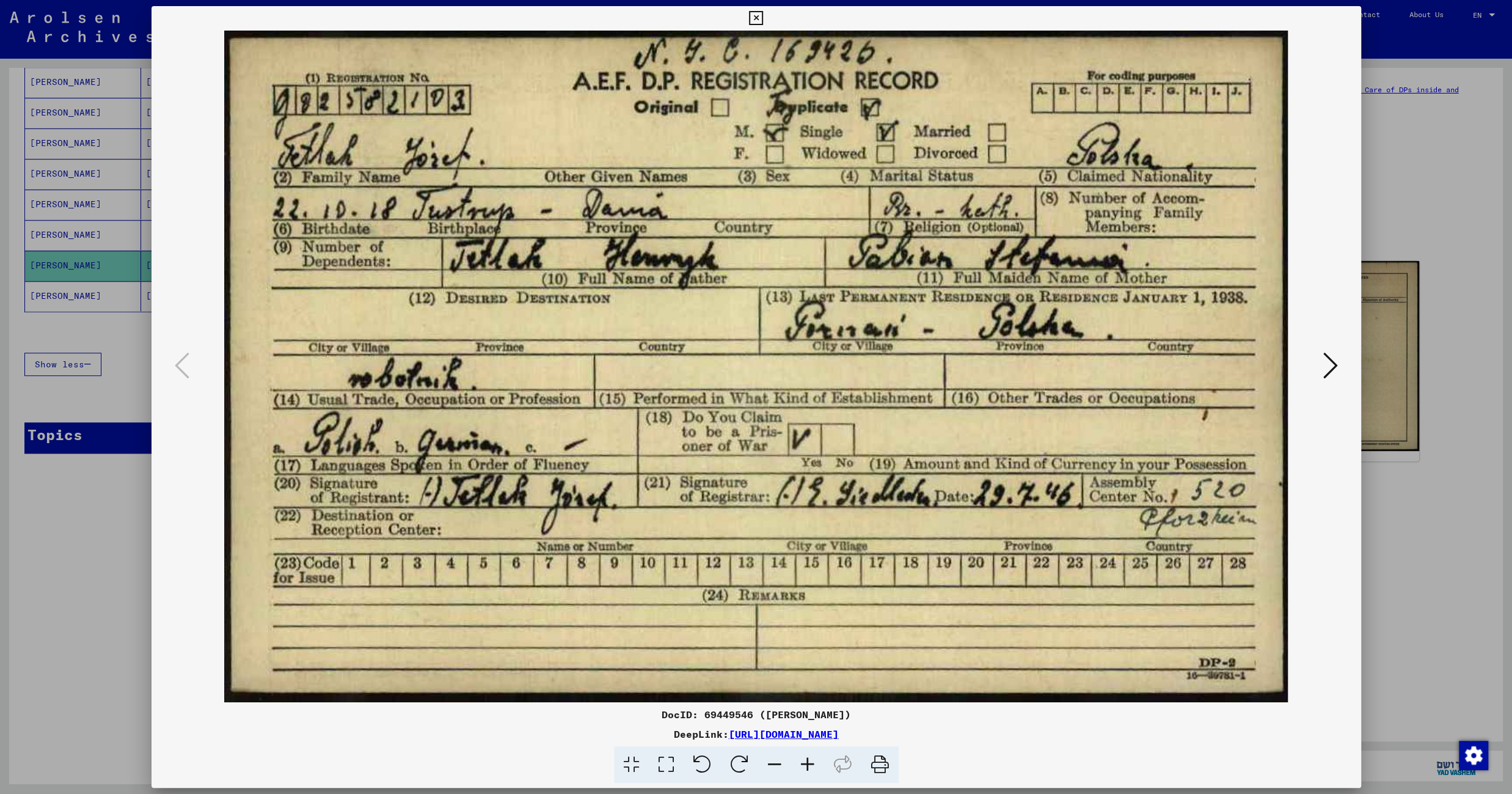
click at [763, 20] on icon at bounding box center [756, 18] width 14 height 15
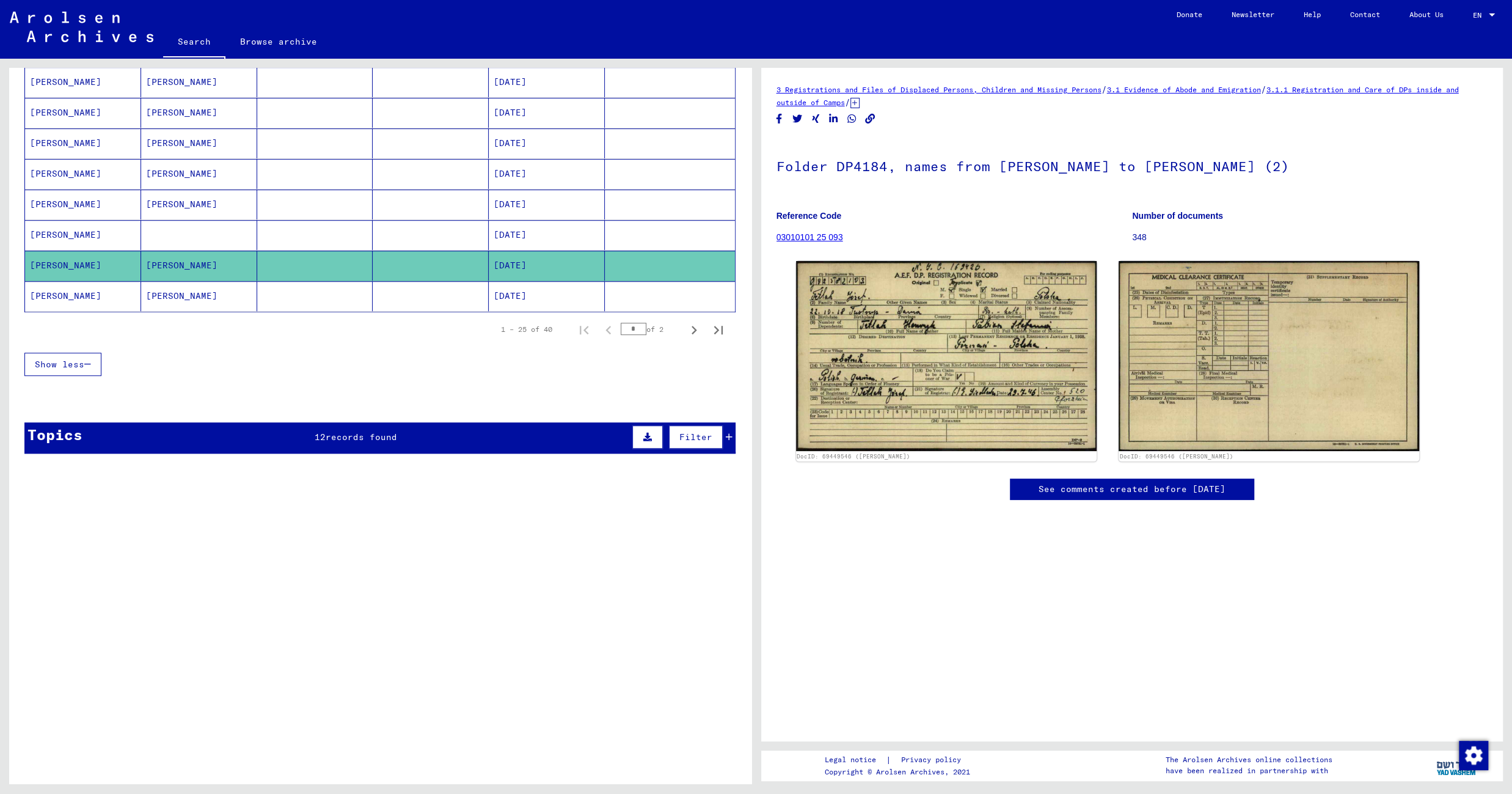
click at [532, 298] on mat-cell "[DATE]" at bounding box center [546, 296] width 116 height 30
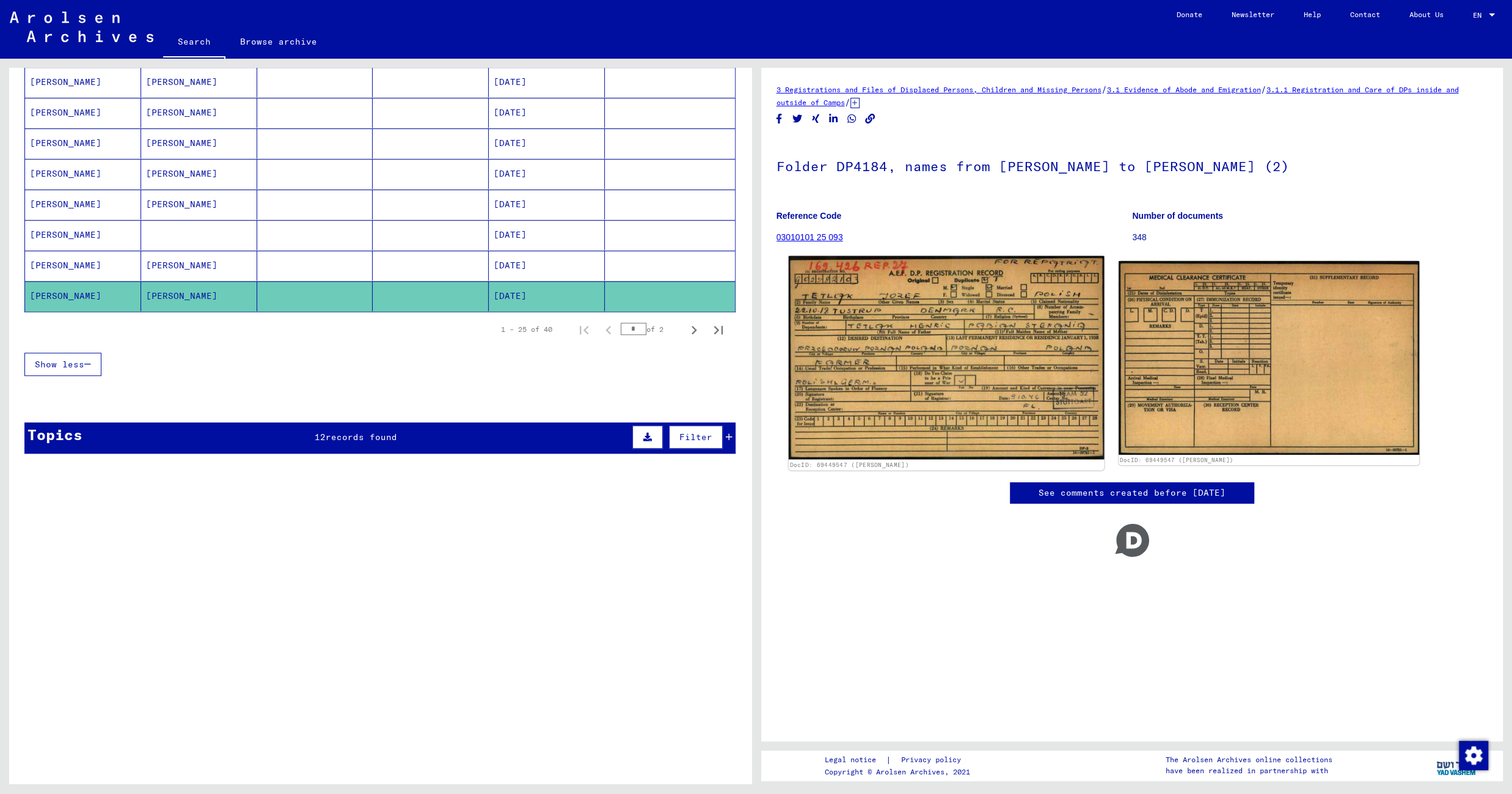
click at [959, 298] on img at bounding box center [946, 357] width 316 height 204
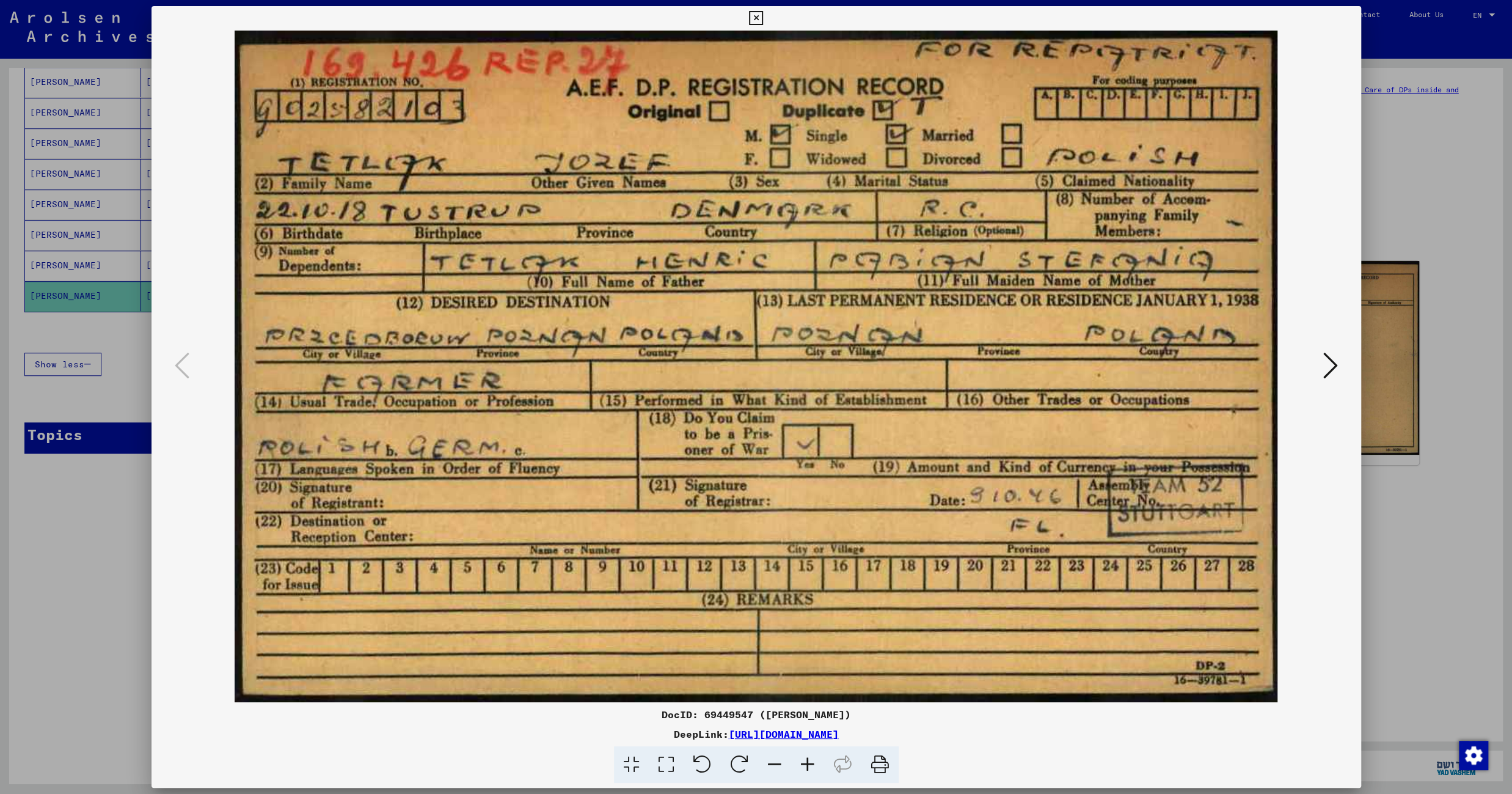
click at [959, 314] on img at bounding box center [756, 366] width 1126 height 672
click at [763, 13] on icon at bounding box center [756, 18] width 14 height 15
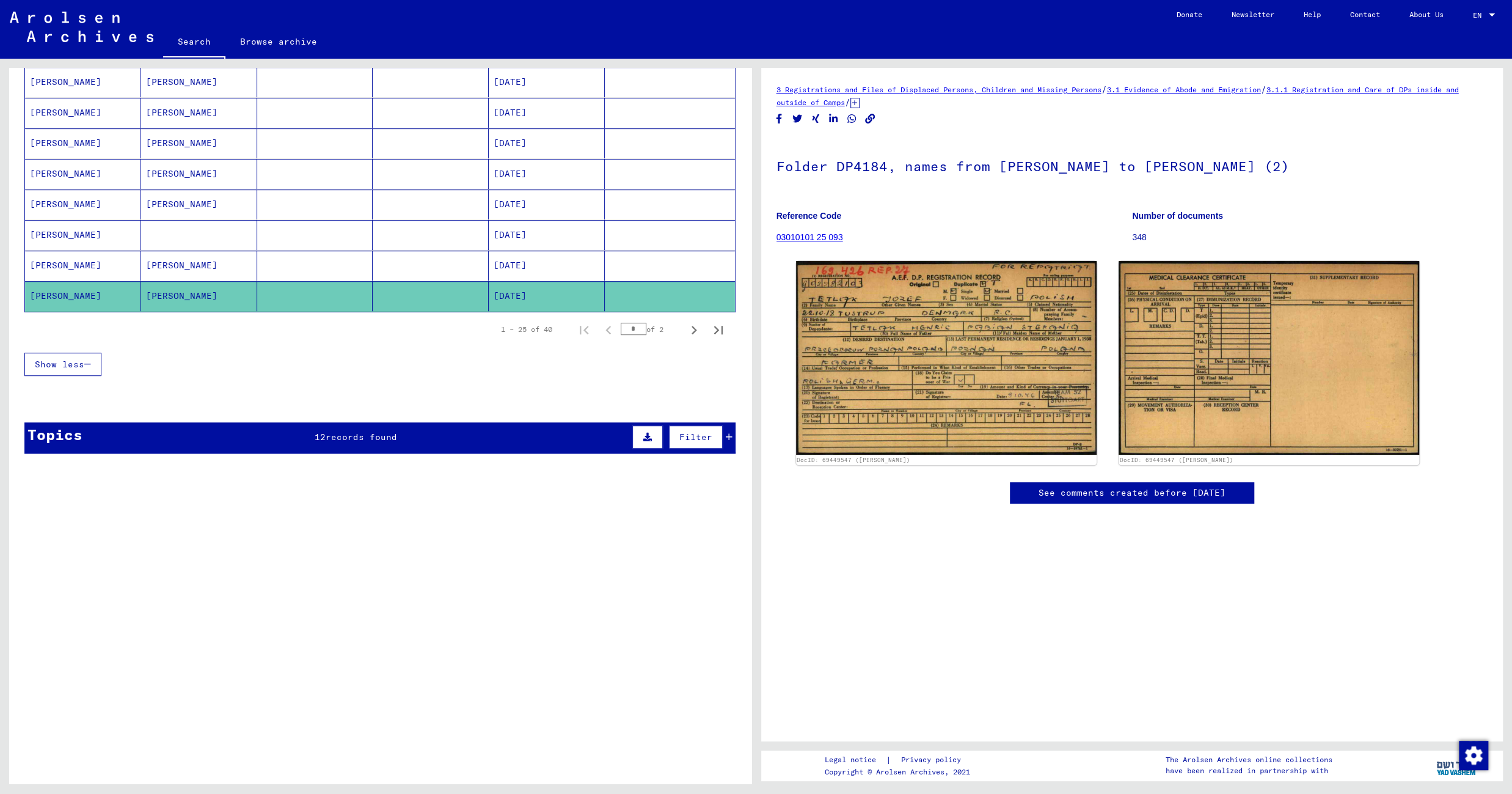
click at [565, 258] on mat-cell "[DATE]" at bounding box center [546, 265] width 116 height 30
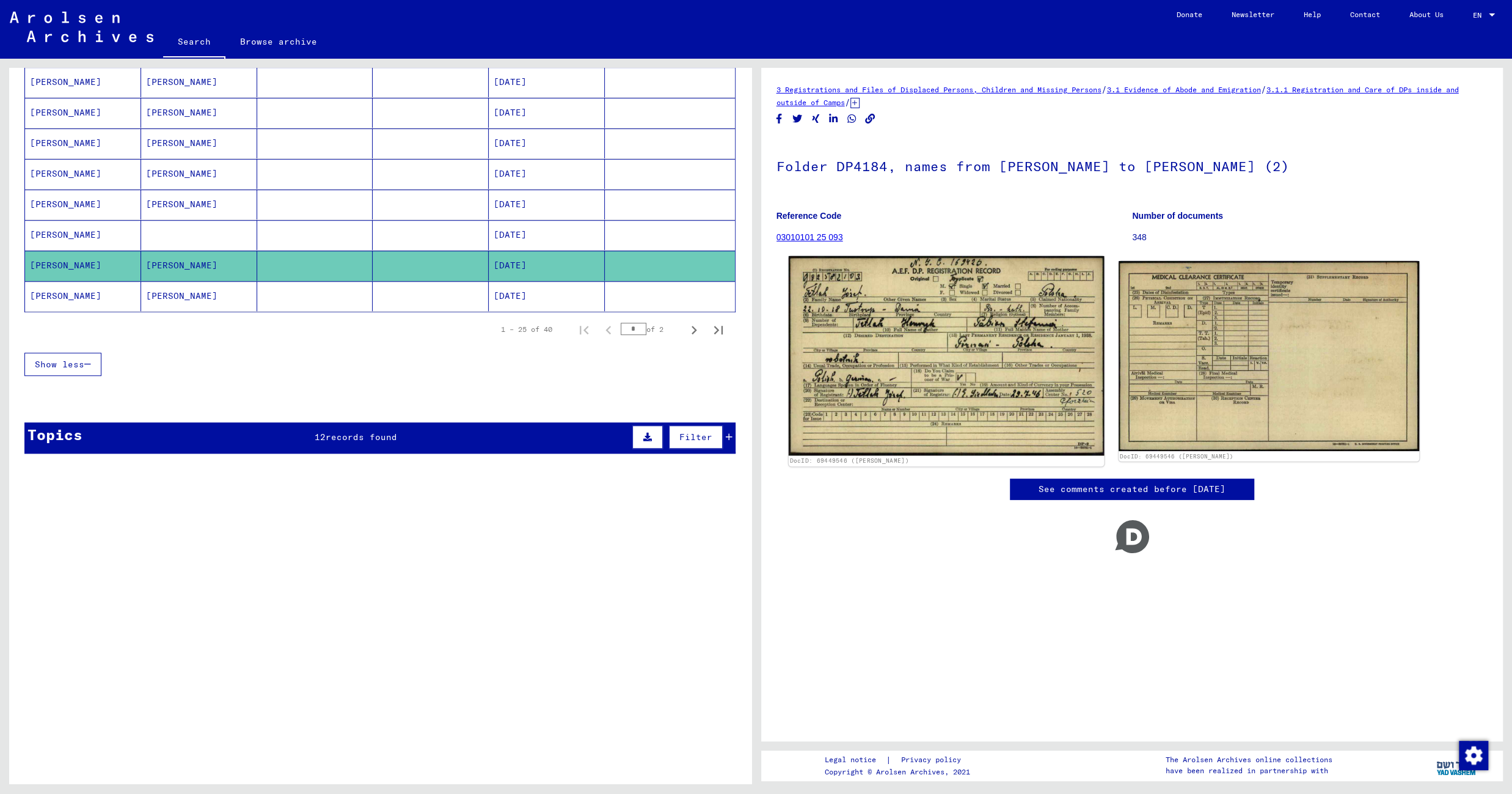
click at [924, 312] on img at bounding box center [946, 355] width 316 height 199
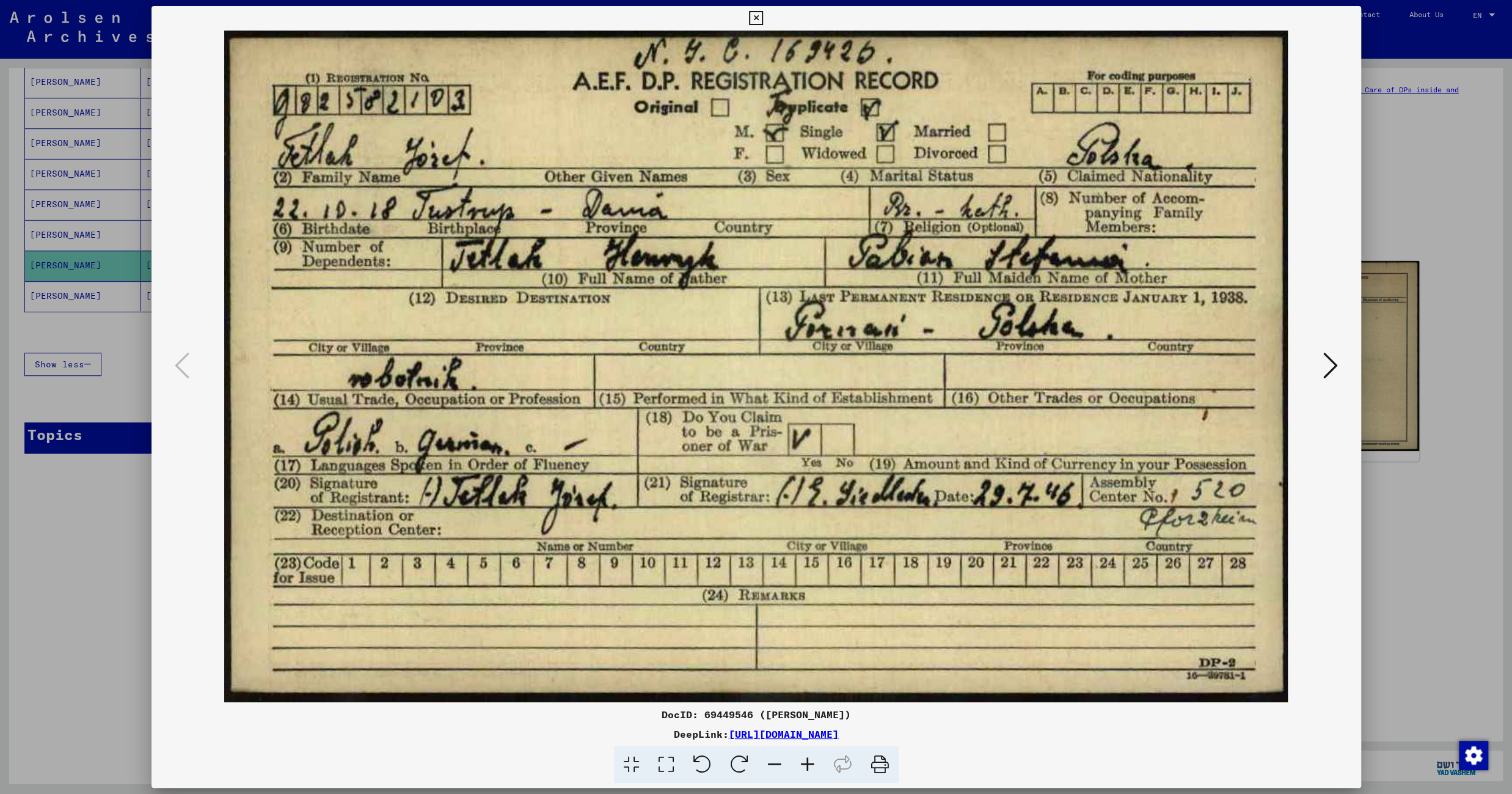
click at [804, 761] on icon at bounding box center [808, 764] width 33 height 37
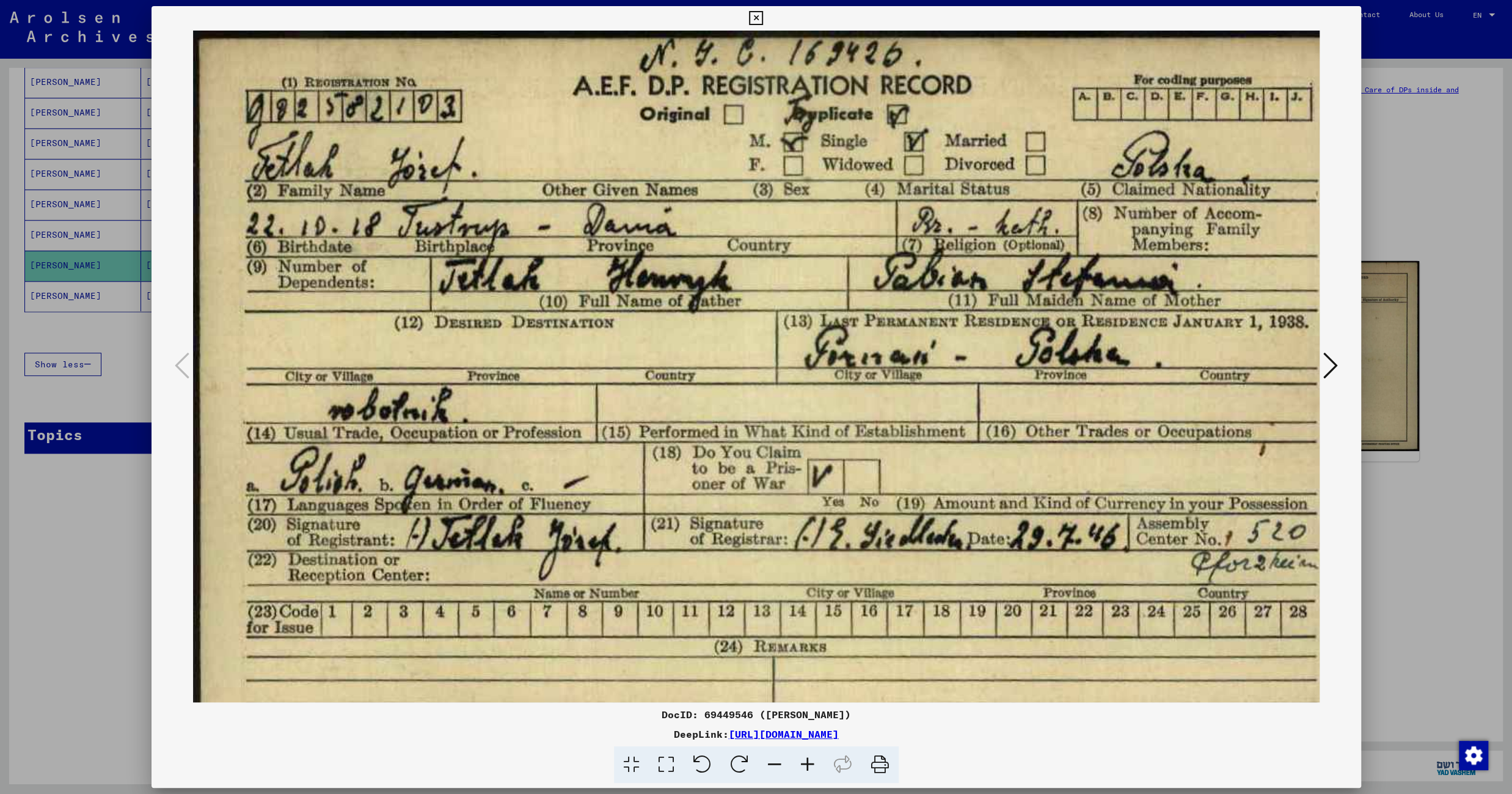
click at [804, 761] on icon at bounding box center [808, 764] width 33 height 37
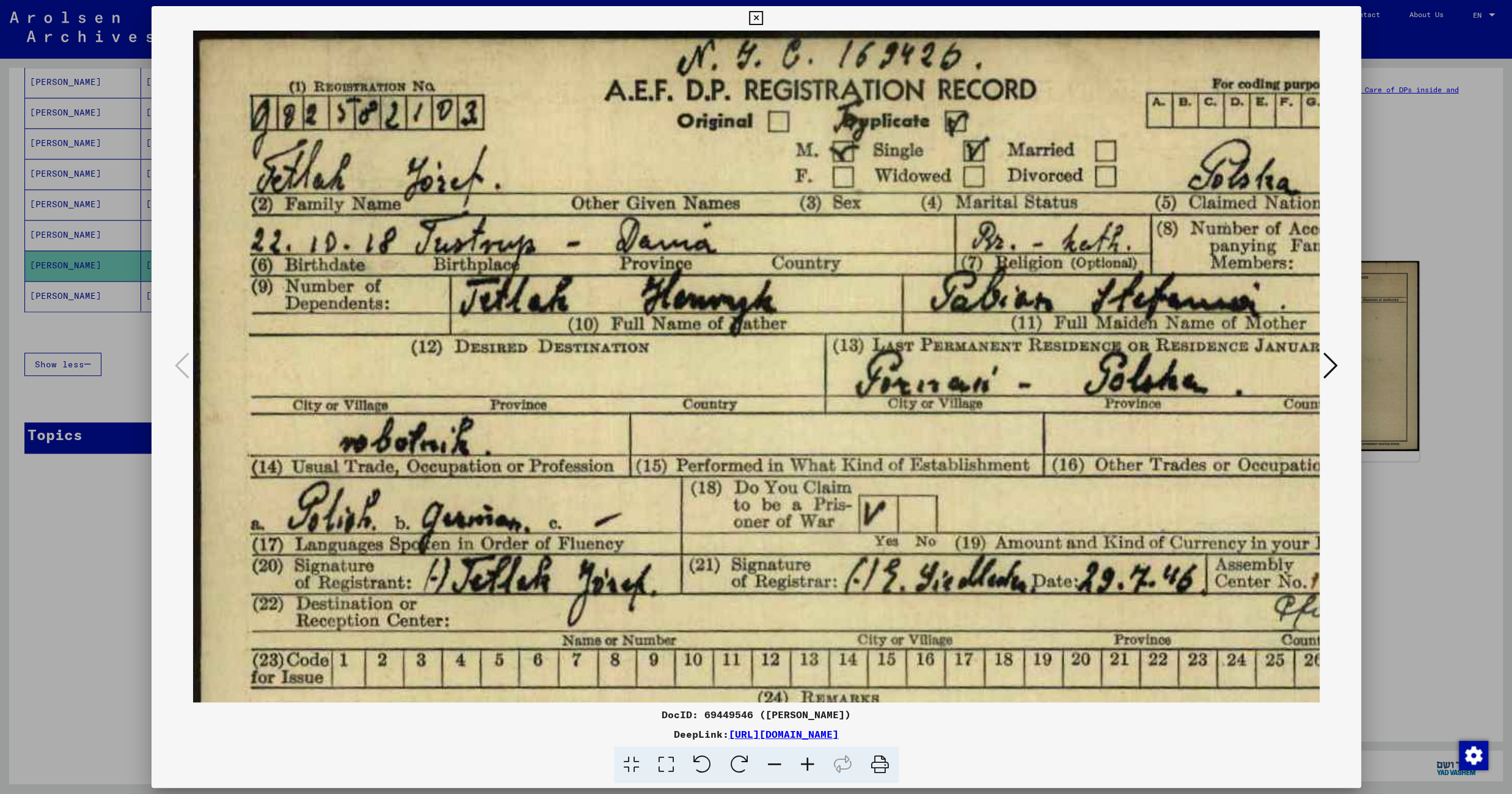
click at [804, 761] on icon at bounding box center [808, 764] width 33 height 37
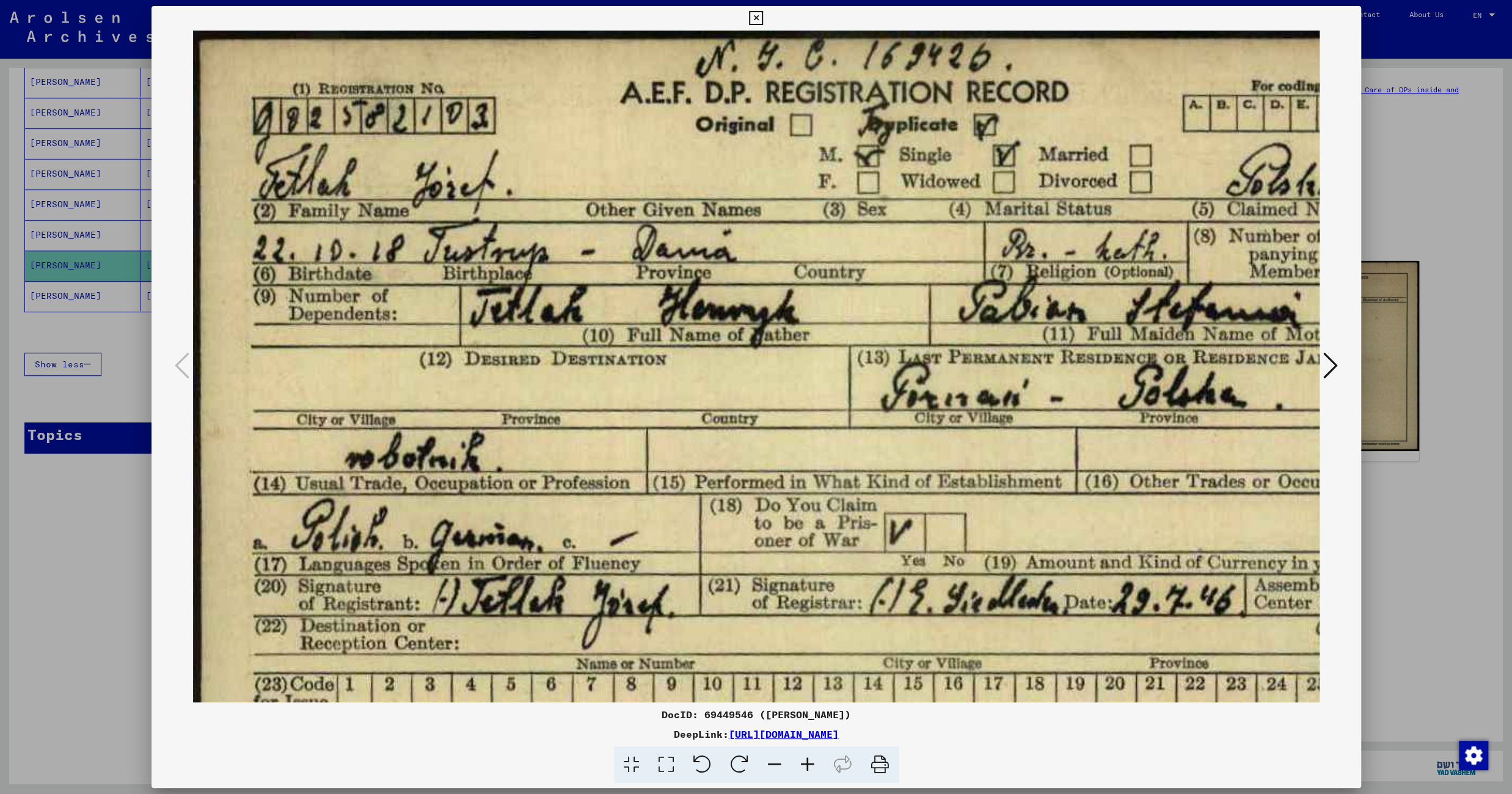
click at [804, 761] on icon at bounding box center [808, 764] width 33 height 37
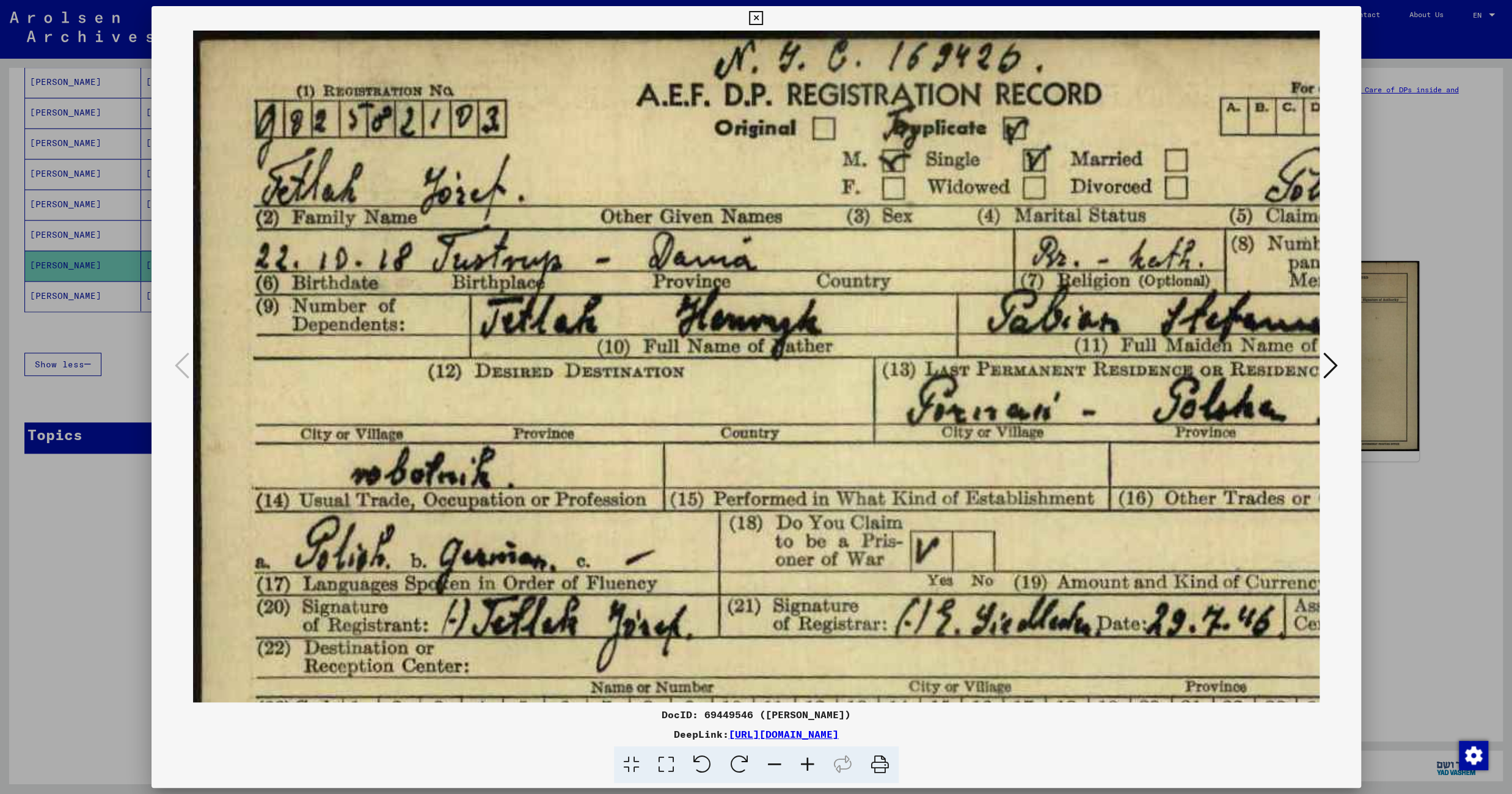
click at [804, 761] on icon at bounding box center [808, 764] width 33 height 37
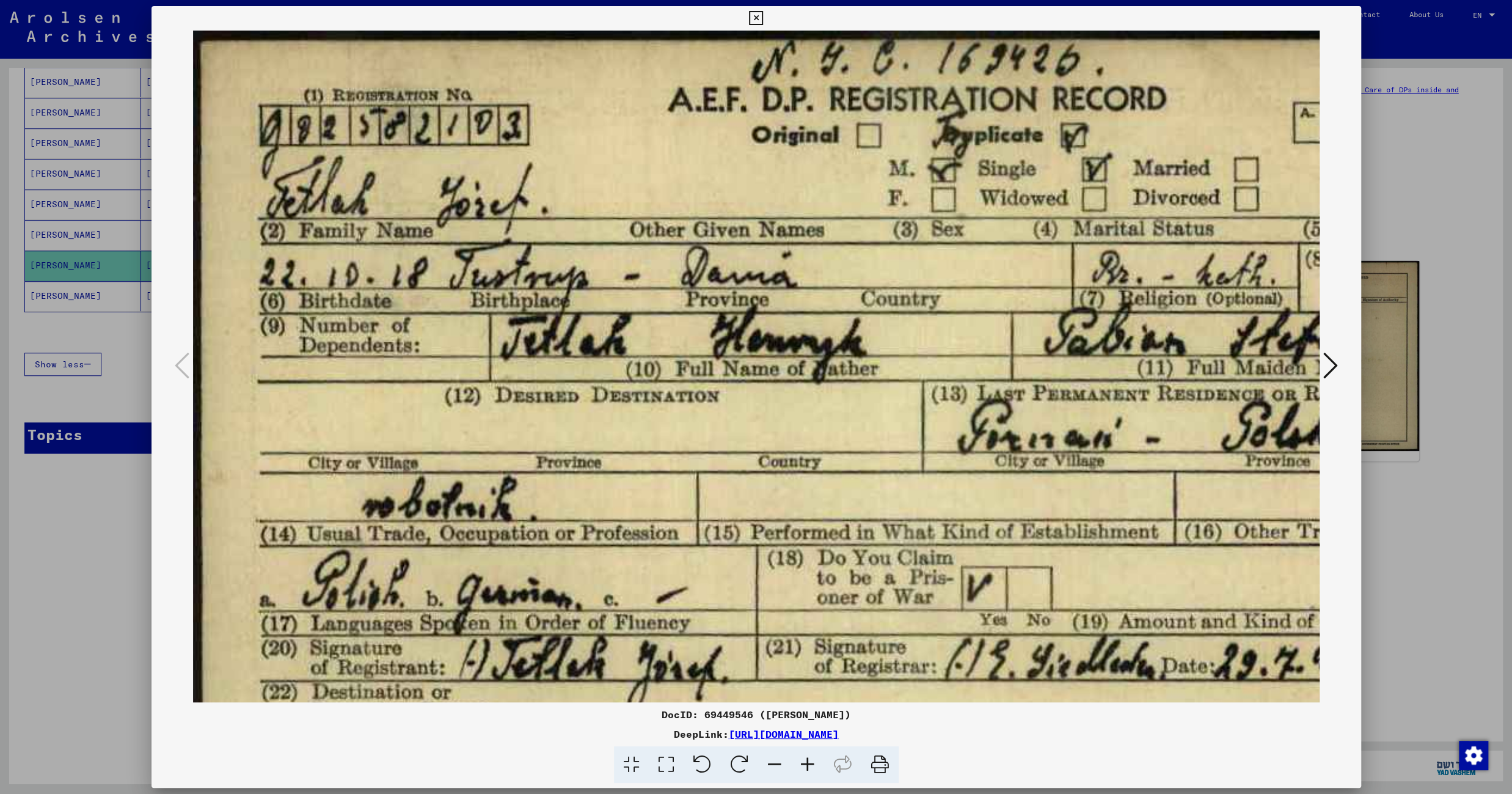
click at [804, 761] on icon at bounding box center [808, 764] width 33 height 37
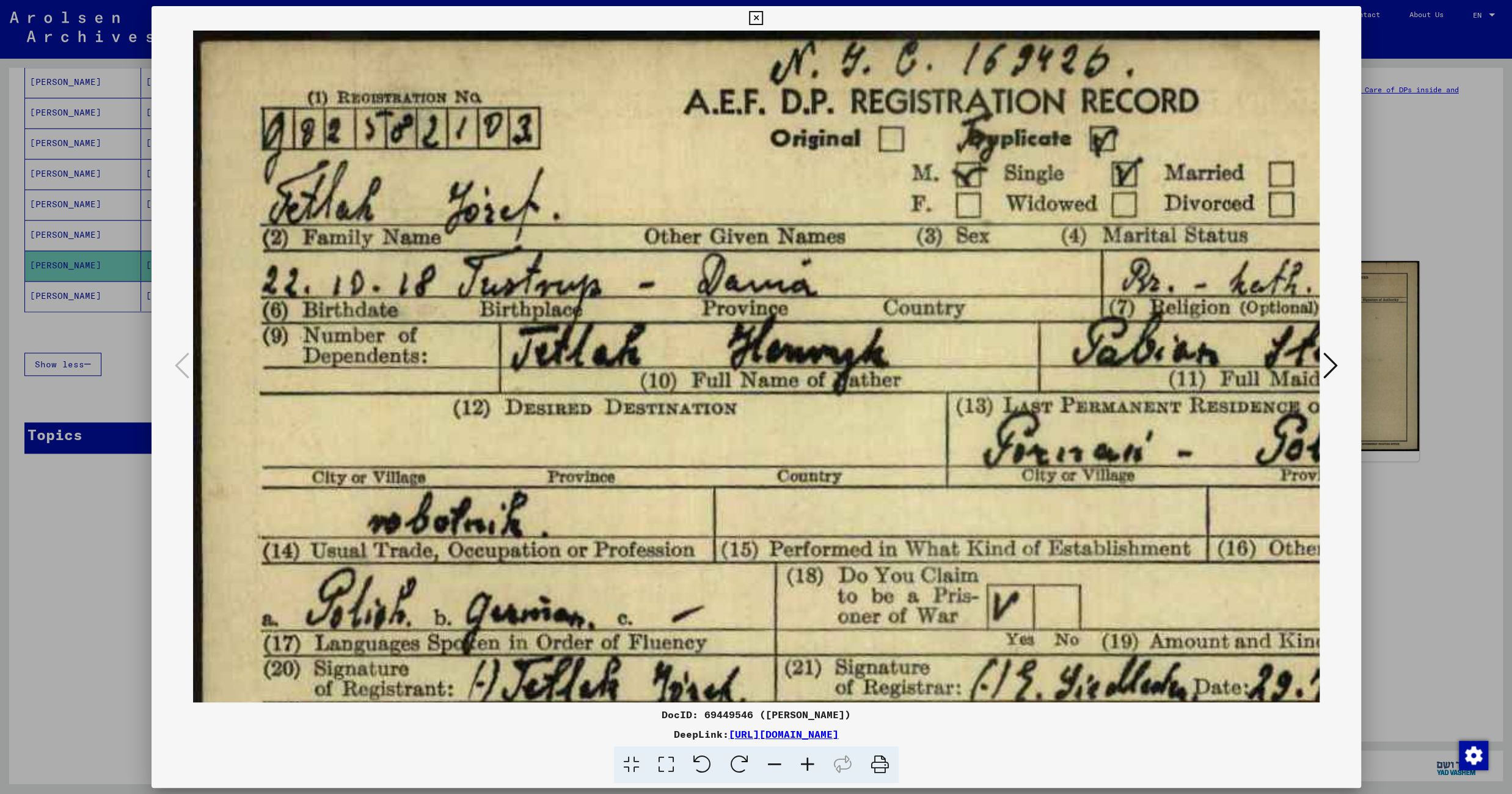
click at [804, 761] on icon at bounding box center [808, 764] width 33 height 37
